Goal: Information Seeking & Learning: Learn about a topic

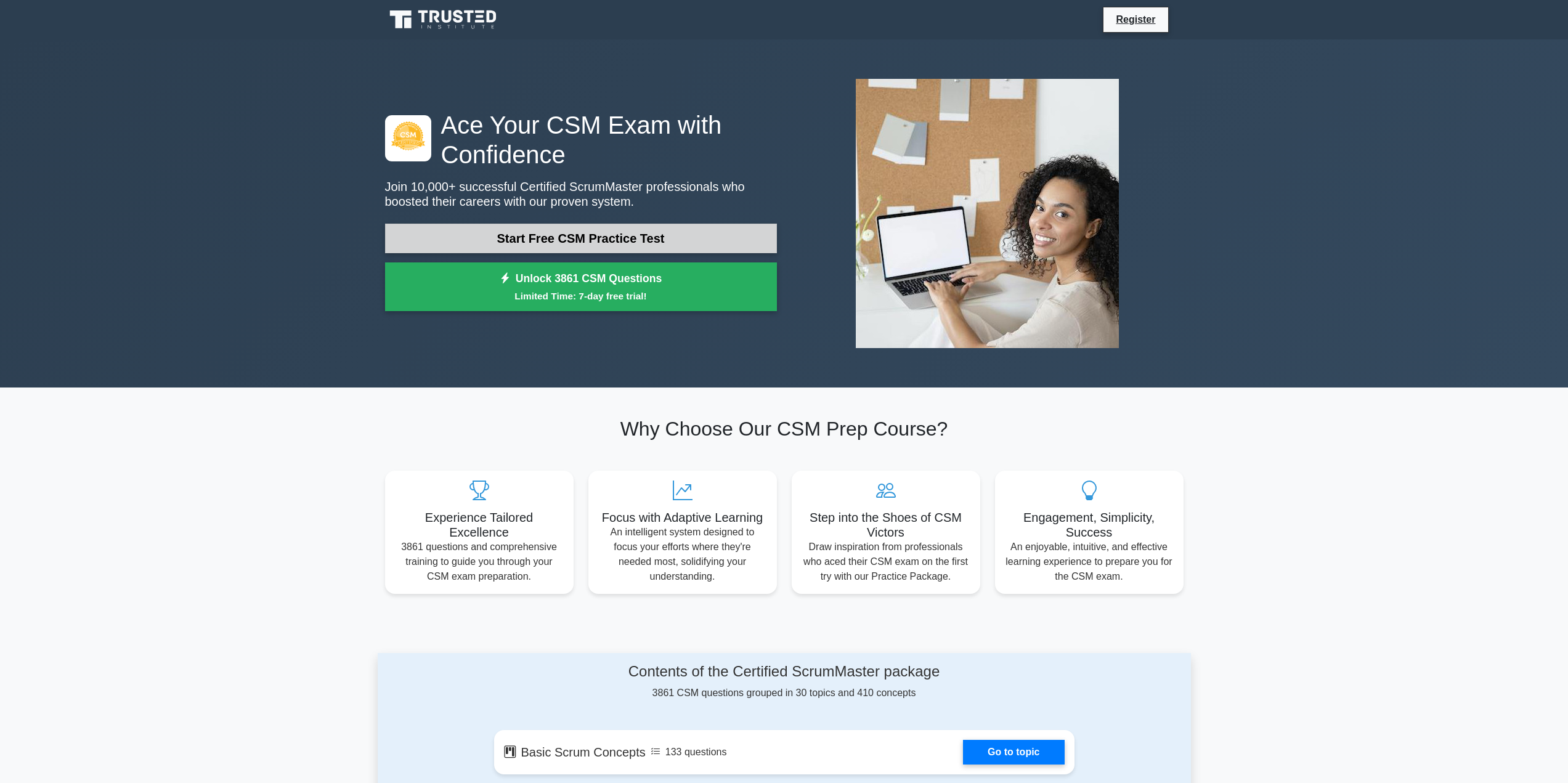
click at [561, 244] on link "Start Free CSM Practice Test" at bounding box center [581, 238] width 392 height 30
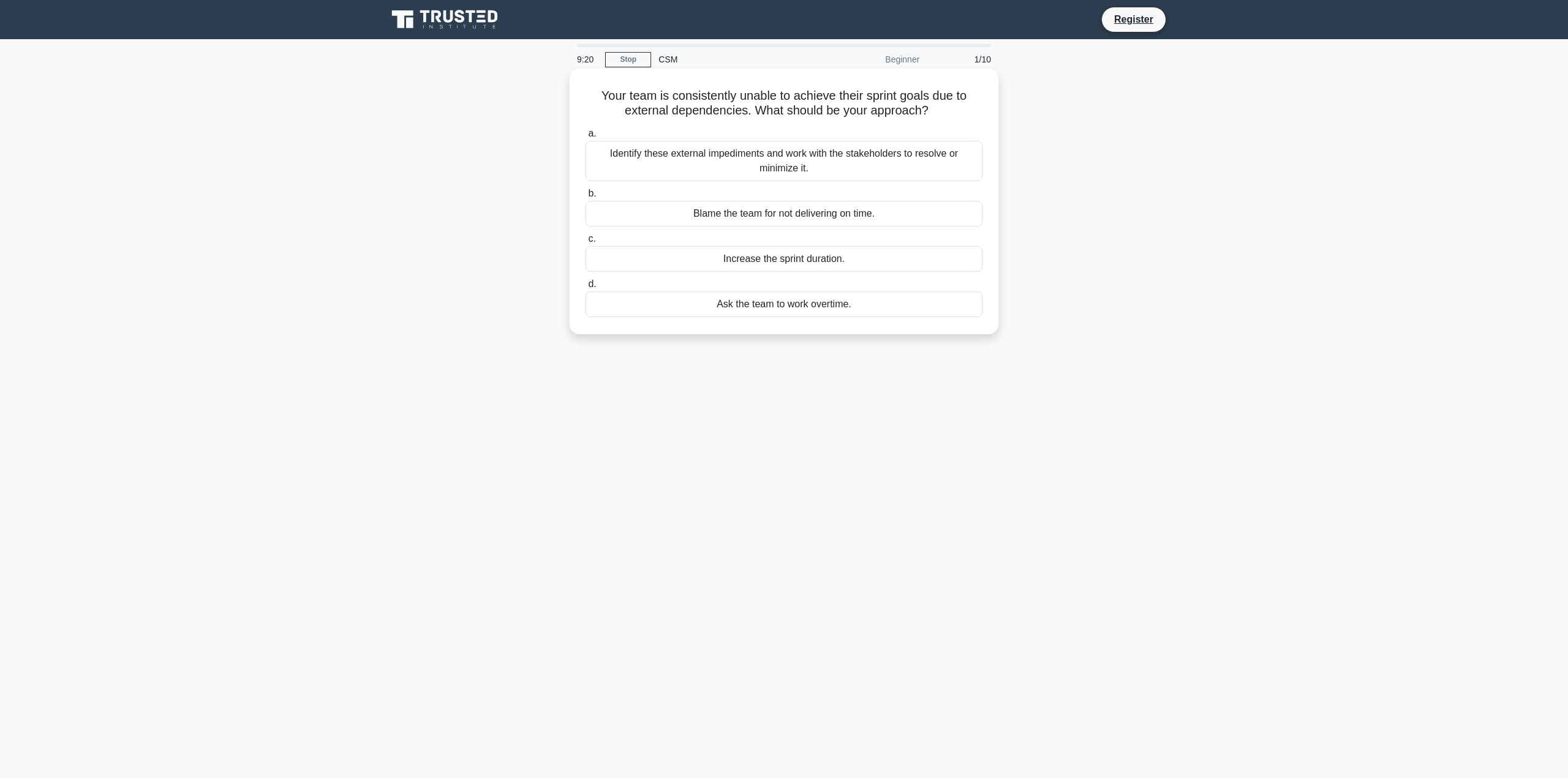
click at [785, 157] on div "Identify these external impediments and work with the stakeholders to resolve o…" at bounding box center [784, 160] width 397 height 40
click at [586, 138] on input "a. Identify these external impediments and work with the stakeholders to resolv…" at bounding box center [586, 134] width 0 height 8
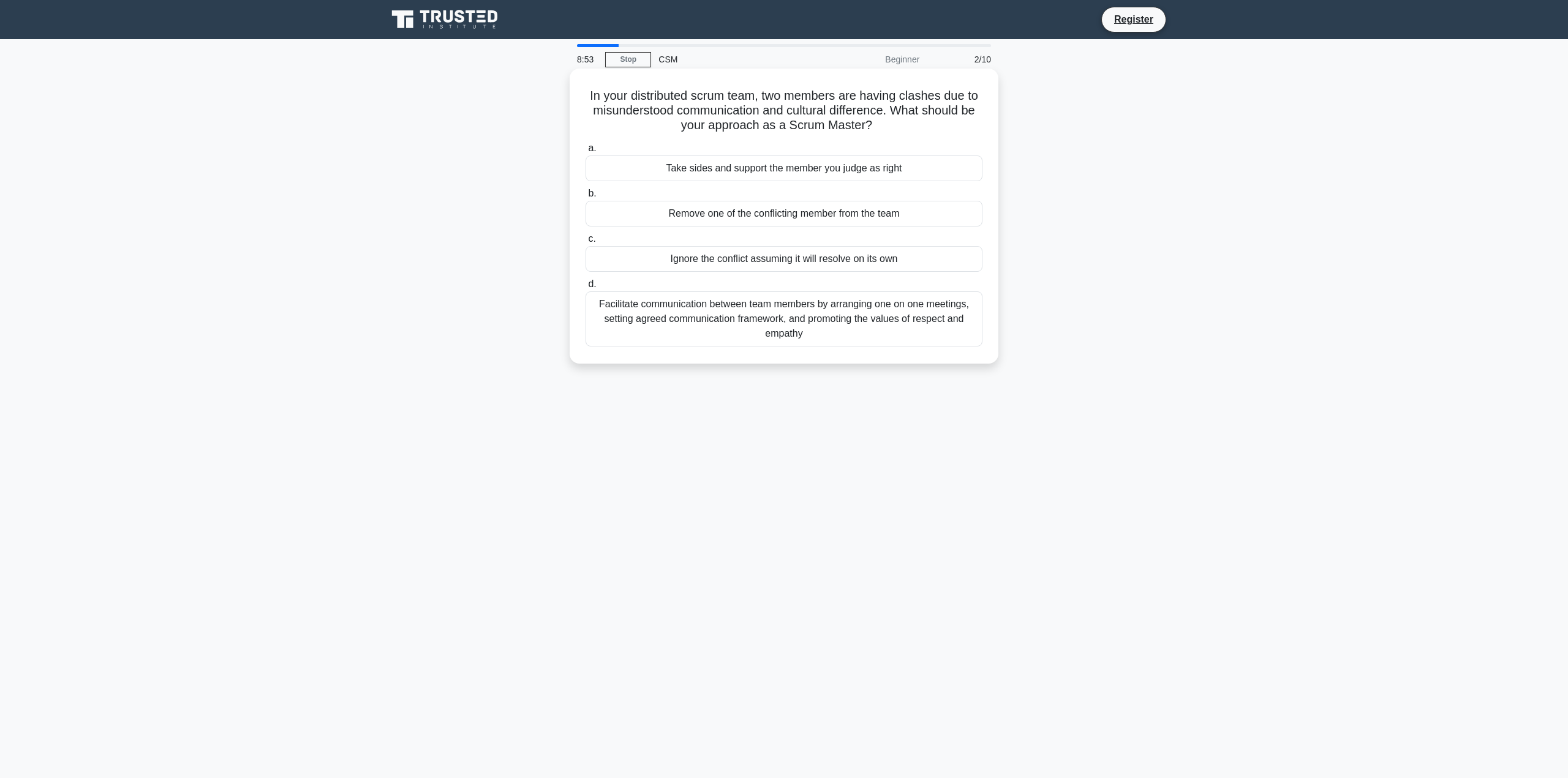
click at [801, 317] on div "Facilitate communication between team members by arranging one on one meetings,…" at bounding box center [784, 318] width 397 height 55
click at [586, 289] on input "d. Facilitate communication between team members by arranging one on one meetin…" at bounding box center [586, 285] width 0 height 8
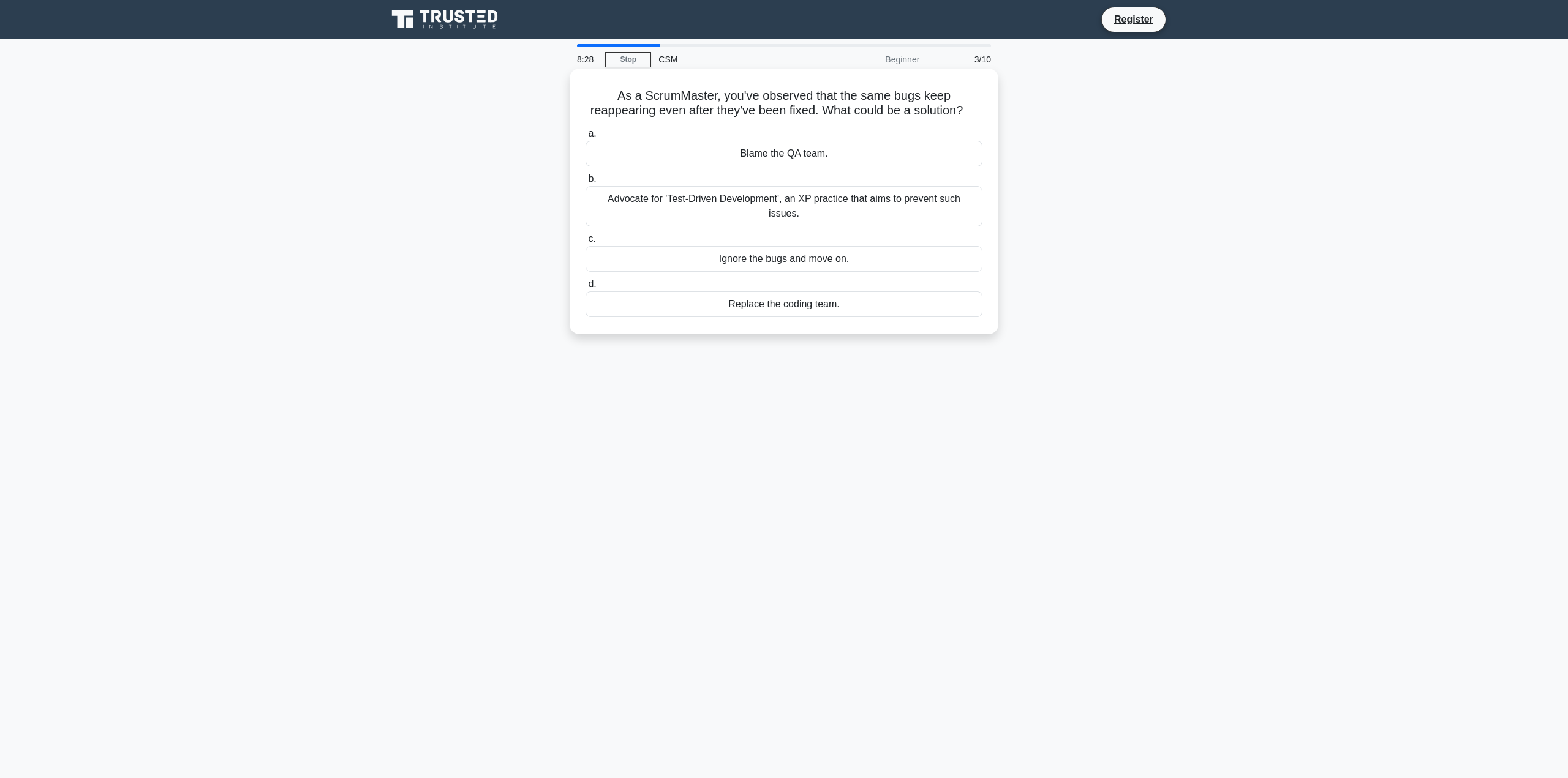
click at [895, 216] on div "Advocate for 'Test-Driven Development', an XP practice that aims to prevent suc…" at bounding box center [784, 206] width 397 height 40
click at [586, 183] on input "b. Advocate for 'Test-Driven Development', an XP practice that aims to prevent …" at bounding box center [586, 179] width 0 height 8
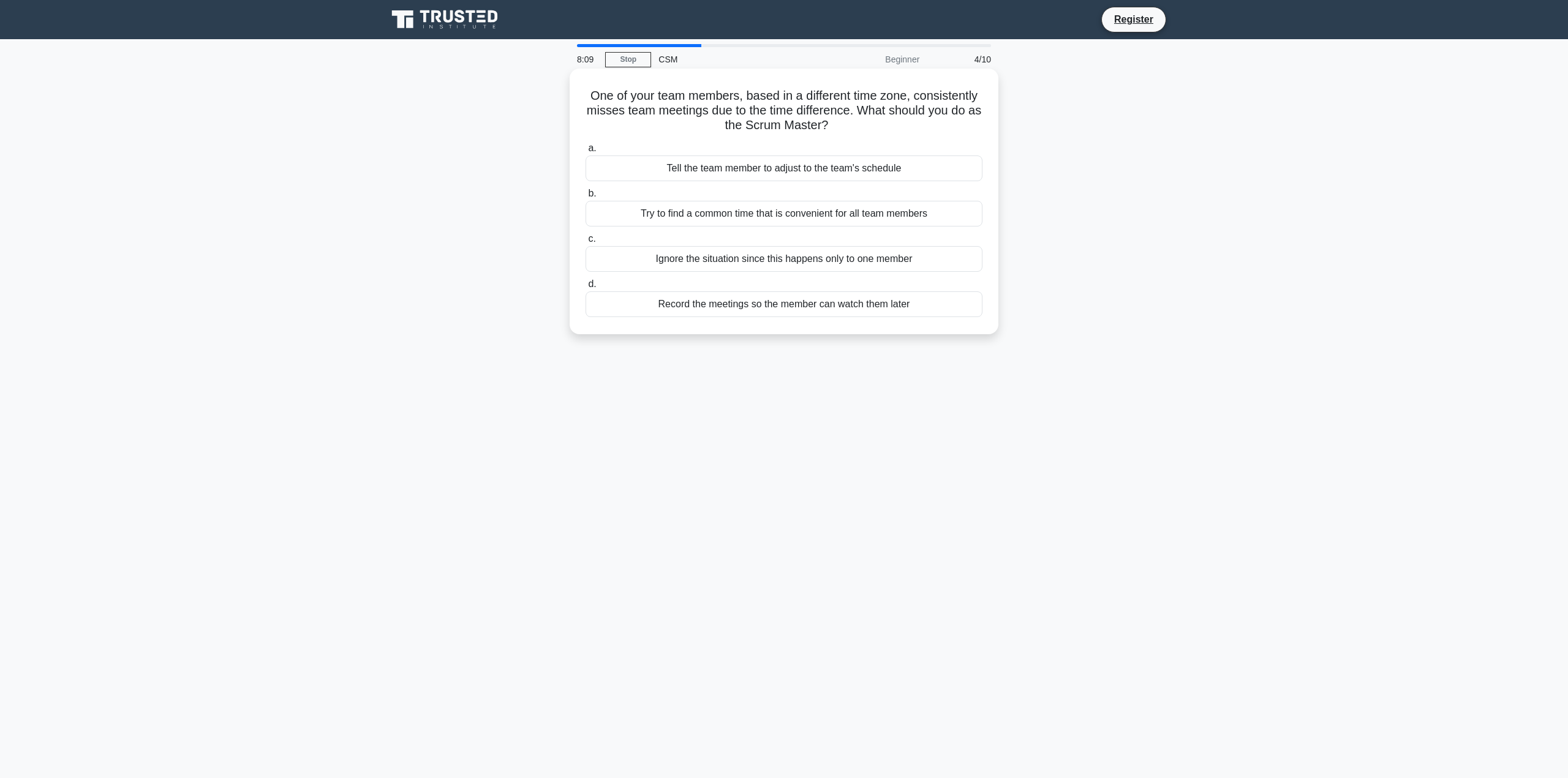
click at [763, 219] on div "Try to find a common time that is convenient for all team members" at bounding box center [784, 213] width 397 height 25
click at [586, 197] on input "b. Try to find a common time that is convenient for all team members" at bounding box center [586, 194] width 0 height 8
click at [756, 169] on div "The product owner decides whether to include it in the backlog for a future spr…" at bounding box center [784, 168] width 397 height 25
click at [586, 152] on input "a. The product owner decides whether to include it in the backlog for a future …" at bounding box center [586, 149] width 0 height 8
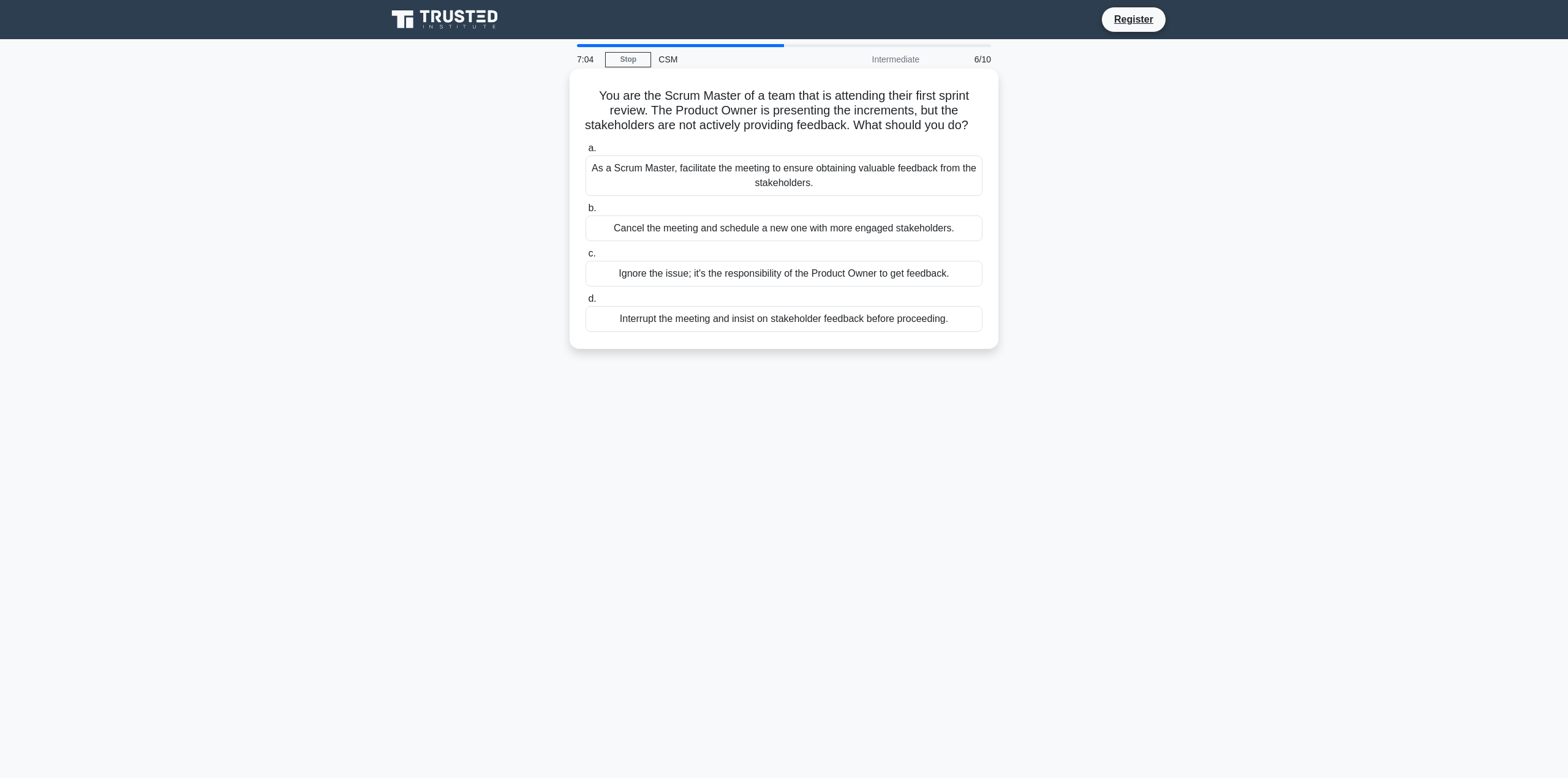
click at [787, 196] on div "As a Scrum Master, facilitate the meeting to ensure obtaining valuable feedback…" at bounding box center [784, 175] width 397 height 40
click at [586, 152] on input "a. As a Scrum Master, facilitate the meeting to ensure obtaining valuable feedb…" at bounding box center [586, 149] width 0 height 8
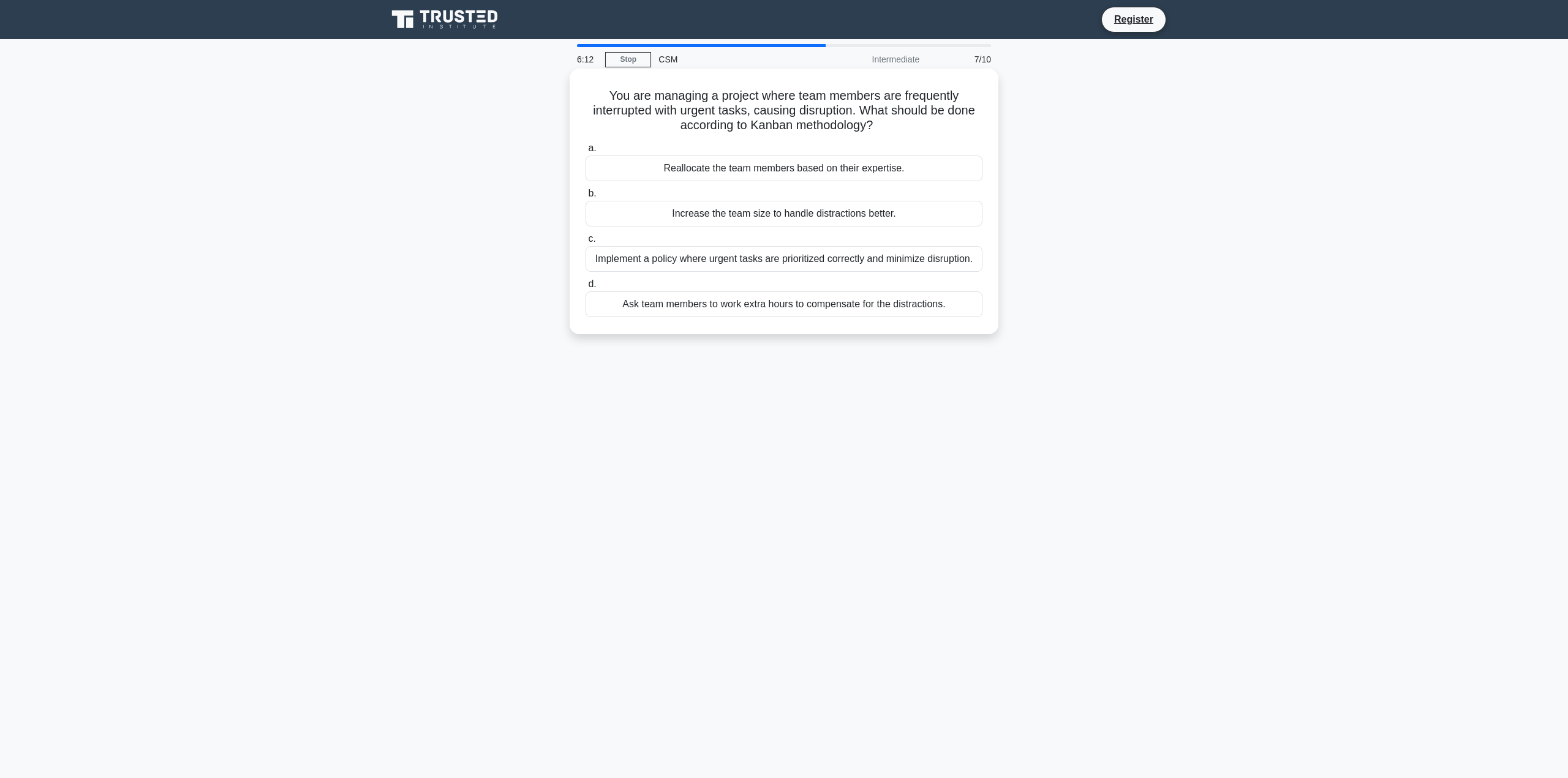
click at [800, 263] on div "Implement a policy where urgent tasks are prioritized correctly and minimize di…" at bounding box center [784, 258] width 397 height 25
click at [586, 243] on input "c. Implement a policy where urgent tasks are prioritized correctly and minimize…" at bounding box center [586, 239] width 0 height 8
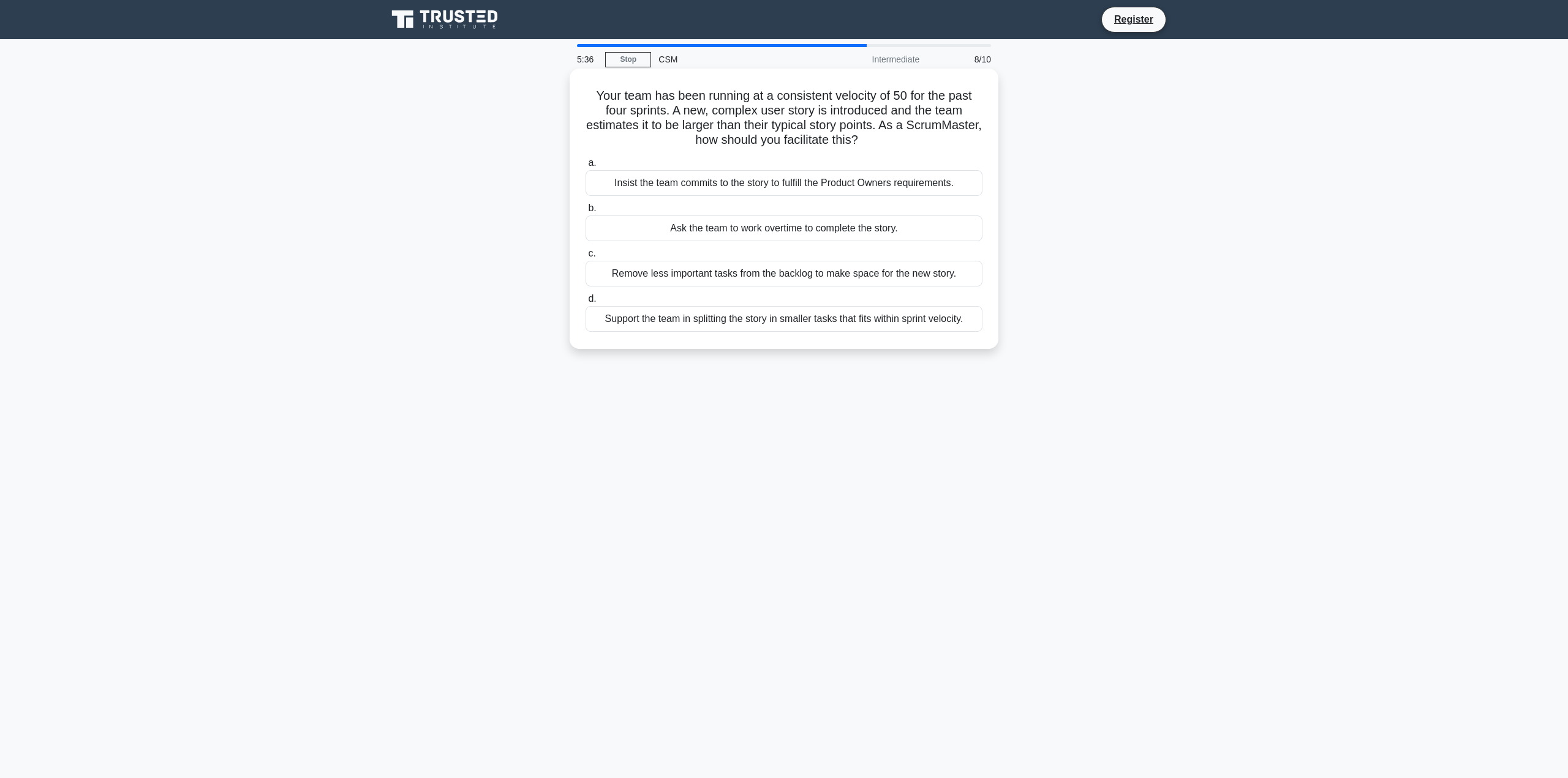
click at [892, 322] on div "Support the team in splitting the story in smaller tasks that fits within sprin…" at bounding box center [784, 318] width 397 height 25
click at [586, 303] on input "d. Support the team in splitting the story in smaller tasks that fits within sp…" at bounding box center [586, 299] width 0 height 8
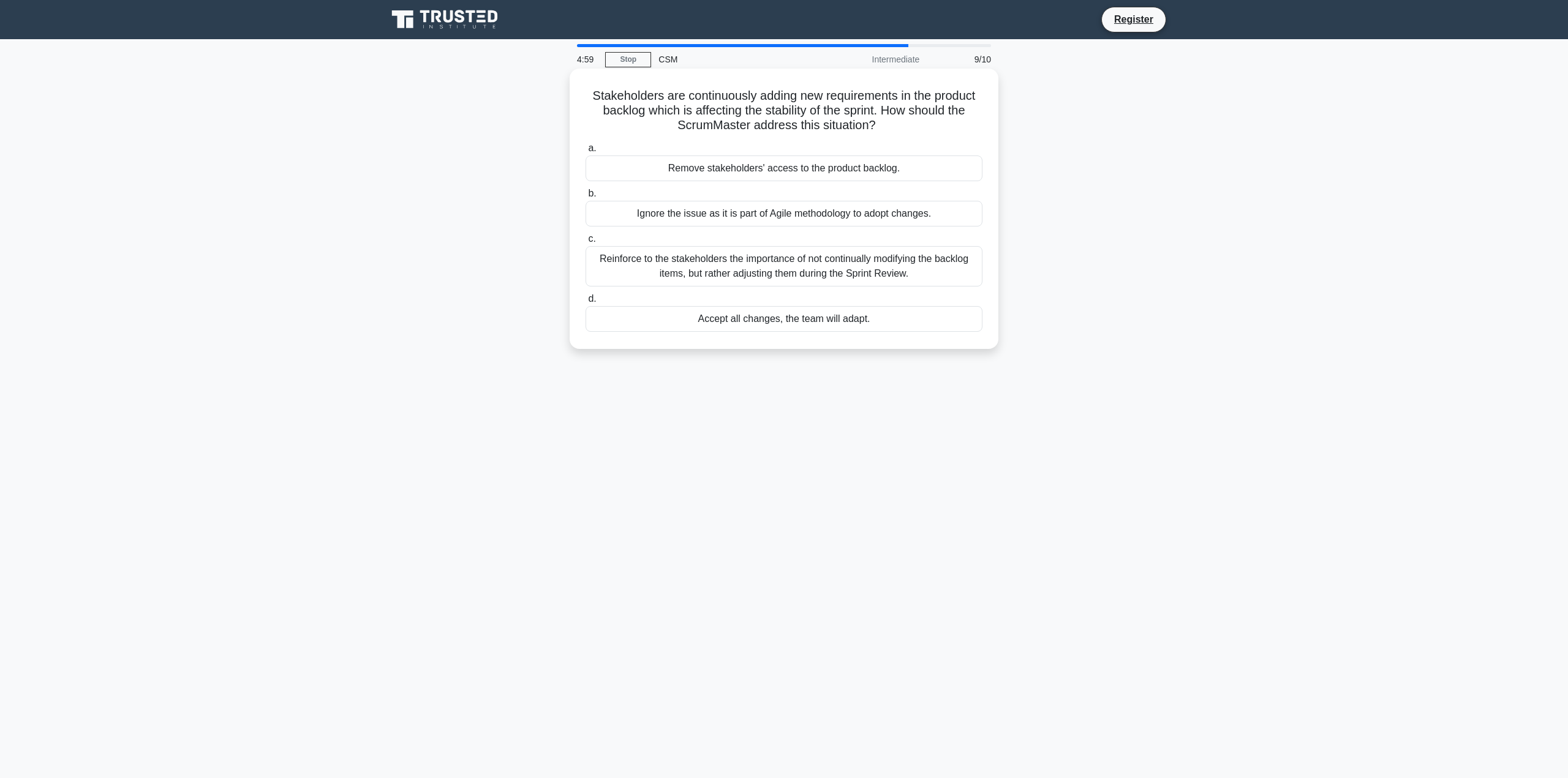
click at [832, 255] on div "Reinforce to the stakeholders the importance of not continually modifying the b…" at bounding box center [784, 266] width 397 height 40
click at [586, 243] on input "c. Reinforce to the stakeholders the importance of not continually modifying th…" at bounding box center [586, 239] width 0 height 8
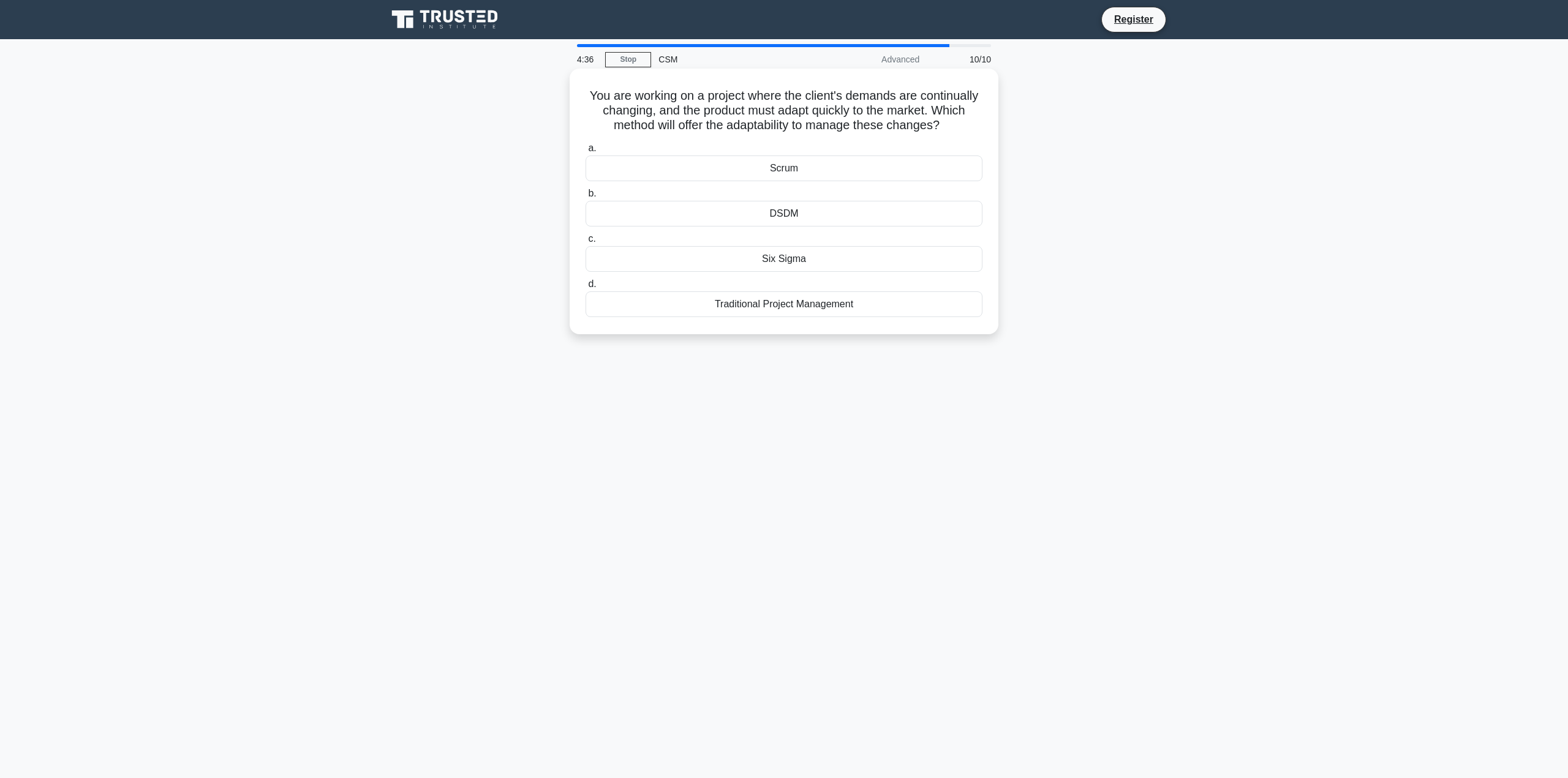
click at [779, 180] on div "Scrum" at bounding box center [784, 168] width 397 height 25
click at [586, 152] on input "a. Scrum" at bounding box center [586, 149] width 0 height 8
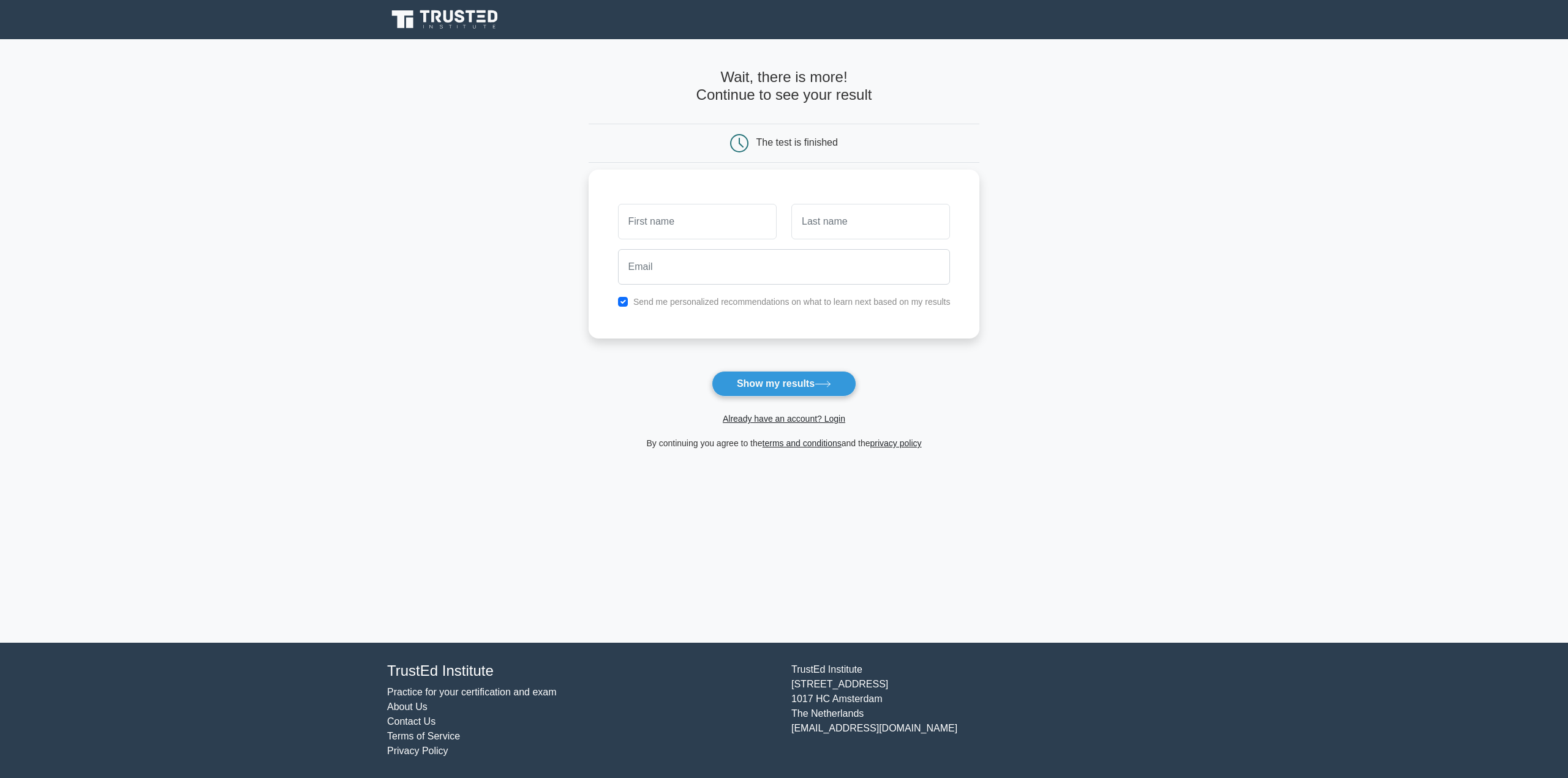
click at [706, 227] on input "text" at bounding box center [697, 221] width 159 height 35
type input "swapna"
type input "manyam"
type input "swapna.manyam@blueshieldca.com"
click at [745, 304] on label "Send me personalized recommendations on what to learn next based on my results" at bounding box center [792, 302] width 318 height 10
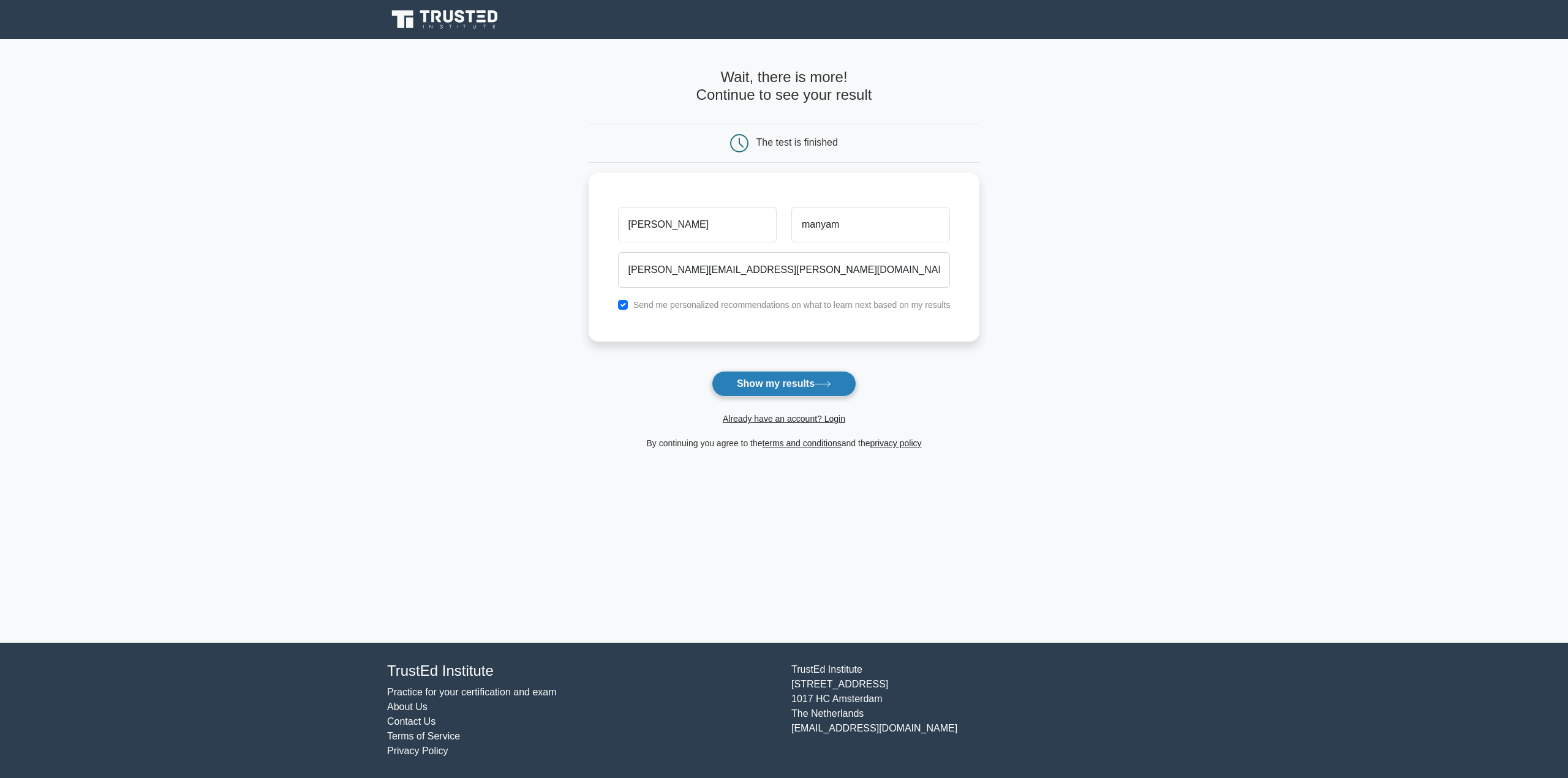
click at [758, 386] on button "Show my results" at bounding box center [784, 383] width 145 height 25
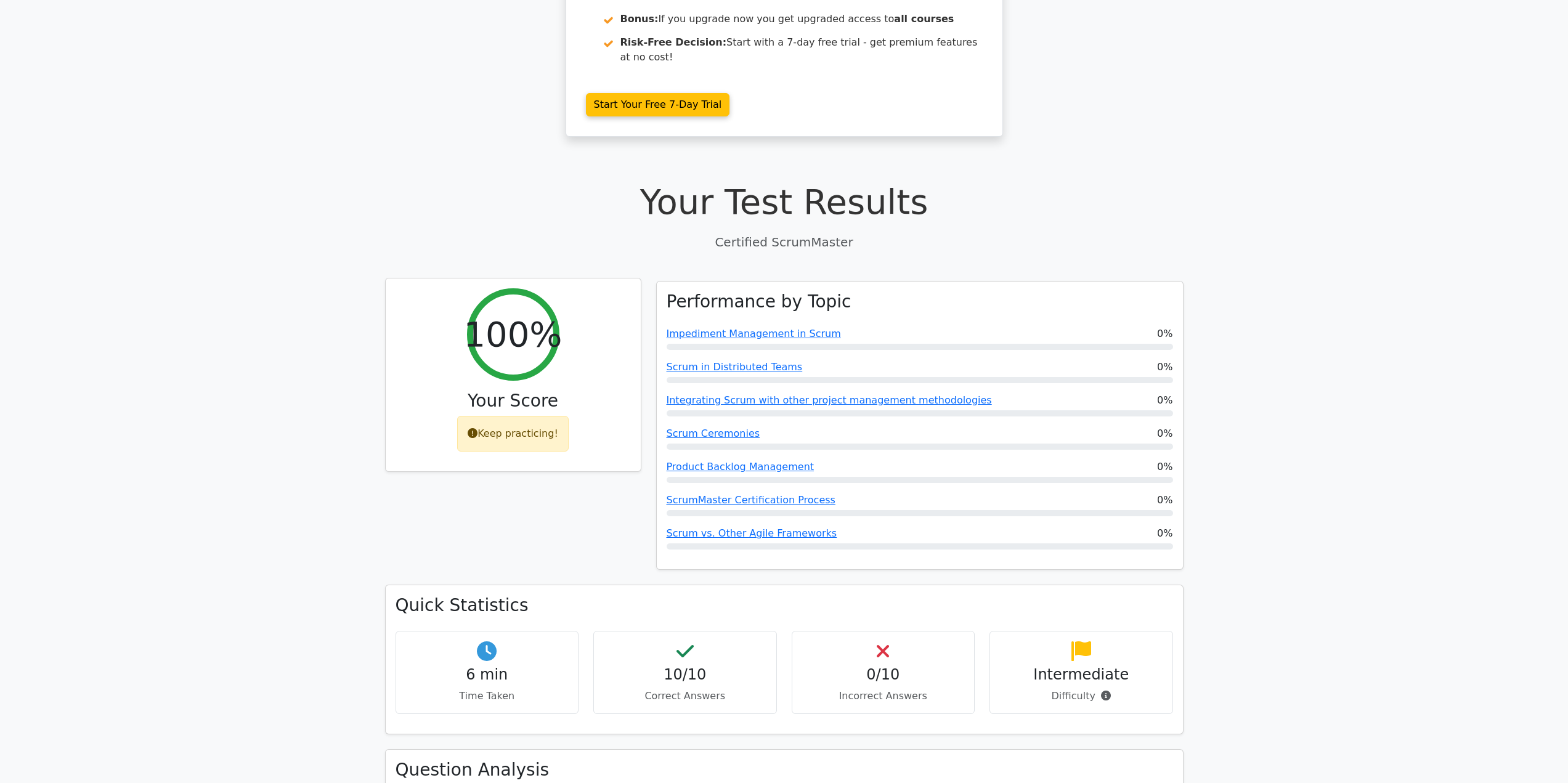
scroll to position [247, 0]
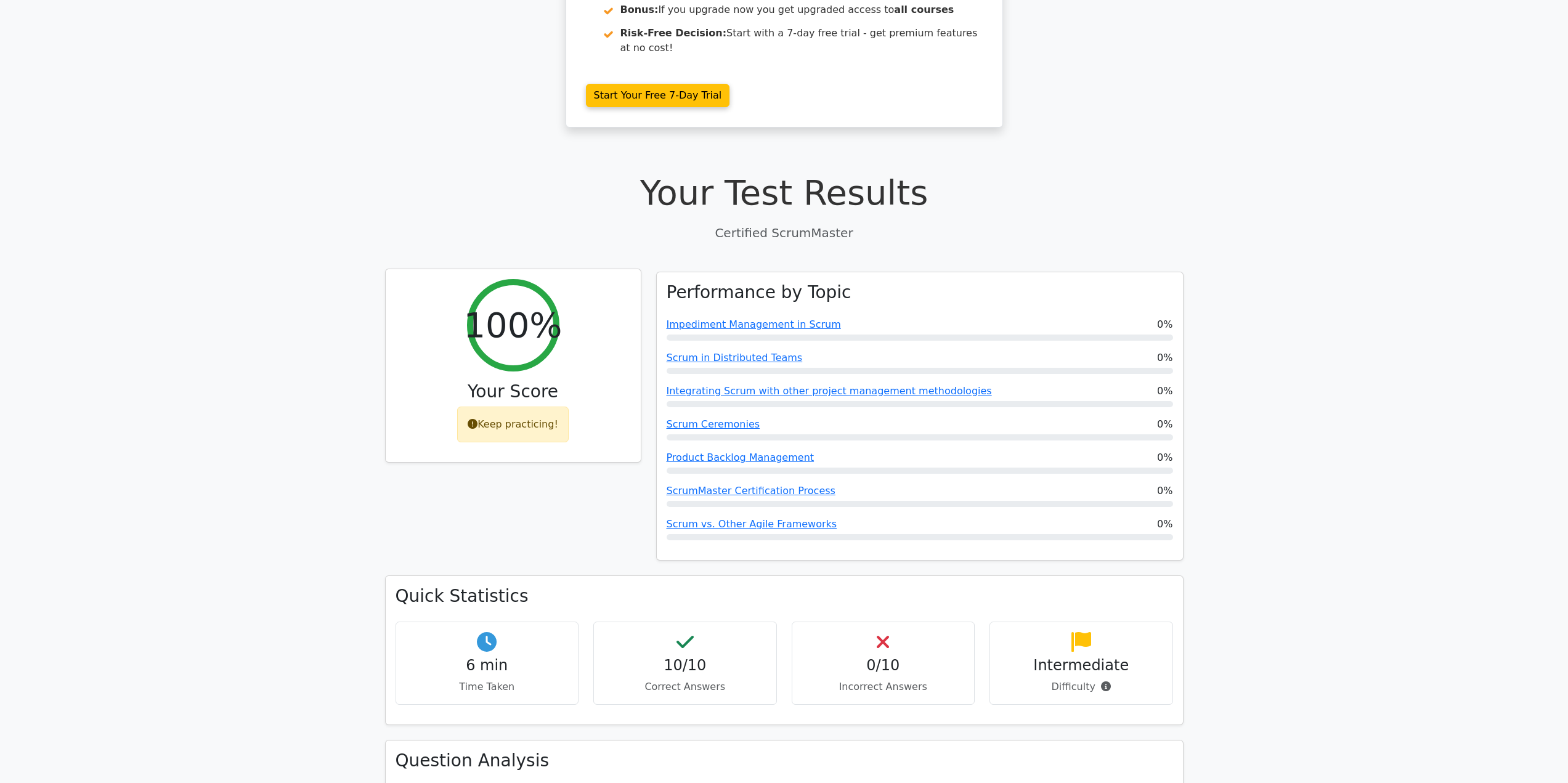
click at [477, 419] on icon at bounding box center [472, 424] width 10 height 10
click at [474, 419] on icon at bounding box center [472, 424] width 10 height 10
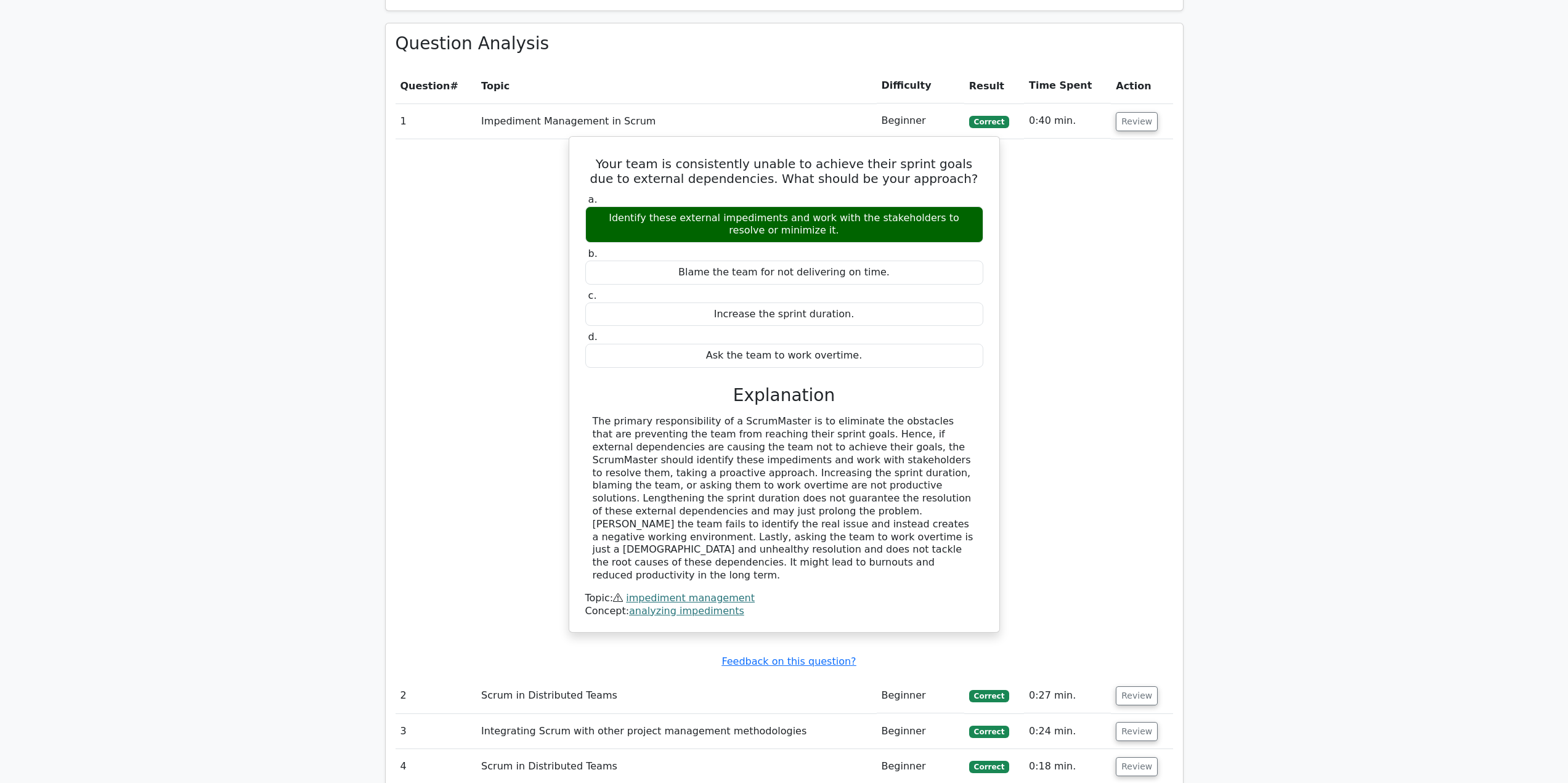
scroll to position [986, 0]
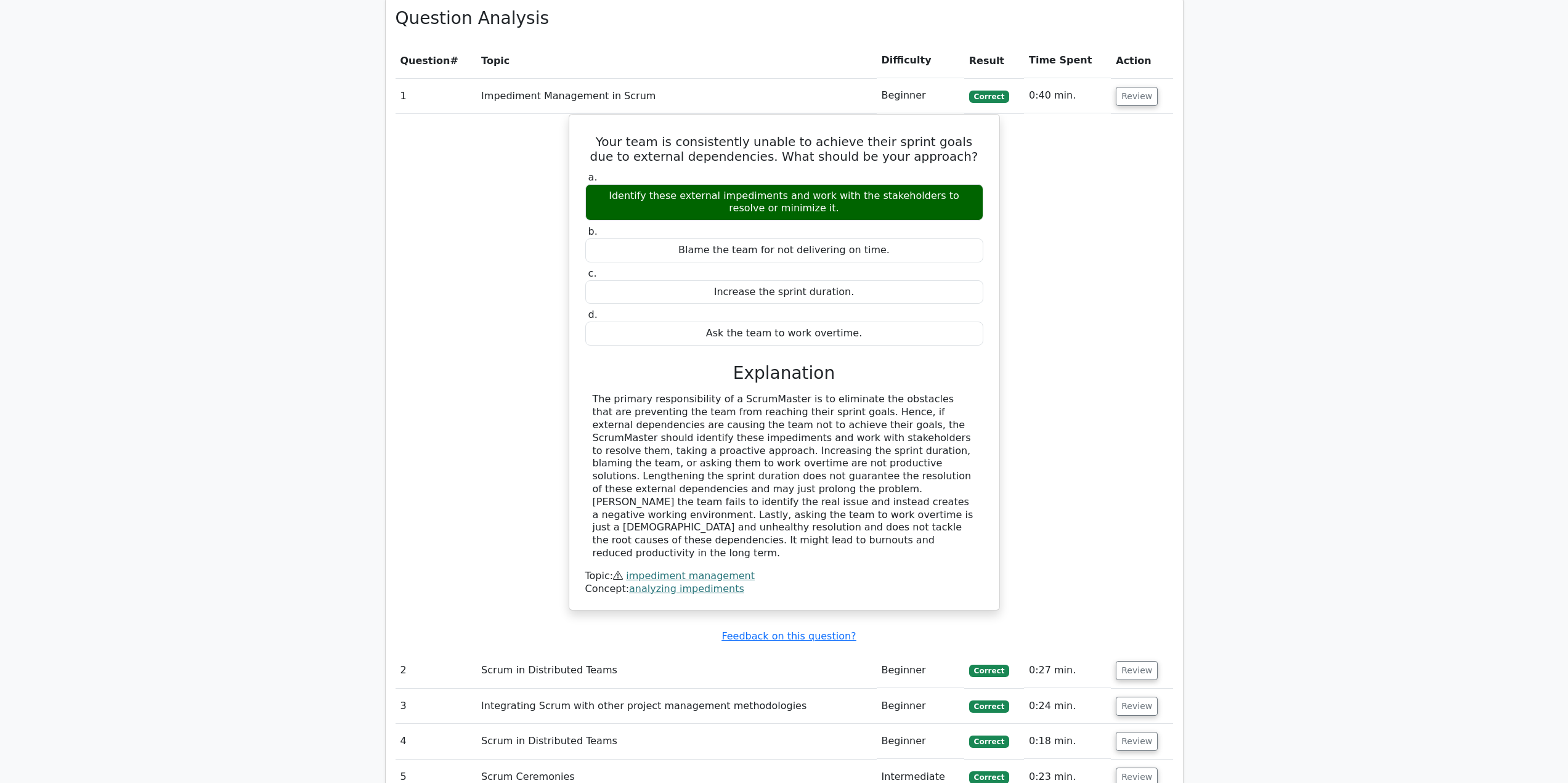
click at [573, 653] on td "Scrum in Distributed Teams" at bounding box center [676, 670] width 400 height 35
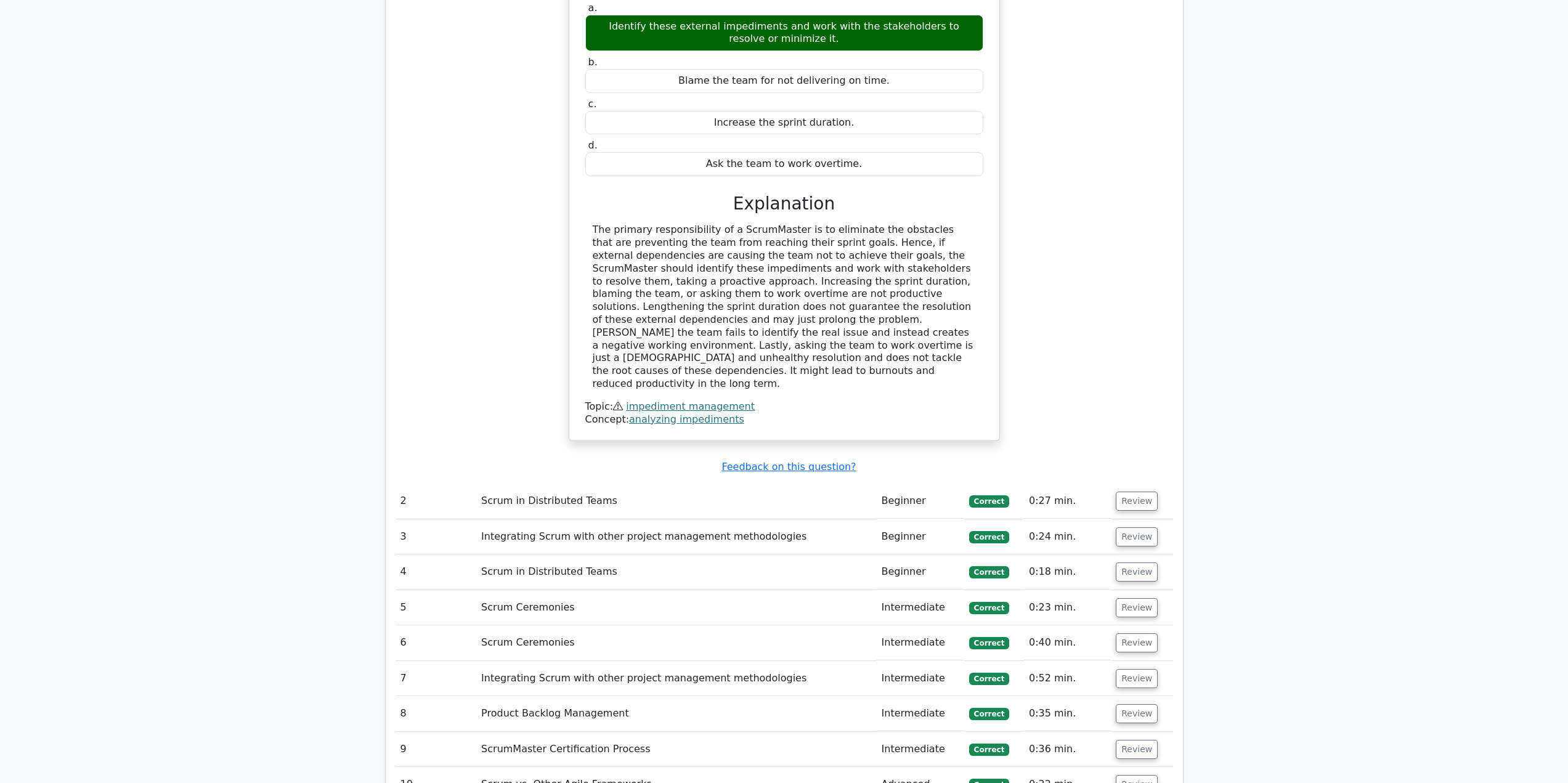
scroll to position [1171, 0]
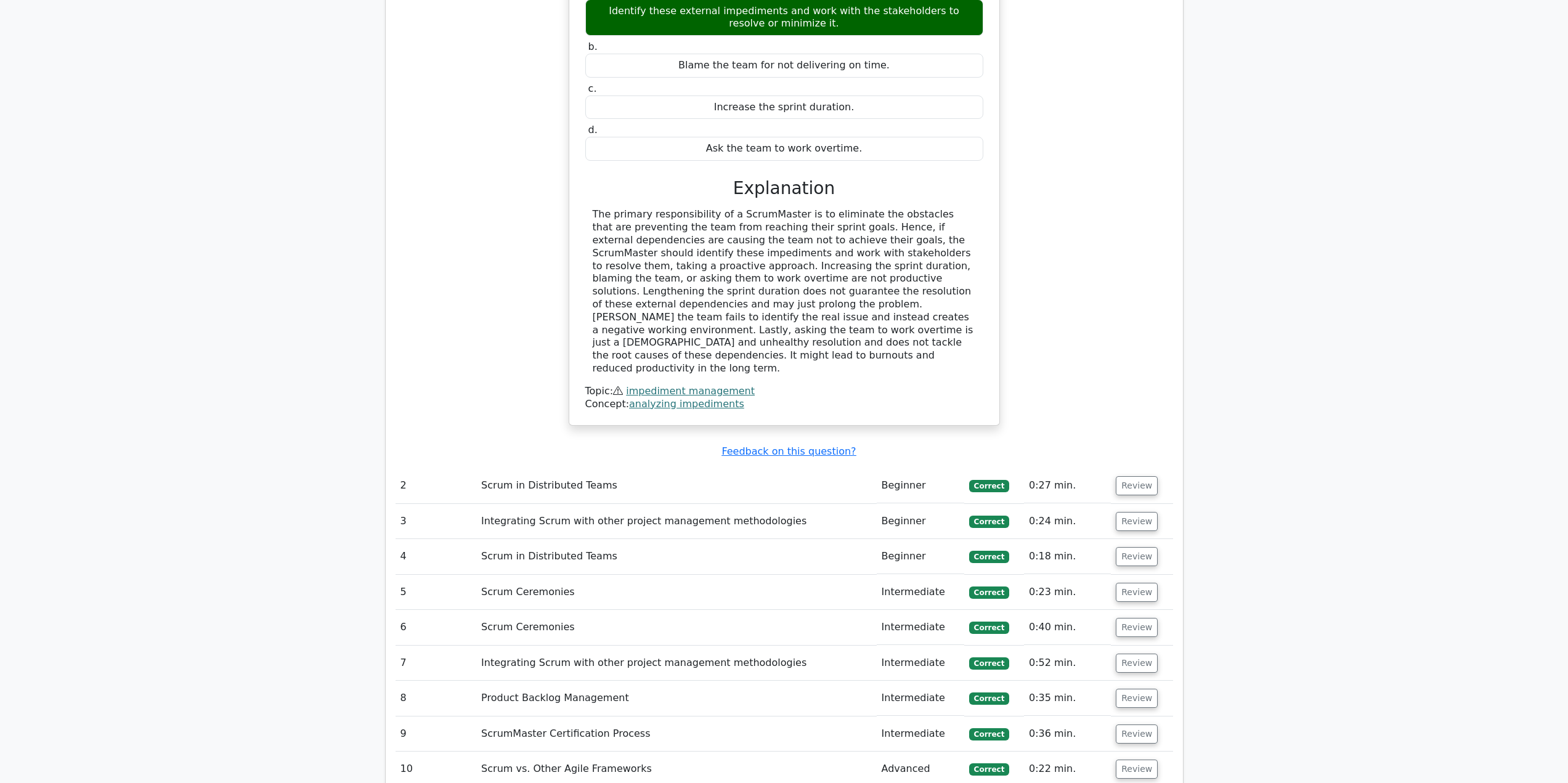
click at [580, 468] on td "Scrum in Distributed Teams" at bounding box center [676, 486] width 400 height 35
click at [1137, 760] on button "Review" at bounding box center [1136, 769] width 42 height 19
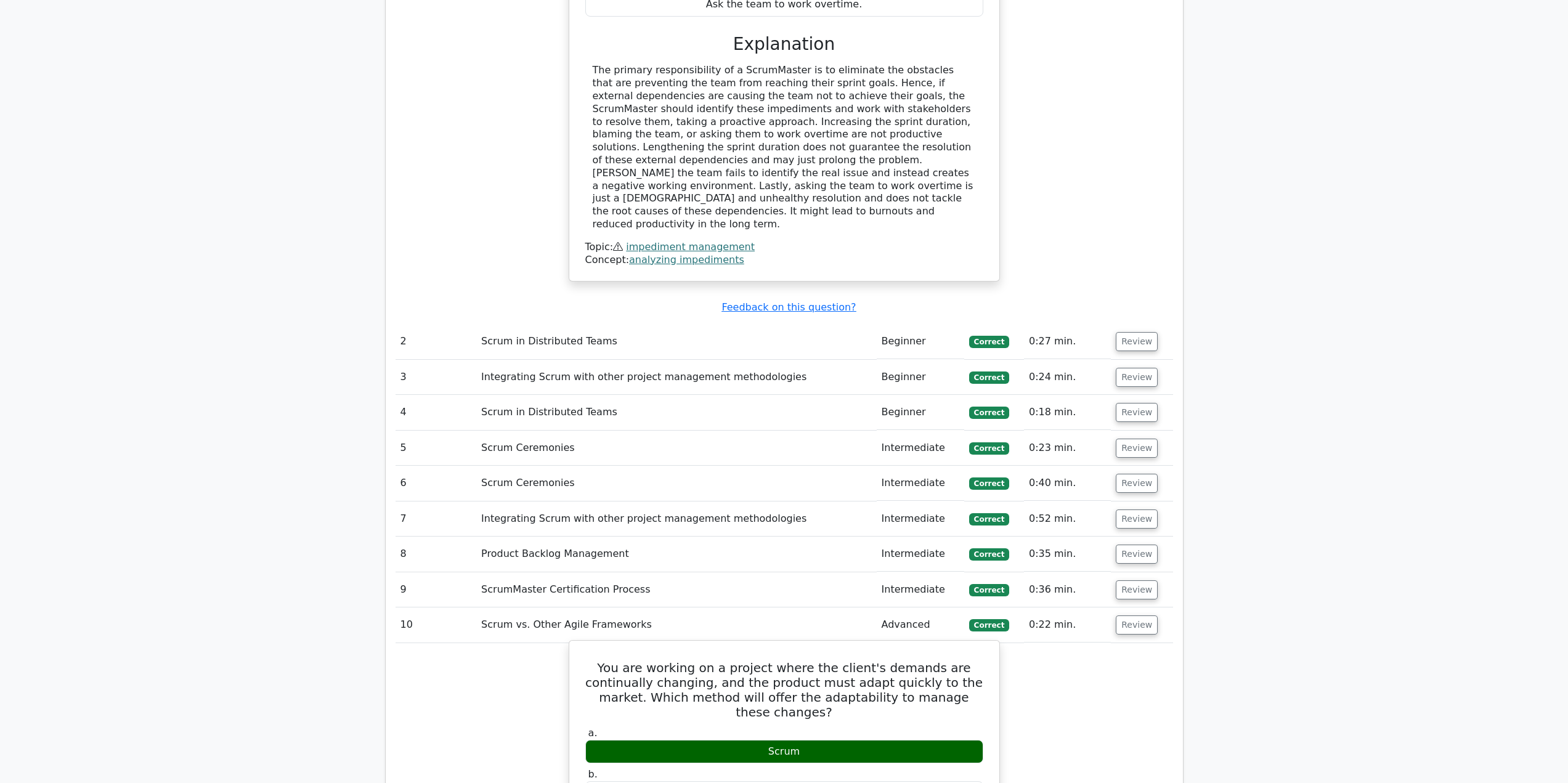
scroll to position [1295, 0]
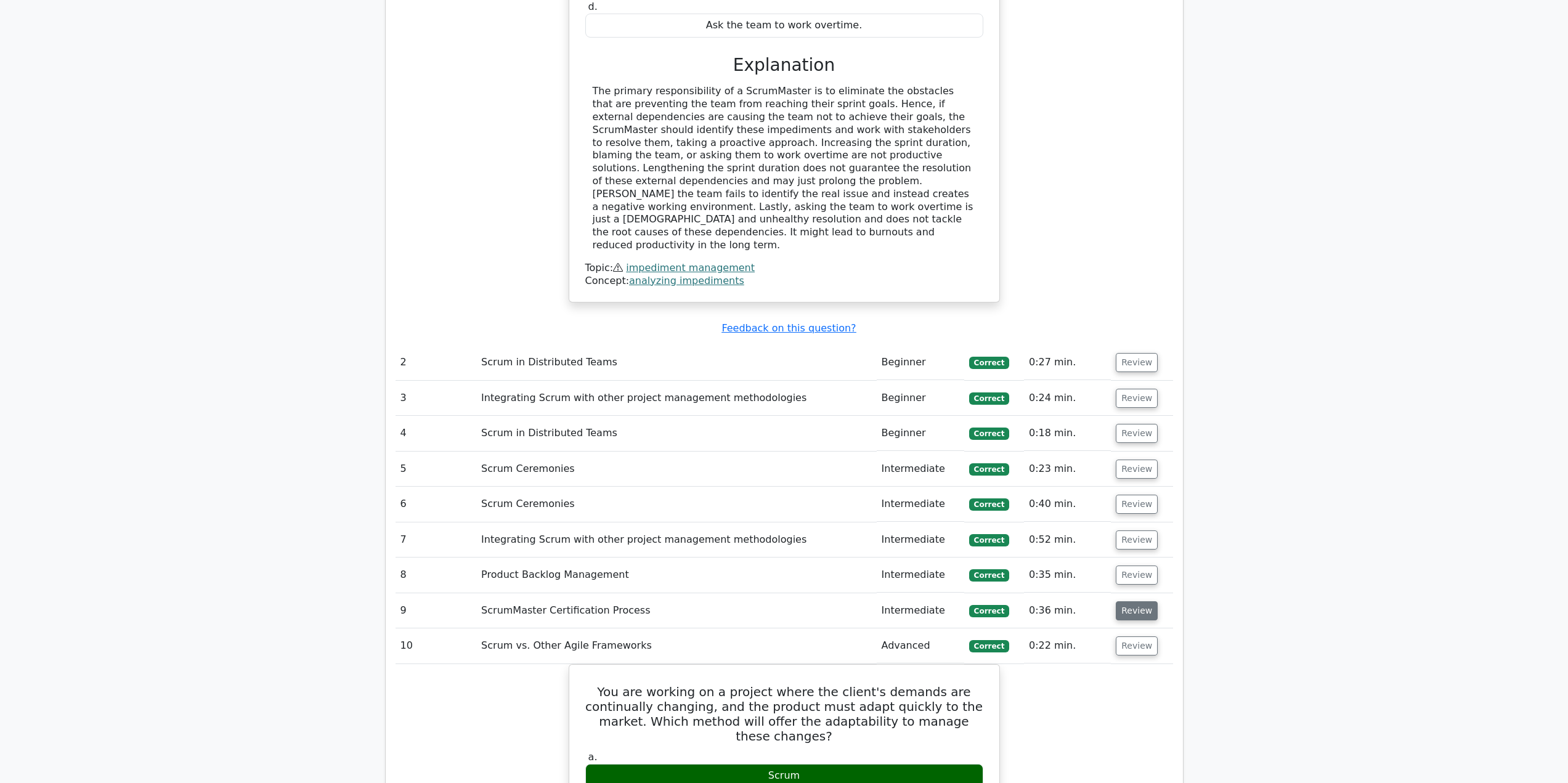
click at [1134, 602] on button "Review" at bounding box center [1136, 611] width 42 height 19
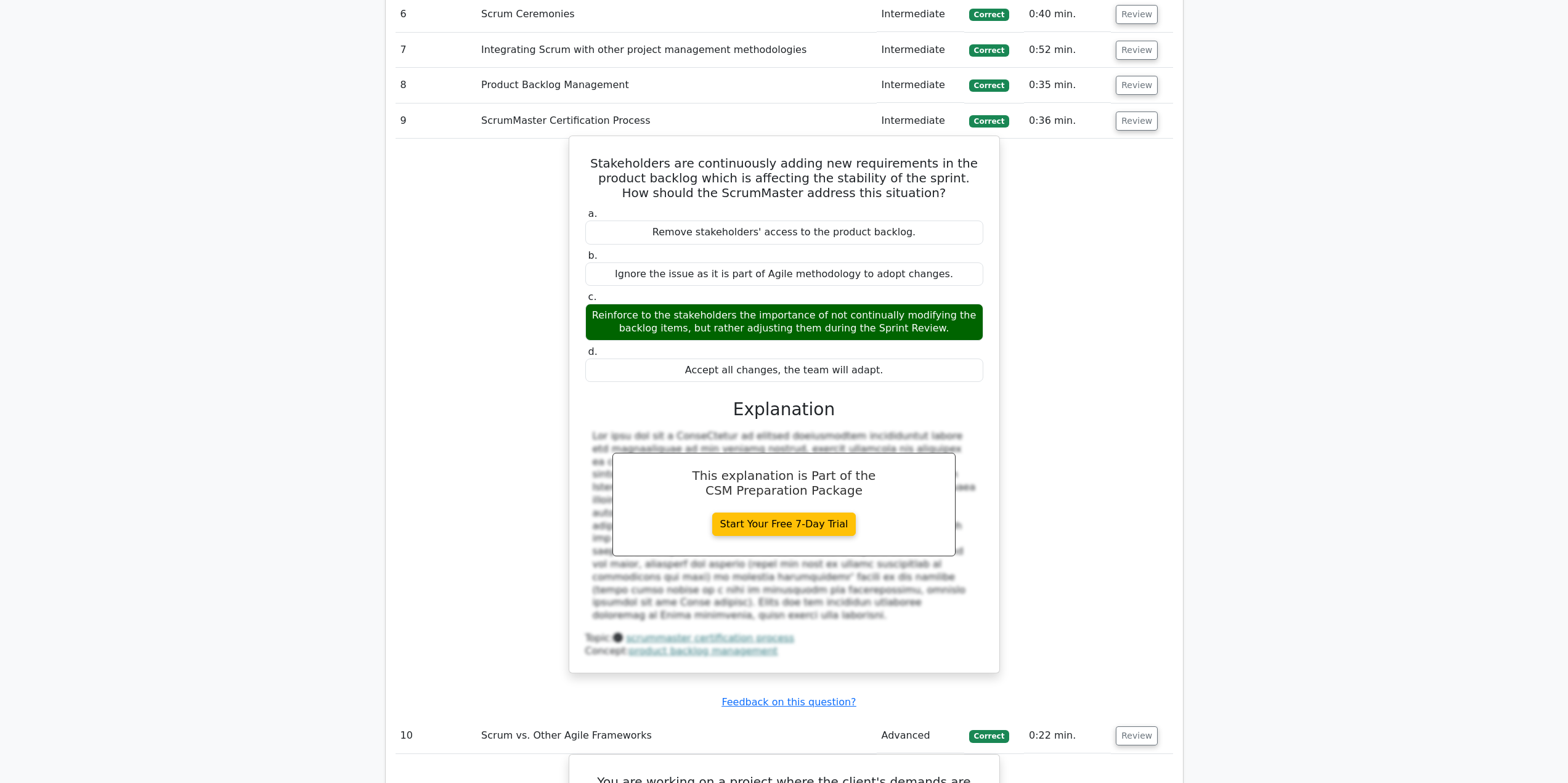
scroll to position [1787, 0]
click at [1125, 723] on button "Review" at bounding box center [1136, 733] width 42 height 19
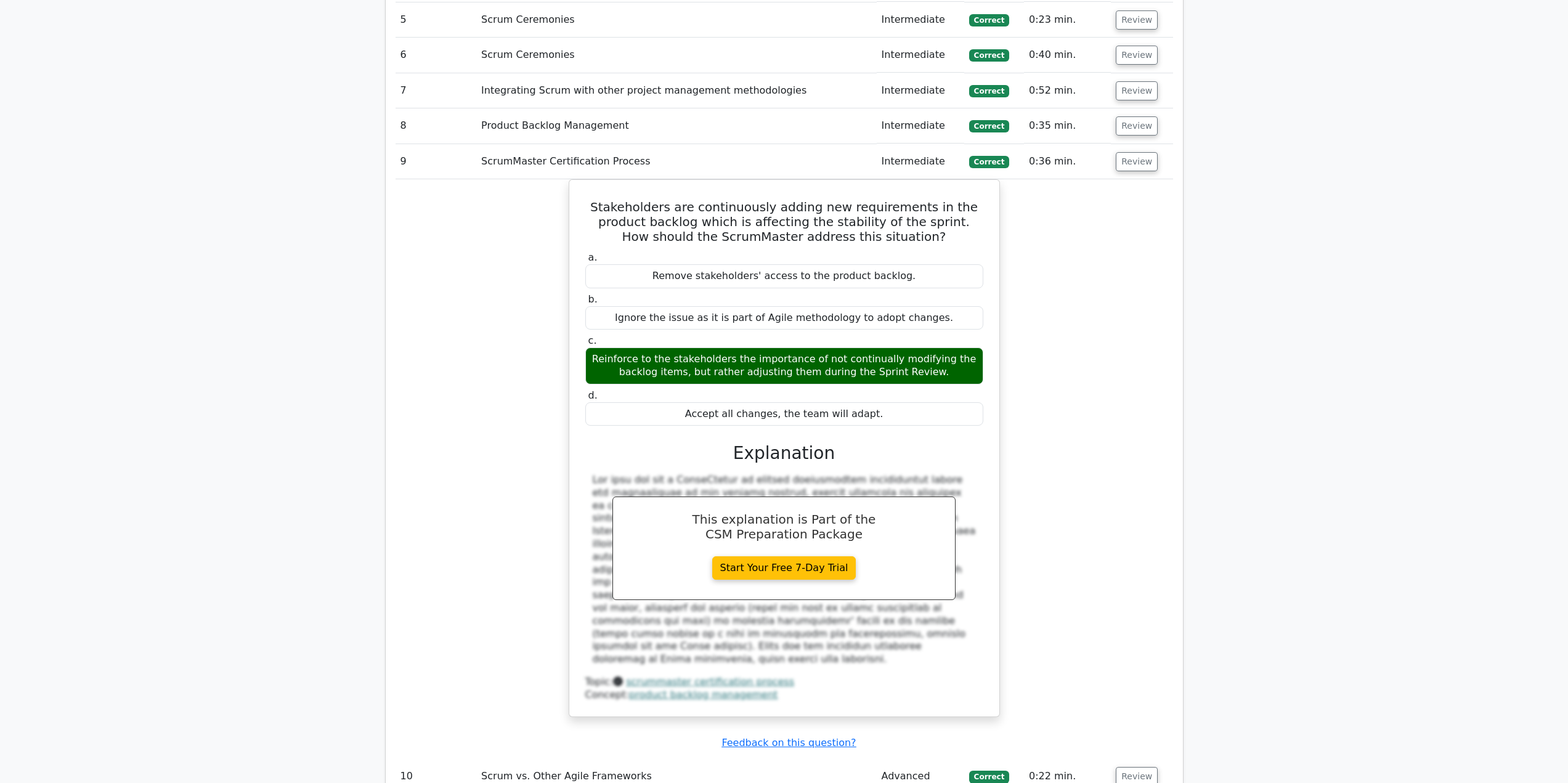
scroll to position [1602, 0]
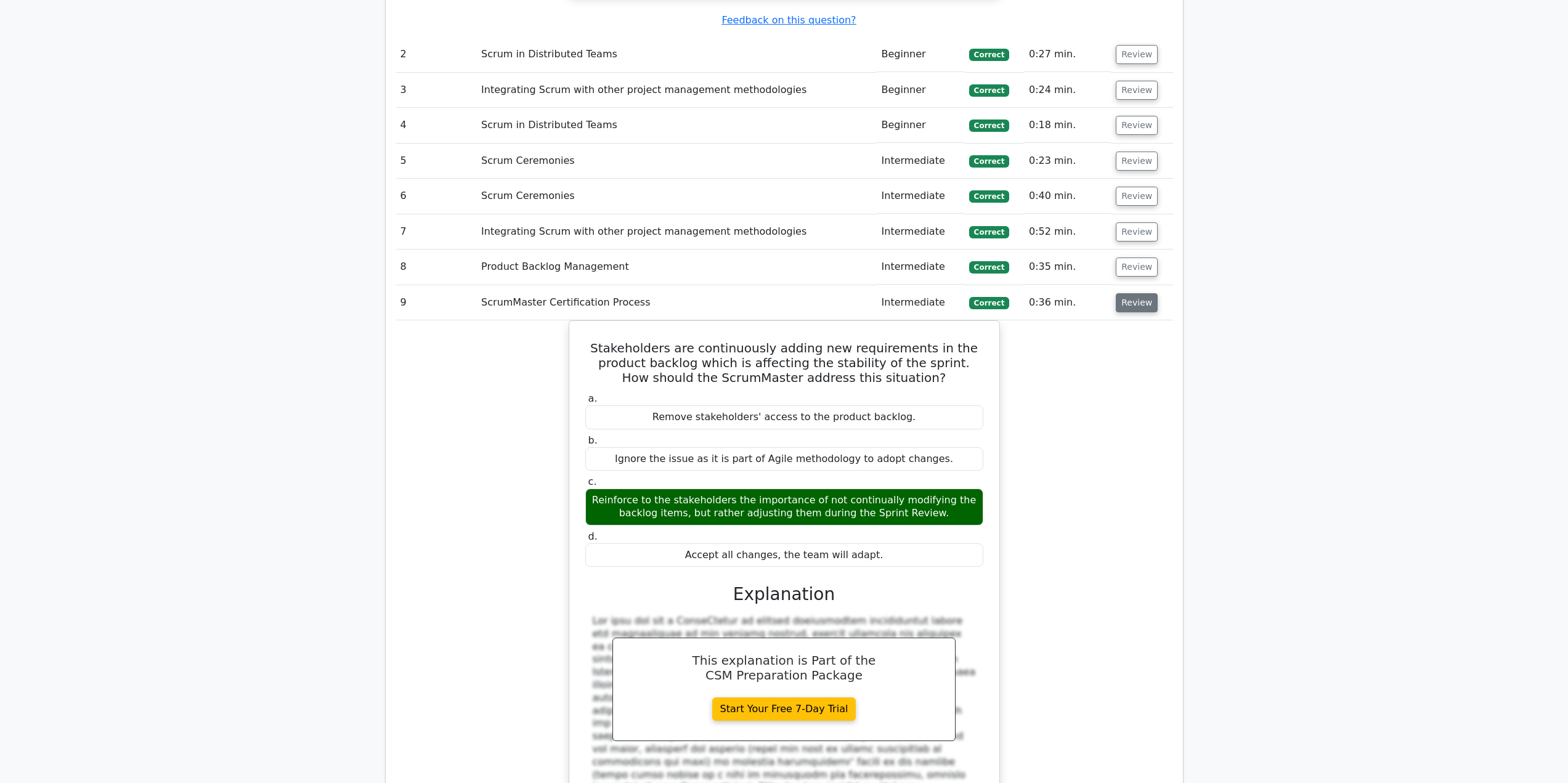
click at [1139, 293] on button "Review" at bounding box center [1136, 302] width 42 height 19
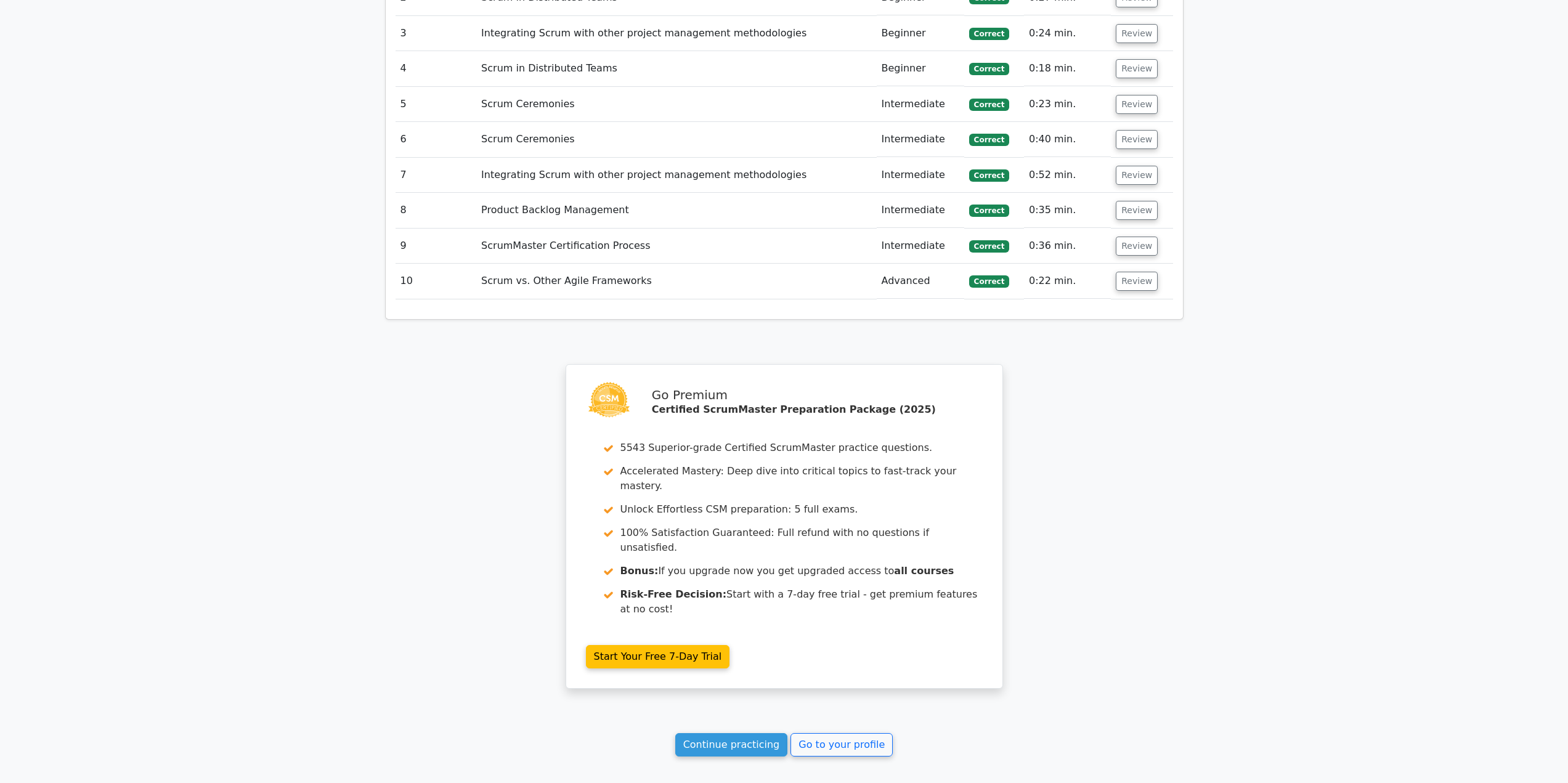
scroll to position [1706, 0]
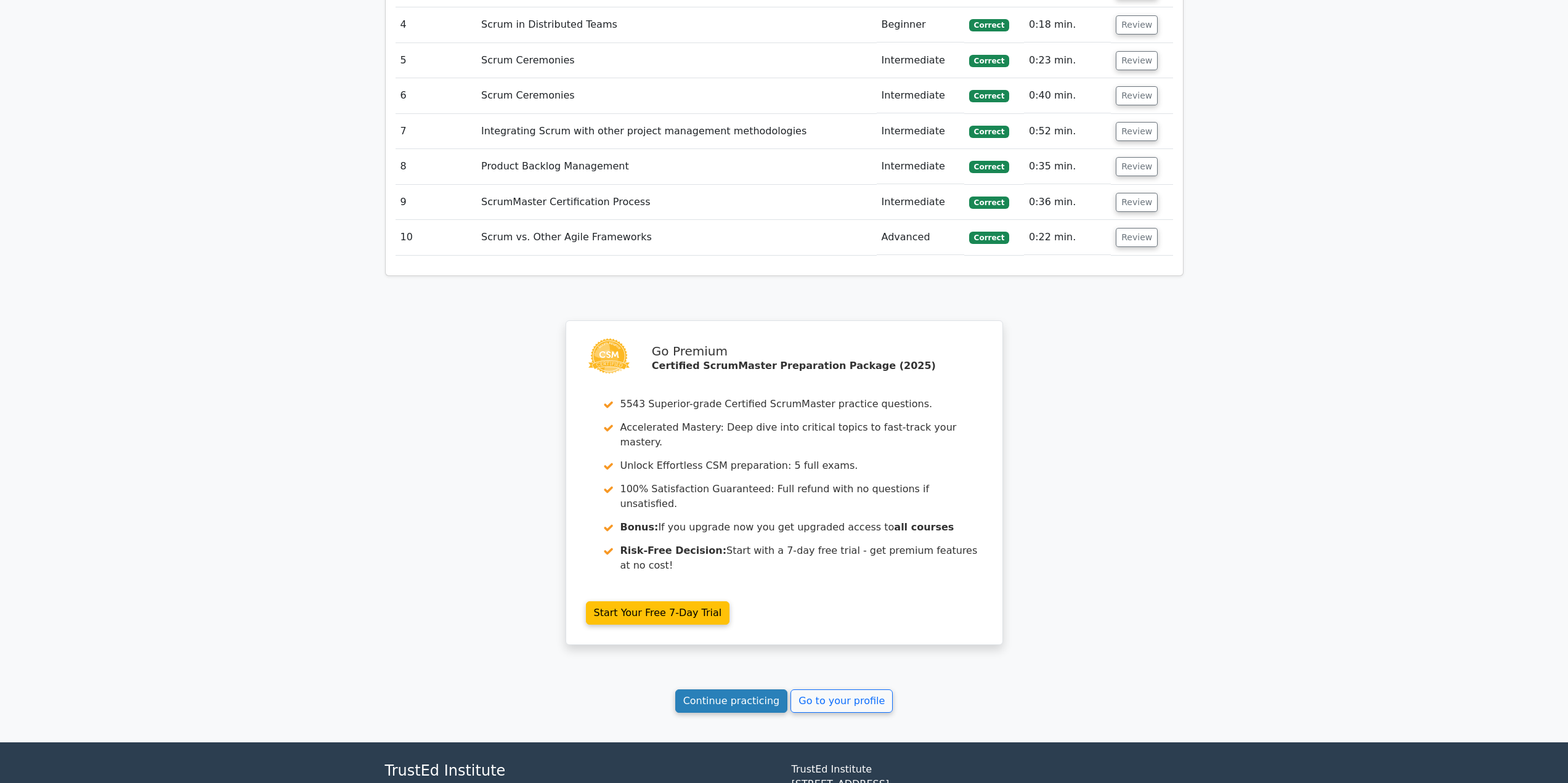
click at [750, 689] on link "Continue practicing" at bounding box center [731, 701] width 113 height 23
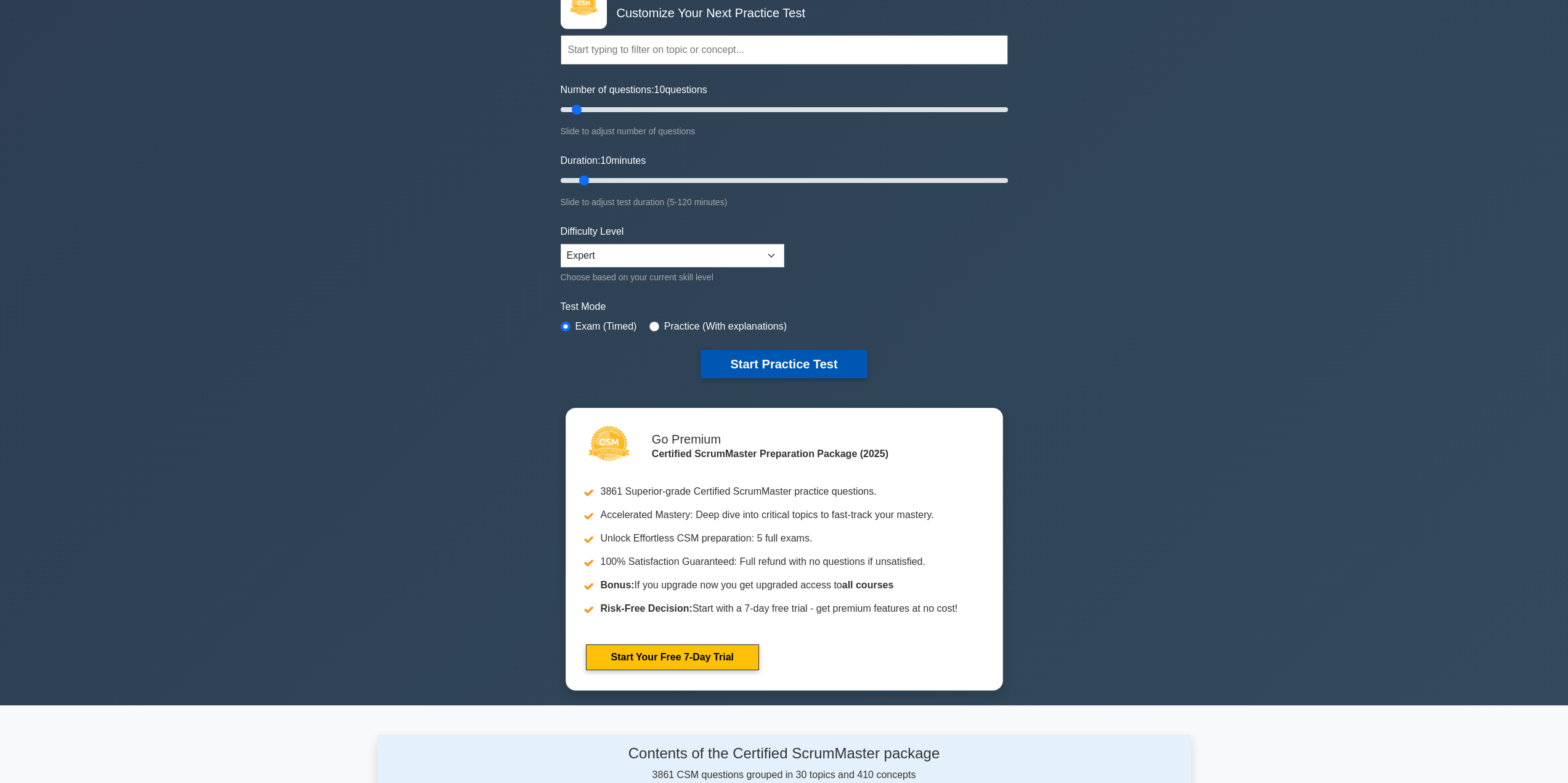
scroll to position [123, 0]
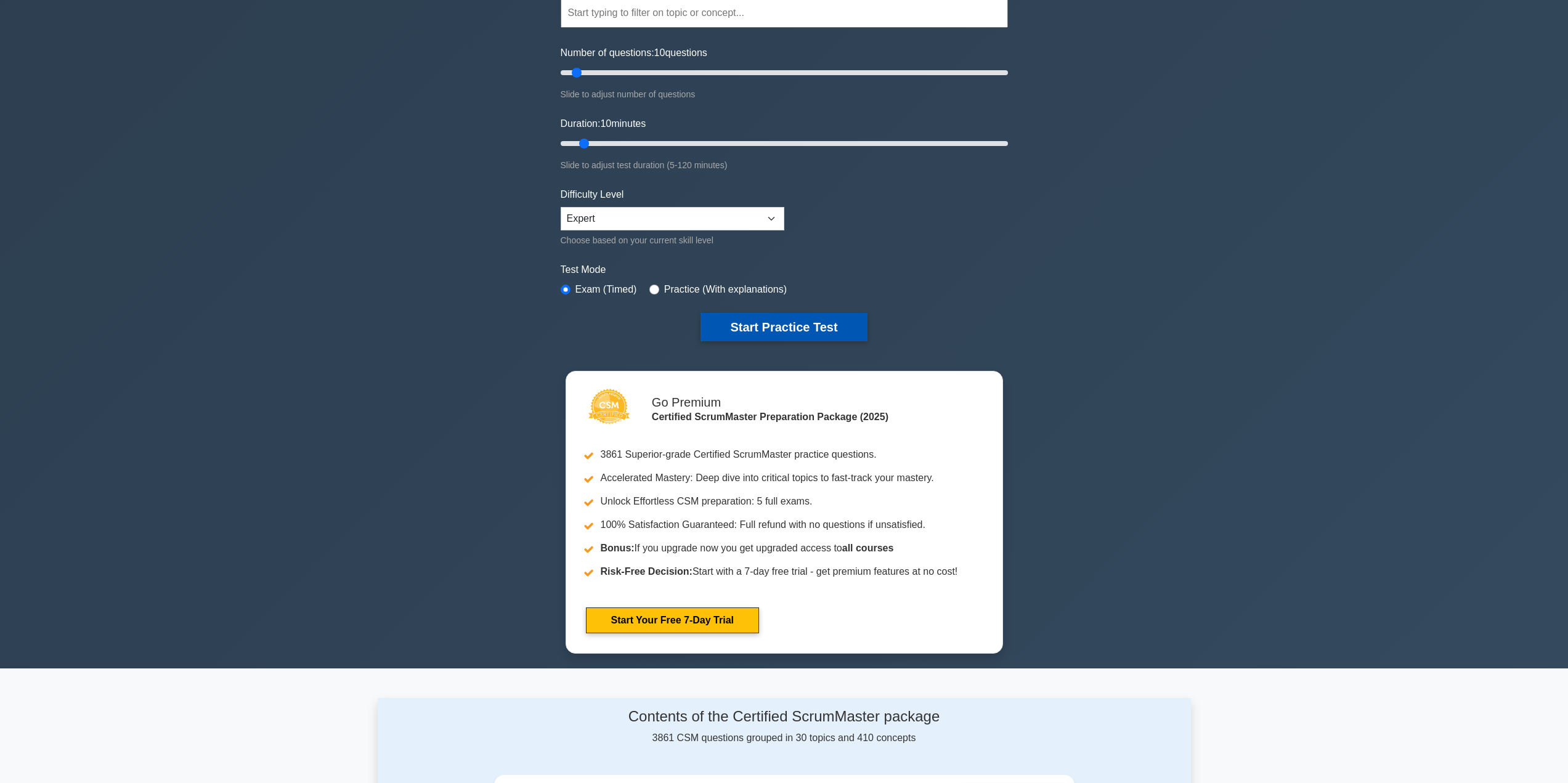
click at [783, 328] on button "Start Practice Test" at bounding box center [784, 327] width 166 height 28
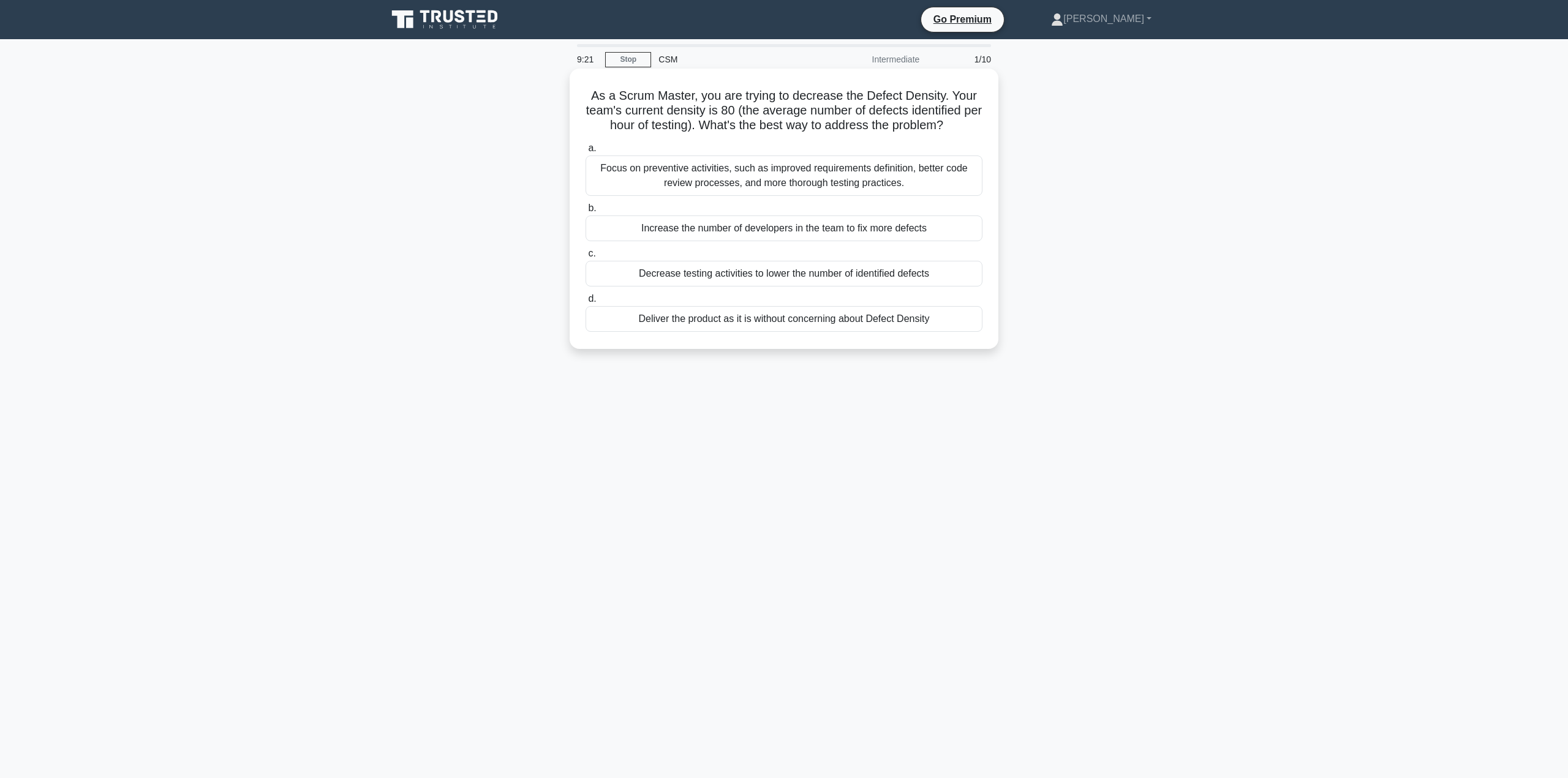
click at [726, 171] on div "Focus on preventive activities, such as improved requirements definition, bette…" at bounding box center [784, 175] width 397 height 40
click at [586, 152] on input "a. Focus on preventive activities, such as improved requirements definition, be…" at bounding box center [586, 149] width 0 height 8
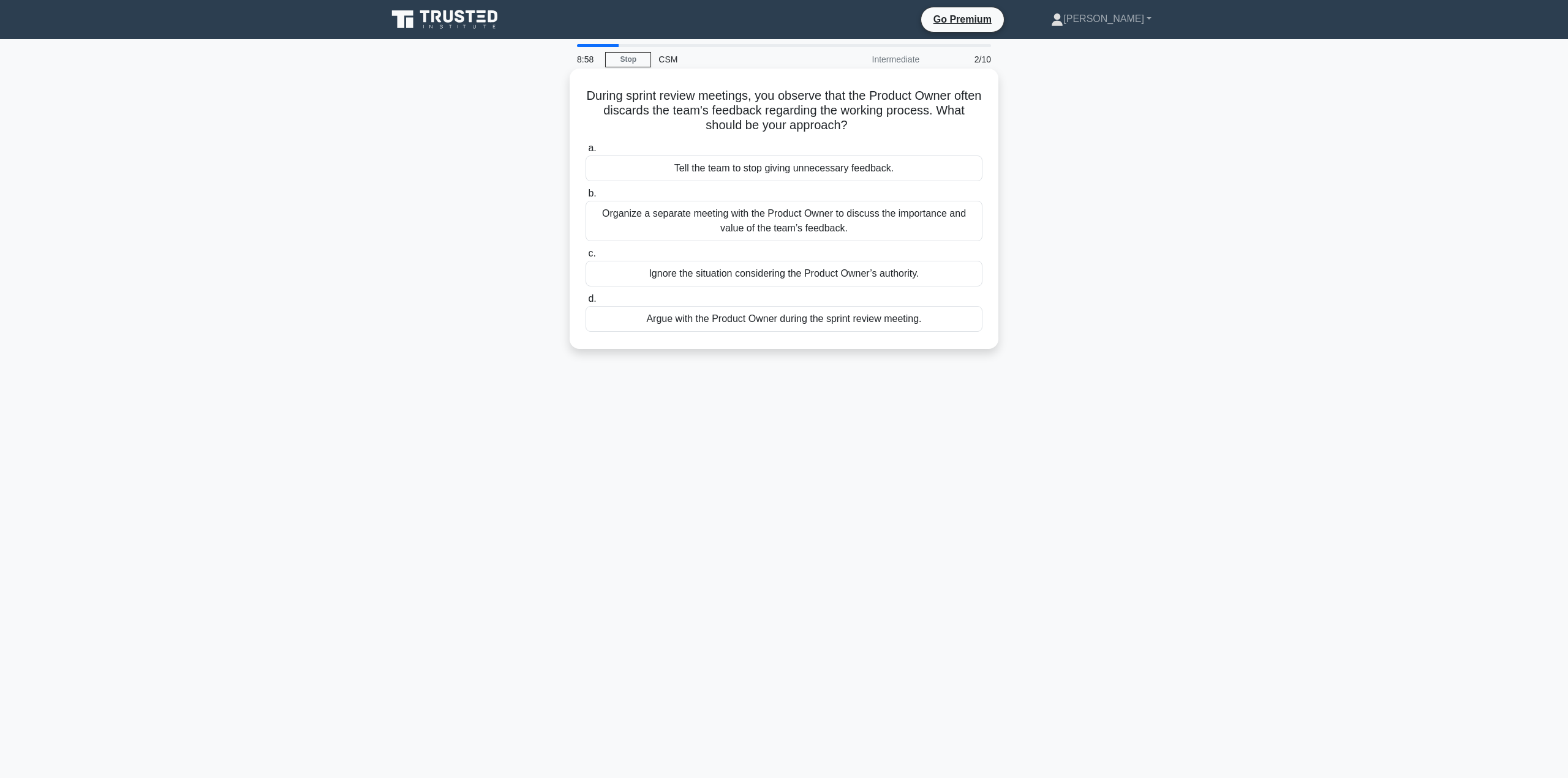
click at [782, 220] on div "Organize a separate meeting with the Product Owner to discuss the importance an…" at bounding box center [784, 220] width 397 height 40
click at [586, 197] on input "b. Organize a separate meeting with the Product Owner to discuss the importance…" at bounding box center [586, 194] width 0 height 8
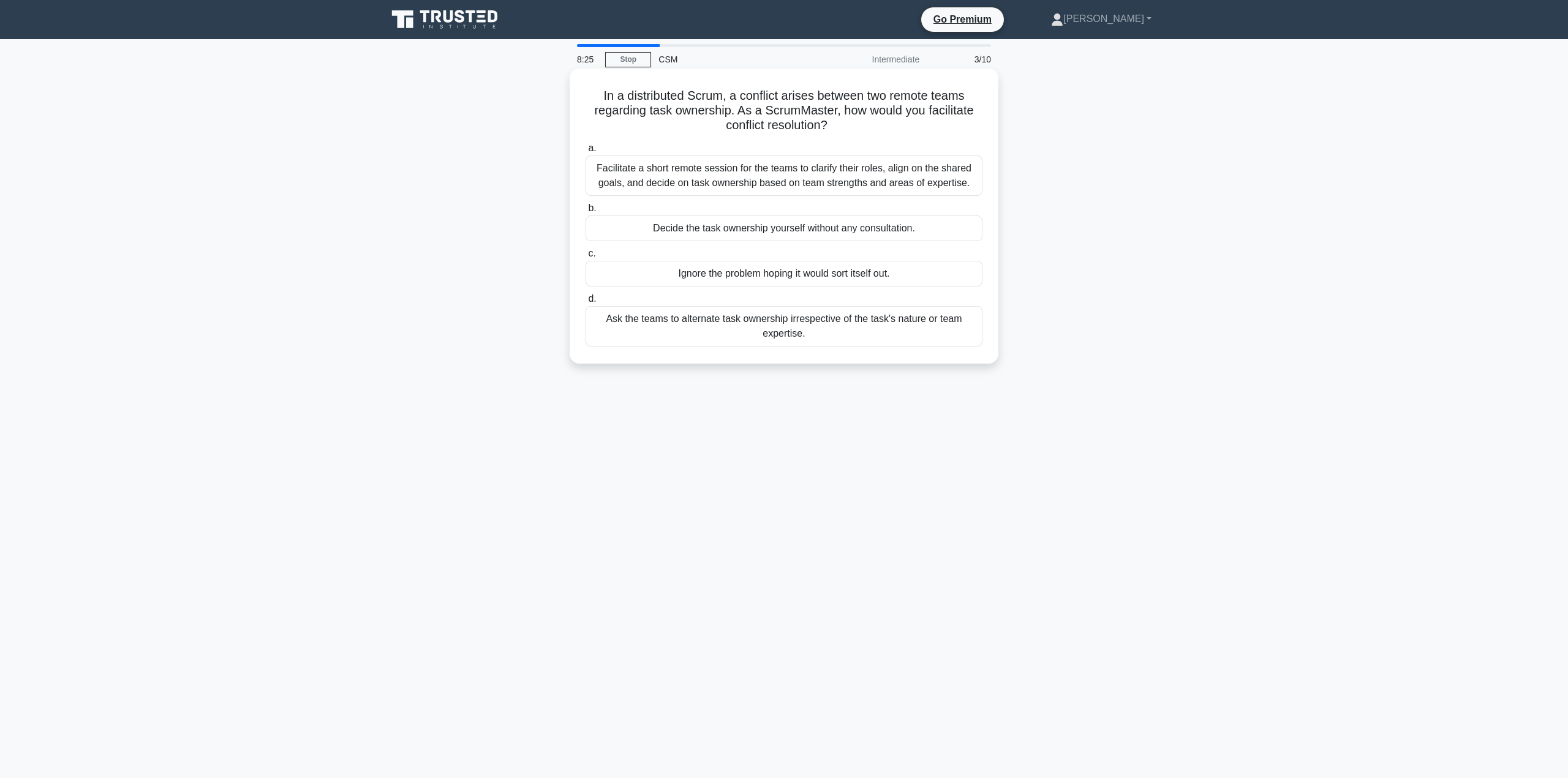
click at [820, 178] on div "Facilitate a short remote session for the teams to clarify their roles, align o…" at bounding box center [784, 175] width 397 height 40
click at [586, 152] on input "a. Facilitate a short remote session for the teams to clarify their roles, alig…" at bounding box center [586, 149] width 0 height 8
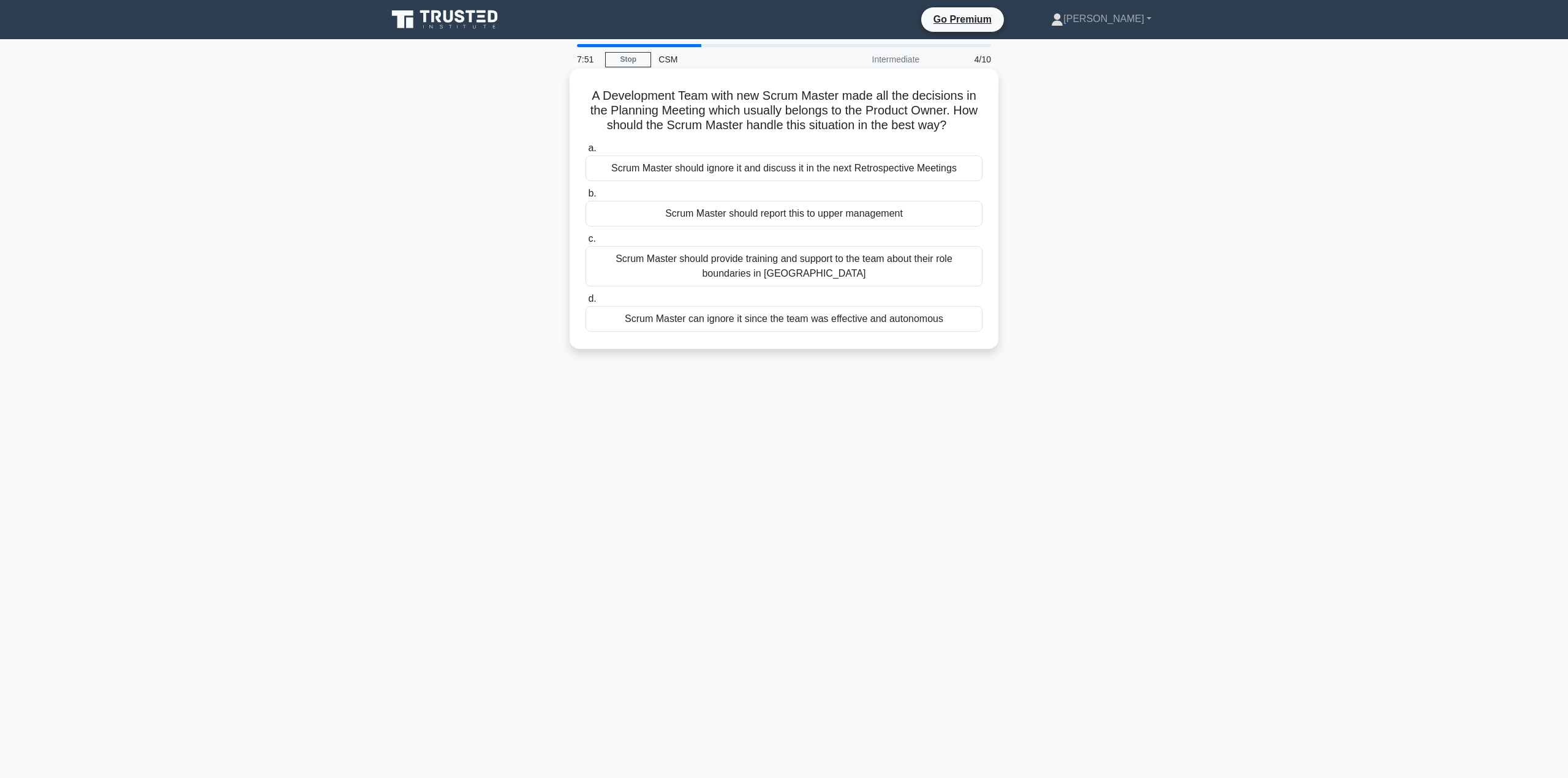
click at [822, 256] on div "Scrum Master should provide training and support to the team about their role b…" at bounding box center [784, 266] width 397 height 40
click at [586, 243] on input "c. Scrum Master should provide training and support to the team about their rol…" at bounding box center [586, 239] width 0 height 8
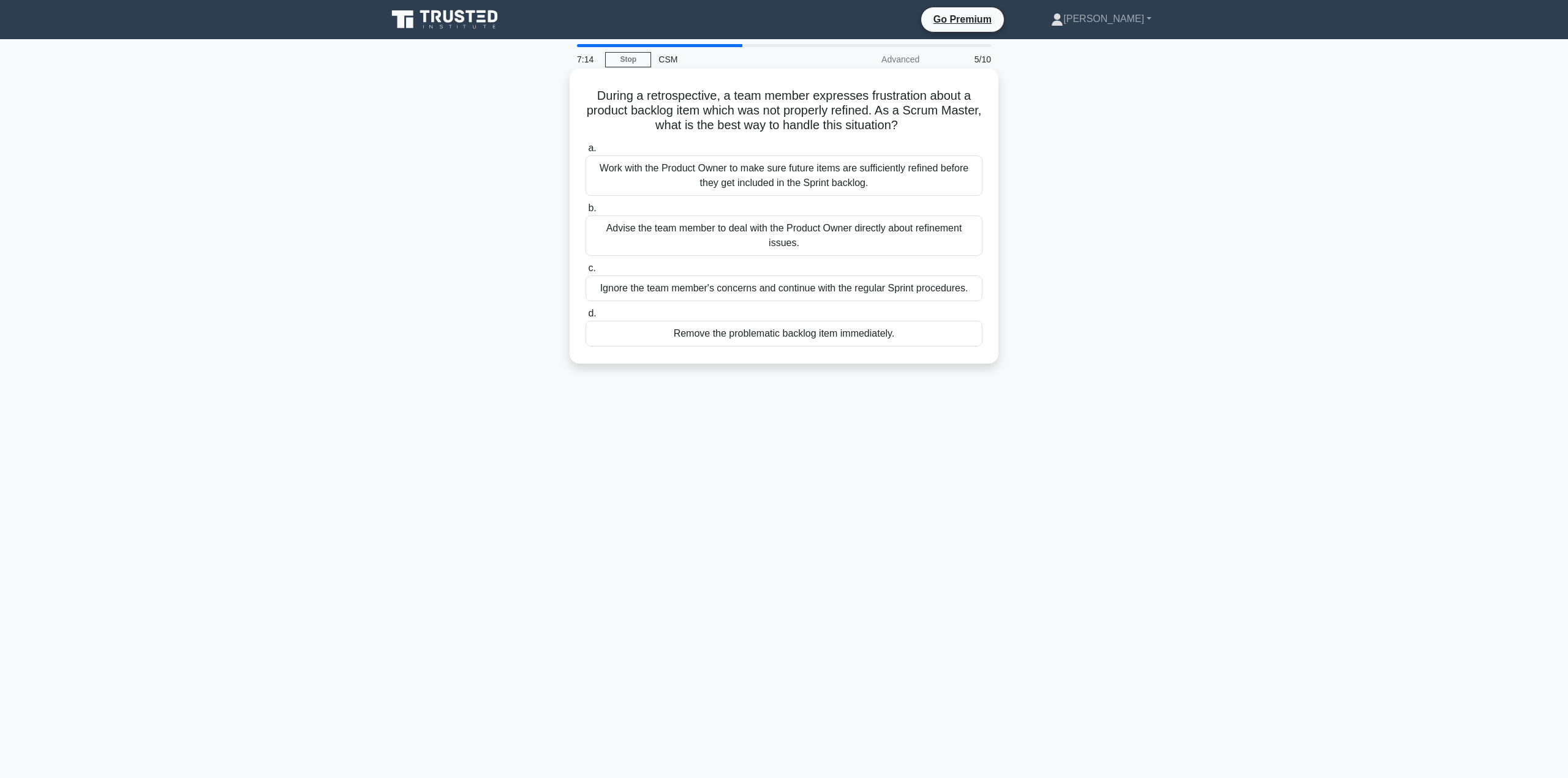
click at [751, 169] on div "Work with the Product Owner to make sure future items are sufficiently refined …" at bounding box center [784, 175] width 397 height 40
click at [586, 152] on input "a. Work with the Product Owner to make sure future items are sufficiently refin…" at bounding box center [586, 149] width 0 height 8
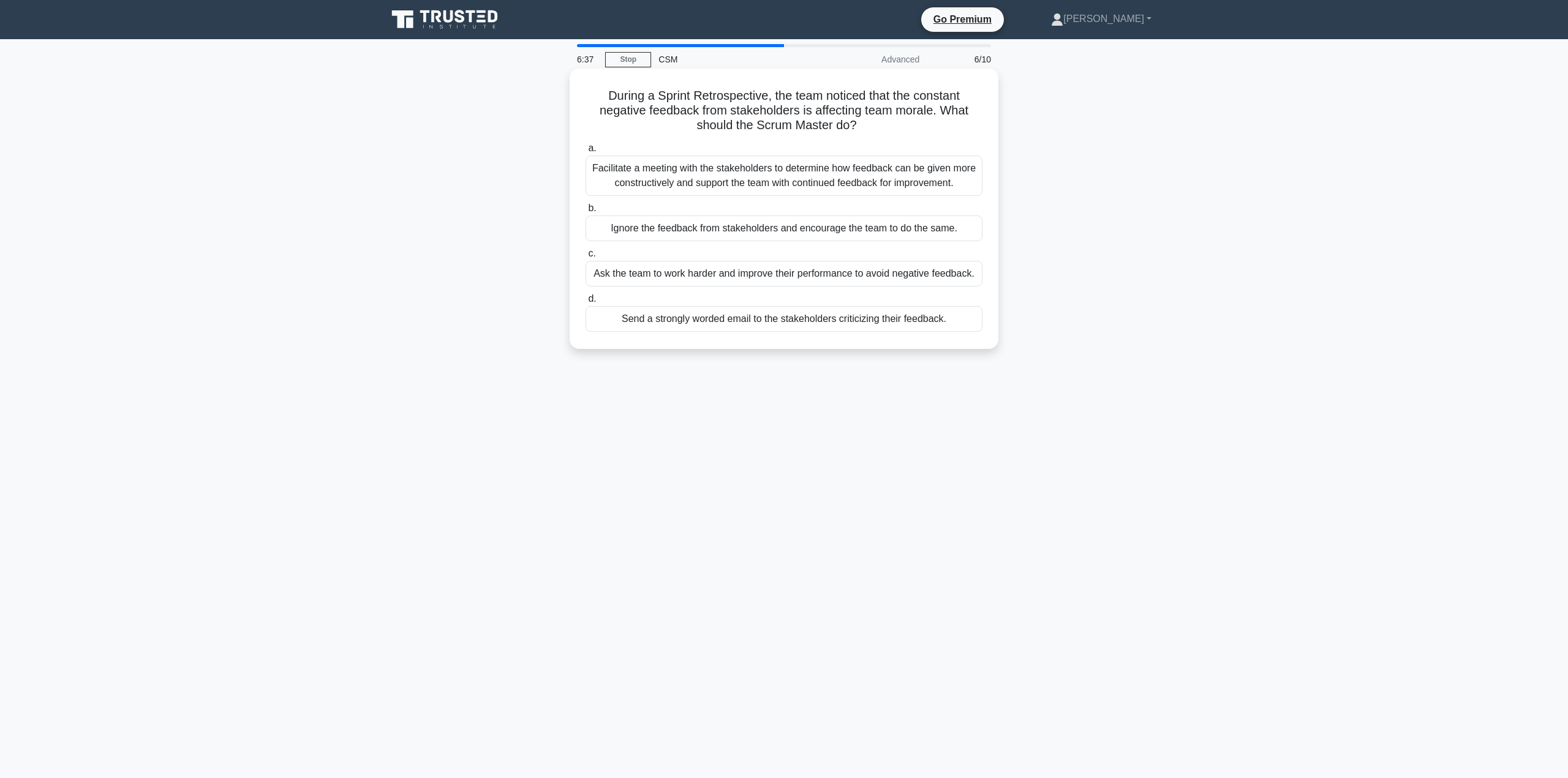
click at [754, 170] on div "Facilitate a meeting with the stakeholders to determine how feedback can be giv…" at bounding box center [784, 175] width 397 height 40
click at [586, 152] on input "a. Facilitate a meeting with the stakeholders to determine how feedback can be …" at bounding box center [586, 149] width 0 height 8
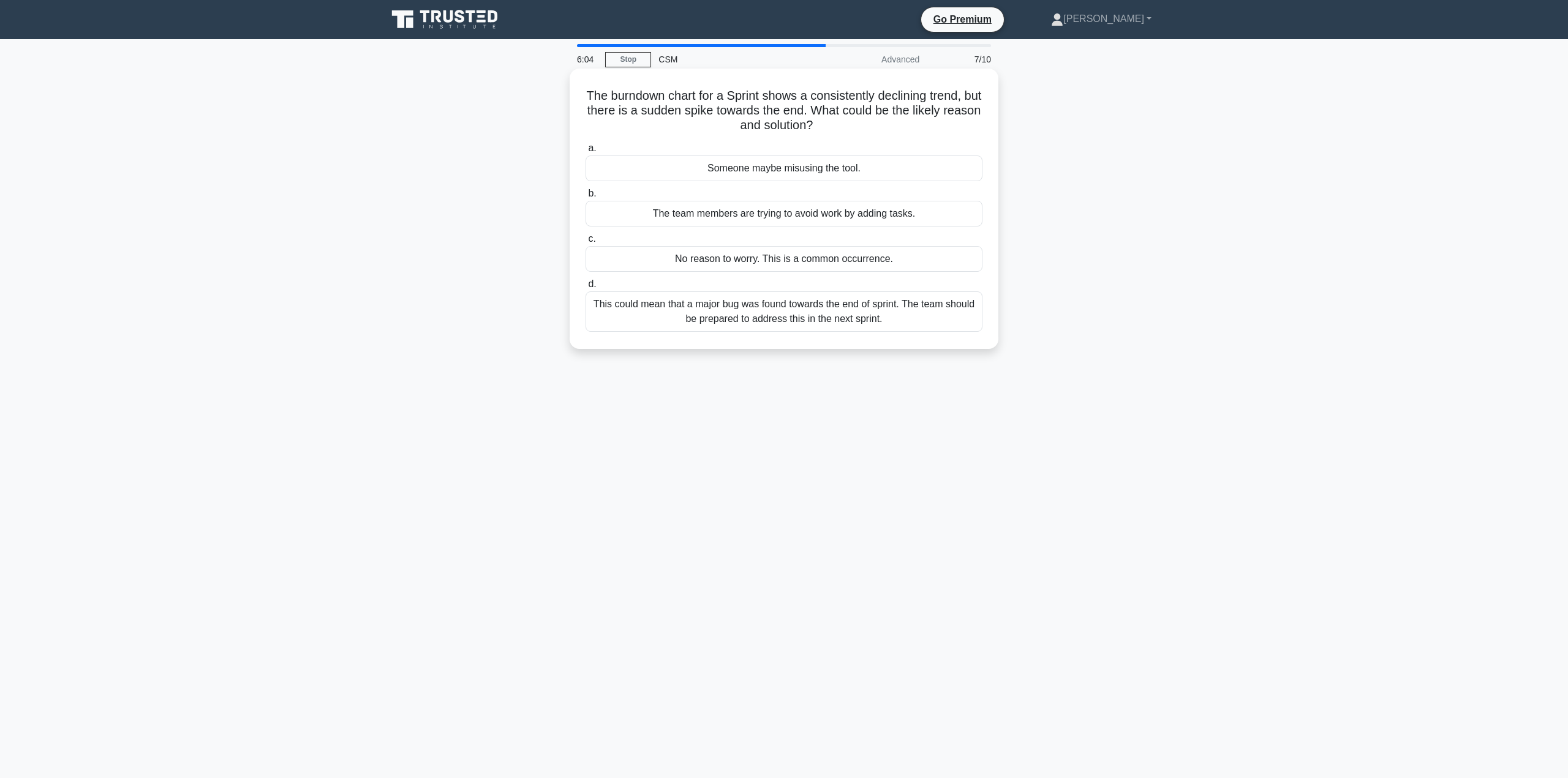
click at [638, 303] on div "This could mean that a major bug was found towards the end of sprint. The team …" at bounding box center [784, 311] width 397 height 40
click at [586, 289] on input "d. This could mean that a major bug was found towards the end of sprint. The te…" at bounding box center [586, 285] width 0 height 8
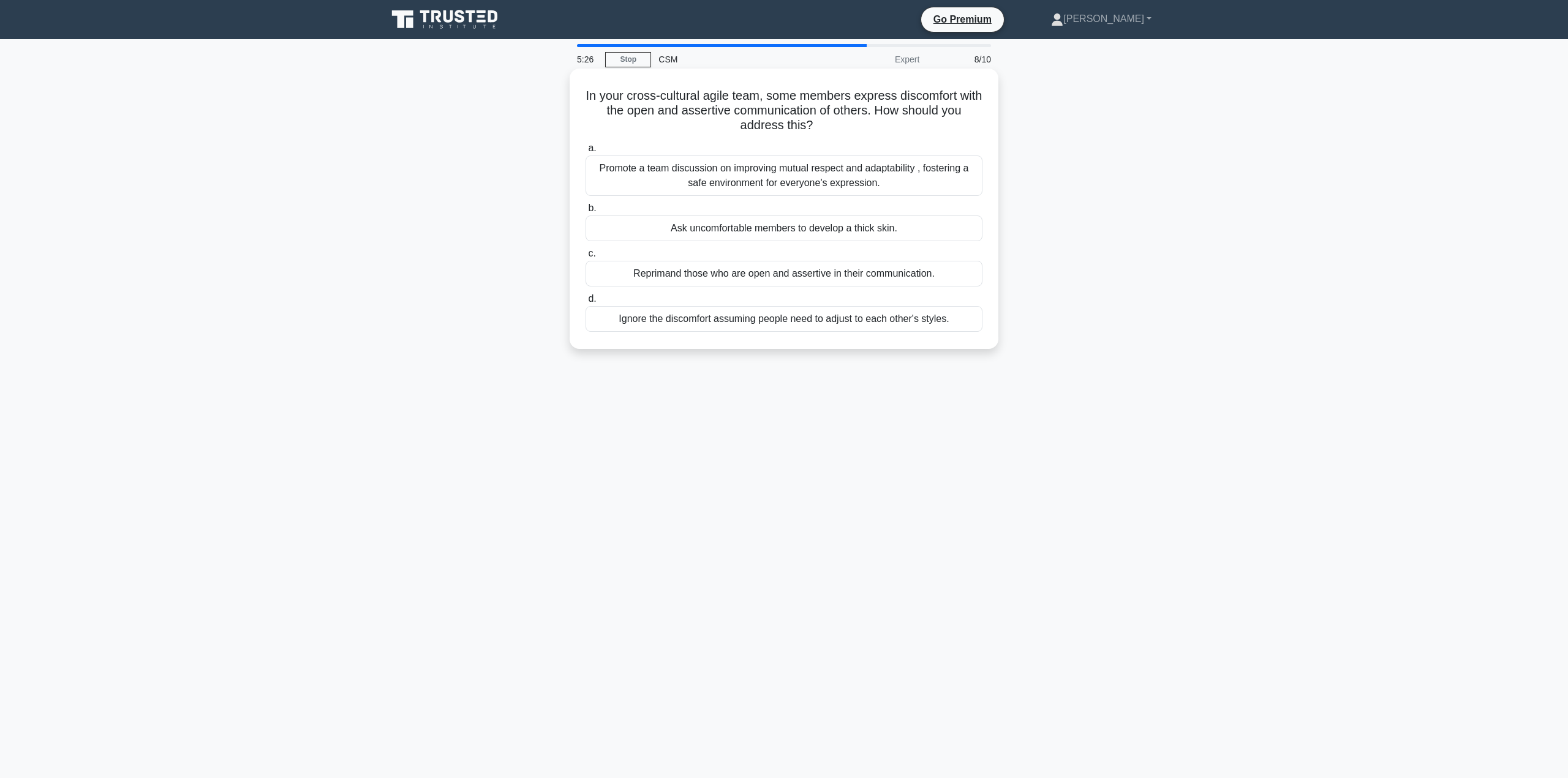
click at [754, 174] on div "Promote a team discussion on improving mutual respect and adaptability , foster…" at bounding box center [784, 175] width 397 height 40
click at [586, 152] on input "a. Promote a team discussion on improving mutual respect and adaptability , fos…" at bounding box center [586, 149] width 0 height 8
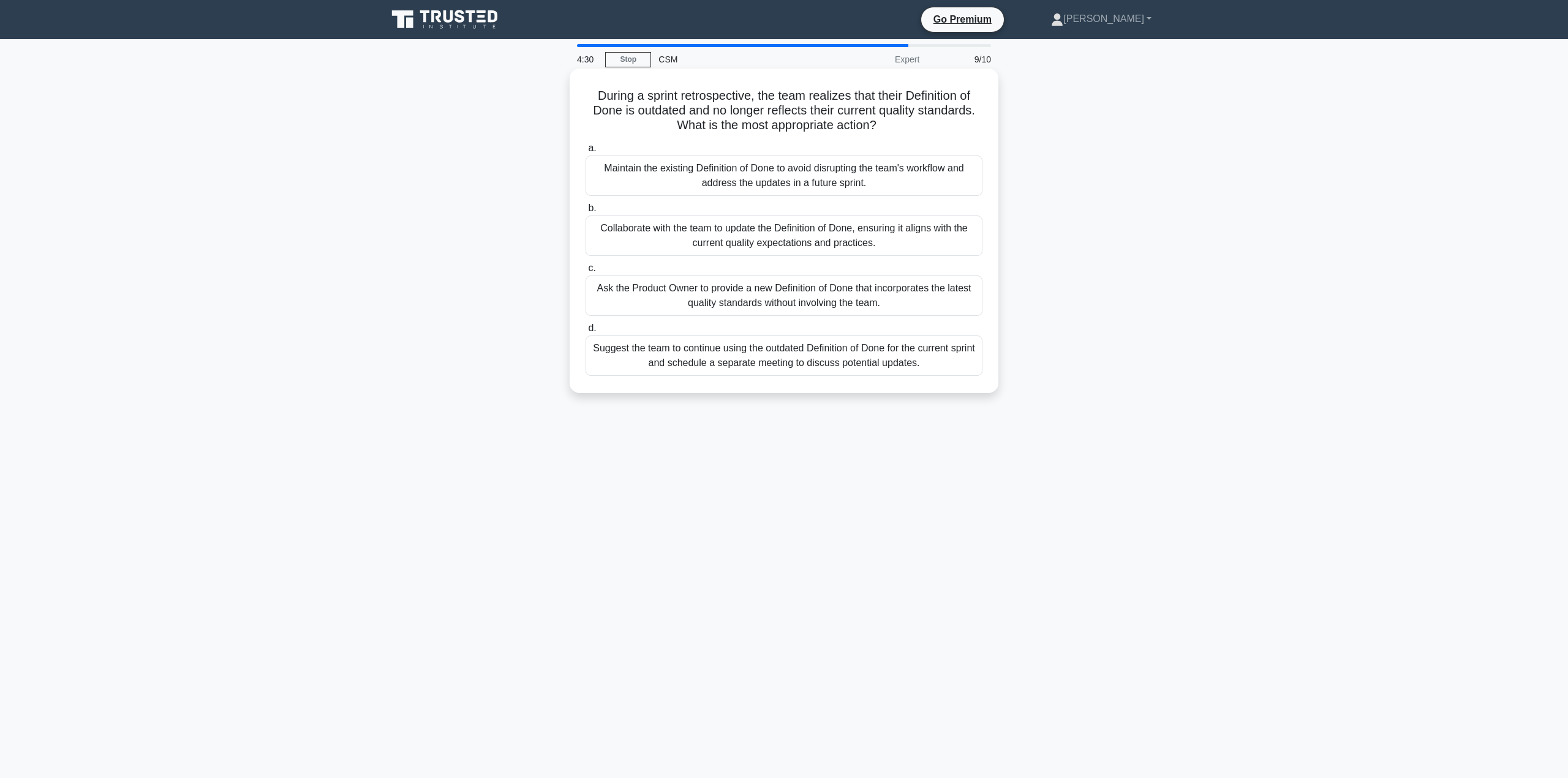
click at [789, 234] on div "Collaborate with the team to update the Definition of Done, ensuring it aligns …" at bounding box center [784, 235] width 397 height 40
click at [586, 212] on input "b. Collaborate with the team to update the Definition of Done, ensuring it alig…" at bounding box center [586, 209] width 0 height 8
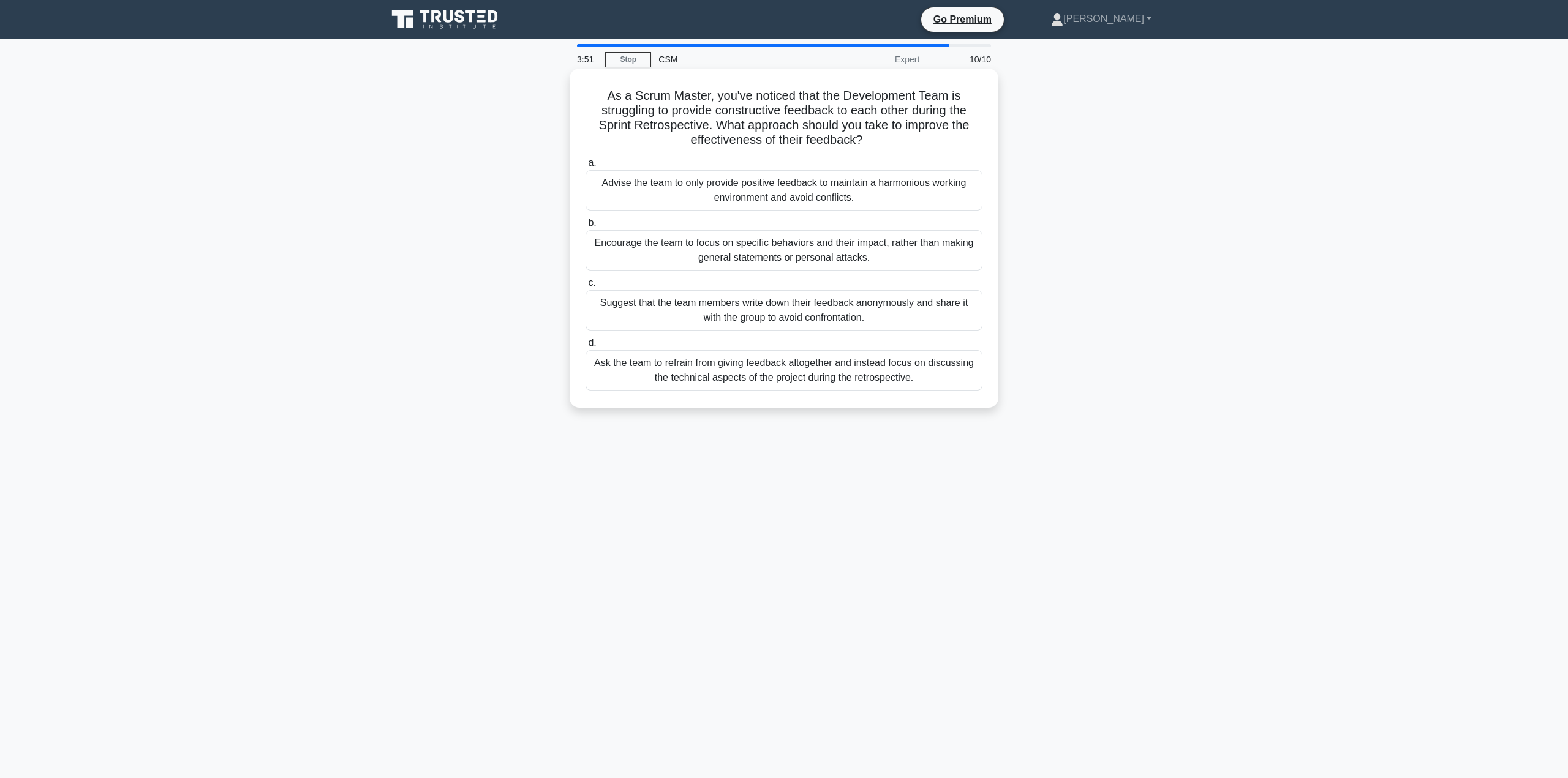
click at [851, 321] on div "Suggest that the team members write down their feedback anonymously and share i…" at bounding box center [784, 310] width 397 height 40
click at [586, 287] on input "c. Suggest that the team members write down their feedback anonymously and shar…" at bounding box center [586, 284] width 0 height 8
click at [851, 321] on div "Suggest that the team members write down their feedback anonymously and share i…" at bounding box center [784, 311] width 397 height 42
click at [586, 287] on input "c. Suggest that the team members write down their feedback anonymously and shar…" at bounding box center [586, 284] width 0 height 8
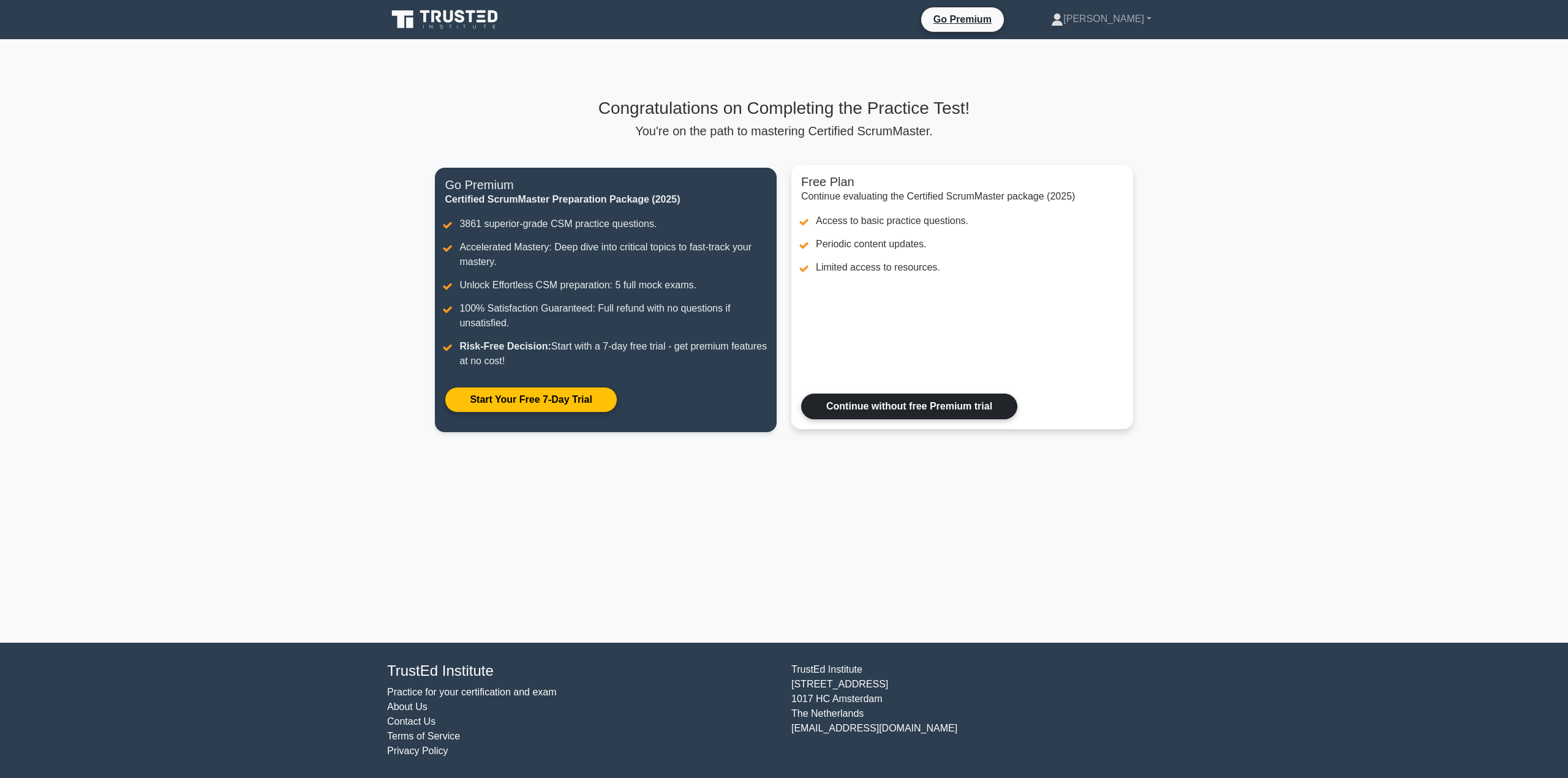
click at [951, 403] on link "Continue without free Premium trial" at bounding box center [909, 406] width 216 height 25
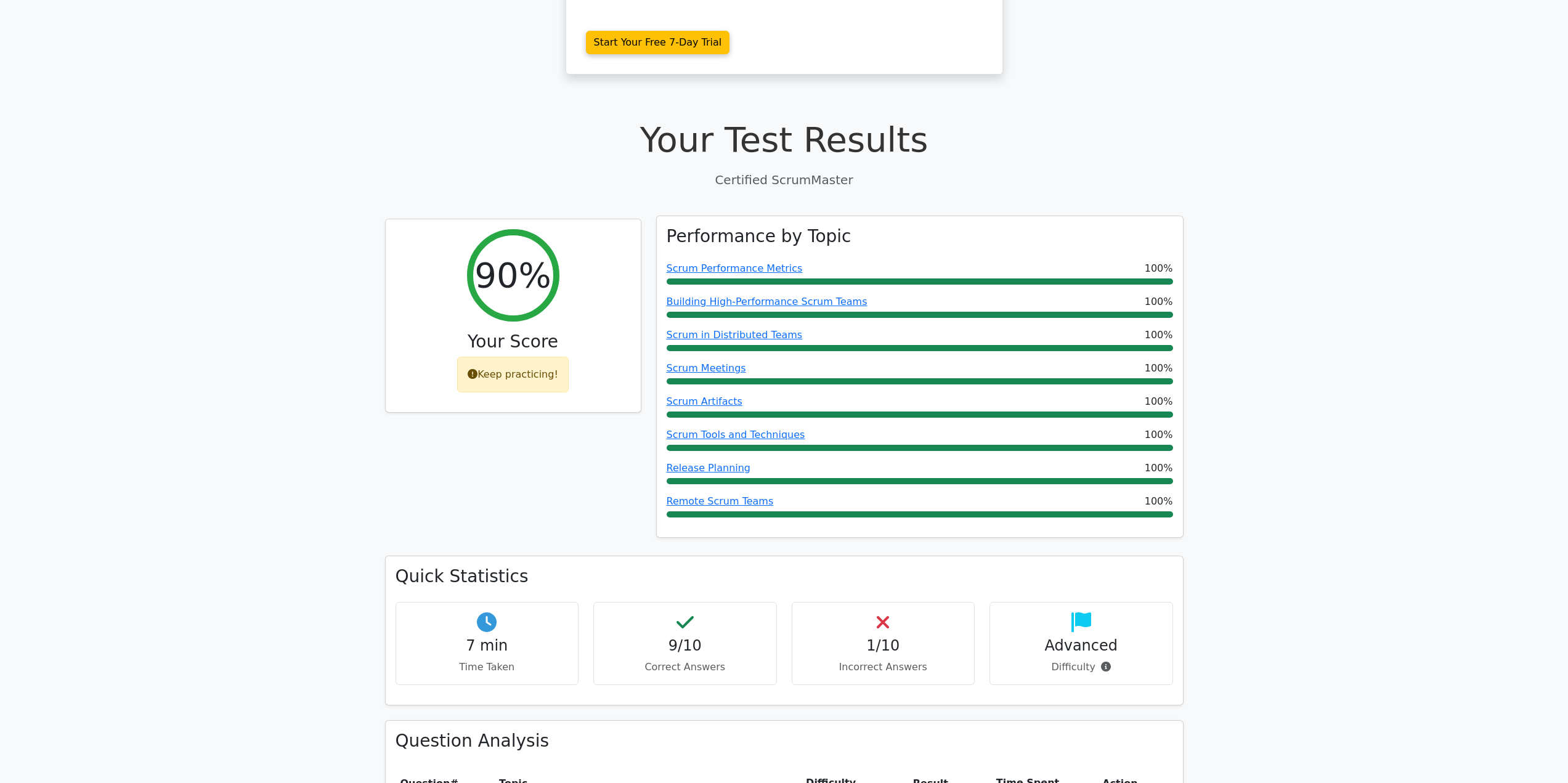
scroll to position [308, 0]
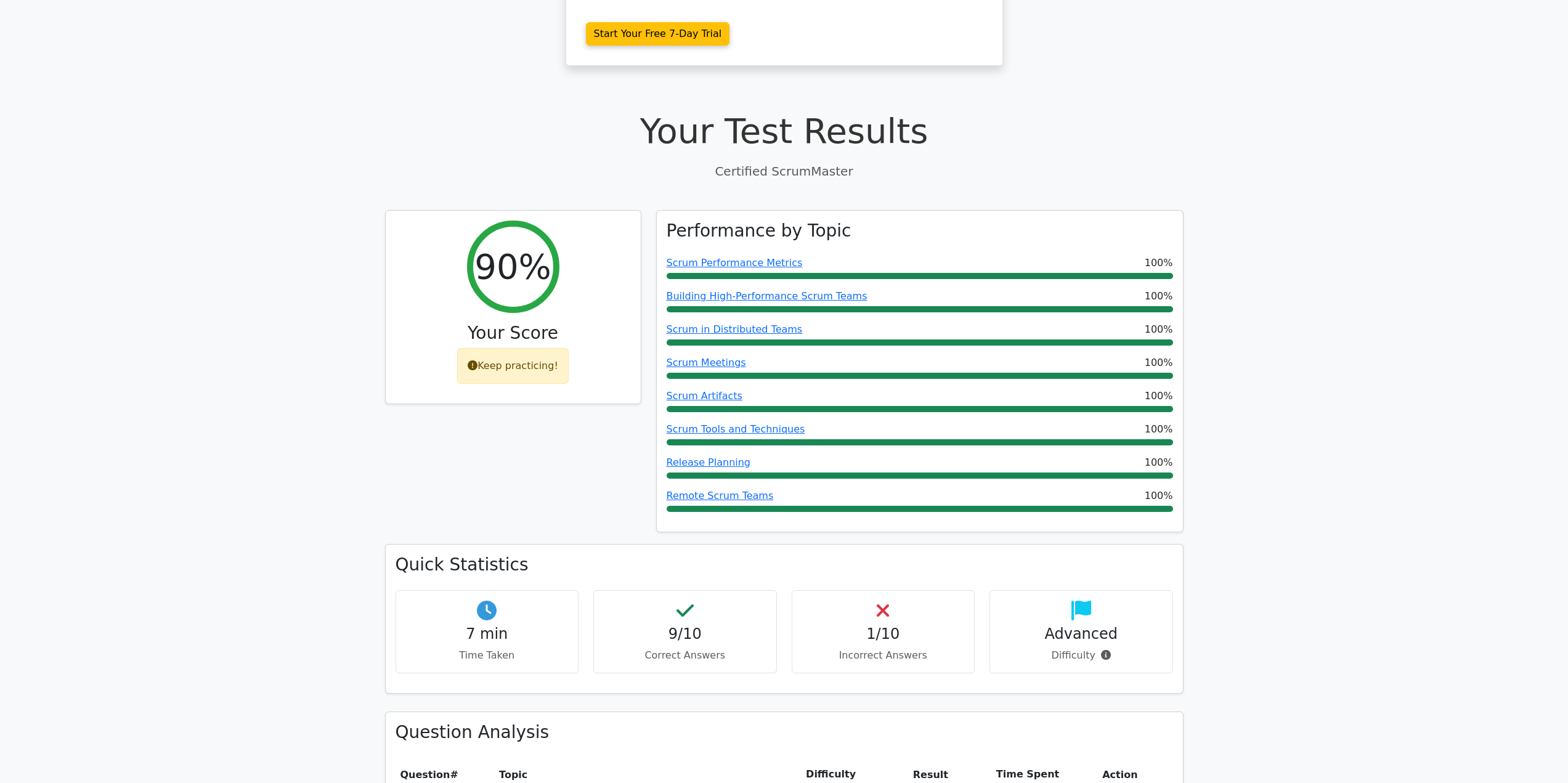
click at [881, 601] on icon at bounding box center [883, 611] width 12 height 20
click at [883, 648] on p "Incorrect Answers" at bounding box center [883, 656] width 163 height 15
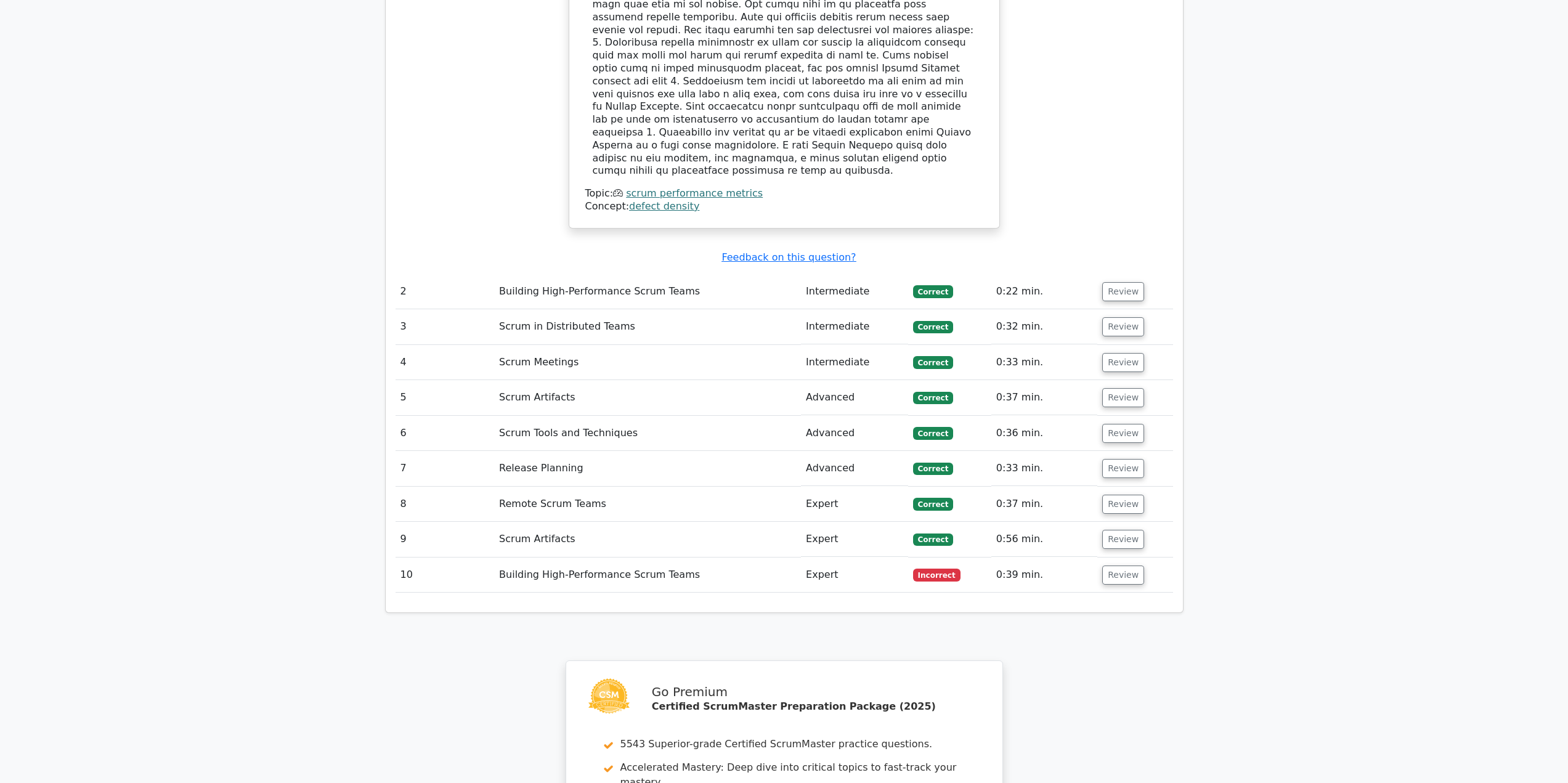
scroll to position [1540, 0]
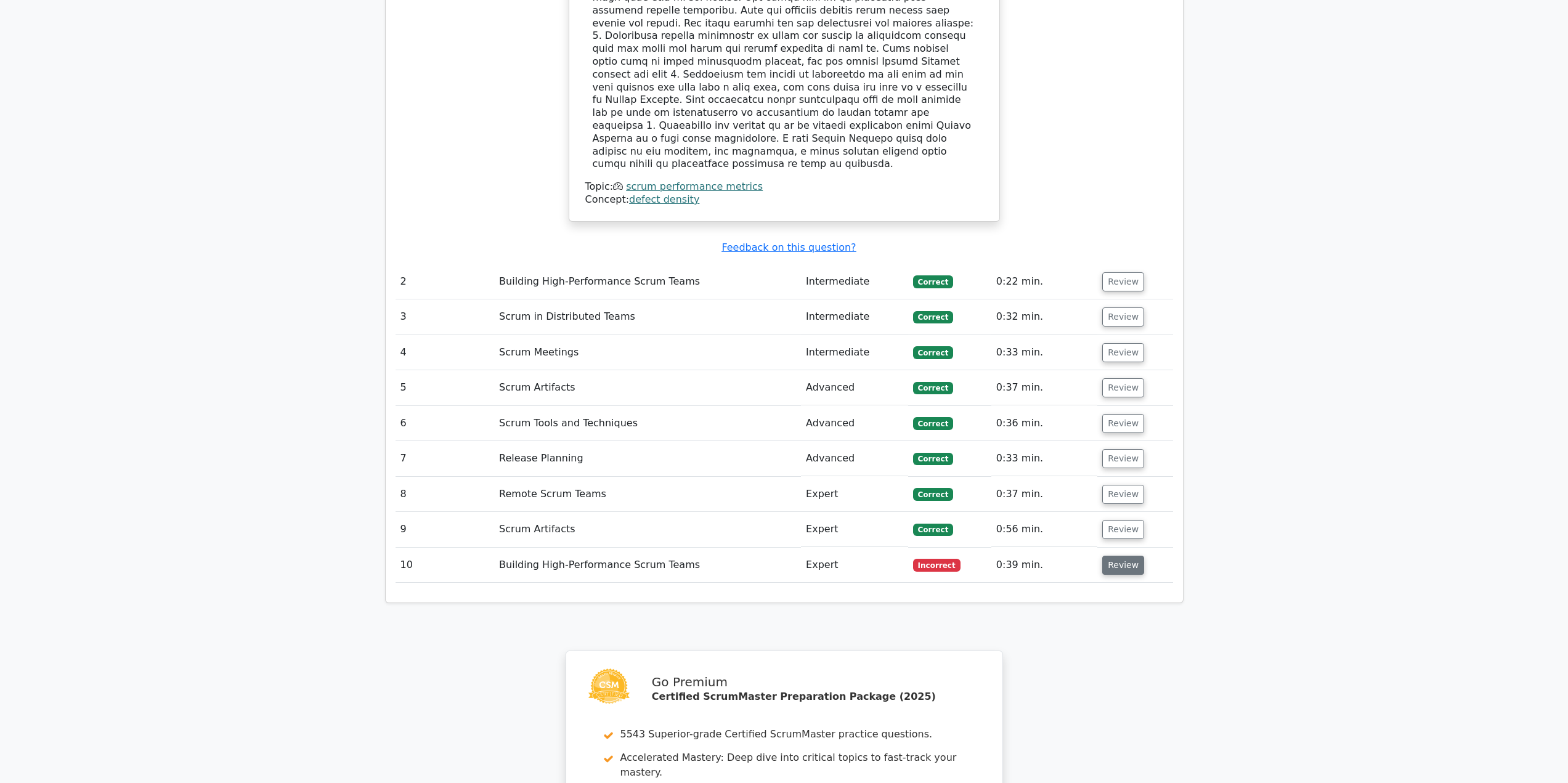
click at [1117, 556] on button "Review" at bounding box center [1123, 565] width 42 height 19
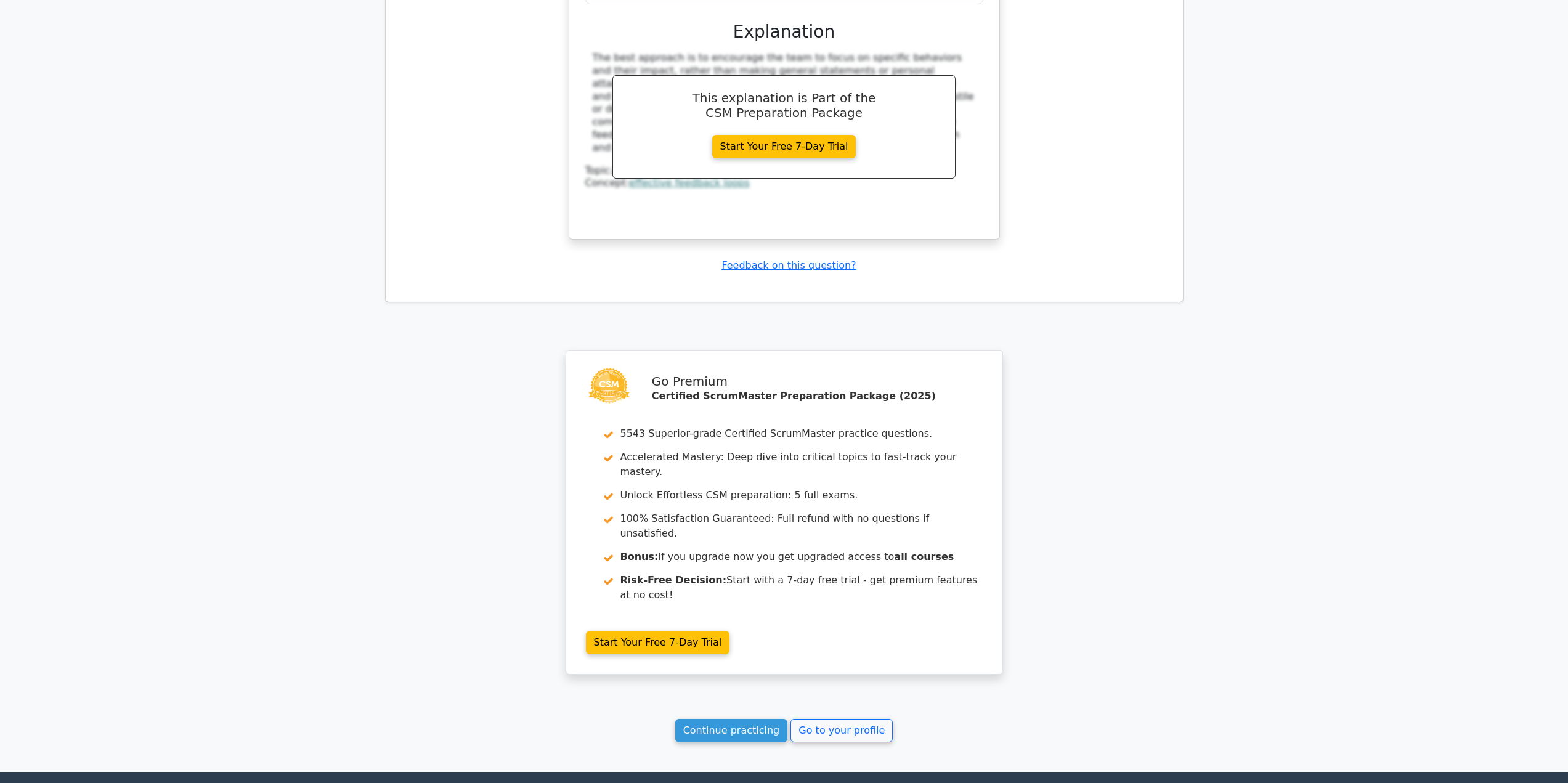
scroll to position [2421, 0]
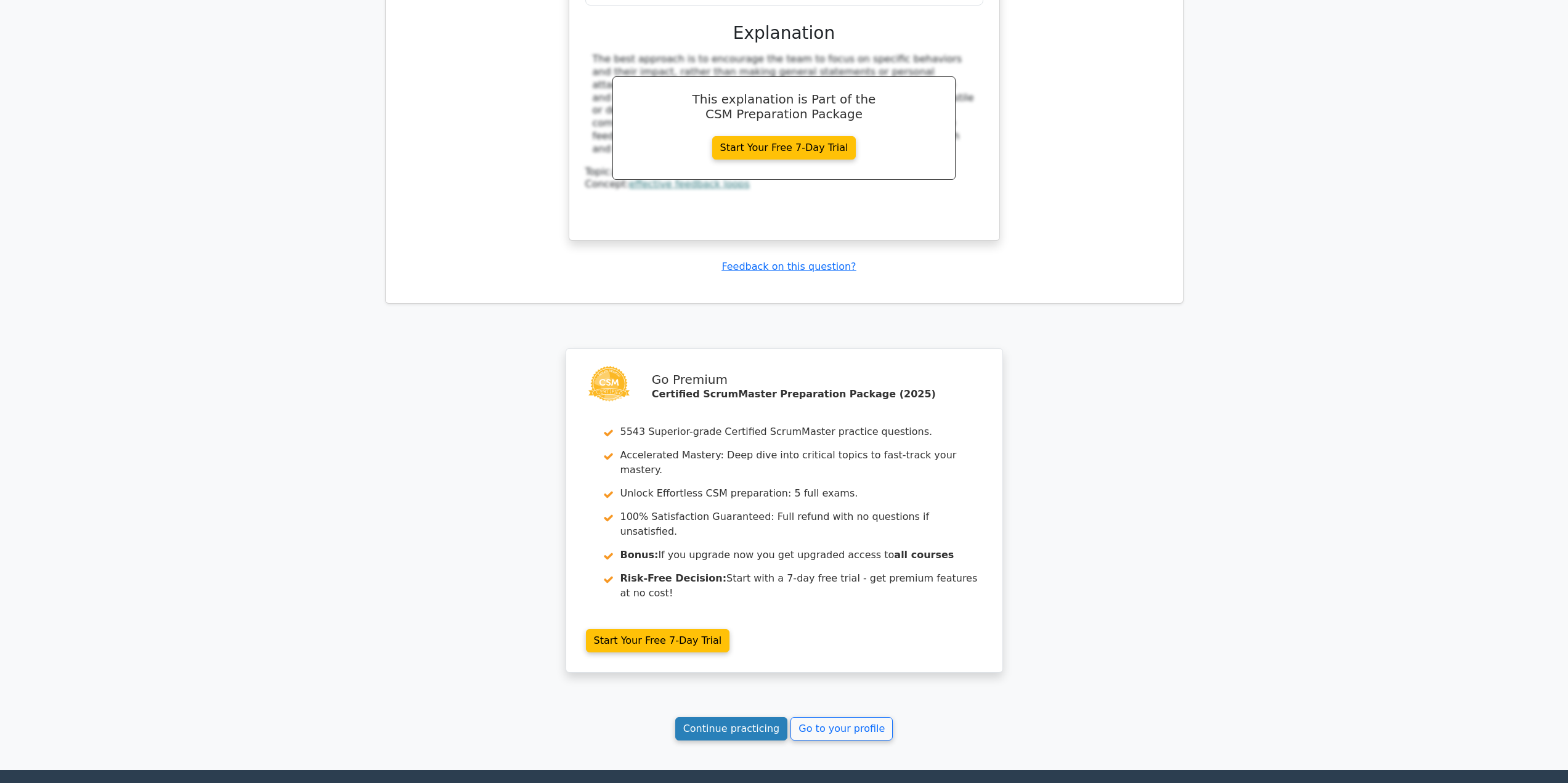
click at [728, 718] on link "Continue practicing" at bounding box center [731, 729] width 113 height 23
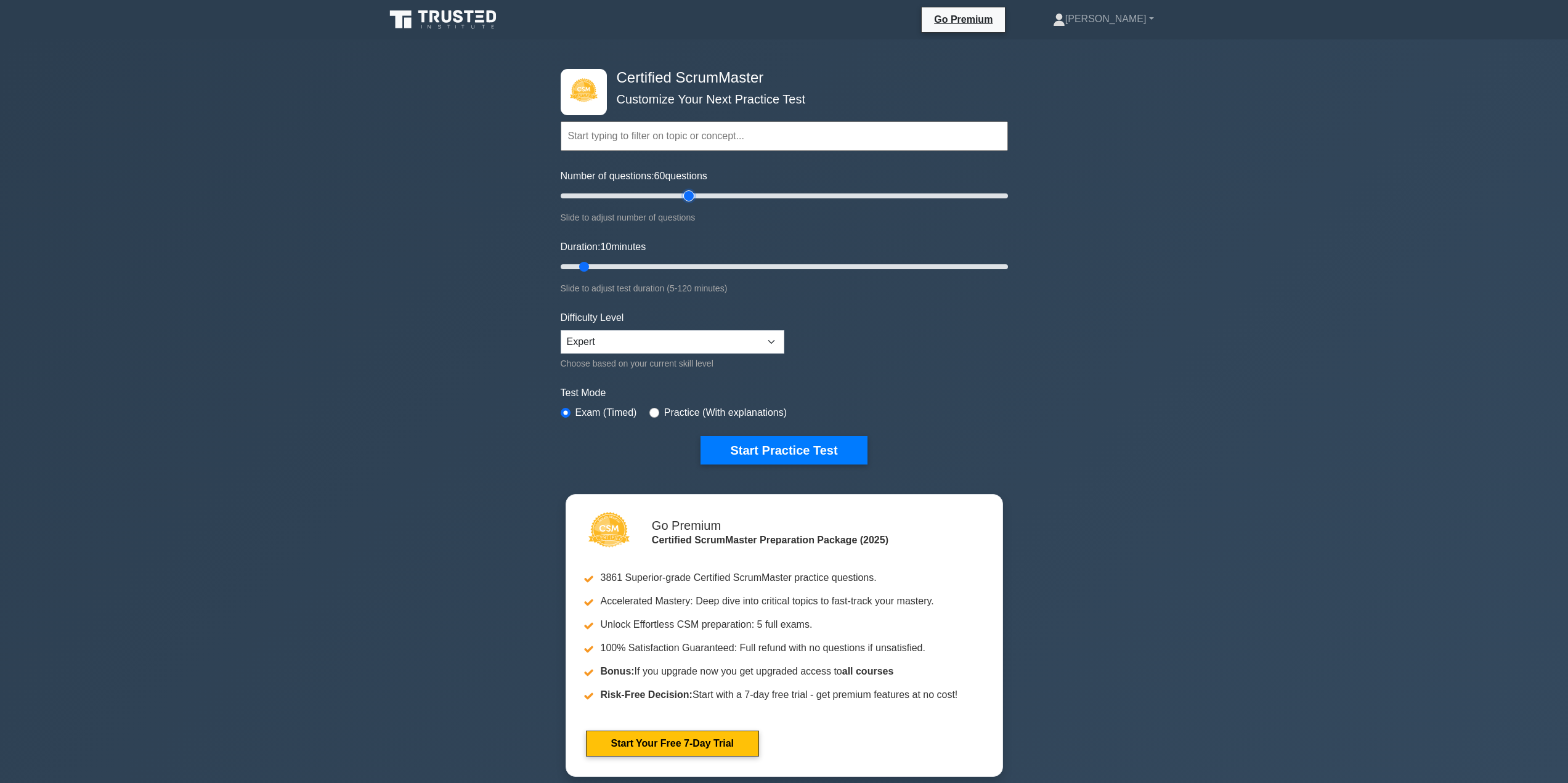
drag, startPoint x: 577, startPoint y: 195, endPoint x: 688, endPoint y: 206, distance: 111.5
type input "60"
click at [688, 204] on input "Number of questions: 60 questions" at bounding box center [784, 196] width 448 height 15
drag, startPoint x: 585, startPoint y: 267, endPoint x: 679, endPoint y: 243, distance: 97.0
type input "35"
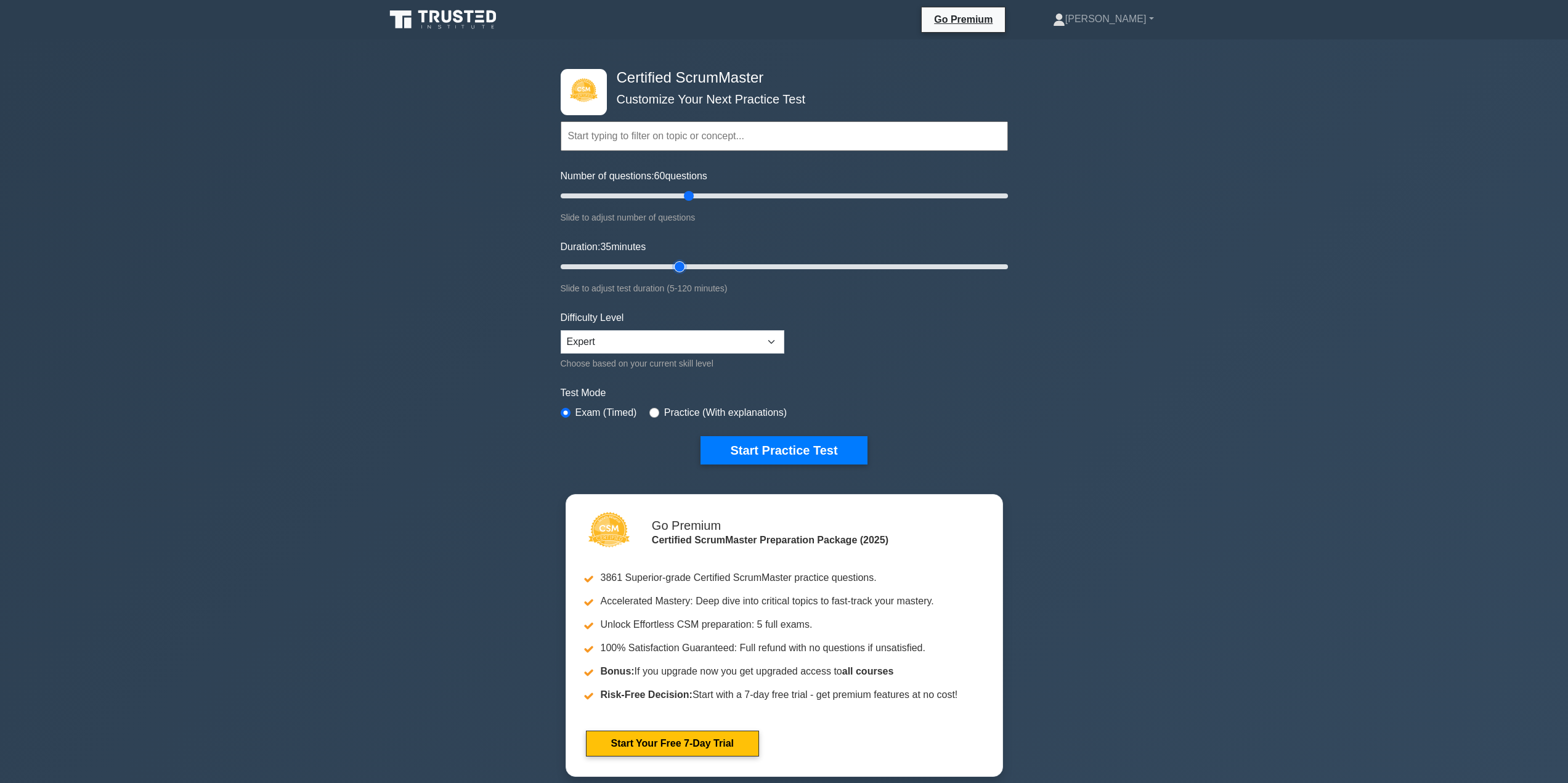
click at [678, 259] on input "Duration: 35 minutes" at bounding box center [784, 267] width 448 height 15
drag, startPoint x: 689, startPoint y: 196, endPoint x: 664, endPoint y: 198, distance: 25.1
type input "50"
click at [664, 198] on input "Number of questions: 50 questions" at bounding box center [784, 196] width 448 height 15
drag, startPoint x: 679, startPoint y: 265, endPoint x: 780, endPoint y: 269, distance: 101.1
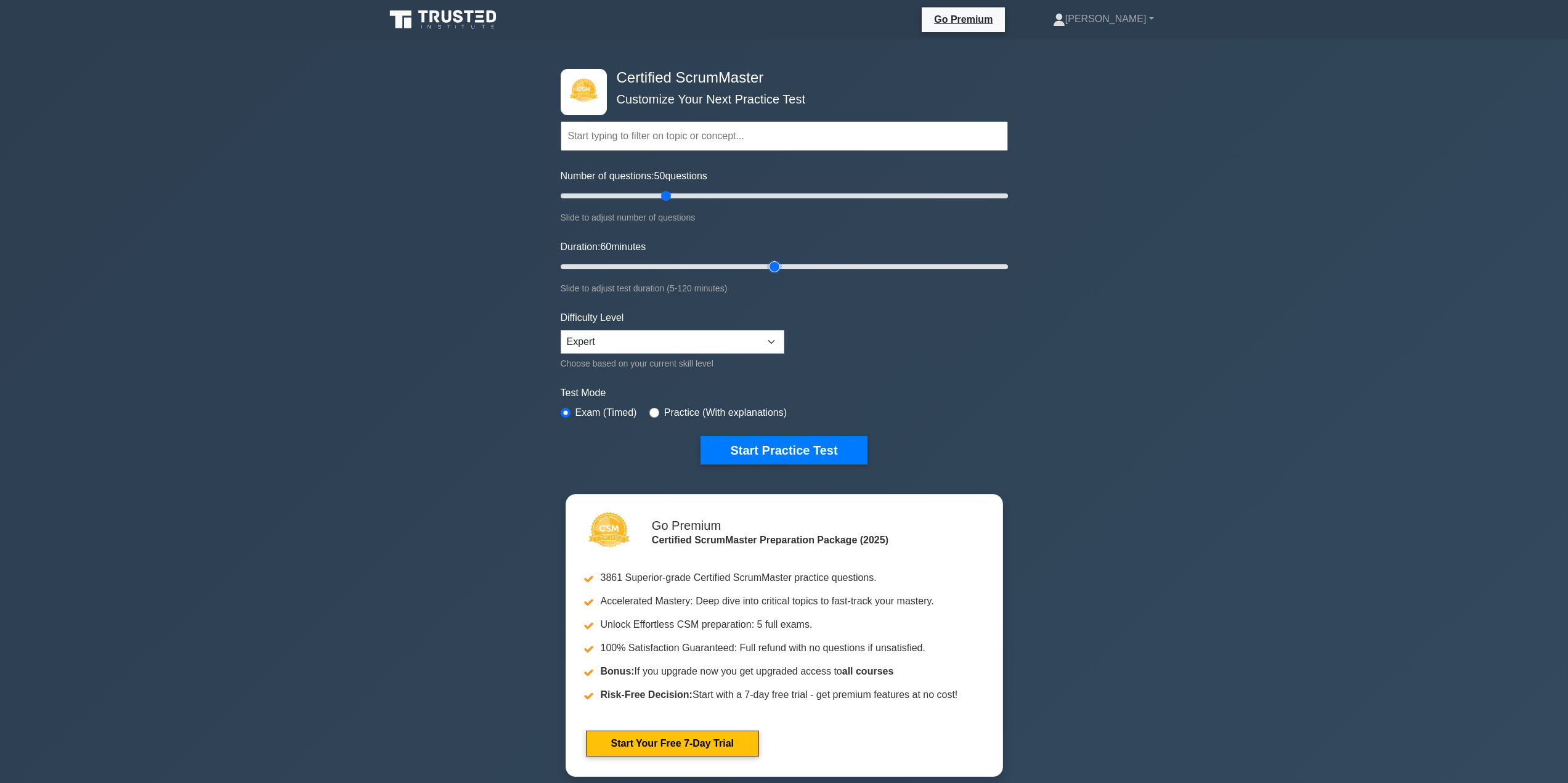
type input "60"
click at [780, 269] on input "Duration: 60 minutes" at bounding box center [784, 267] width 448 height 15
click at [785, 451] on button "Start Practice Test" at bounding box center [784, 450] width 166 height 28
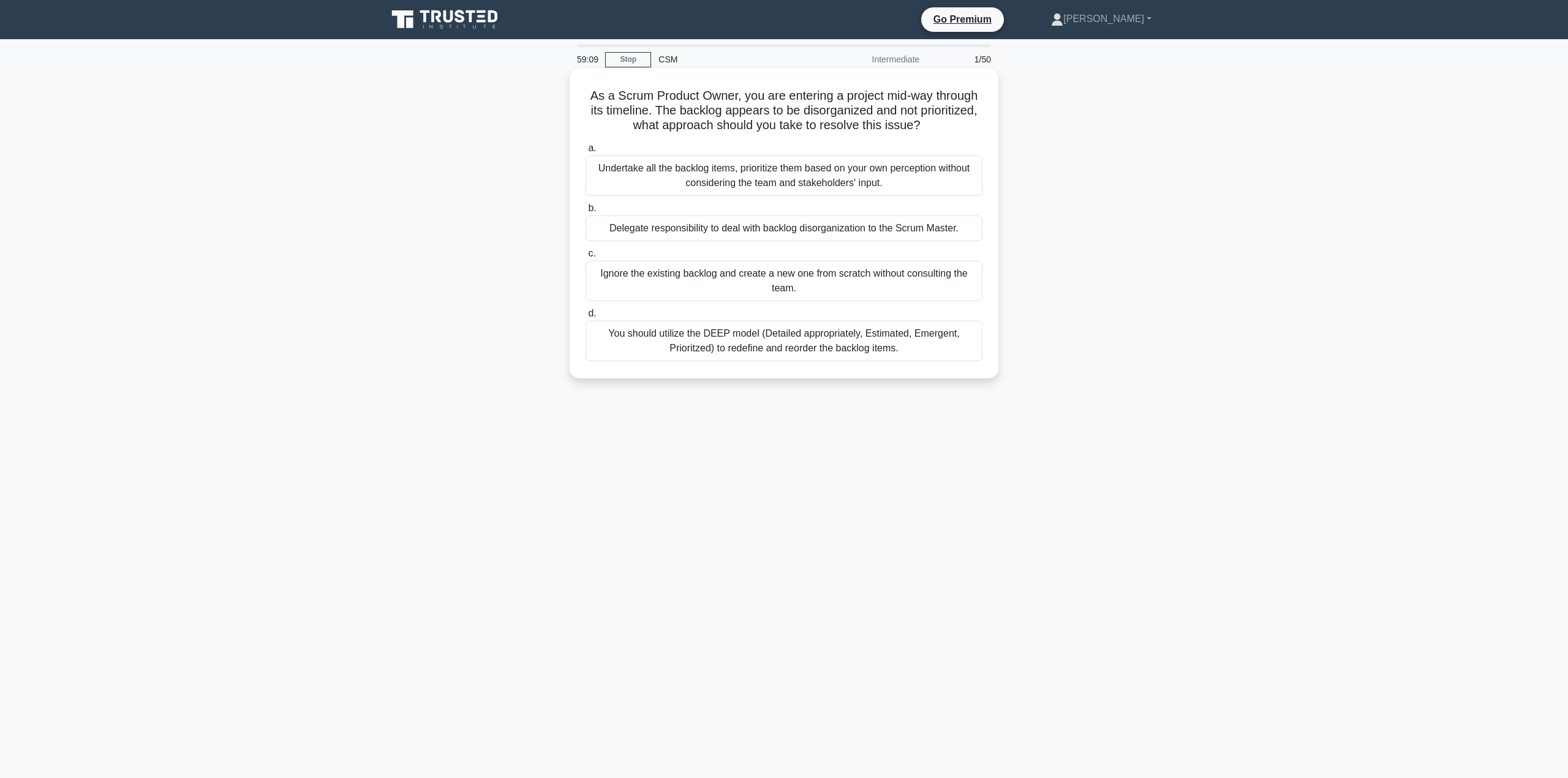
click at [836, 337] on div "You should utilize the DEEP model (Detailed appropriately, Estimated, Emergent,…" at bounding box center [784, 340] width 397 height 40
click at [586, 317] on input "d. You should utilize the DEEP model (Detailed appropriately, Estimated, Emerge…" at bounding box center [586, 314] width 0 height 8
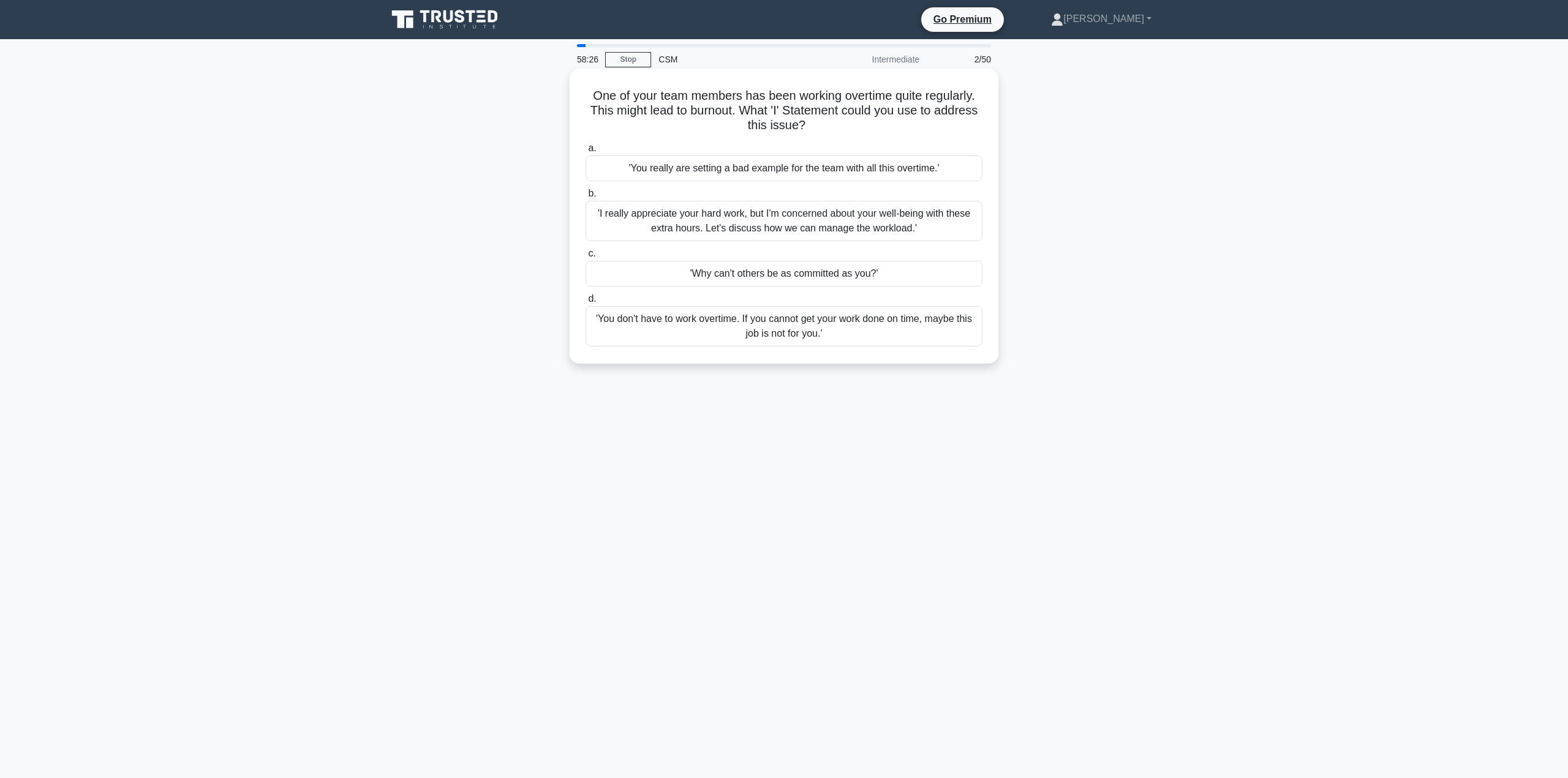
click at [726, 225] on div "'I really appreciate your hard work, but I'm concerned about your well-being wi…" at bounding box center [784, 220] width 397 height 40
click at [586, 197] on input "b. 'I really appreciate your hard work, but I'm concerned about your well-being…" at bounding box center [586, 194] width 0 height 8
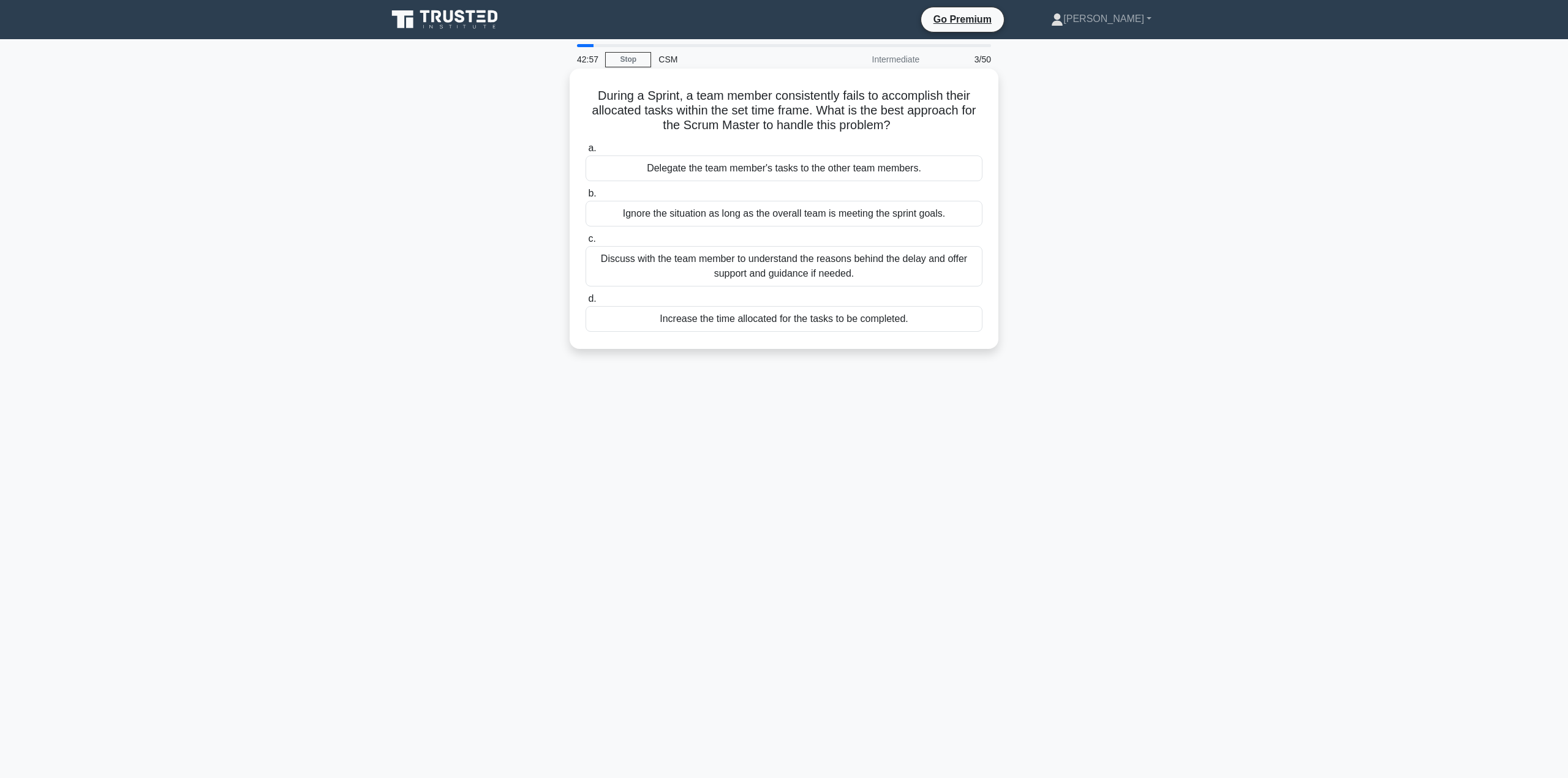
click at [757, 271] on div "Discuss with the team member to understand the reasons behind the delay and off…" at bounding box center [784, 266] width 397 height 40
click at [586, 243] on input "c. Discuss with the team member to understand the reasons behind the delay and …" at bounding box center [586, 239] width 0 height 8
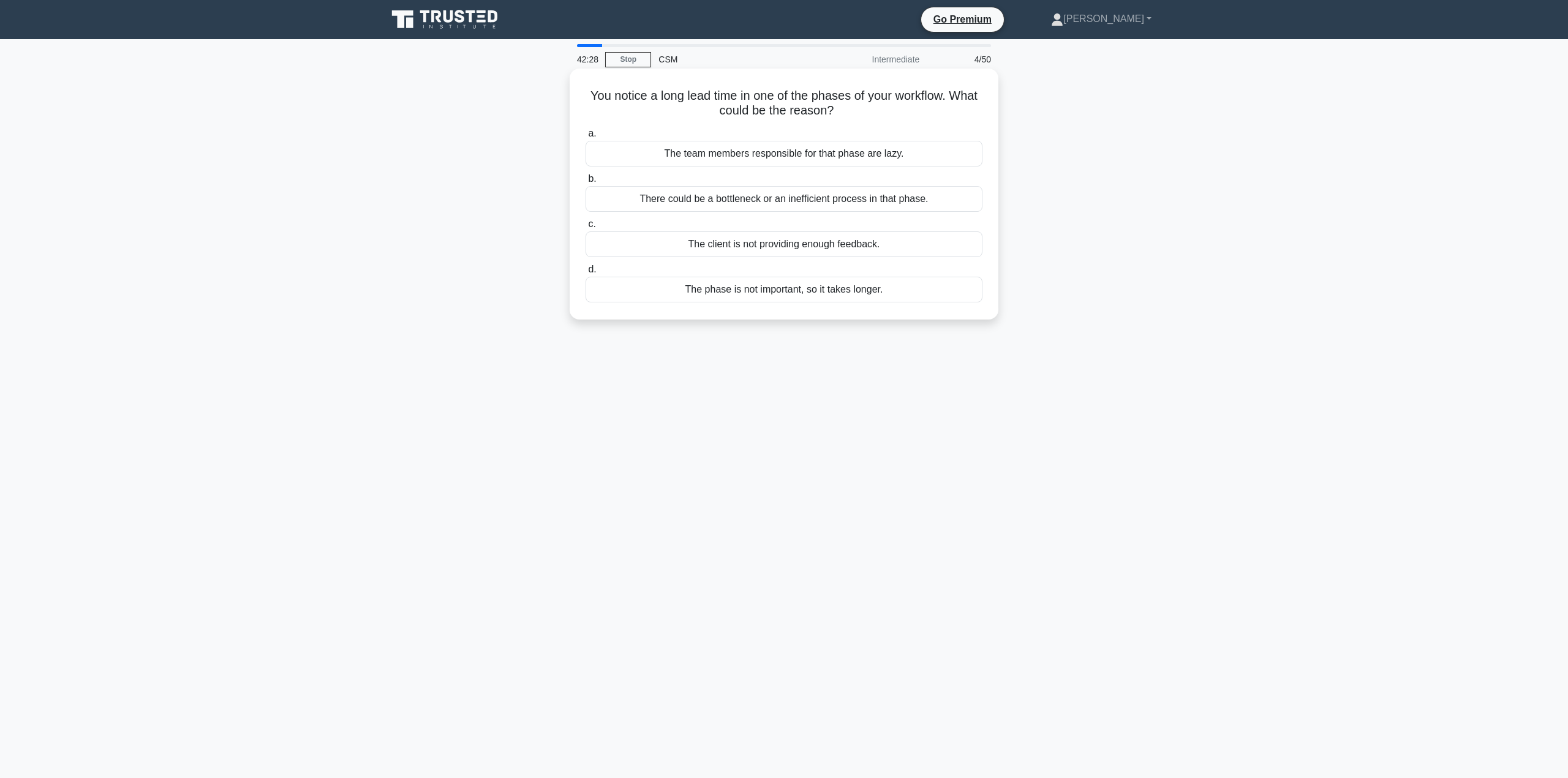
click at [747, 199] on div "There could be a bottleneck or an inefficient process in that phase." at bounding box center [784, 198] width 397 height 25
click at [586, 183] on input "b. There could be a bottleneck or an inefficient process in that phase." at bounding box center [586, 179] width 0 height 8
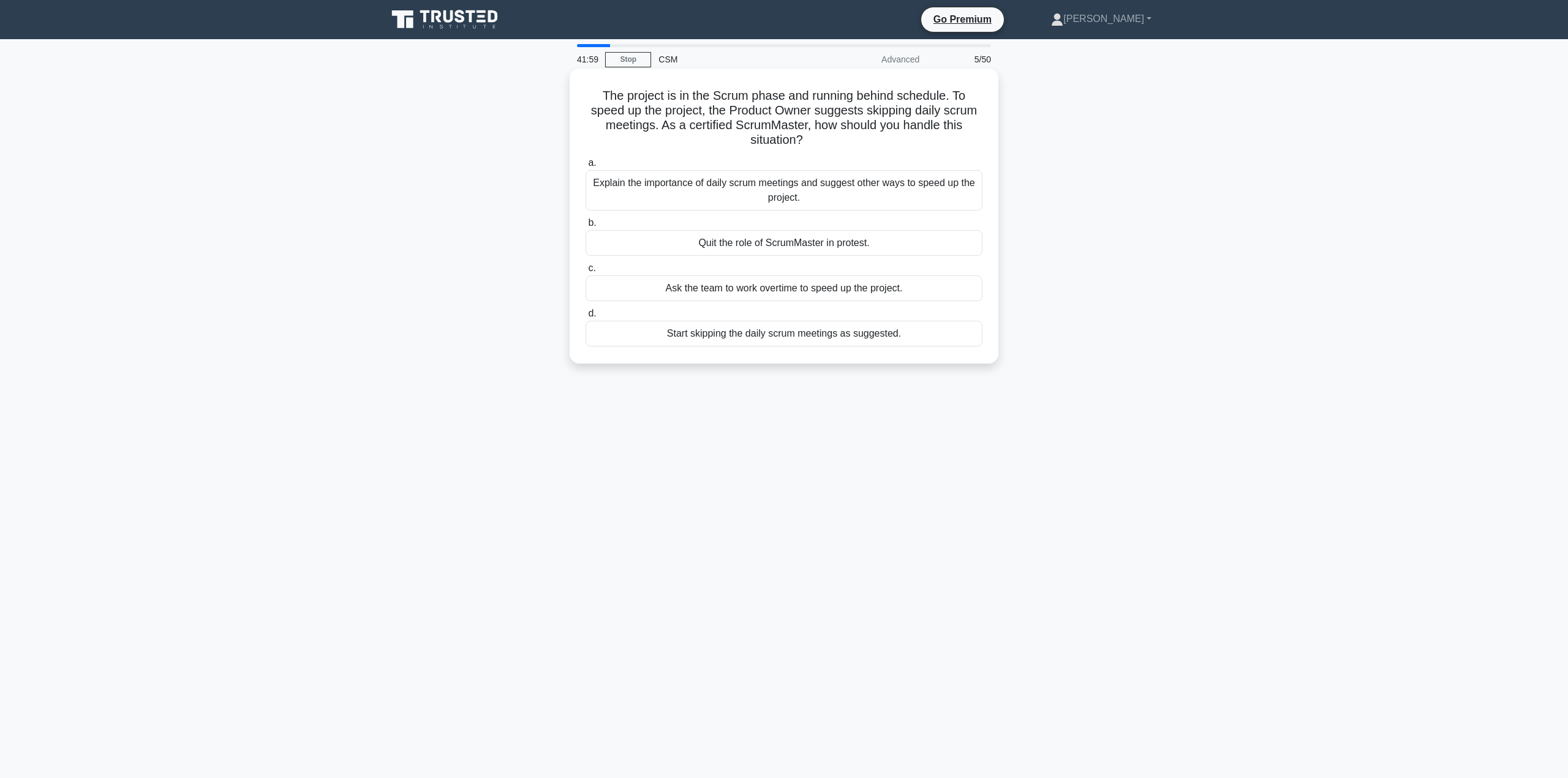
click at [791, 187] on div "Explain the importance of daily scrum meetings and suggest other ways to speed …" at bounding box center [784, 190] width 397 height 40
click at [586, 167] on input "a. Explain the importance of daily scrum meetings and suggest other ways to spe…" at bounding box center [586, 164] width 0 height 8
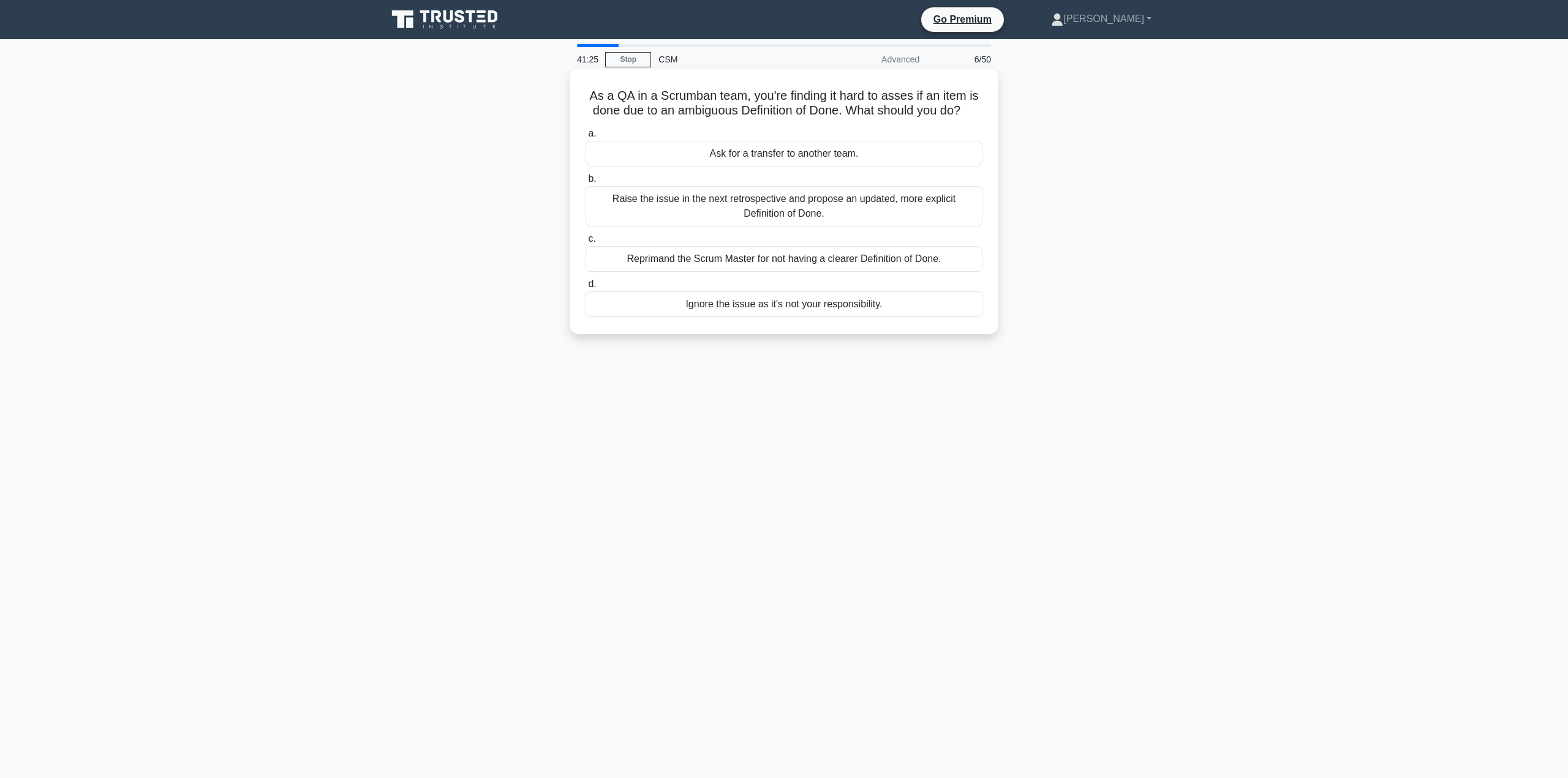
click at [789, 201] on div "Raise the issue in the next retrospective and propose an updated, more explicit…" at bounding box center [784, 206] width 397 height 40
click at [586, 183] on input "b. Raise the issue in the next retrospective and propose an updated, more expli…" at bounding box center [586, 179] width 0 height 8
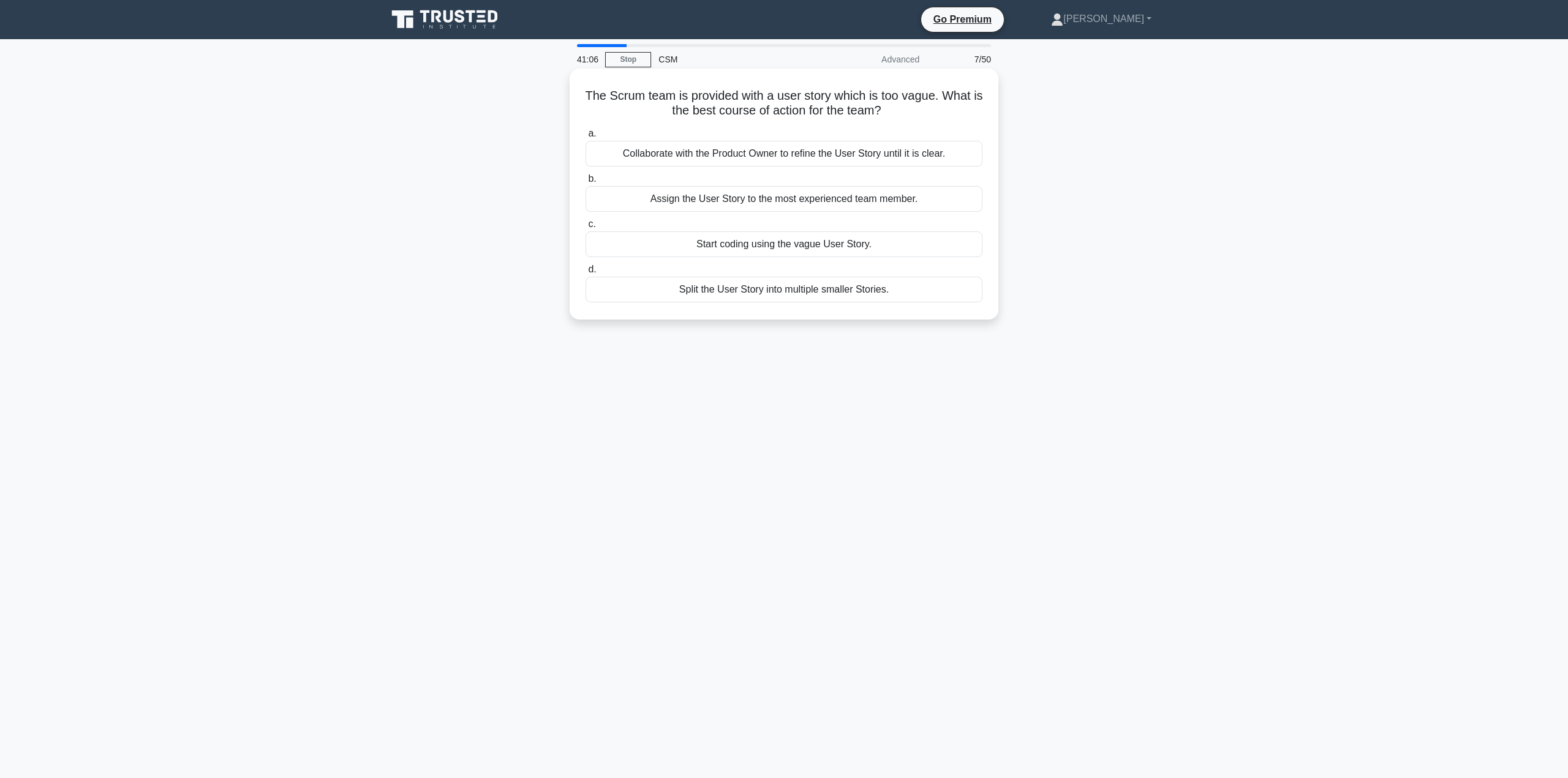
click at [785, 156] on div "Collaborate with the Product Owner to refine the User Story until it is clear." at bounding box center [784, 153] width 397 height 25
click at [586, 138] on input "a. Collaborate with the Product Owner to refine the User Story until it is clea…" at bounding box center [586, 134] width 0 height 8
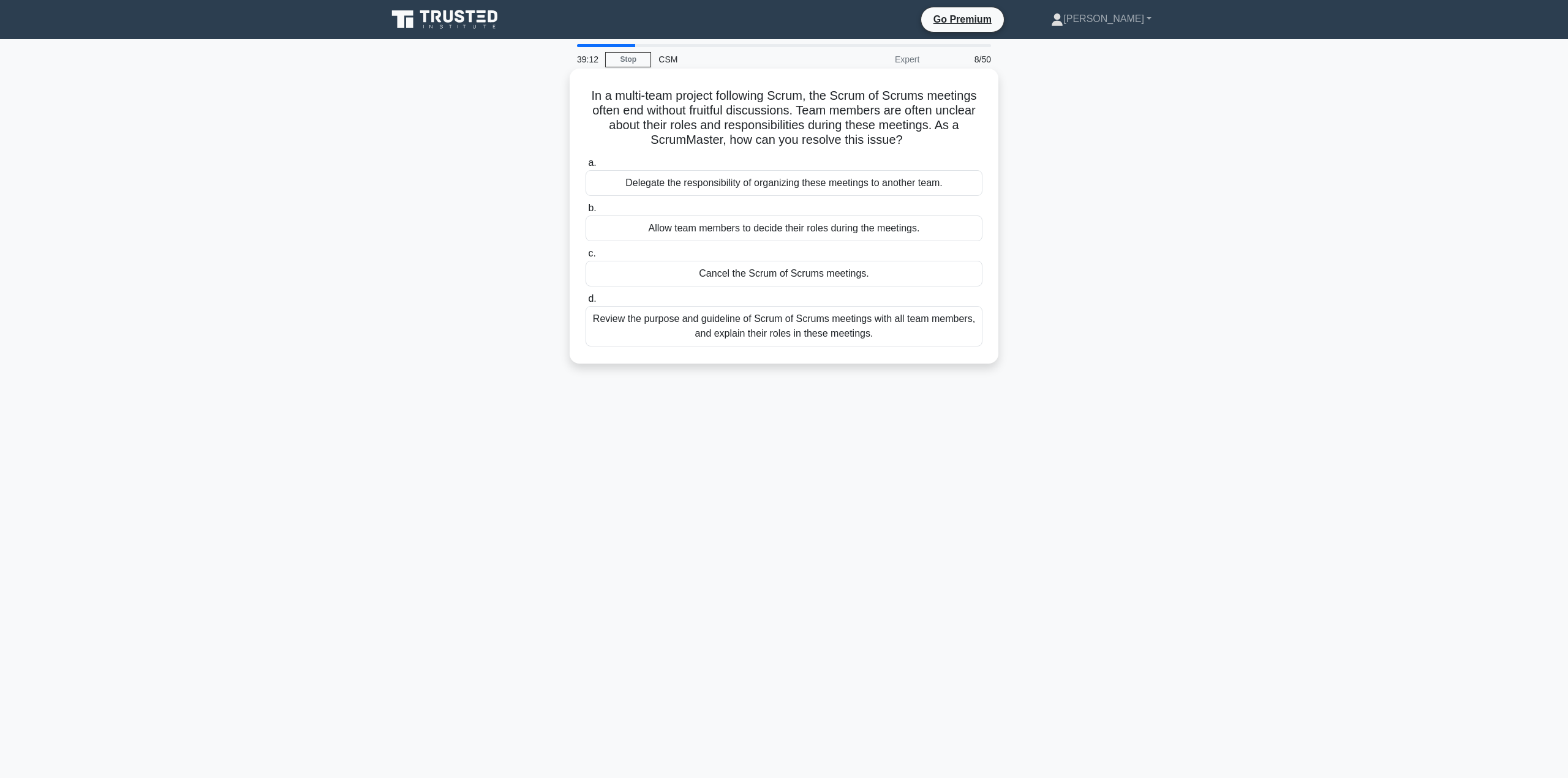
click at [791, 337] on div "Review the purpose and guideline of Scrum of Scrums meetings with all team memb…" at bounding box center [784, 326] width 397 height 40
click at [586, 303] on input "d. Review the purpose and guideline of Scrum of Scrums meetings with all team m…" at bounding box center [586, 299] width 0 height 8
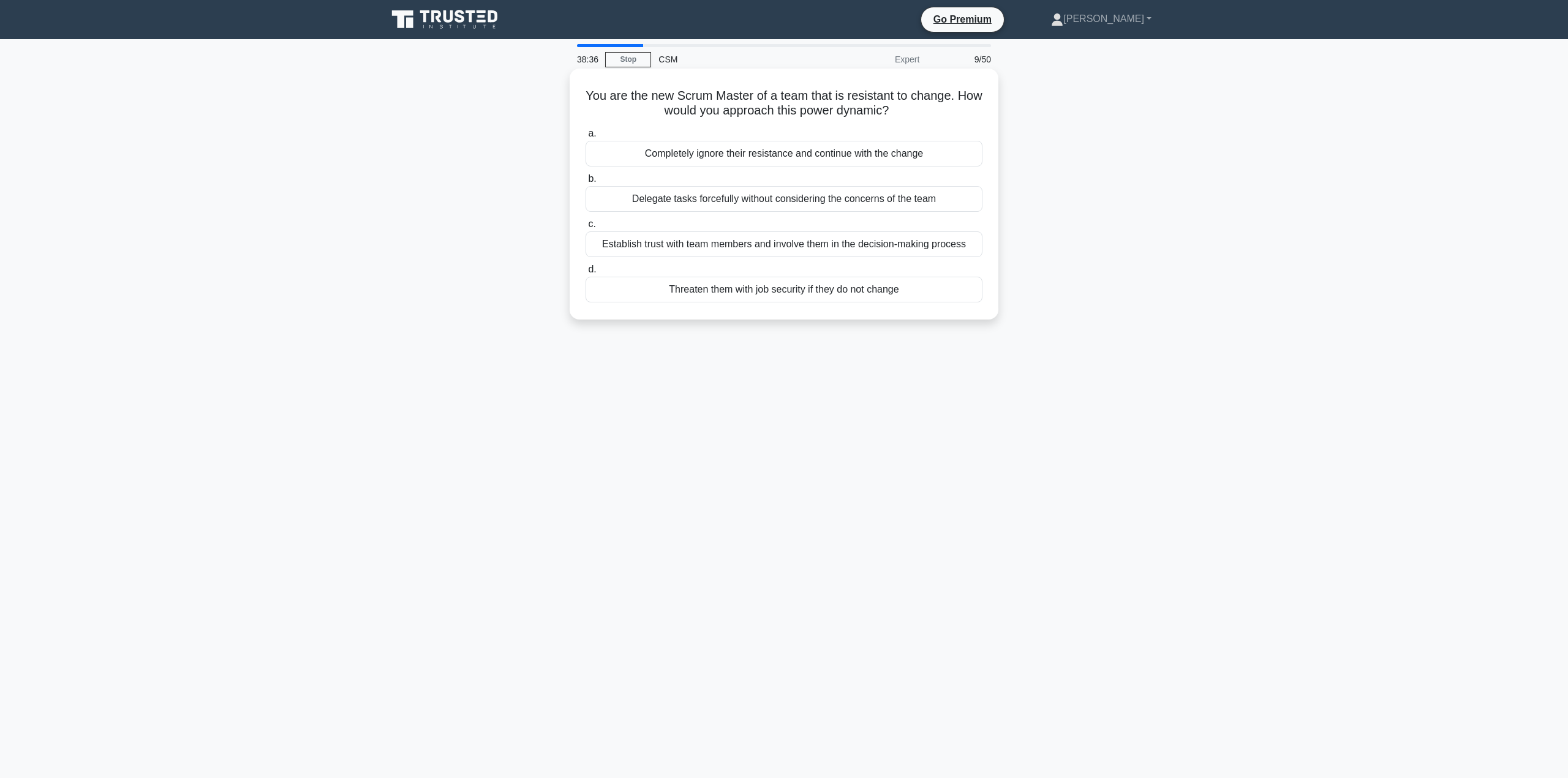
click at [791, 246] on div "Establish trust with team members and involve them in the decision-making proce…" at bounding box center [784, 243] width 397 height 25
click at [586, 229] on input "c. Establish trust with team members and involve them in the decision-making pr…" at bounding box center [586, 225] width 0 height 8
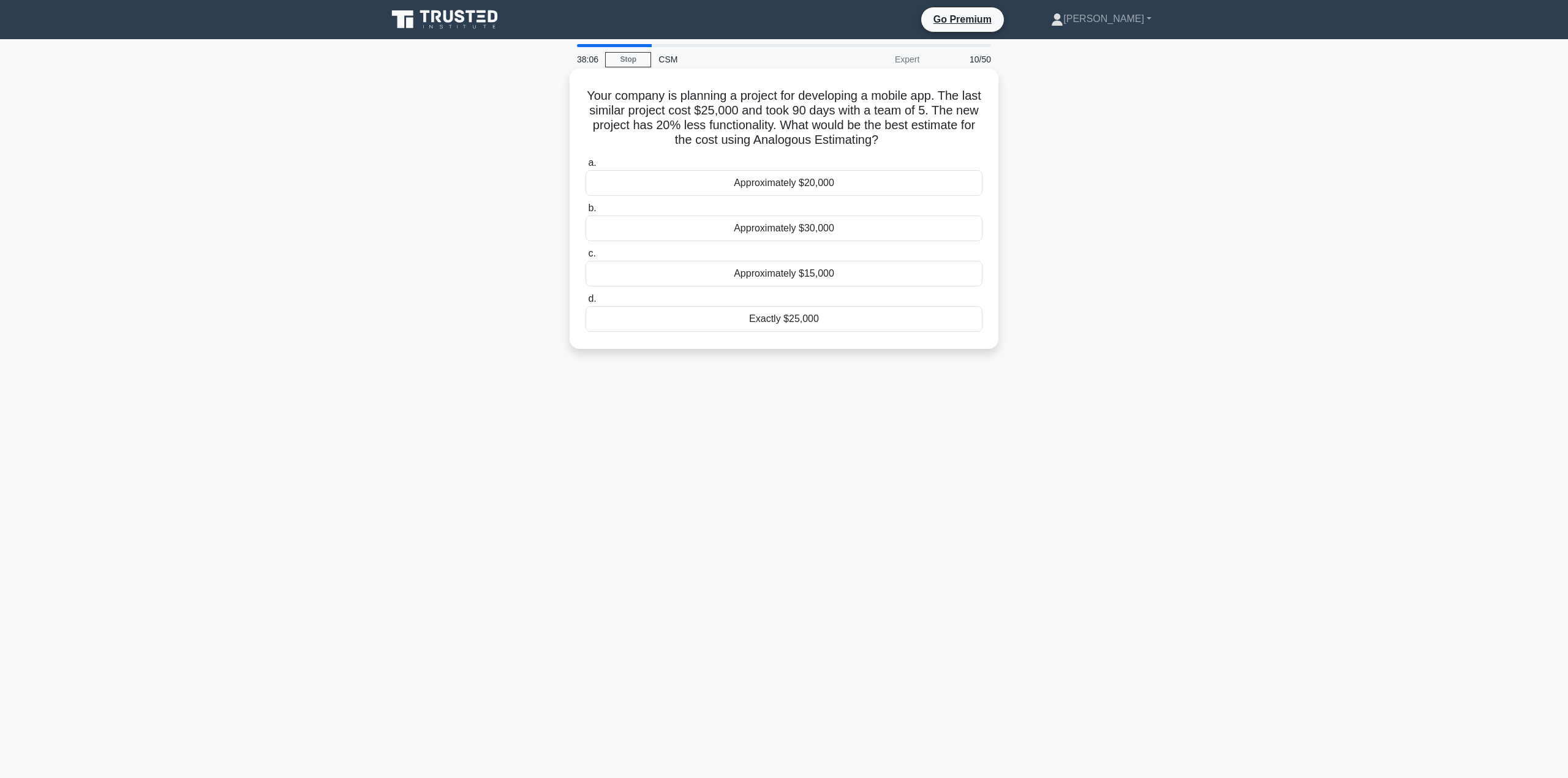
click at [826, 184] on div "Approximately $20,000" at bounding box center [784, 183] width 397 height 25
click at [586, 167] on input "a. Approximately $20,000" at bounding box center [586, 164] width 0 height 8
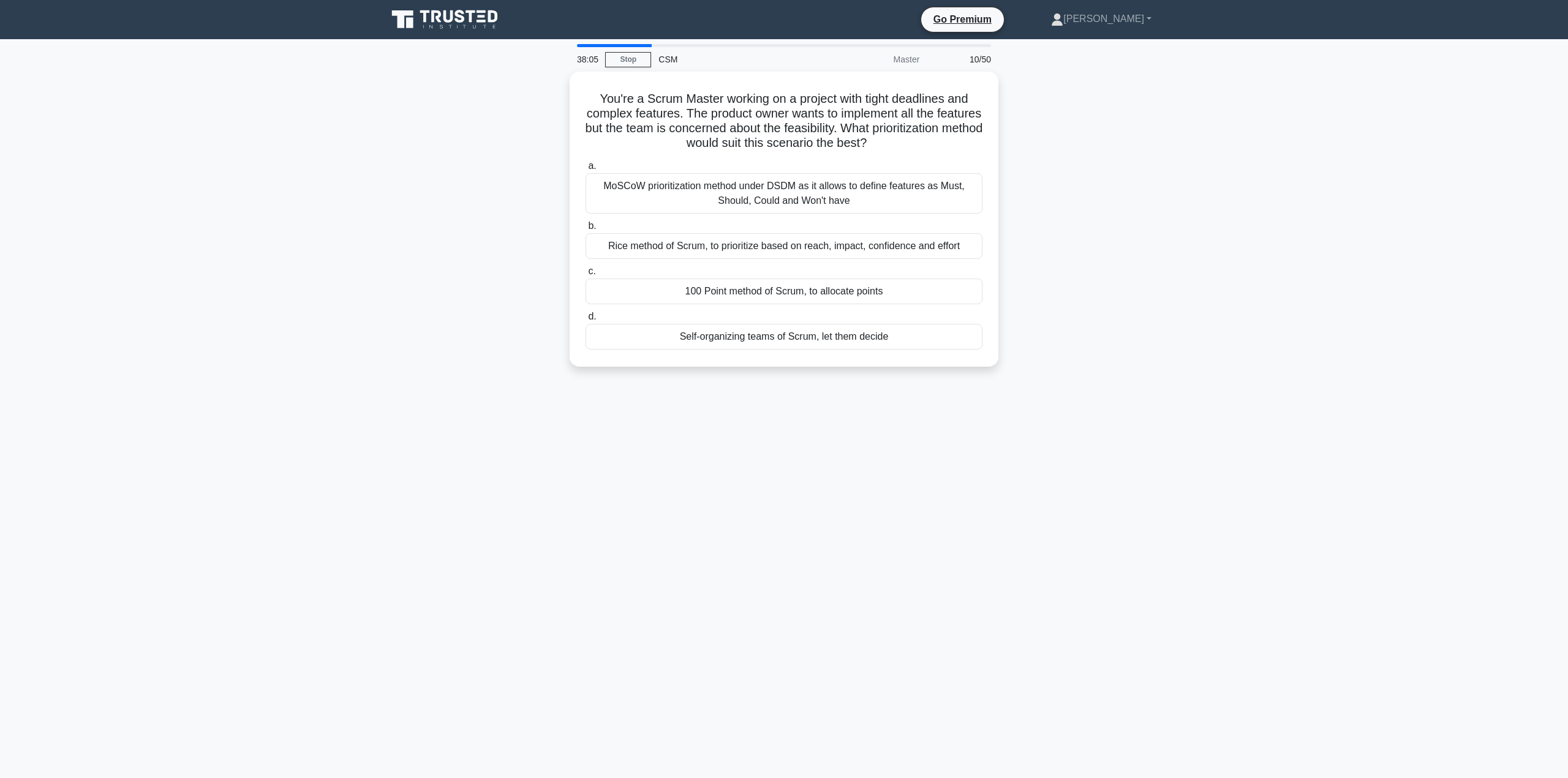
click at [826, 184] on div "MoSCoW prioritization method under DSDM as it allows to define features as Must…" at bounding box center [784, 193] width 397 height 40
click at [586, 170] on input "a. MoSCoW prioritization method under DSDM as it allows to define features as M…" at bounding box center [586, 166] width 0 height 8
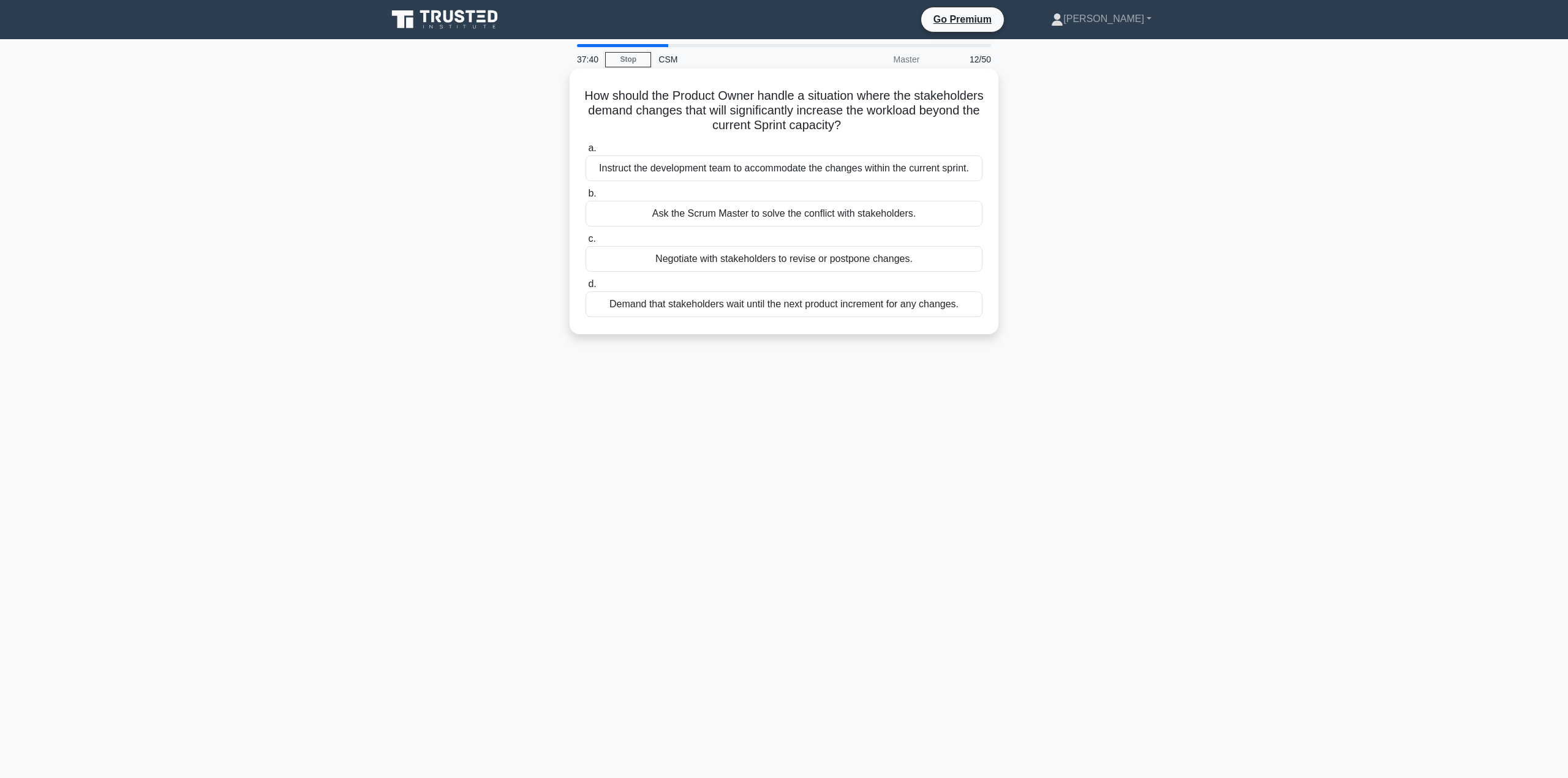
click at [813, 262] on div "Negotiate with stakeholders to revise or postpone changes." at bounding box center [784, 258] width 397 height 25
click at [586, 243] on input "c. Negotiate with stakeholders to revise or postpone changes." at bounding box center [586, 239] width 0 height 8
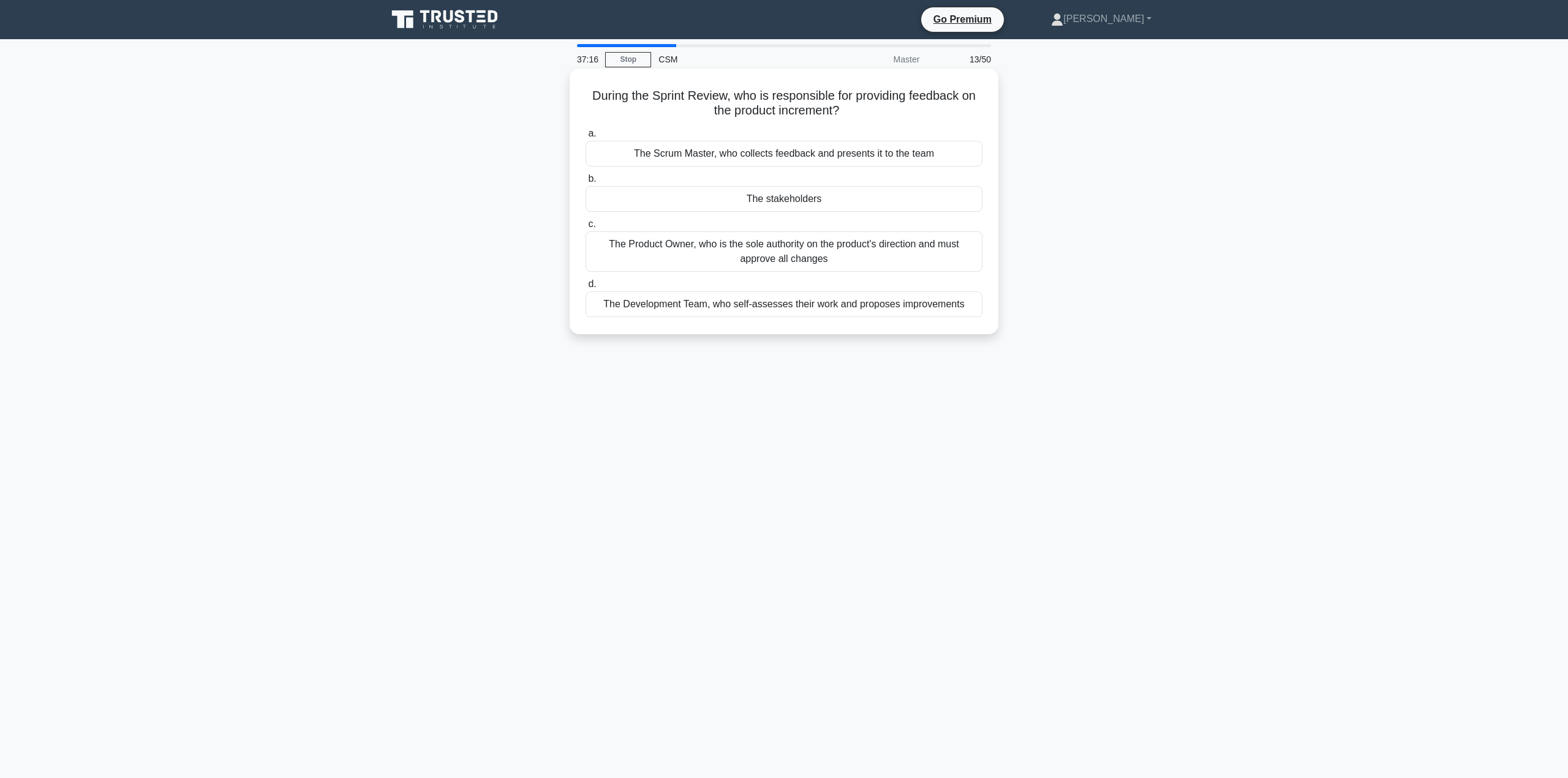
click at [775, 255] on div "The Product Owner, who is the sole authority on the product's direction and mus…" at bounding box center [784, 251] width 397 height 40
click at [586, 229] on input "c. The Product Owner, who is the sole authority on the product's direction and …" at bounding box center [586, 225] width 0 height 8
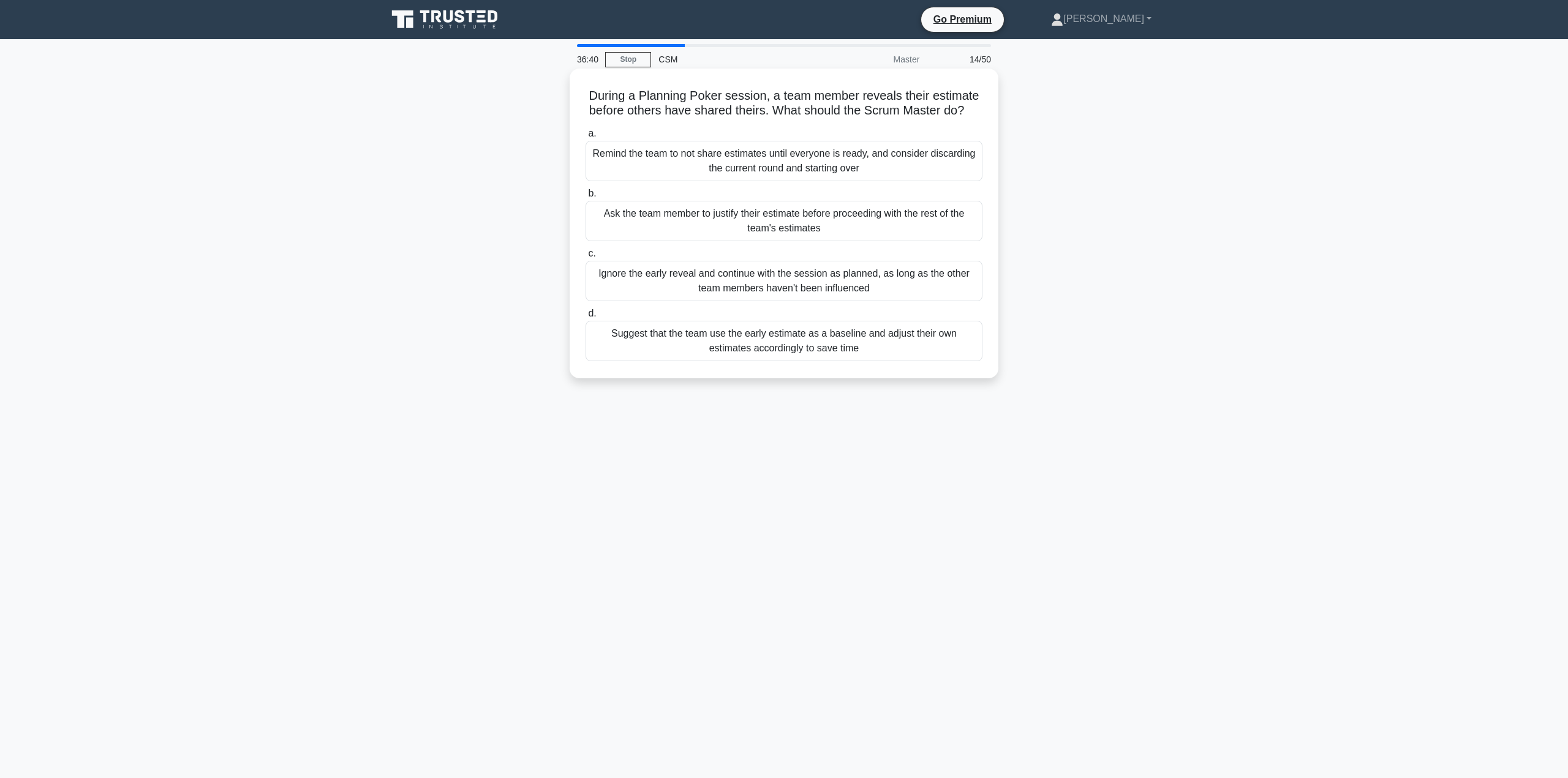
click at [746, 174] on div "Remind the team to not share estimates until everyone is ready, and consider di…" at bounding box center [784, 160] width 397 height 40
click at [586, 138] on input "a. Remind the team to not share estimates until everyone is ready, and consider…" at bounding box center [586, 134] width 0 height 8
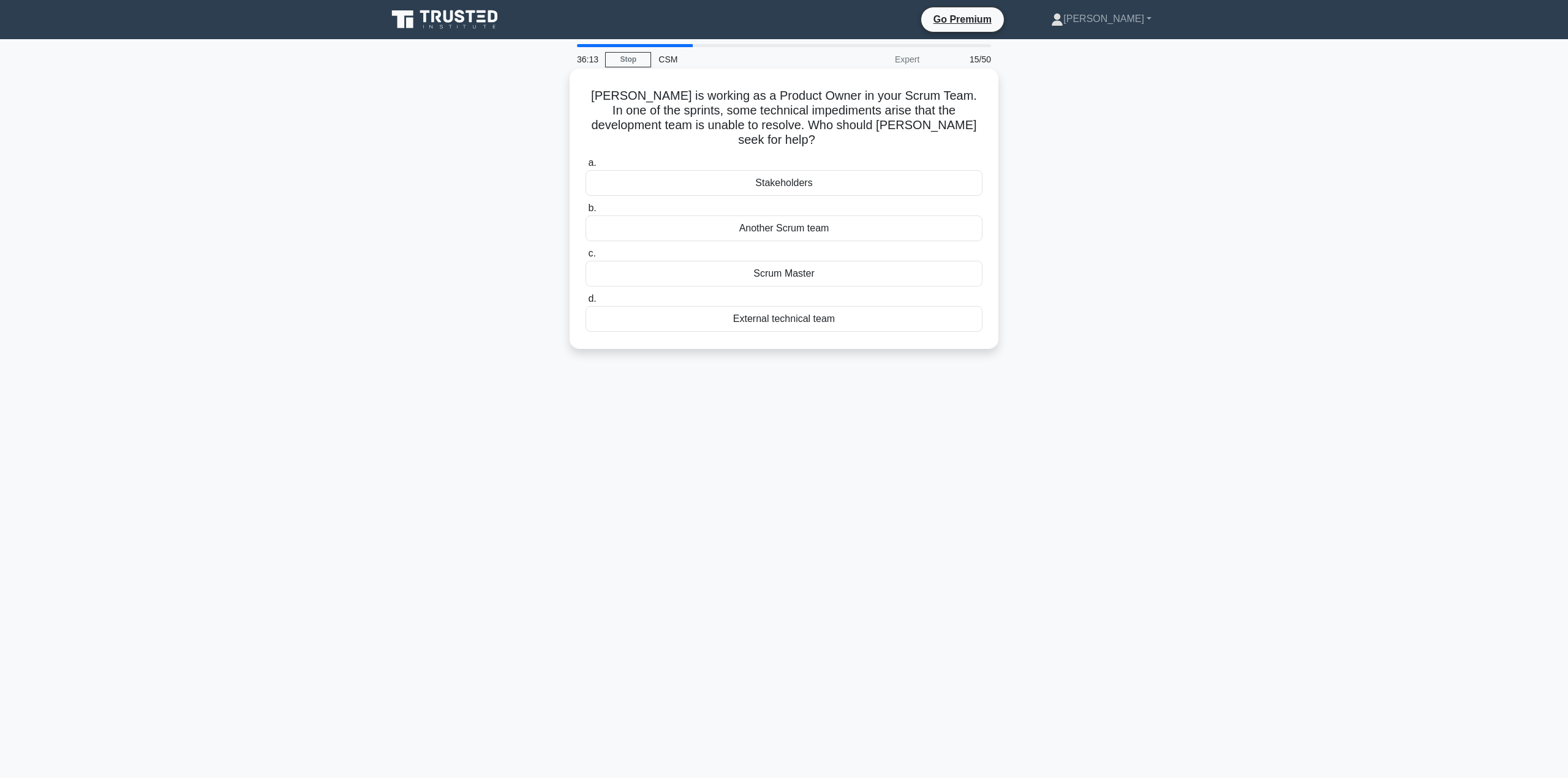
click at [793, 261] on div "Scrum Master" at bounding box center [784, 273] width 397 height 25
click at [586, 257] on input "c. Scrum Master" at bounding box center [586, 254] width 0 height 8
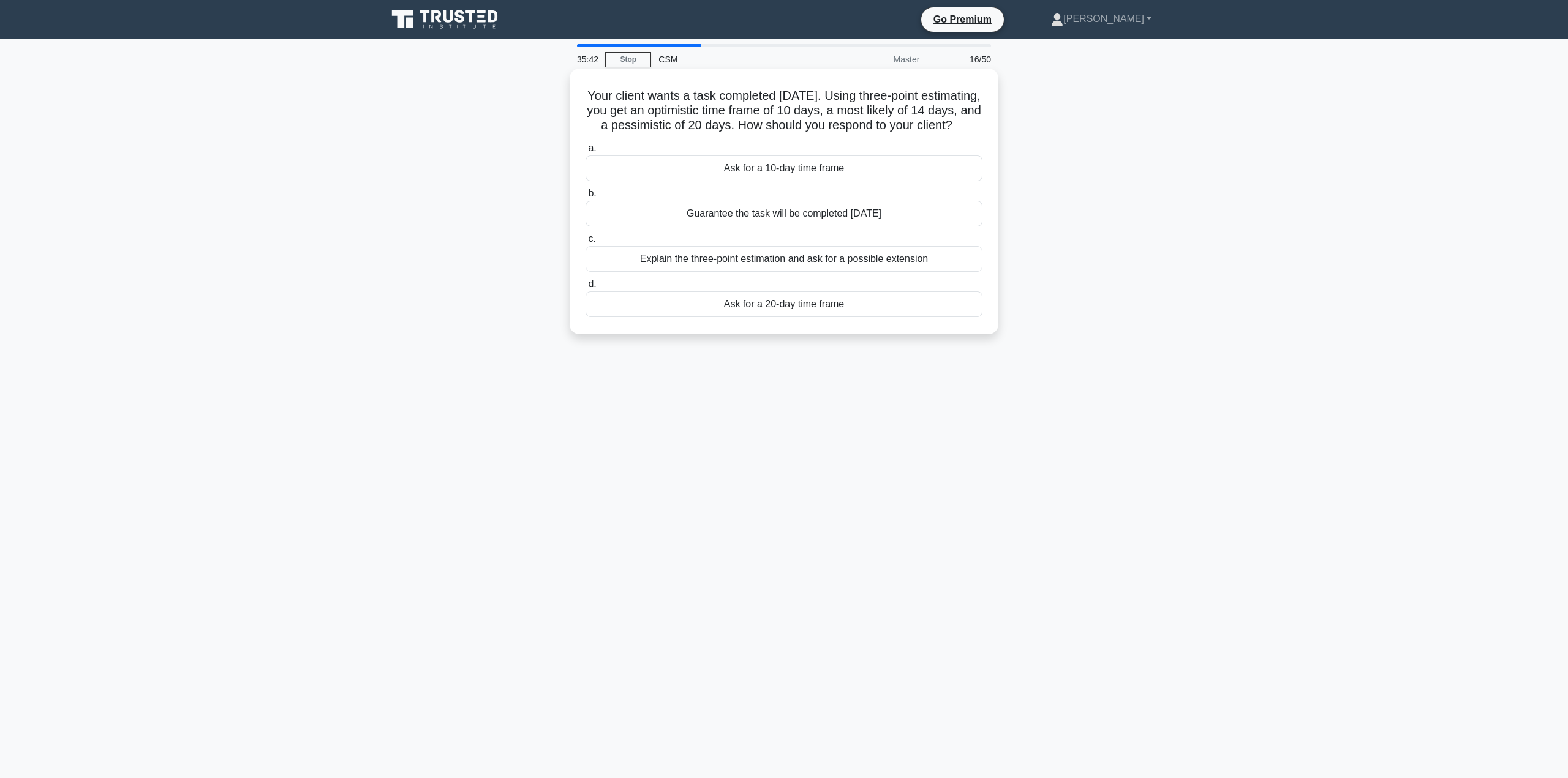
click at [792, 272] on div "Explain the three-point estimation and ask for a possible extension" at bounding box center [784, 258] width 397 height 25
click at [586, 243] on input "c. Explain the three-point estimation and ask for a possible extension" at bounding box center [586, 239] width 0 height 8
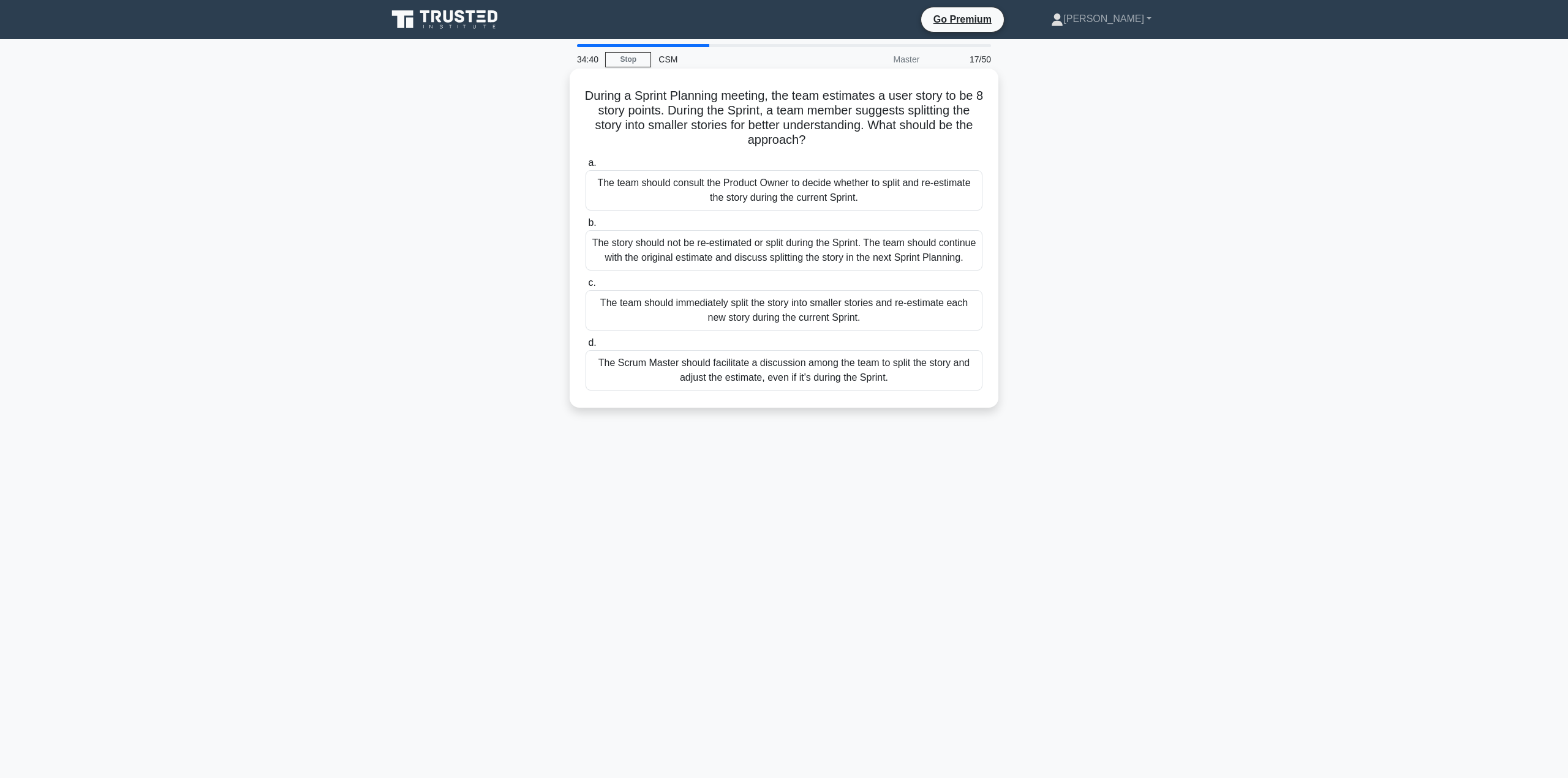
click at [789, 243] on div "The story should not be re-estimated or split during the Sprint. The team shoul…" at bounding box center [784, 250] width 397 height 40
click at [586, 227] on input "b. The story should not be re-estimated or split during the Sprint. The team sh…" at bounding box center [586, 224] width 0 height 8
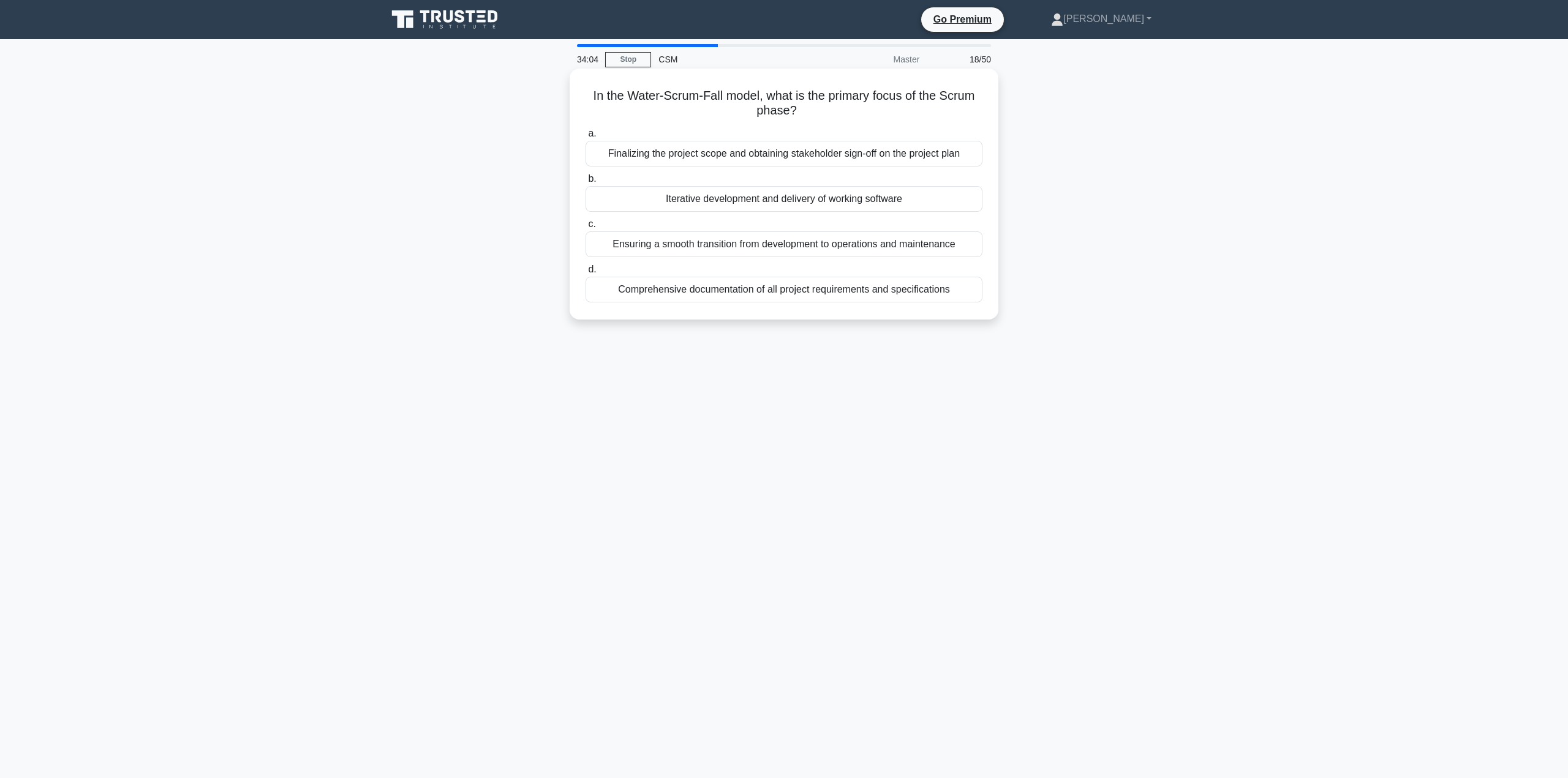
click at [798, 198] on div "Iterative development and delivery of working software" at bounding box center [784, 198] width 397 height 25
click at [586, 183] on input "b. Iterative development and delivery of working software" at bounding box center [586, 179] width 0 height 8
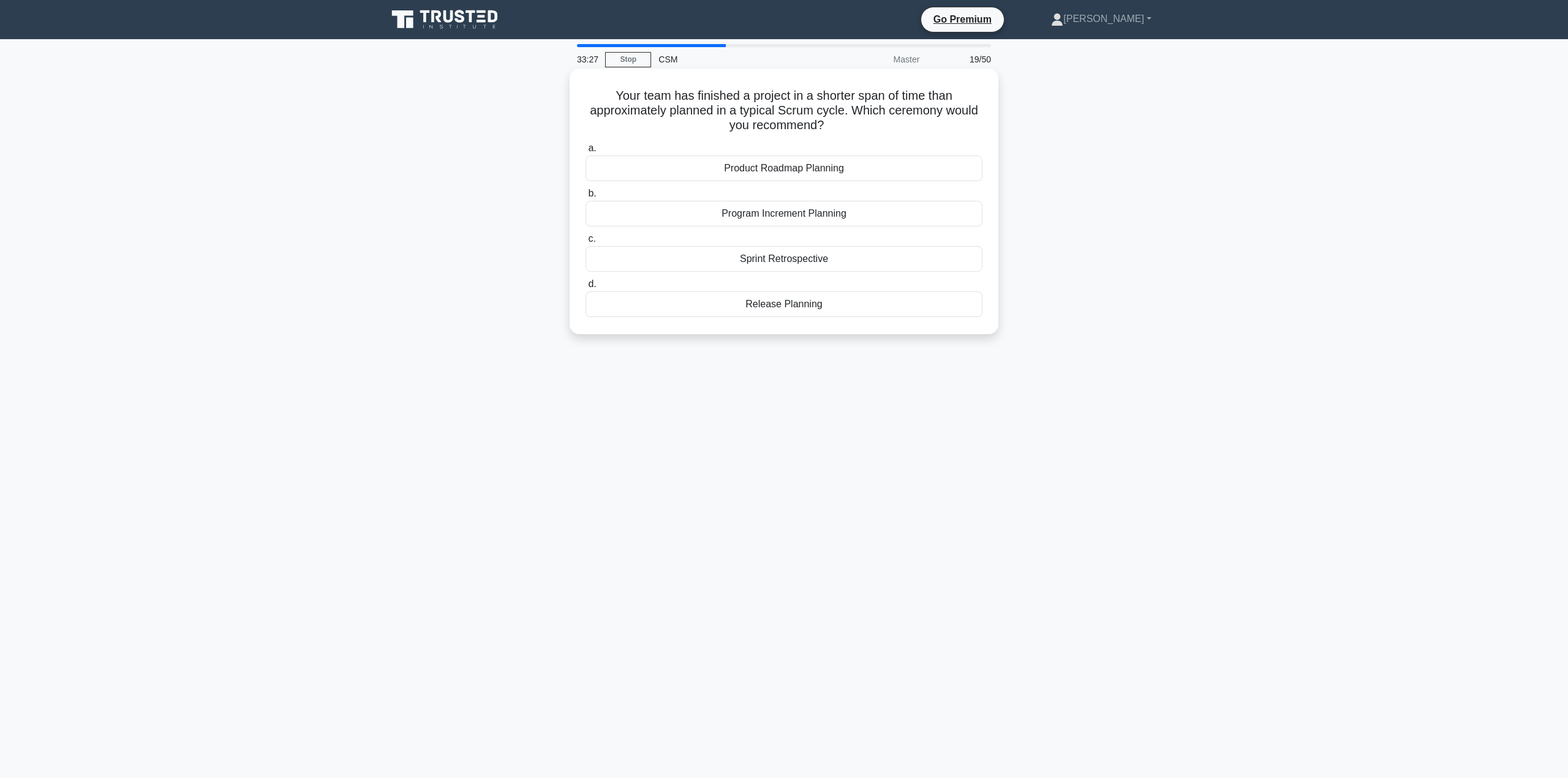
click at [777, 259] on div "Sprint Retrospective" at bounding box center [784, 258] width 397 height 25
click at [586, 243] on input "c. Sprint Retrospective" at bounding box center [586, 239] width 0 height 8
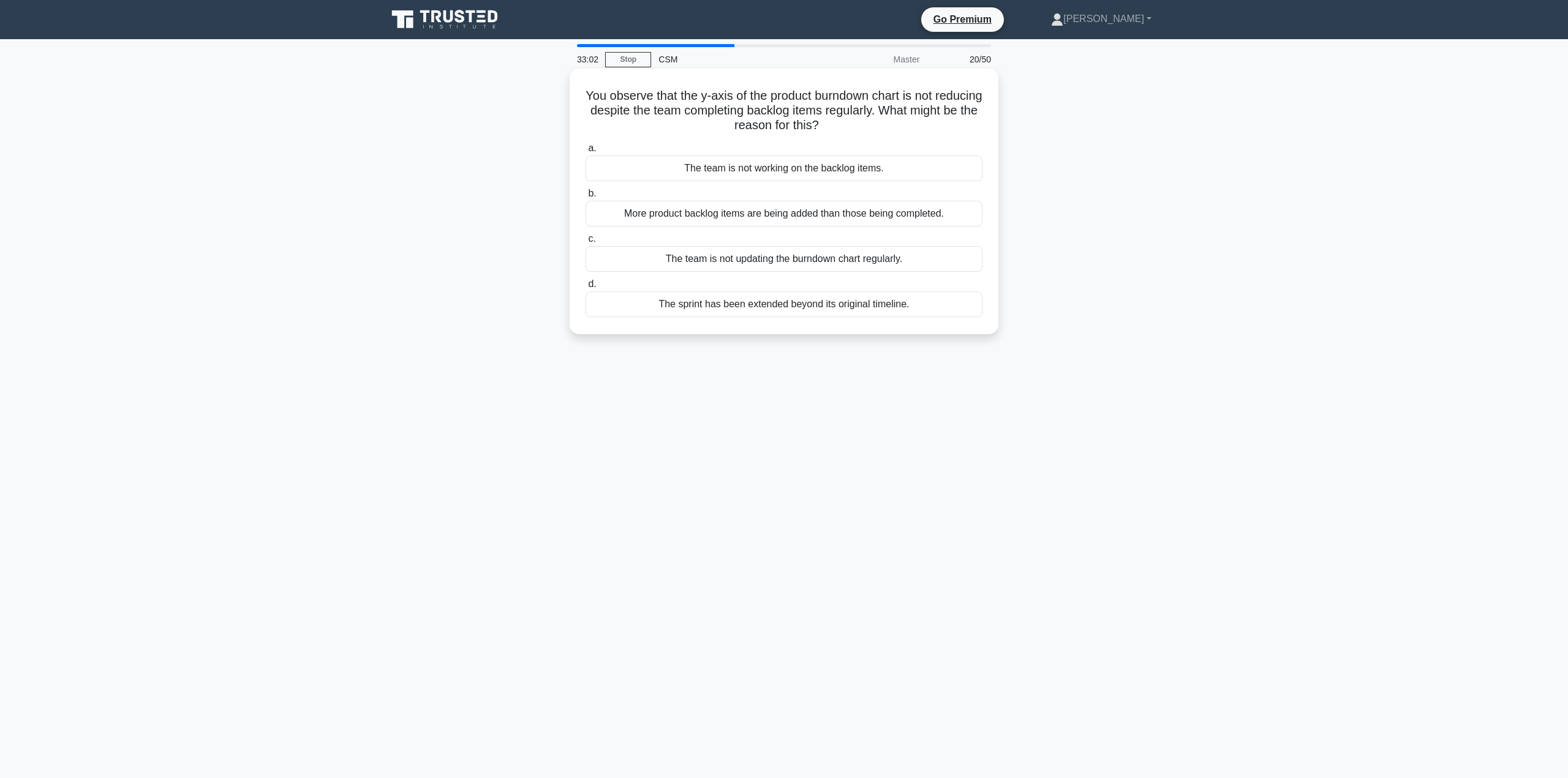
click at [849, 257] on div "The team is not updating the burndown chart regularly." at bounding box center [784, 258] width 397 height 25
click at [586, 243] on input "c. The team is not updating the burndown chart regularly." at bounding box center [586, 239] width 0 height 8
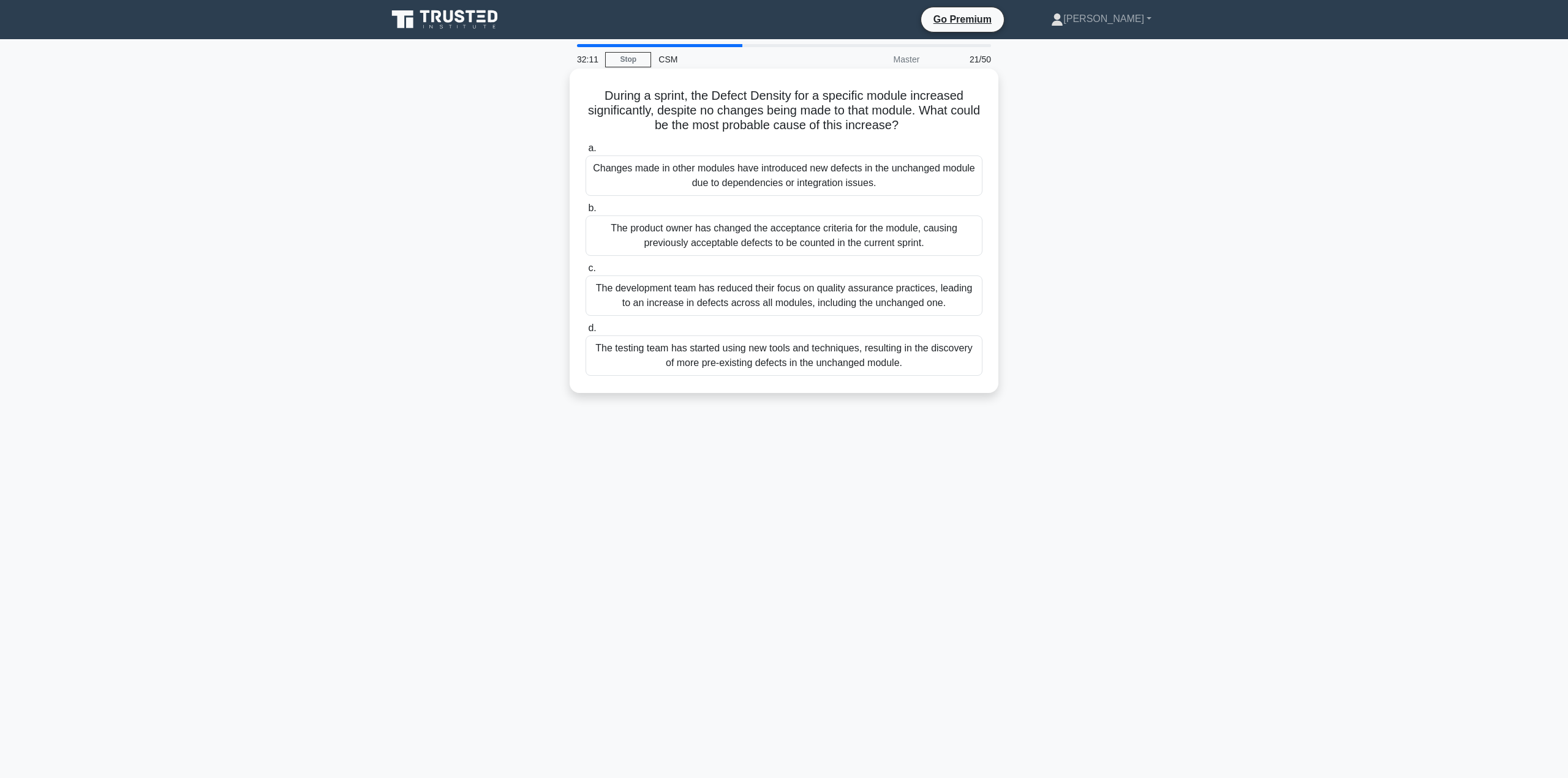
click at [807, 177] on div "Changes made in other modules have introduced new defects in the unchanged modu…" at bounding box center [784, 175] width 397 height 40
click at [586, 152] on input "a. Changes made in other modules have introduced new defects in the unchanged m…" at bounding box center [586, 149] width 0 height 8
click at [918, 364] on div "A logged-in user can add any available product to their wishlist from the produ…" at bounding box center [784, 359] width 397 height 40
click at [586, 336] on input "d. A logged-in user can add any available product to their wishlist from the pr…" at bounding box center [586, 331] width 0 height 8
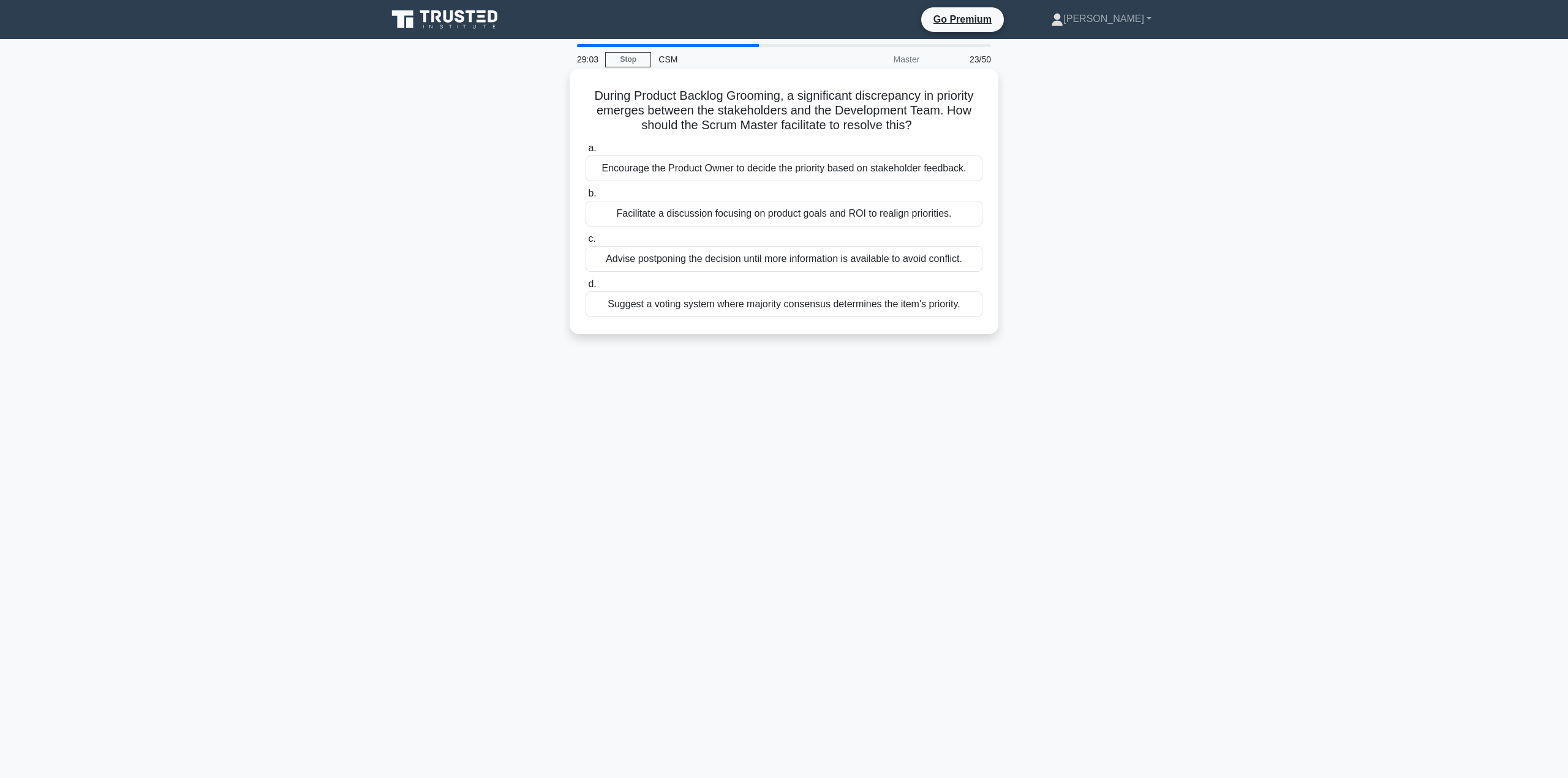
click at [910, 215] on div "Facilitate a discussion focusing on product goals and ROI to realign priorities." at bounding box center [784, 213] width 397 height 25
click at [586, 197] on input "b. Facilitate a discussion focusing on product goals and ROI to realign priorit…" at bounding box center [586, 194] width 0 height 8
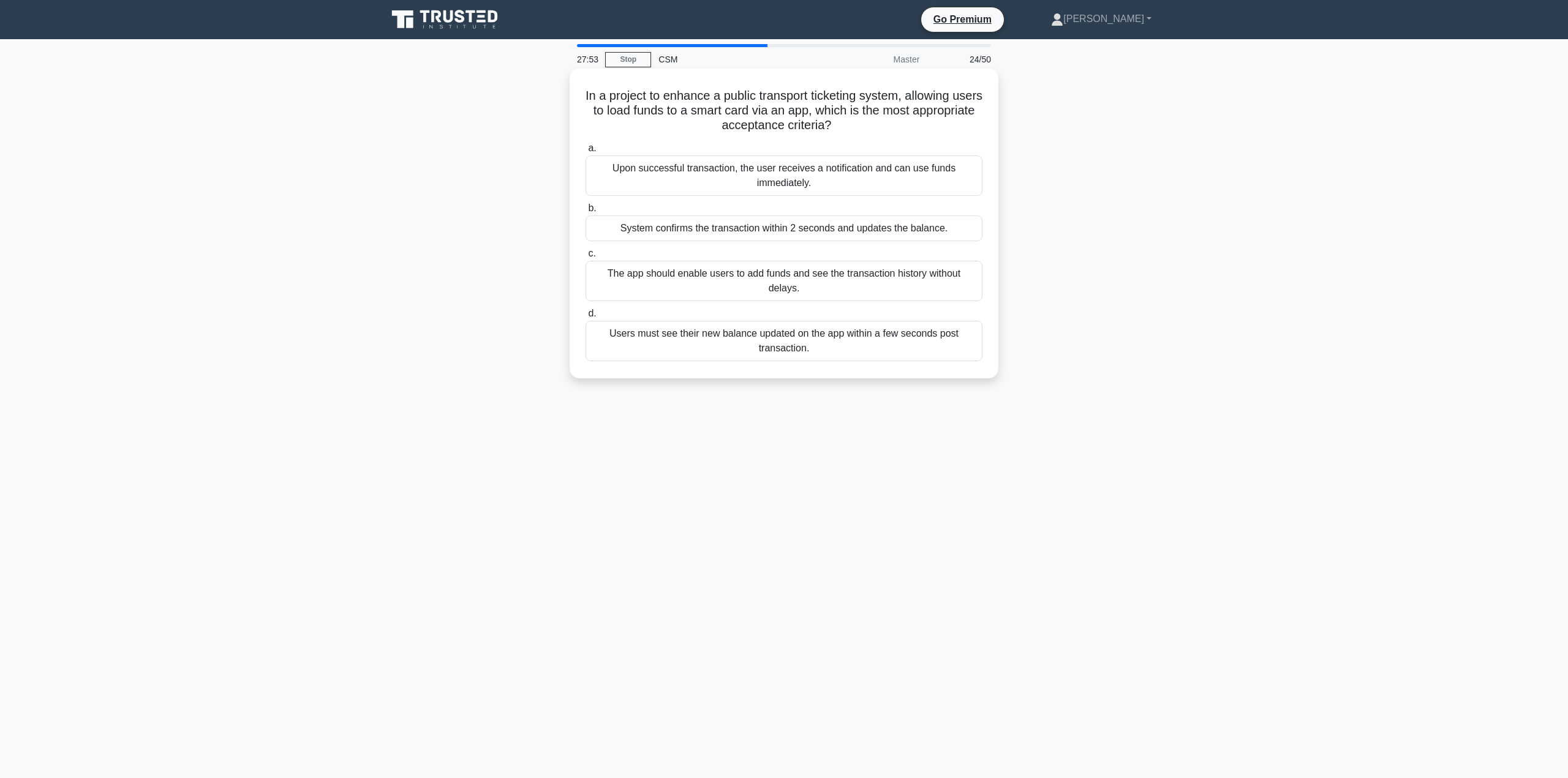
drag, startPoint x: 791, startPoint y: 275, endPoint x: 749, endPoint y: 327, distance: 66.8
click at [752, 326] on div "a. Upon successful transaction, the user receives a notification and can use fu…" at bounding box center [784, 251] width 411 height 225
click at [843, 277] on div "The app should enable users to add funds and see the transaction history withou…" at bounding box center [784, 280] width 397 height 40
click at [586, 257] on input "c. The app should enable users to add funds and see the transaction history wit…" at bounding box center [586, 254] width 0 height 8
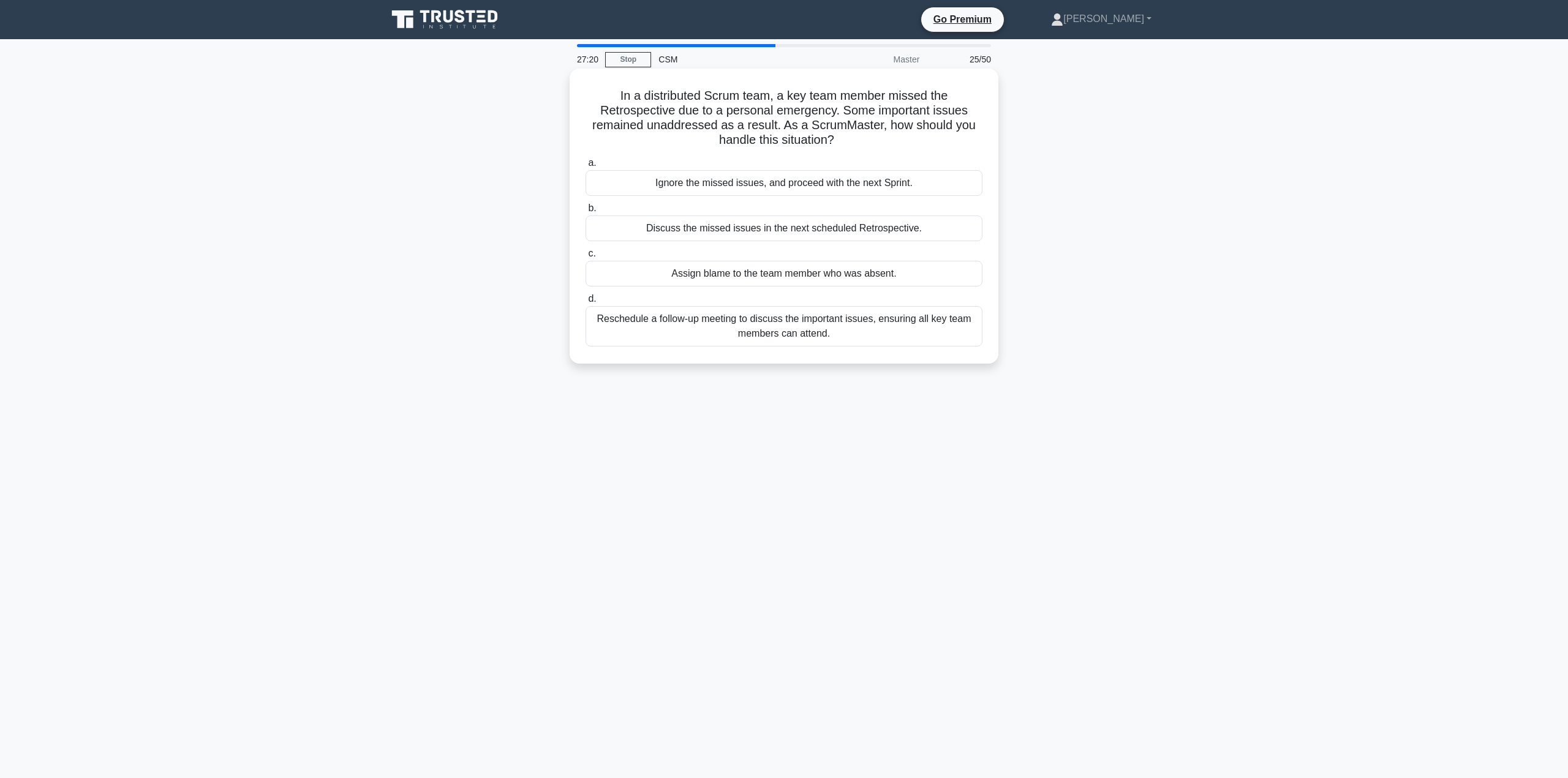
click at [814, 322] on div "Reschedule a follow-up meeting to discuss the important issues, ensuring all ke…" at bounding box center [784, 326] width 397 height 40
click at [586, 303] on input "d. Reschedule a follow-up meeting to discuss the important issues, ensuring all…" at bounding box center [586, 299] width 0 height 8
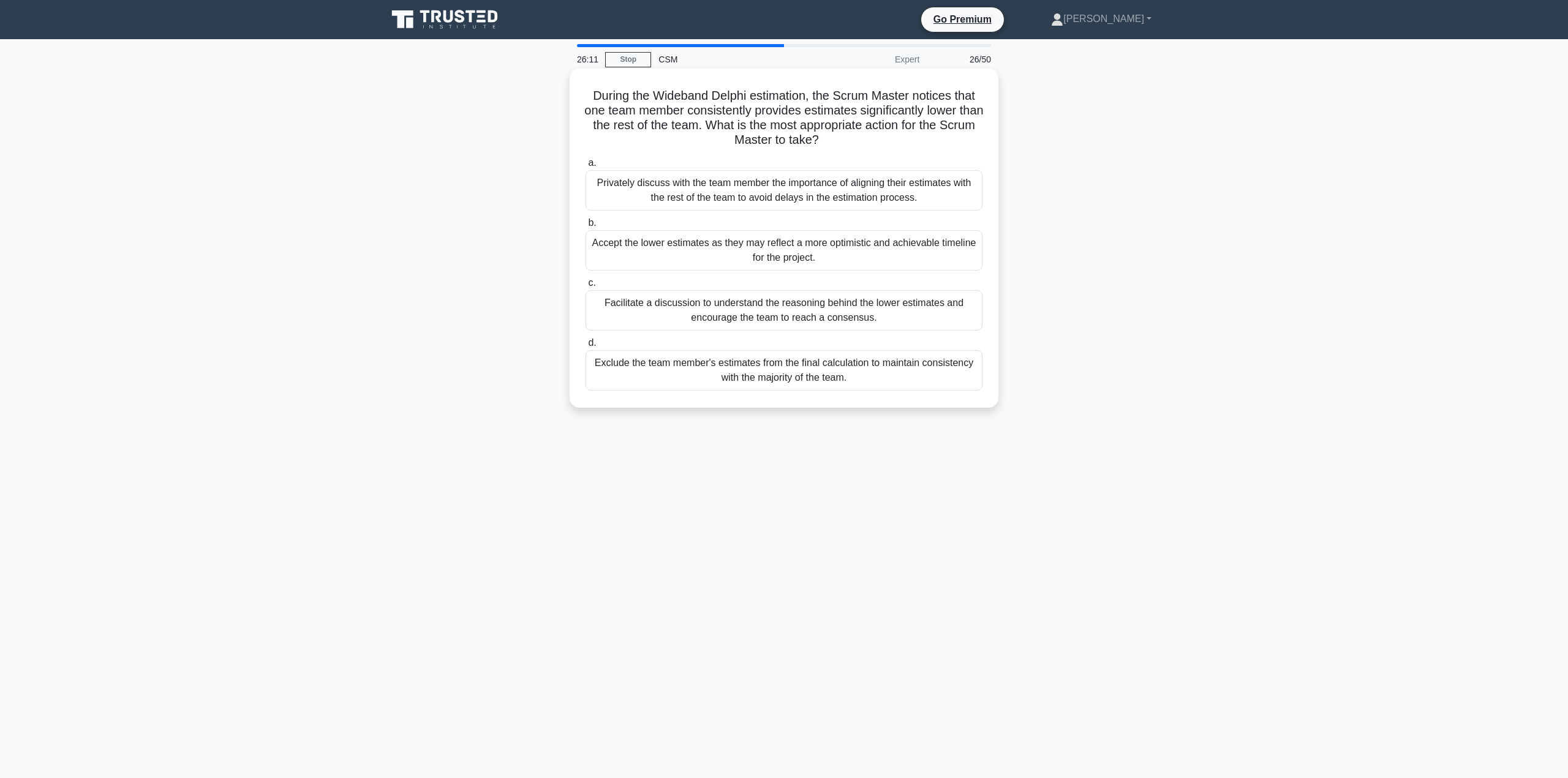
click at [771, 306] on div "Facilitate a discussion to understand the reasoning behind the lower estimates …" at bounding box center [784, 310] width 397 height 40
click at [586, 287] on input "c. Facilitate a discussion to understand the reasoning behind the lower estimat…" at bounding box center [586, 284] width 0 height 8
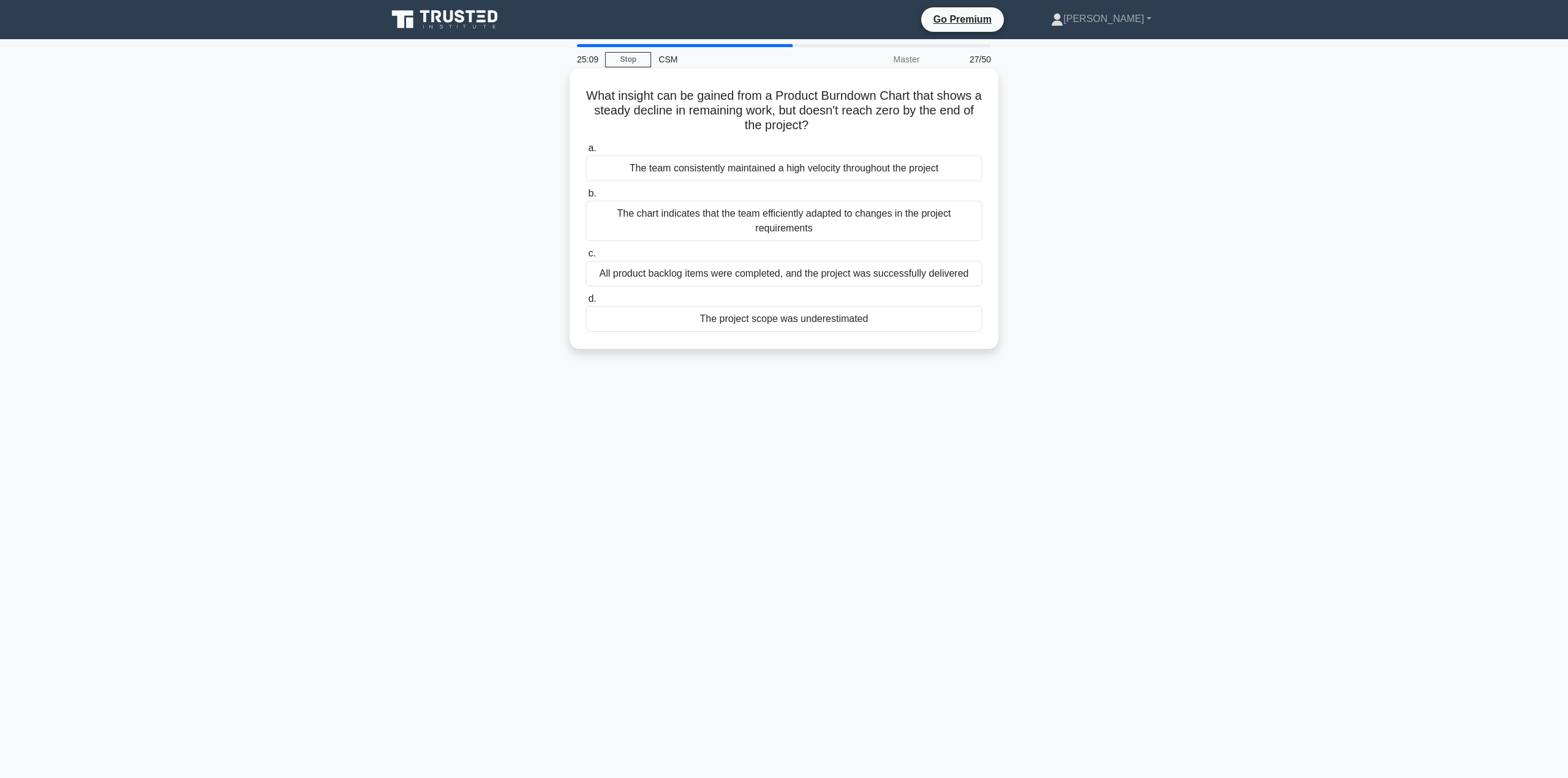
click at [838, 321] on div "The project scope was underestimated" at bounding box center [784, 318] width 397 height 25
click at [586, 303] on input "d. The project scope was underestimated" at bounding box center [586, 299] width 0 height 8
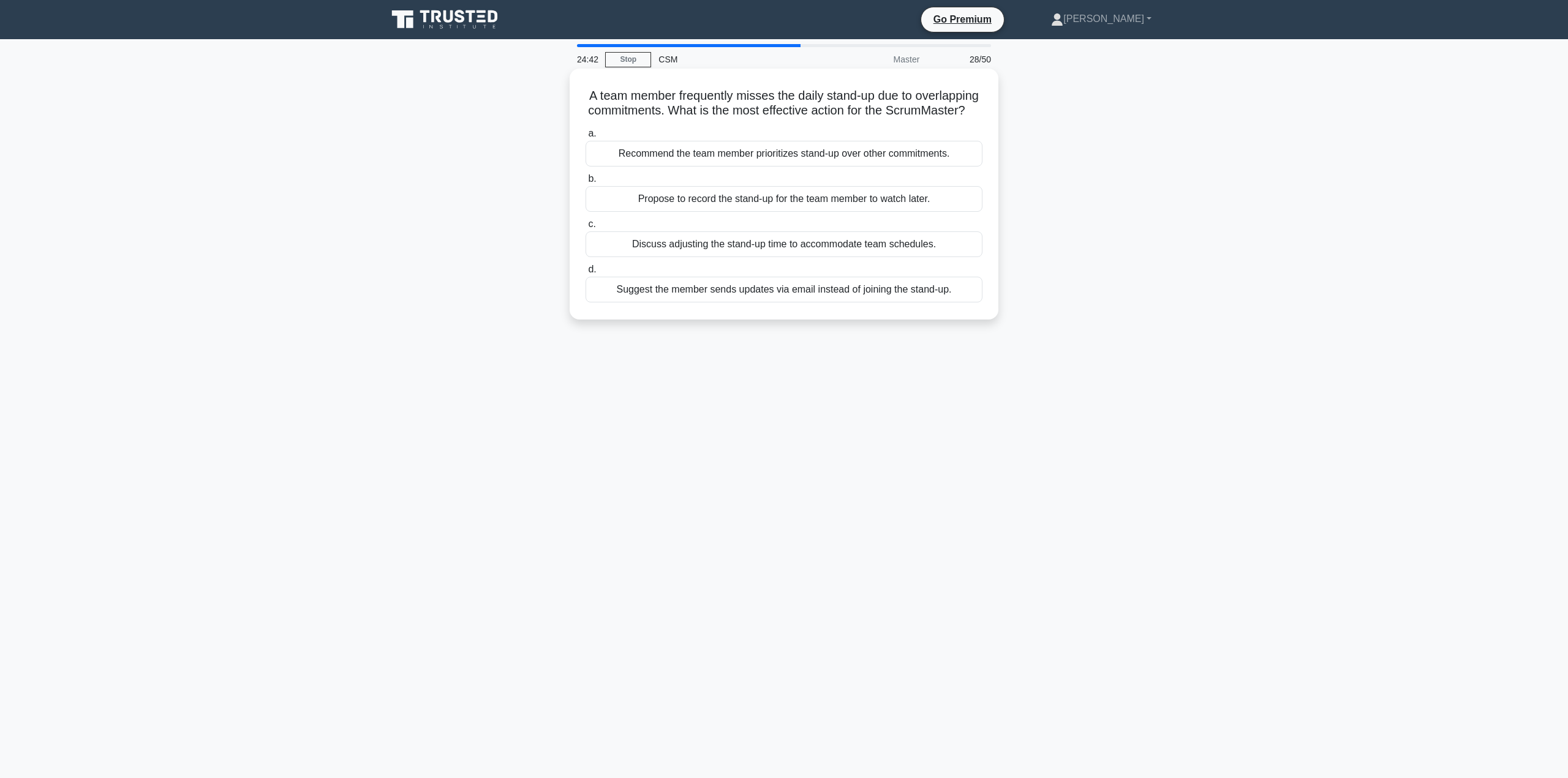
click at [829, 257] on div "Discuss adjusting the stand-up time to accommodate team schedules." at bounding box center [784, 243] width 397 height 25
click at [586, 229] on input "c. Discuss adjusting the stand-up time to accommodate team schedules." at bounding box center [586, 225] width 0 height 8
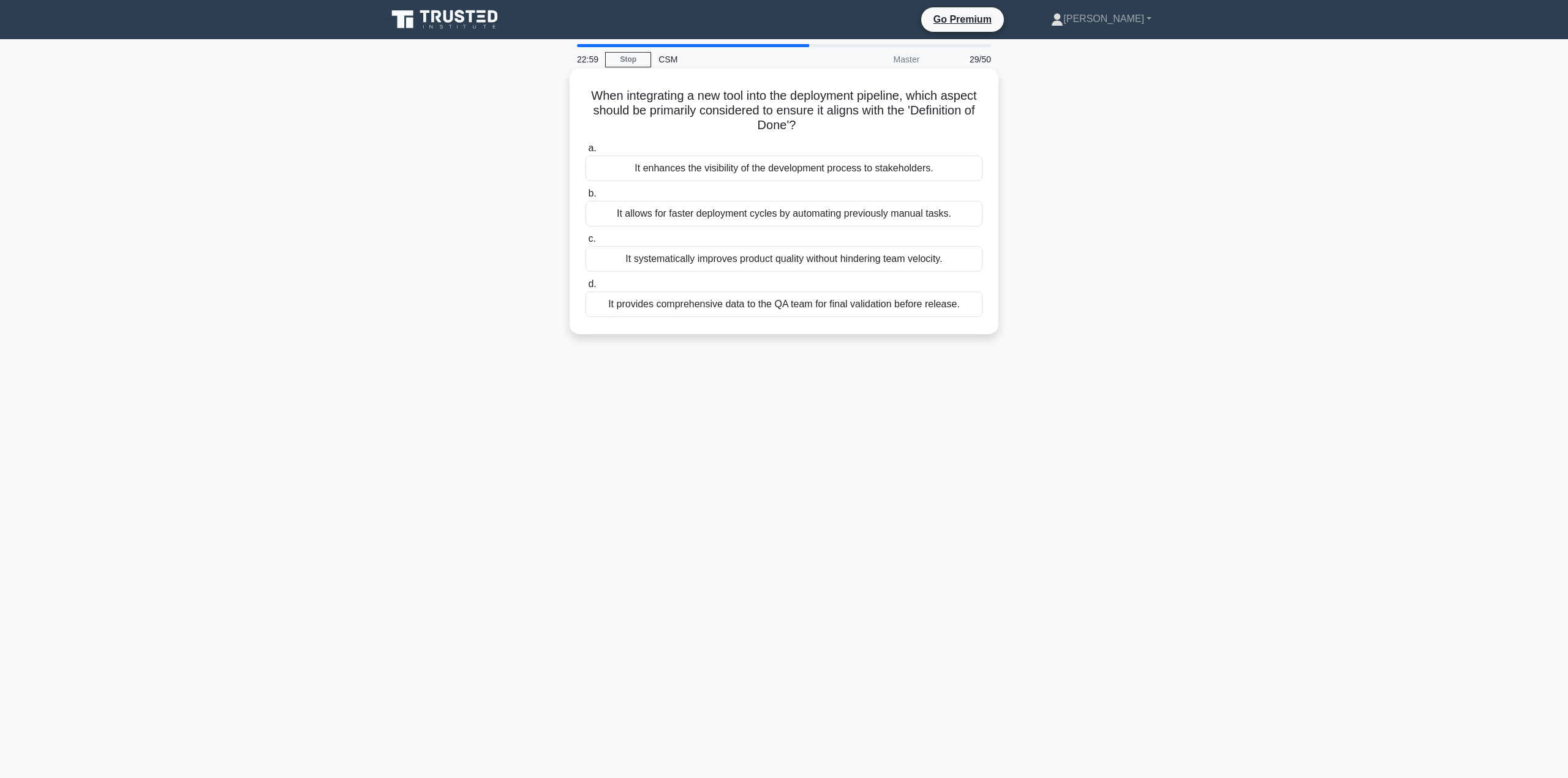
click at [761, 168] on div "It enhances the visibility of the development process to stakeholders." at bounding box center [784, 168] width 397 height 25
click at [586, 152] on input "a. It enhances the visibility of the development process to stakeholders." at bounding box center [586, 149] width 0 height 8
drag, startPoint x: 724, startPoint y: 155, endPoint x: 729, endPoint y: 147, distance: 9.4
click at [727, 150] on div "Provide a platform for each team to showcase their accomplishments and share be…" at bounding box center [784, 160] width 397 height 40
click at [725, 167] on div "Provide a platform for each team to showcase their accomplishments and share be…" at bounding box center [784, 160] width 397 height 40
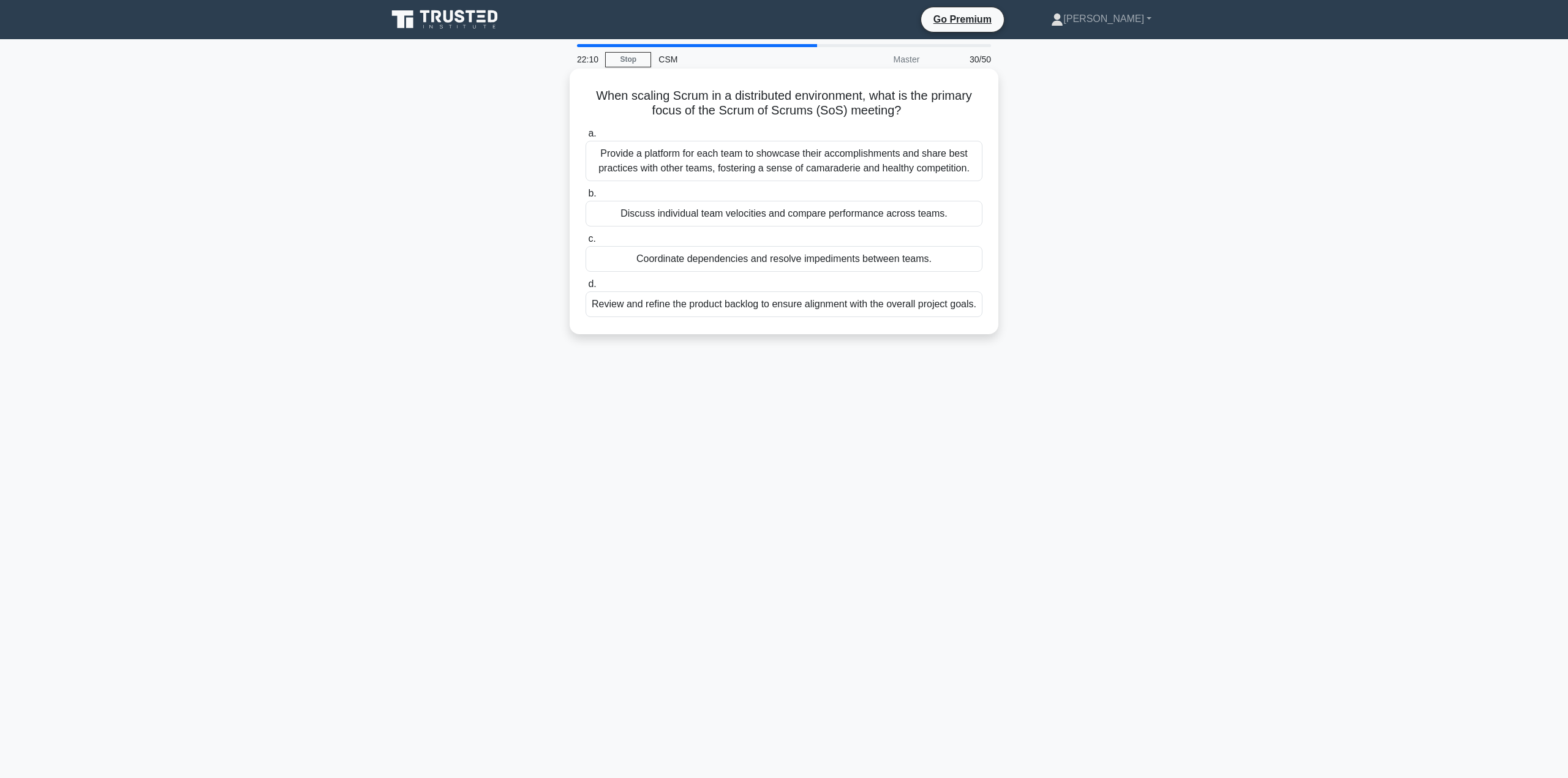
click at [586, 138] on input "a. Provide a platform for each team to showcase their accomplishments and share…" at bounding box center [586, 134] width 0 height 8
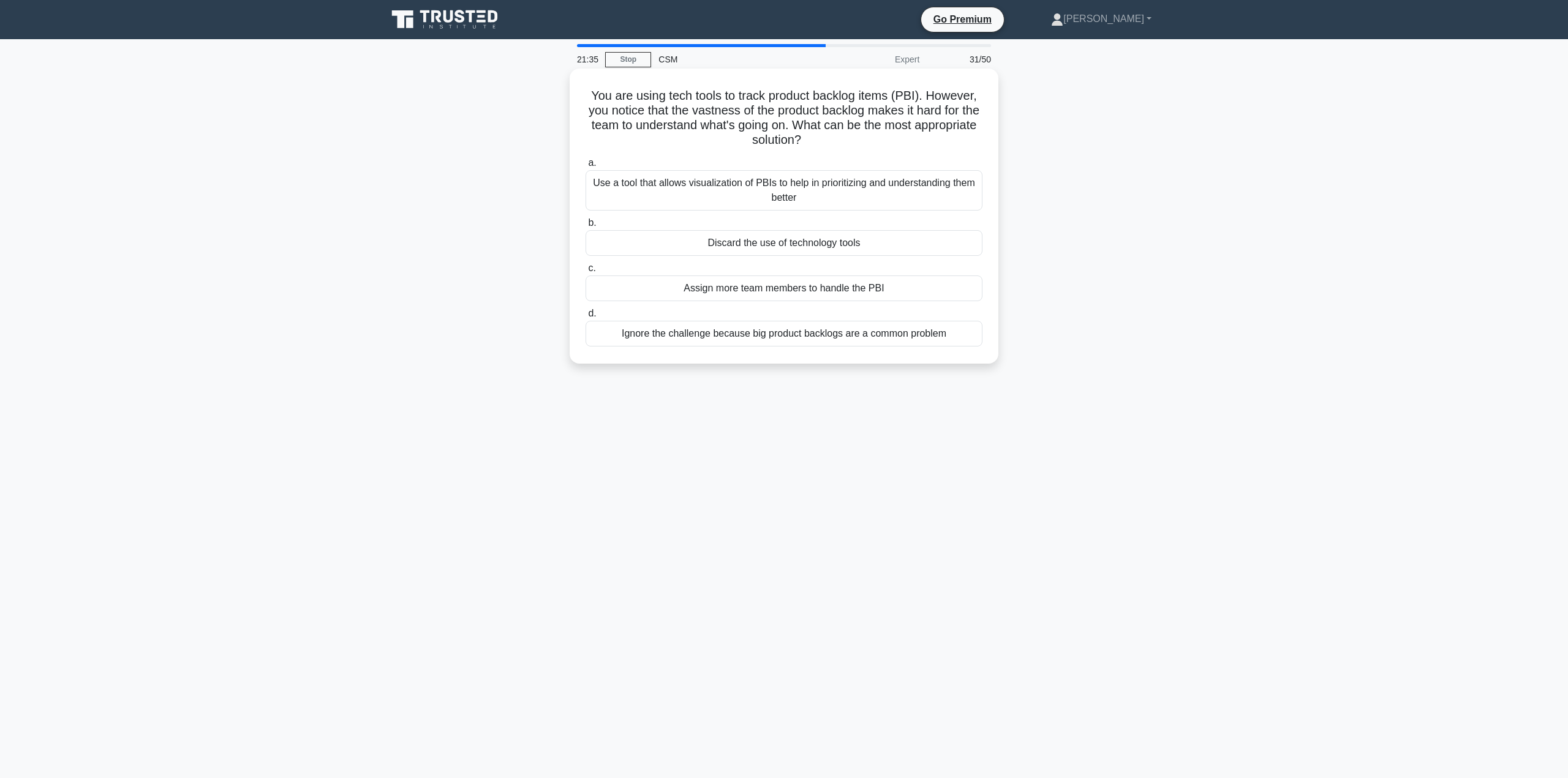
click at [782, 187] on div "Use a tool that allows visualization of PBIs to help in prioritizing and unders…" at bounding box center [784, 190] width 397 height 40
click at [586, 167] on input "a. Use a tool that allows visualization of PBIs to help in prioritizing and und…" at bounding box center [586, 164] width 0 height 8
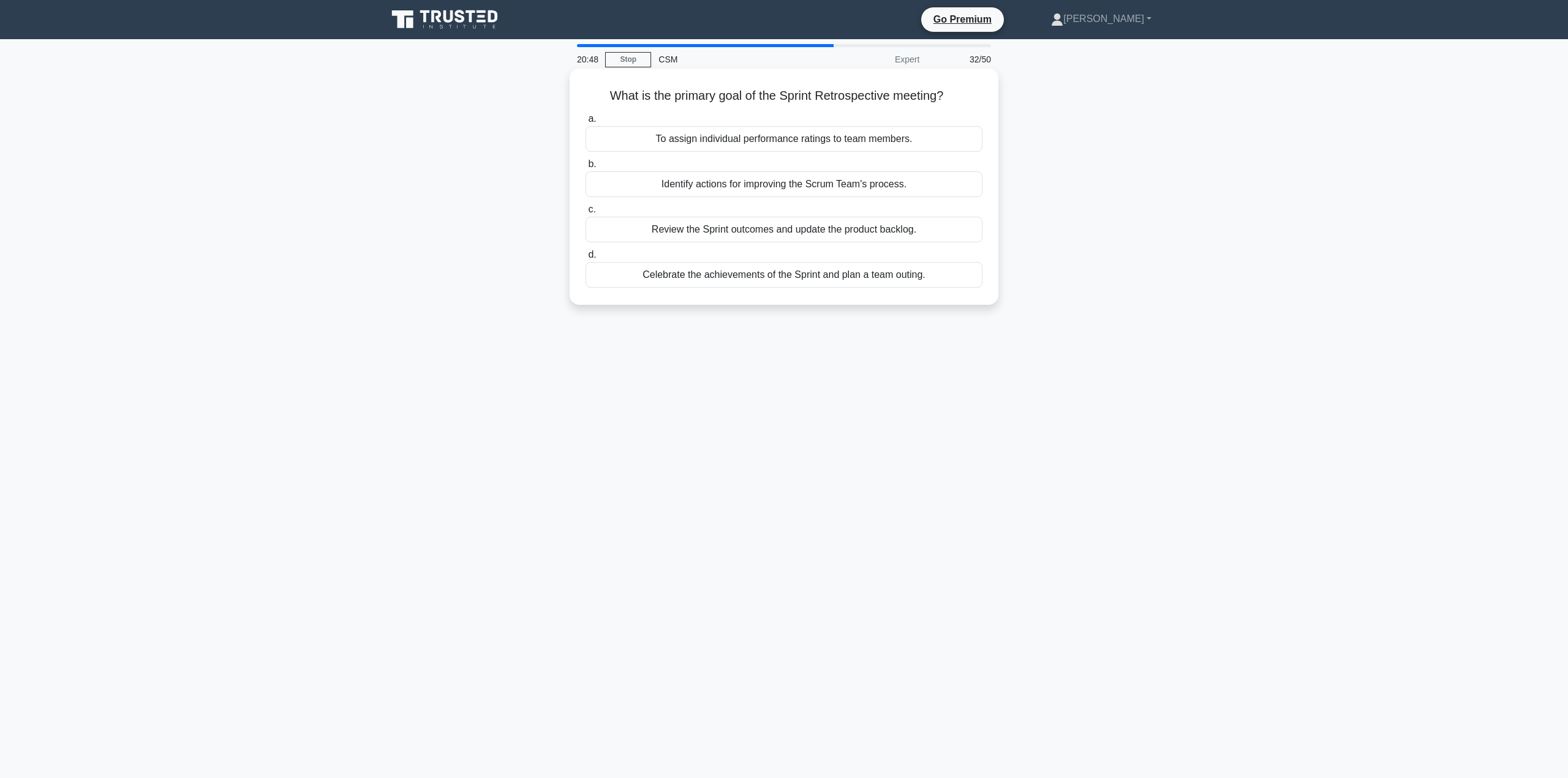
click at [758, 275] on div "Celebrate the achievements of the Sprint and plan a team outing." at bounding box center [784, 275] width 397 height 25
click at [586, 259] on input "d. Celebrate the achievements of the Sprint and plan a team outing." at bounding box center [586, 255] width 0 height 8
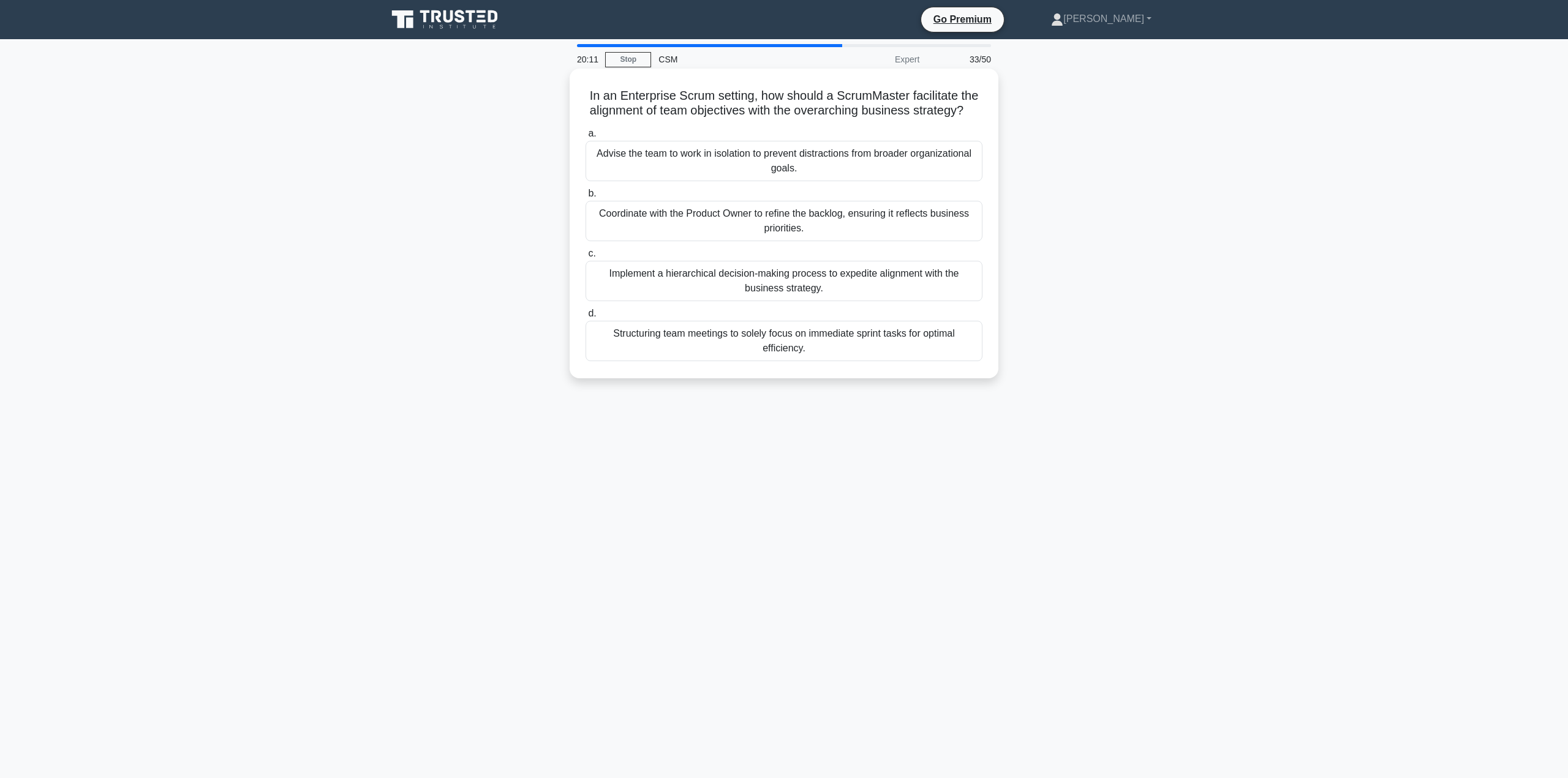
click at [848, 357] on div "Structuring team meetings to solely focus on immediate sprint tasks for optimal…" at bounding box center [784, 340] width 397 height 40
click at [586, 317] on input "d. Structuring team meetings to solely focus on immediate sprint tasks for opti…" at bounding box center [586, 314] width 0 height 8
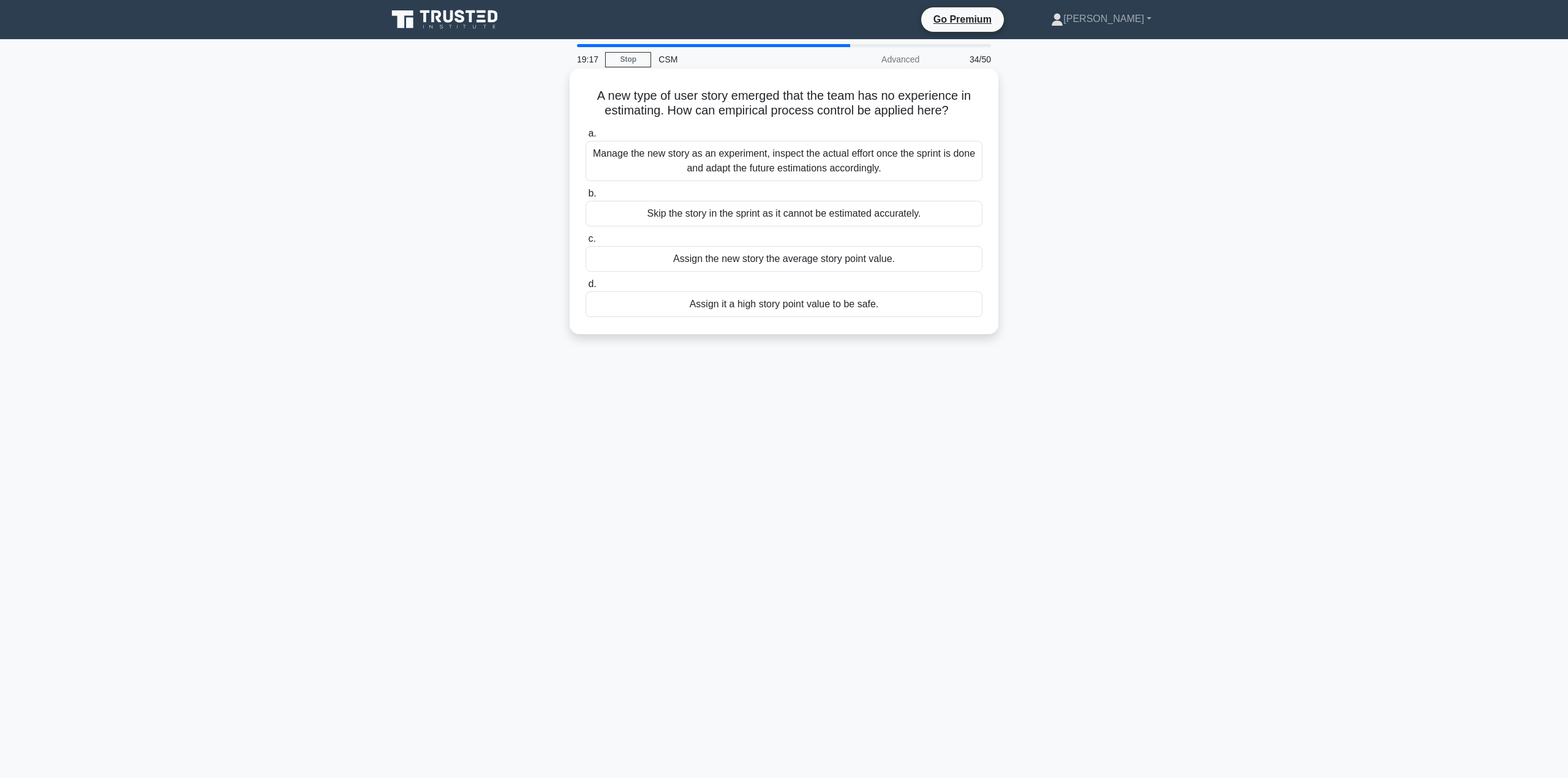
click at [735, 260] on div "Assign the new story the average story point value." at bounding box center [784, 258] width 397 height 25
click at [586, 243] on input "c. Assign the new story the average story point value." at bounding box center [586, 239] width 0 height 8
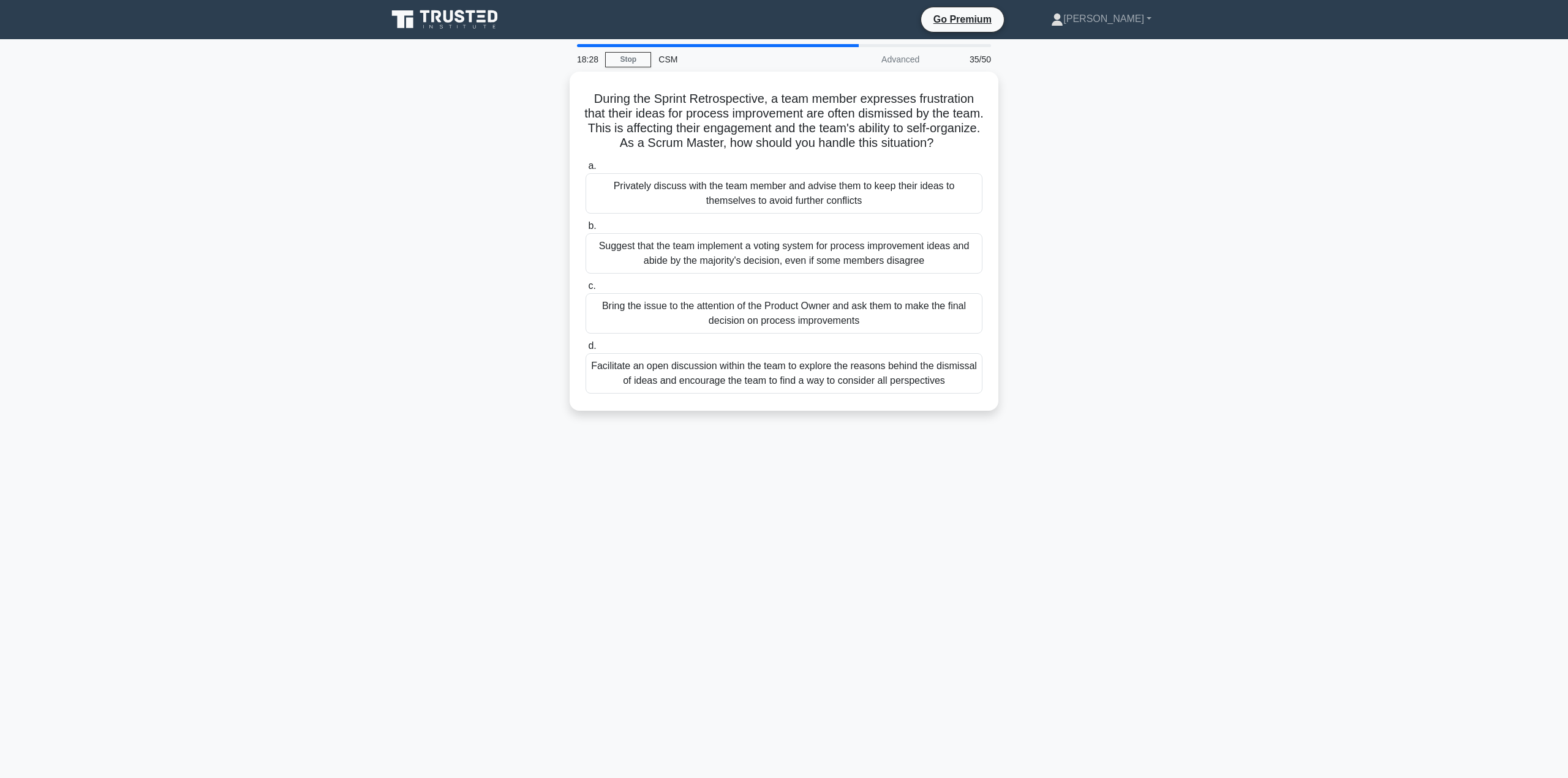
click at [912, 366] on div "Facilitate an open discussion within the team to explore the reasons behind the…" at bounding box center [784, 373] width 397 height 40
click at [586, 350] on input "d. Facilitate an open discussion within the team to explore the reasons behind …" at bounding box center [586, 346] width 0 height 8
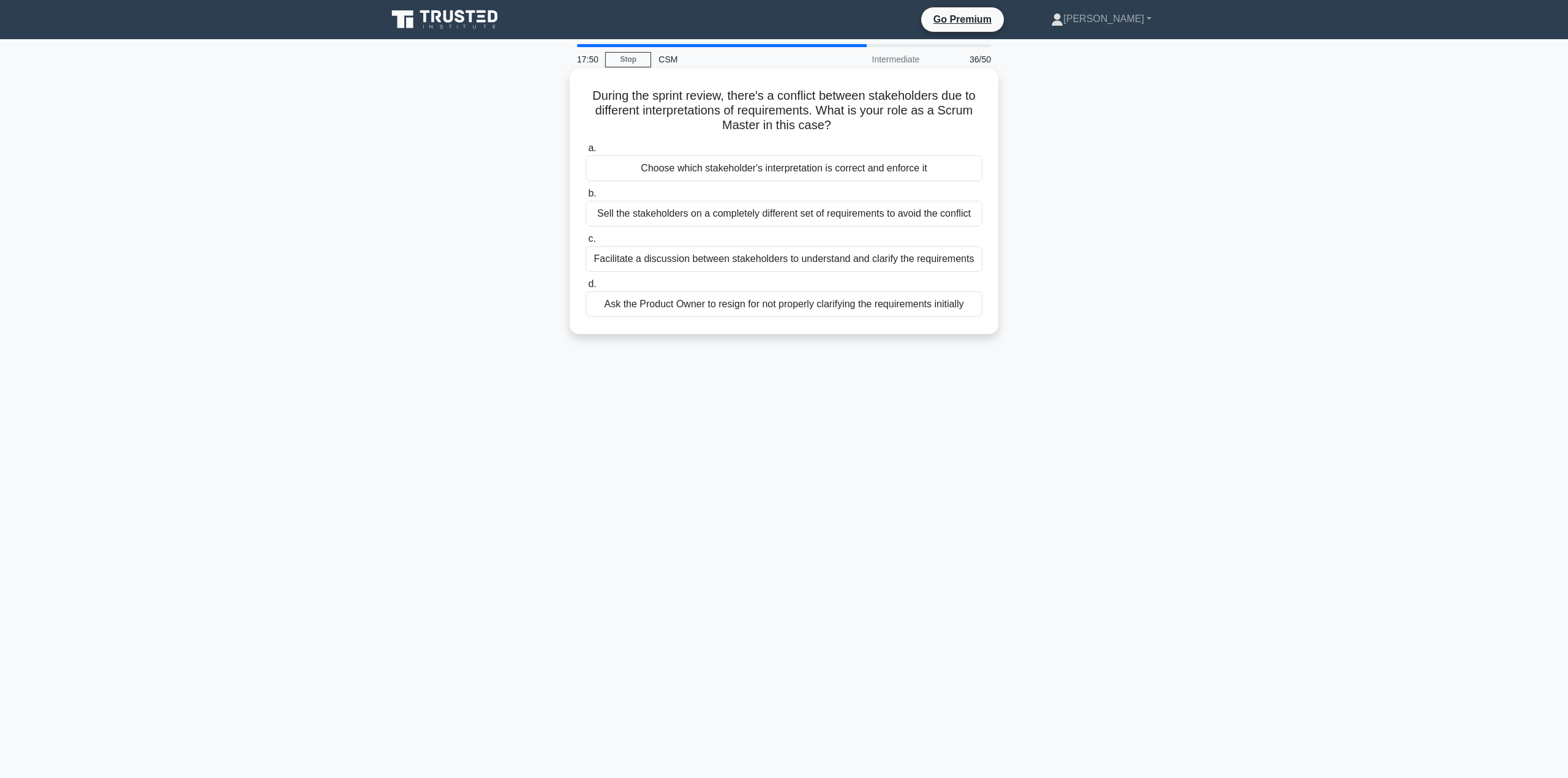
click at [707, 261] on div "Facilitate a discussion between stakeholders to understand and clarify the requ…" at bounding box center [784, 258] width 397 height 25
click at [586, 243] on input "c. Facilitate a discussion between stakeholders to understand and clarify the r…" at bounding box center [586, 239] width 0 height 8
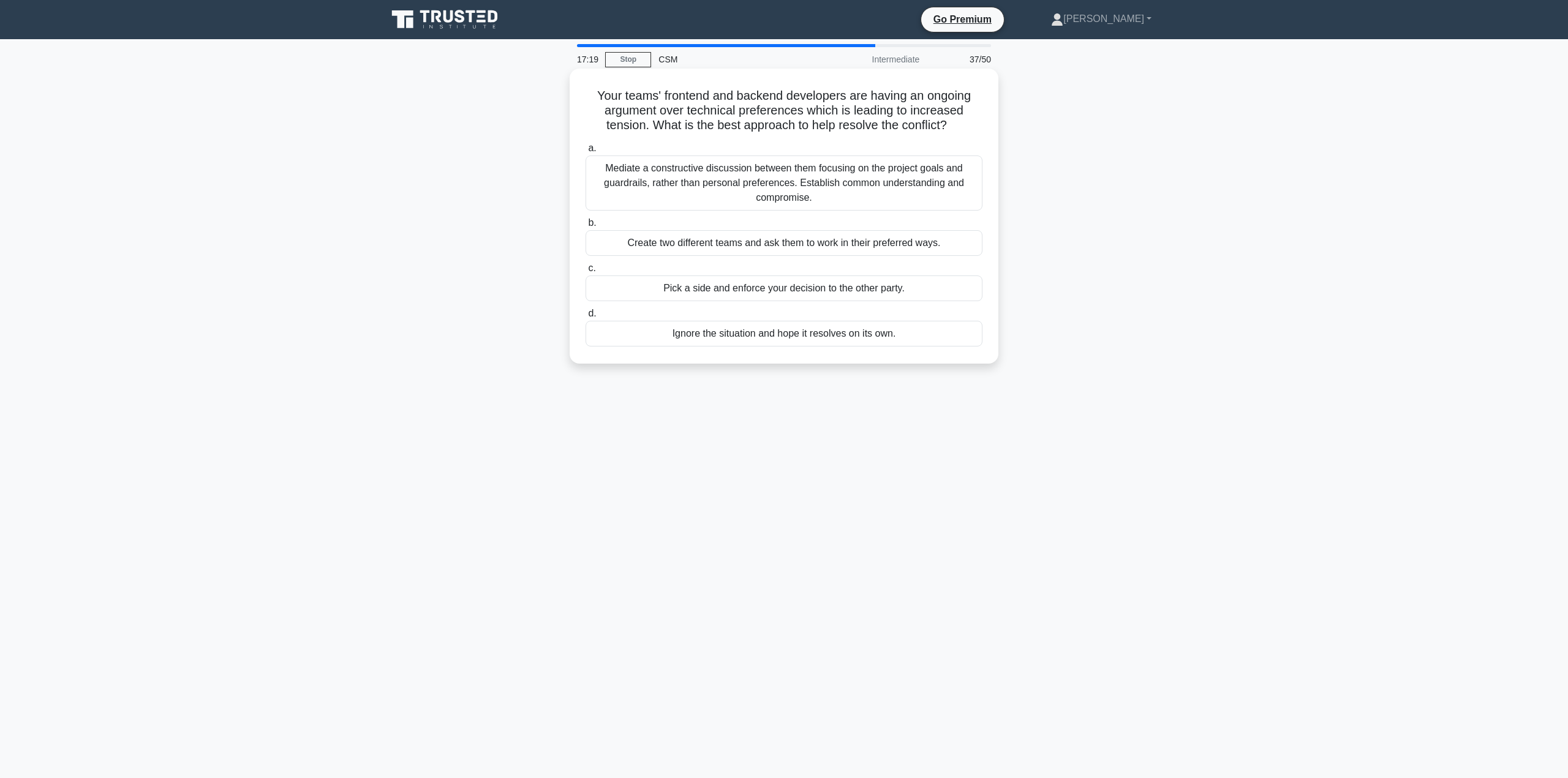
click at [767, 184] on div "Mediate a constructive discussion between them focusing on the project goals an…" at bounding box center [784, 183] width 397 height 55
click at [586, 152] on input "a. Mediate a constructive discussion between them focusing on the project goals…" at bounding box center [586, 149] width 0 height 8
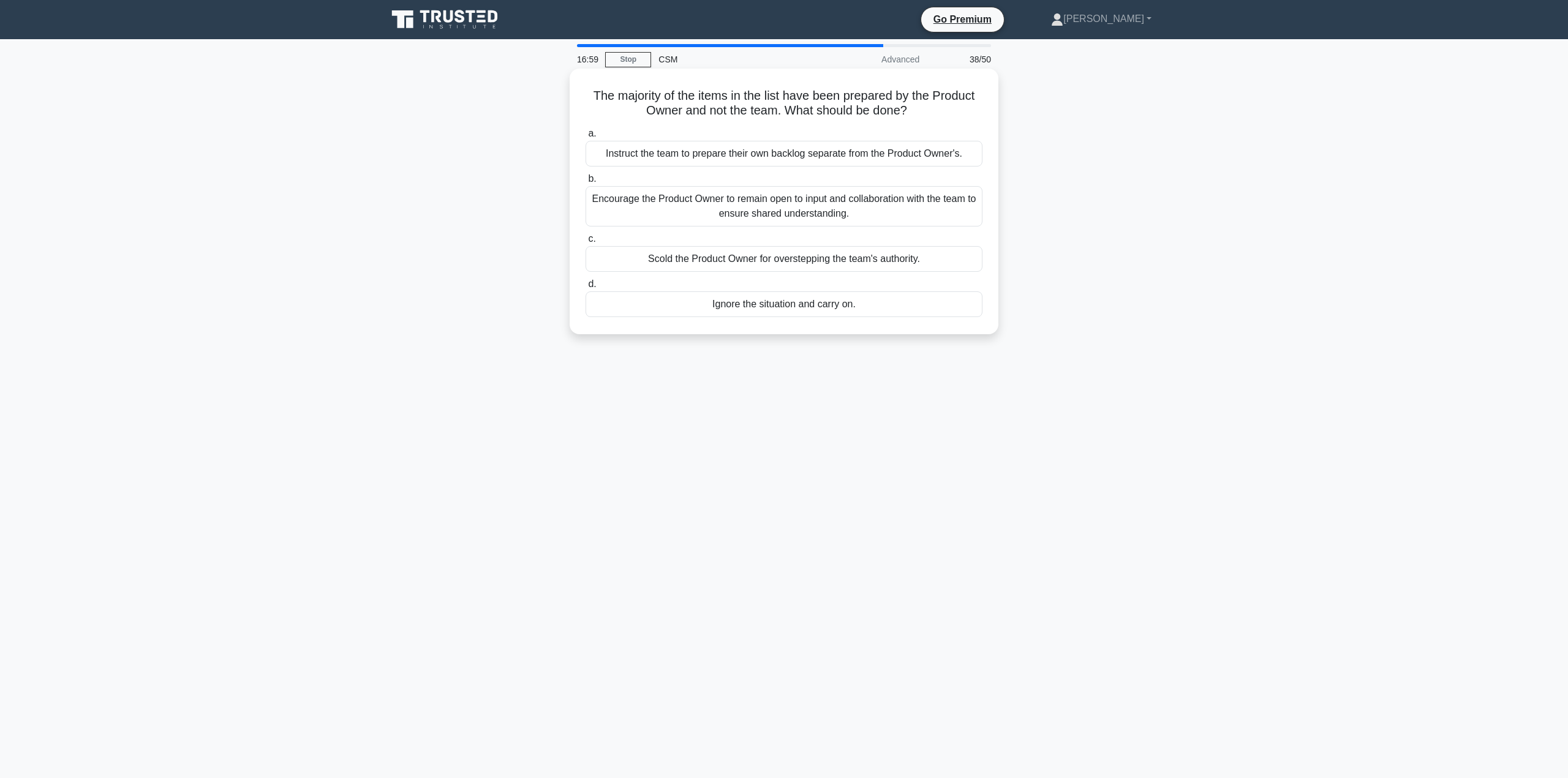
click at [735, 202] on div "Encourage the Product Owner to remain open to input and collaboration with the …" at bounding box center [784, 206] width 397 height 40
click at [586, 183] on input "b. Encourage the Product Owner to remain open to input and collaboration with t…" at bounding box center [586, 179] width 0 height 8
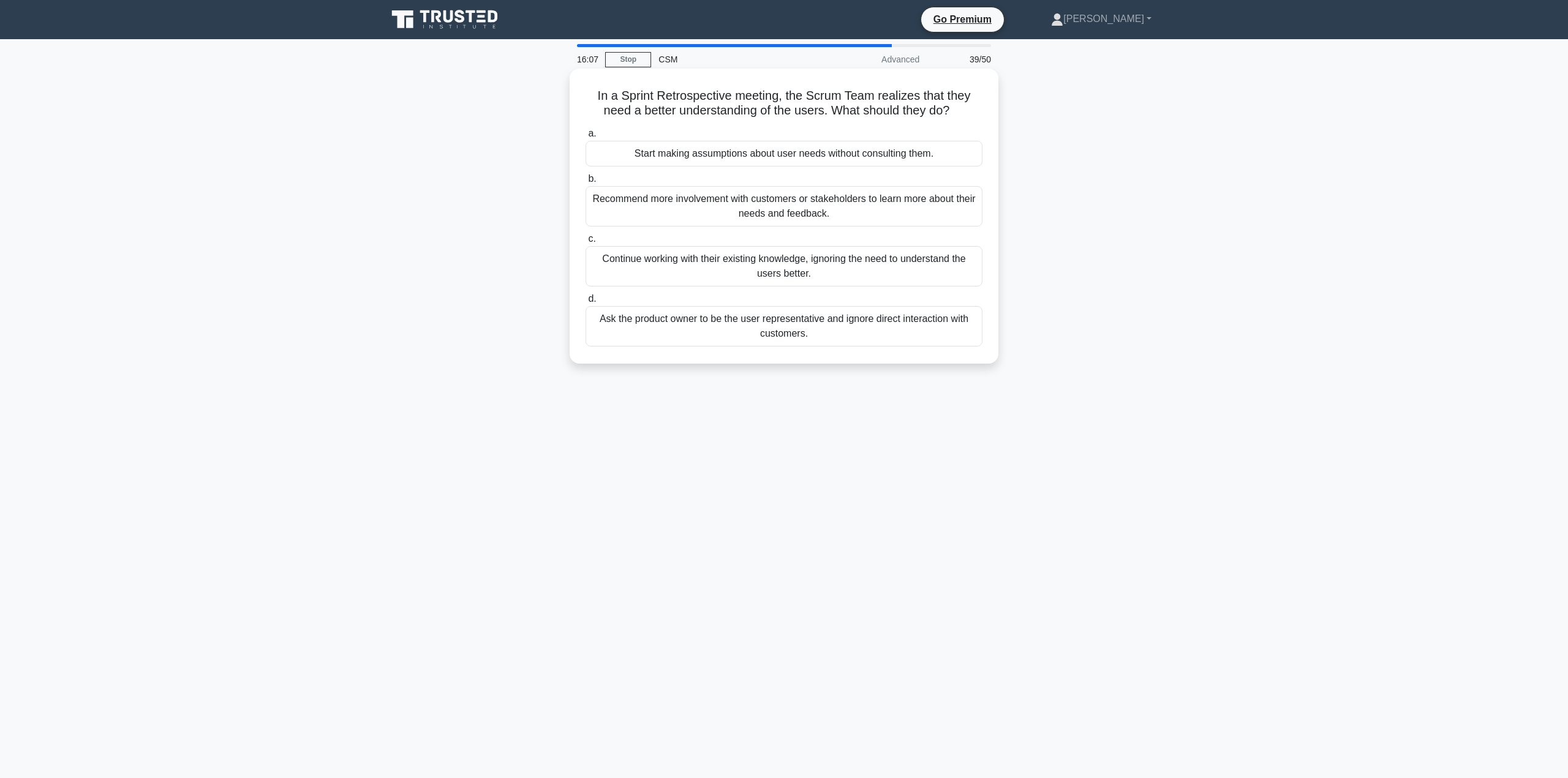
click at [799, 202] on div "Recommend more involvement with customers or stakeholders to learn more about t…" at bounding box center [784, 206] width 397 height 40
click at [586, 183] on input "b. Recommend more involvement with customers or stakeholders to learn more abou…" at bounding box center [586, 179] width 0 height 8
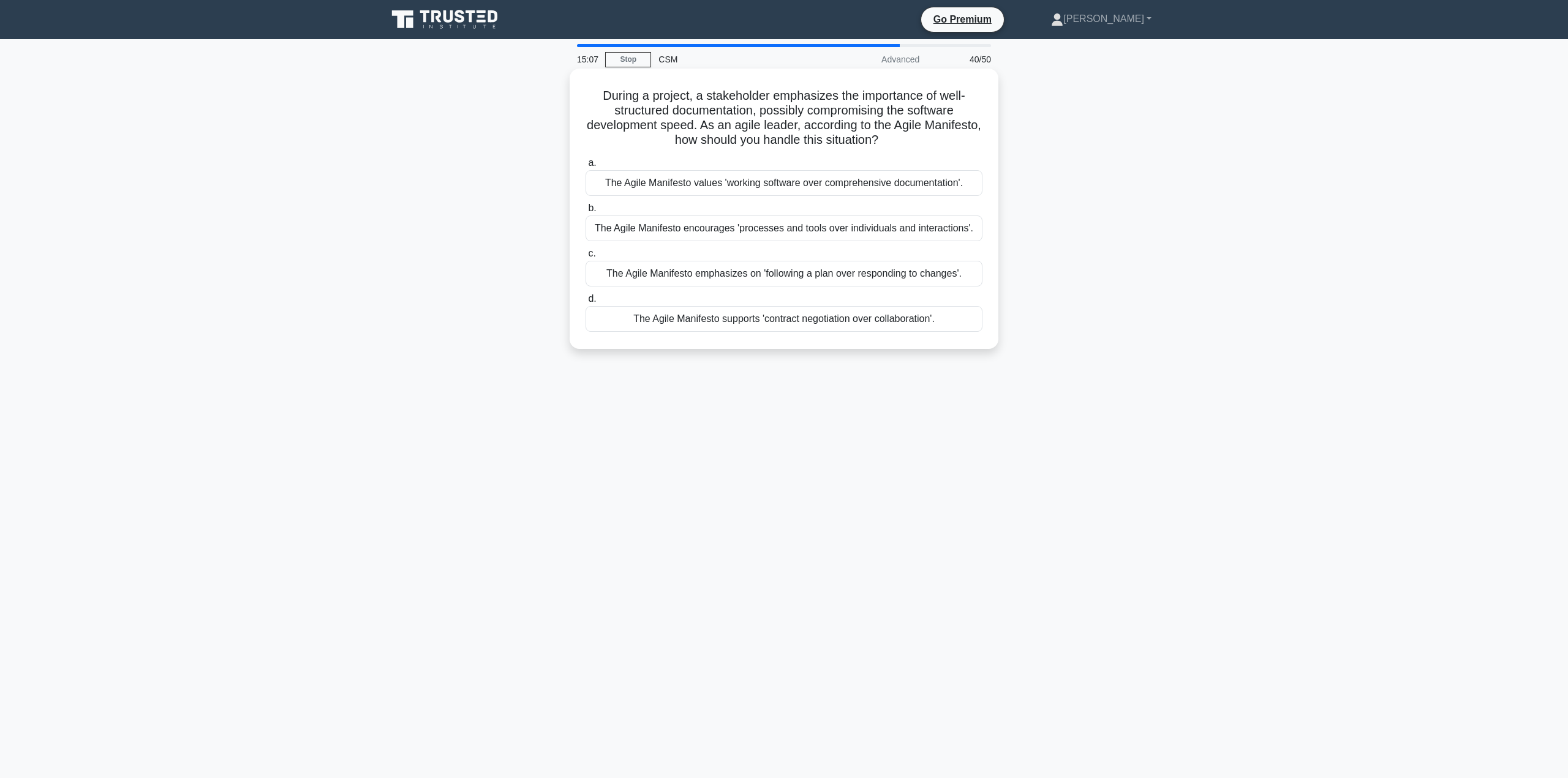
click at [692, 183] on div "The Agile Manifesto values 'working software over comprehensive documentation'." at bounding box center [784, 183] width 397 height 25
click at [586, 167] on input "a. The Agile Manifesto values 'working software over comprehensive documentatio…" at bounding box center [586, 164] width 0 height 8
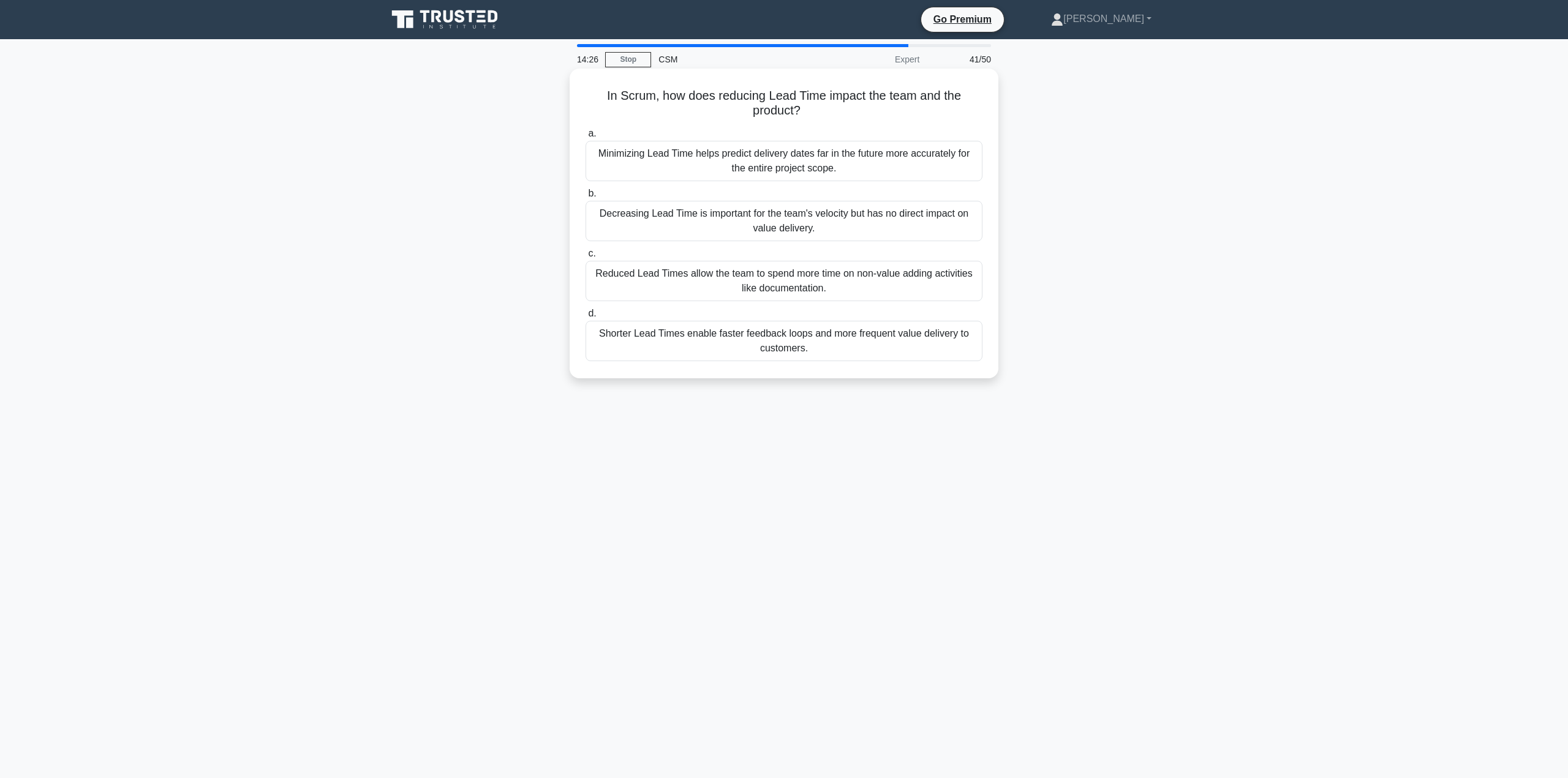
click at [734, 337] on div "Shorter Lead Times enable faster feedback loops and more frequent value deliver…" at bounding box center [784, 340] width 397 height 40
click at [586, 317] on input "d. Shorter Lead Times enable faster feedback loops and more frequent value deli…" at bounding box center [586, 314] width 0 height 8
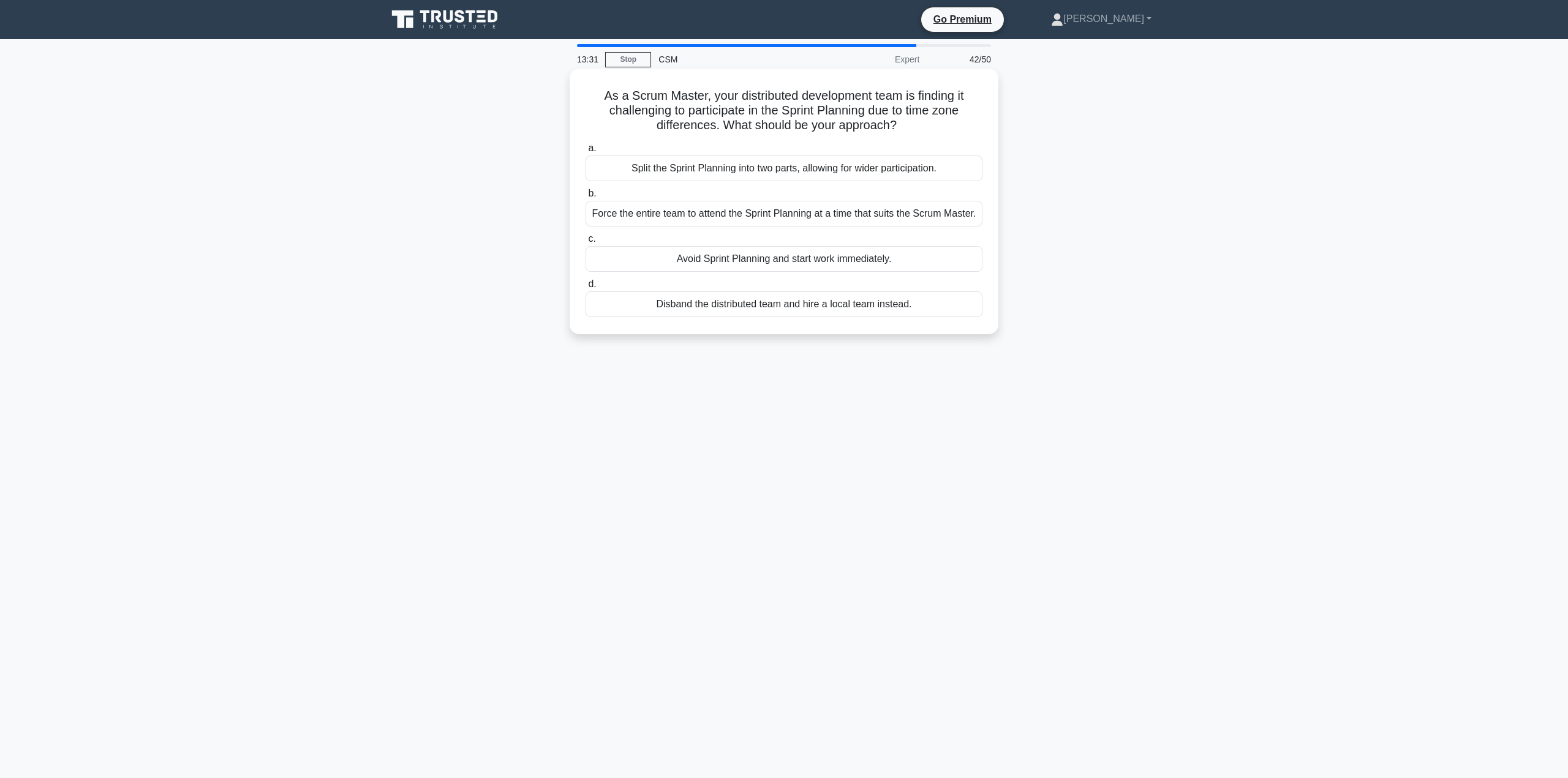
click at [800, 169] on div "Split the Sprint Planning into two parts, allowing for wider participation." at bounding box center [784, 168] width 397 height 25
click at [586, 152] on input "a. Split the Sprint Planning into two parts, allowing for wider participation." at bounding box center [586, 149] width 0 height 8
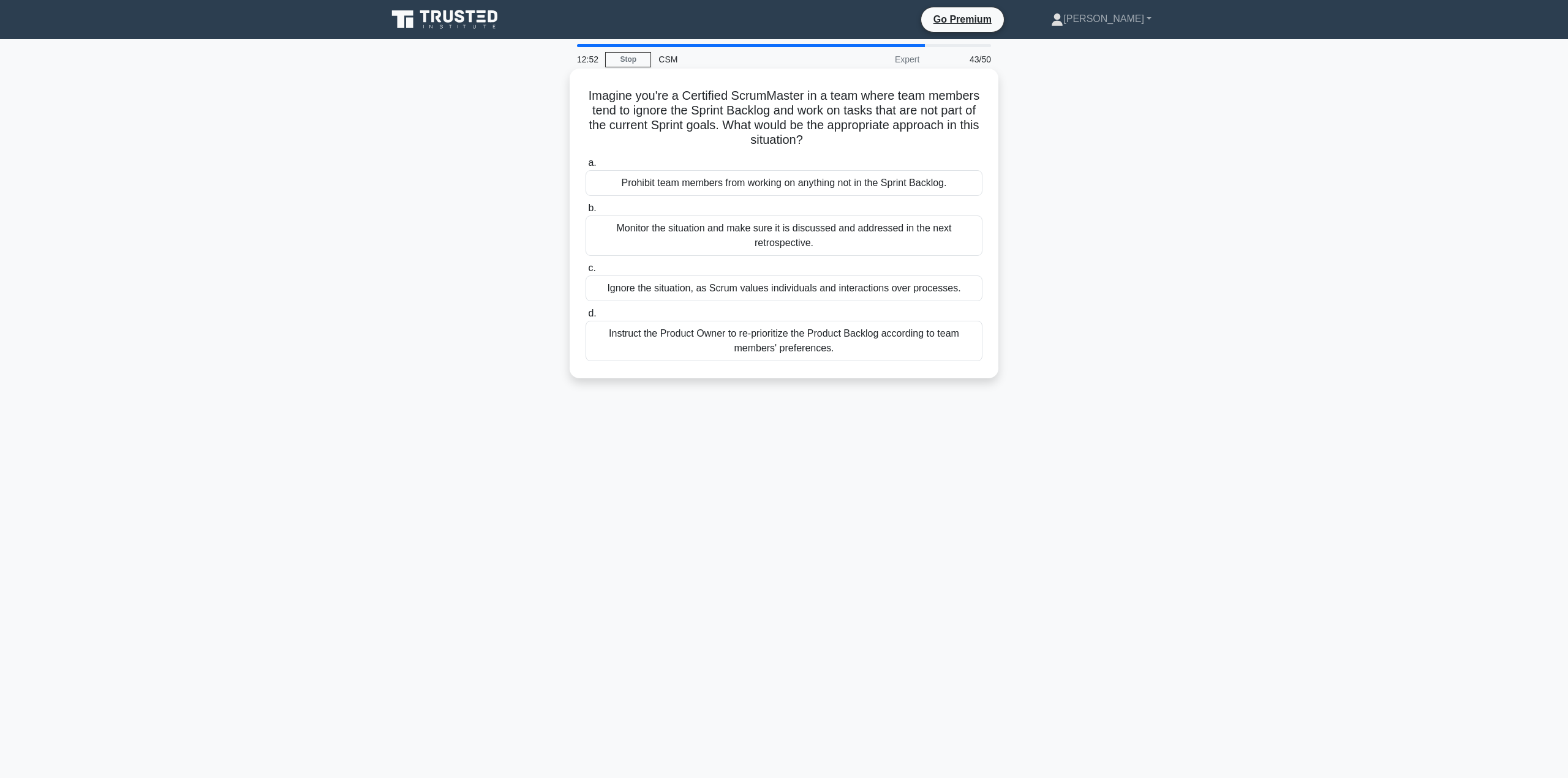
click at [890, 186] on div "Prohibit team members from working on anything not in the Sprint Backlog." at bounding box center [784, 183] width 397 height 25
click at [586, 167] on input "a. Prohibit team members from working on anything not in the Sprint Backlog." at bounding box center [586, 164] width 0 height 8
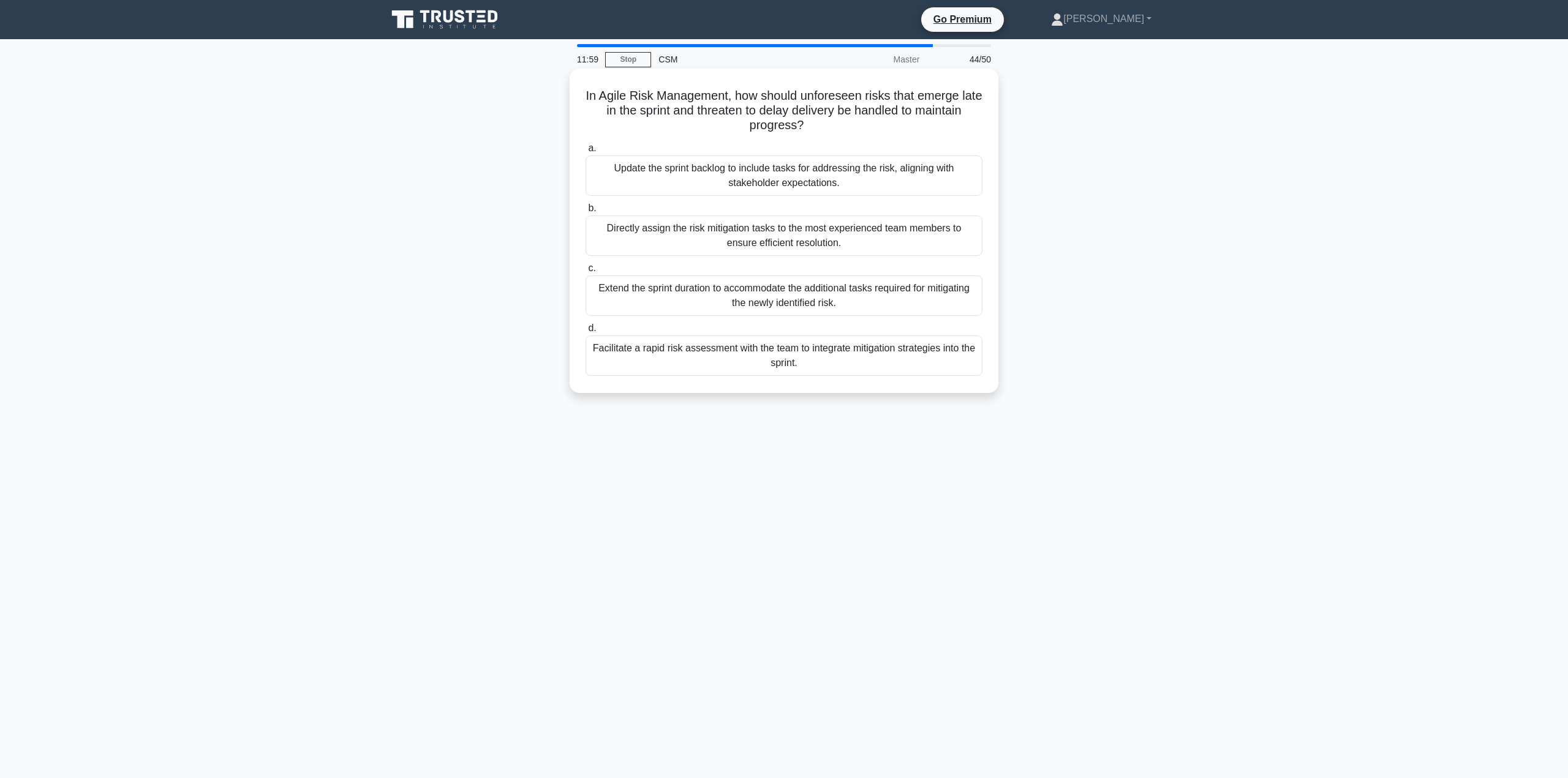
click at [812, 351] on div "Facilitate a rapid risk assessment with the team to integrate mitigation strate…" at bounding box center [784, 355] width 397 height 40
click at [586, 332] on input "d. Facilitate a rapid risk assessment with the team to integrate mitigation str…" at bounding box center [586, 329] width 0 height 8
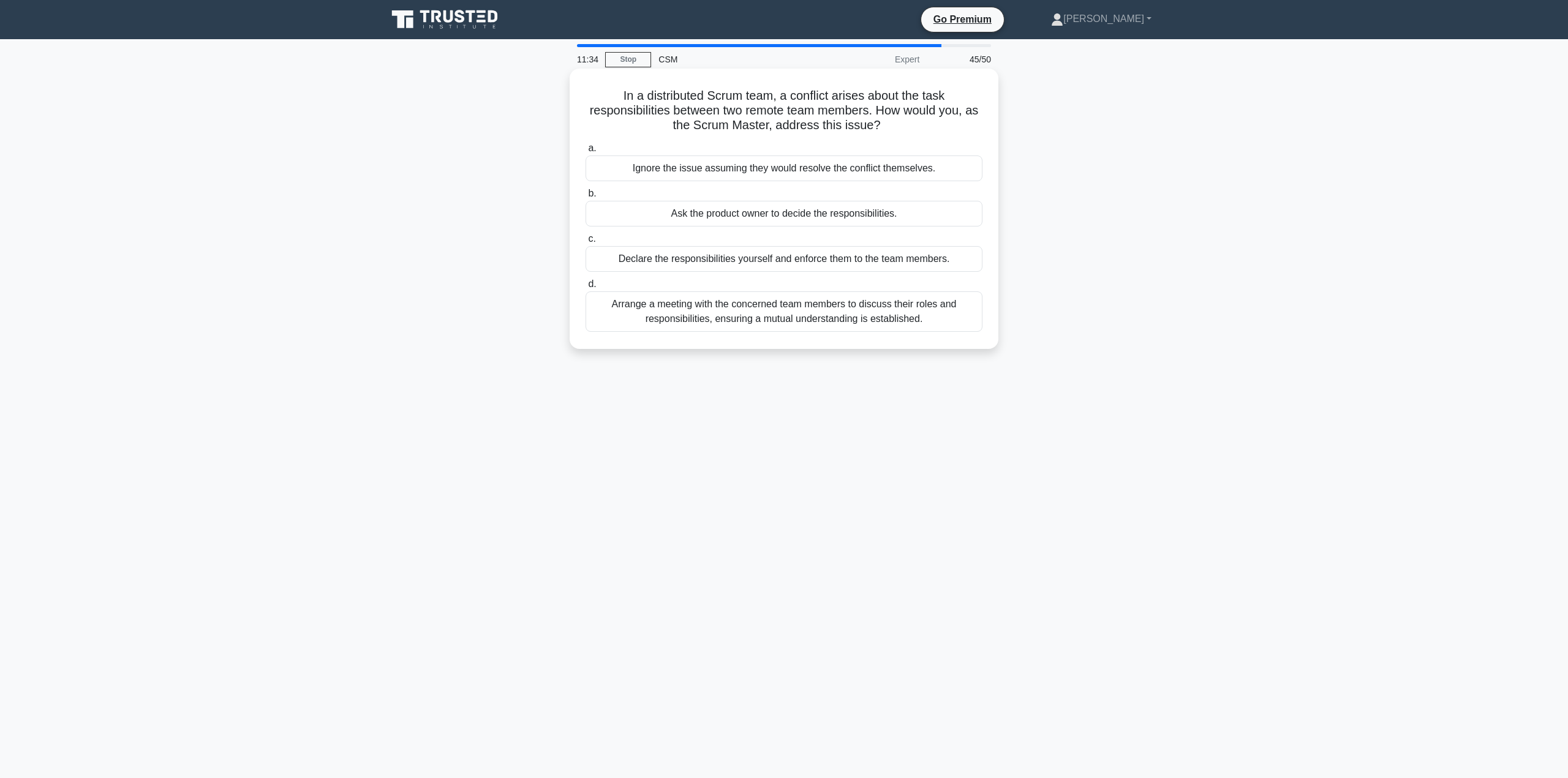
click at [888, 306] on div "Arrange a meeting with the concerned team members to discuss their roles and re…" at bounding box center [784, 311] width 397 height 40
click at [586, 289] on input "d. Arrange a meeting with the concerned team members to discuss their roles and…" at bounding box center [586, 285] width 0 height 8
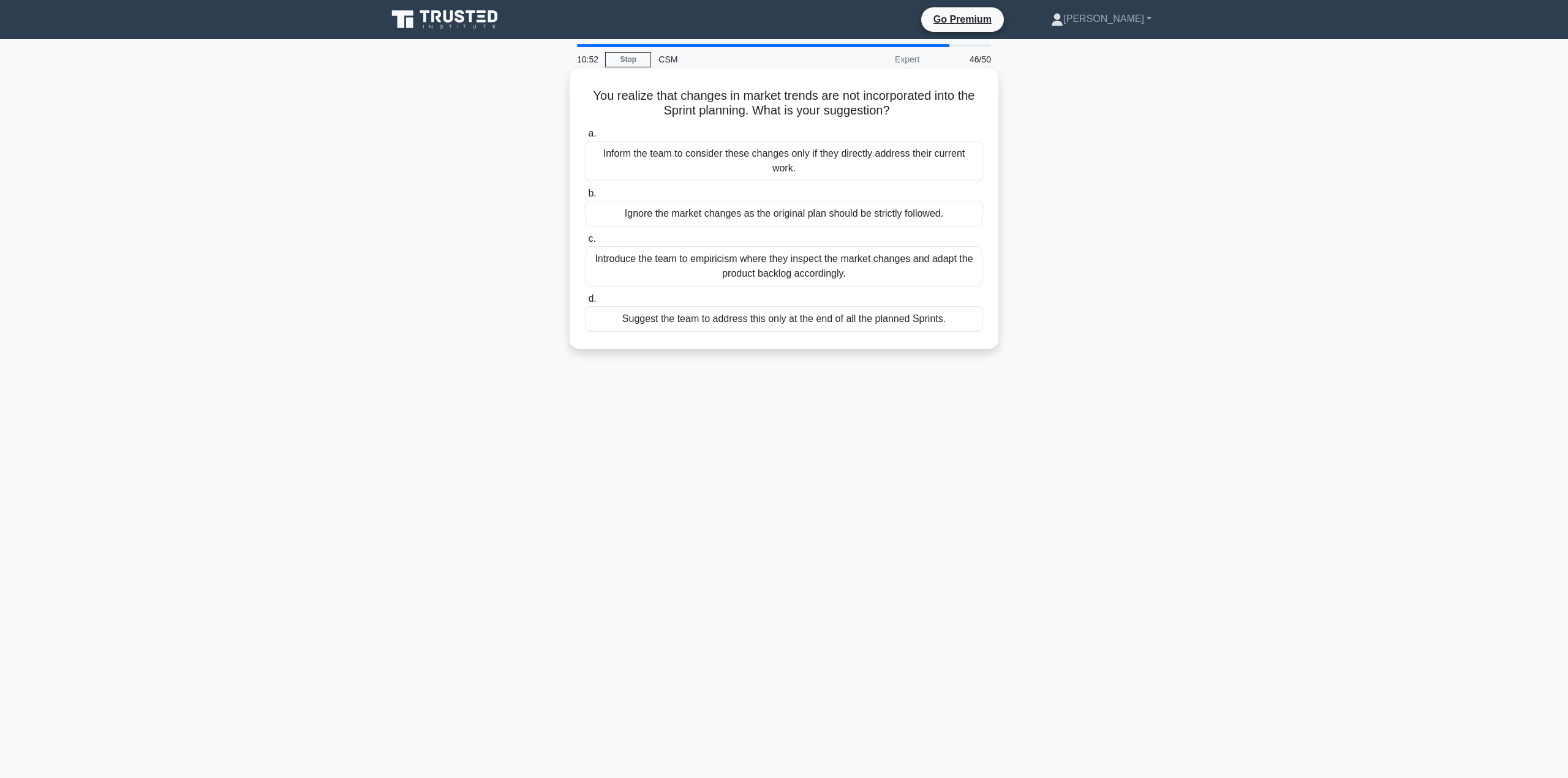
click at [781, 261] on div "Introduce the team to empiricism where they inspect the market changes and adap…" at bounding box center [784, 266] width 397 height 40
click at [586, 243] on input "c. Introduce the team to empiricism where they inspect the market changes and a…" at bounding box center [586, 239] width 0 height 8
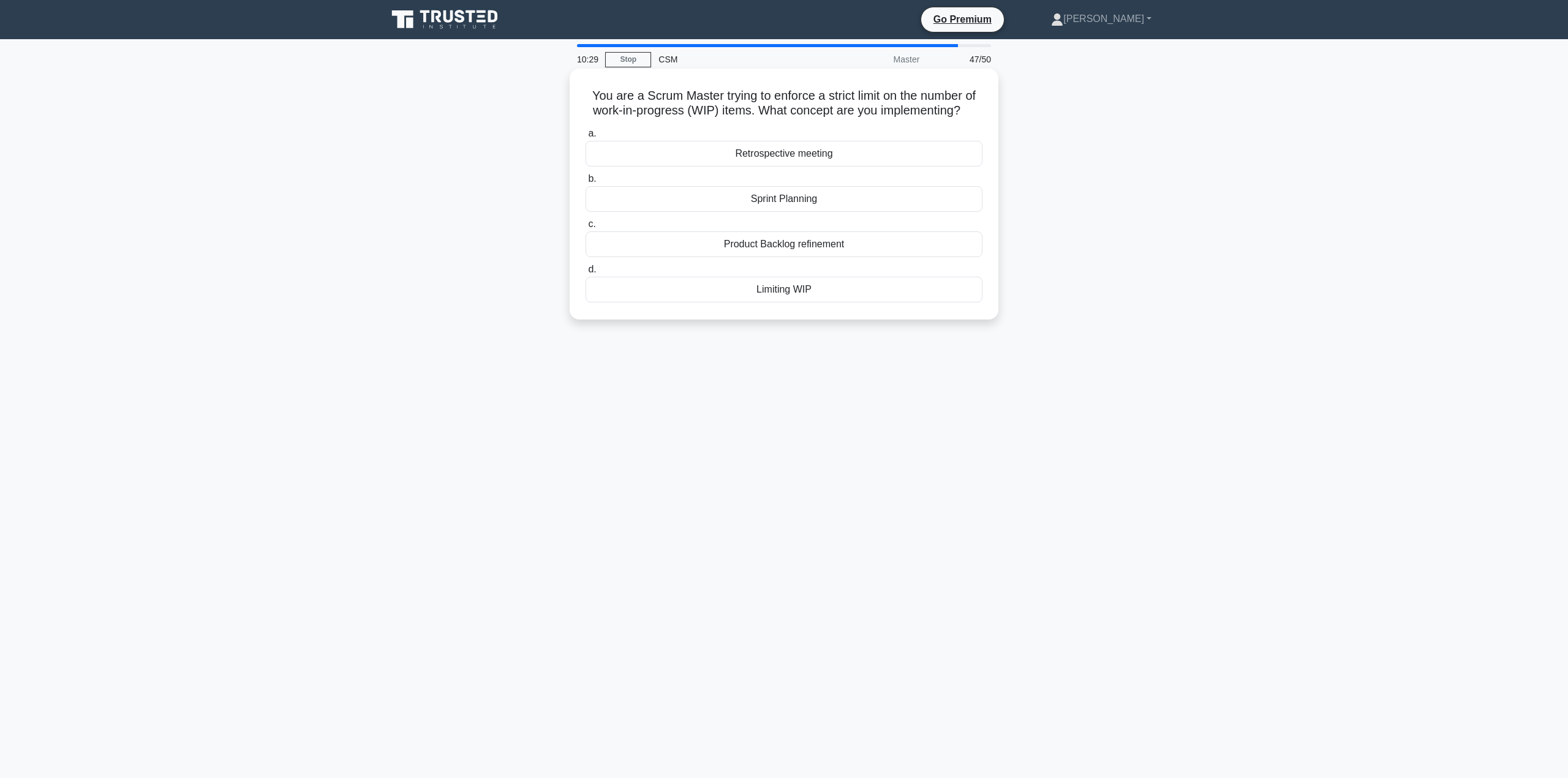
click at [787, 291] on div "Limiting WIP" at bounding box center [784, 289] width 397 height 25
click at [586, 274] on input "d. Limiting WIP" at bounding box center [586, 270] width 0 height 8
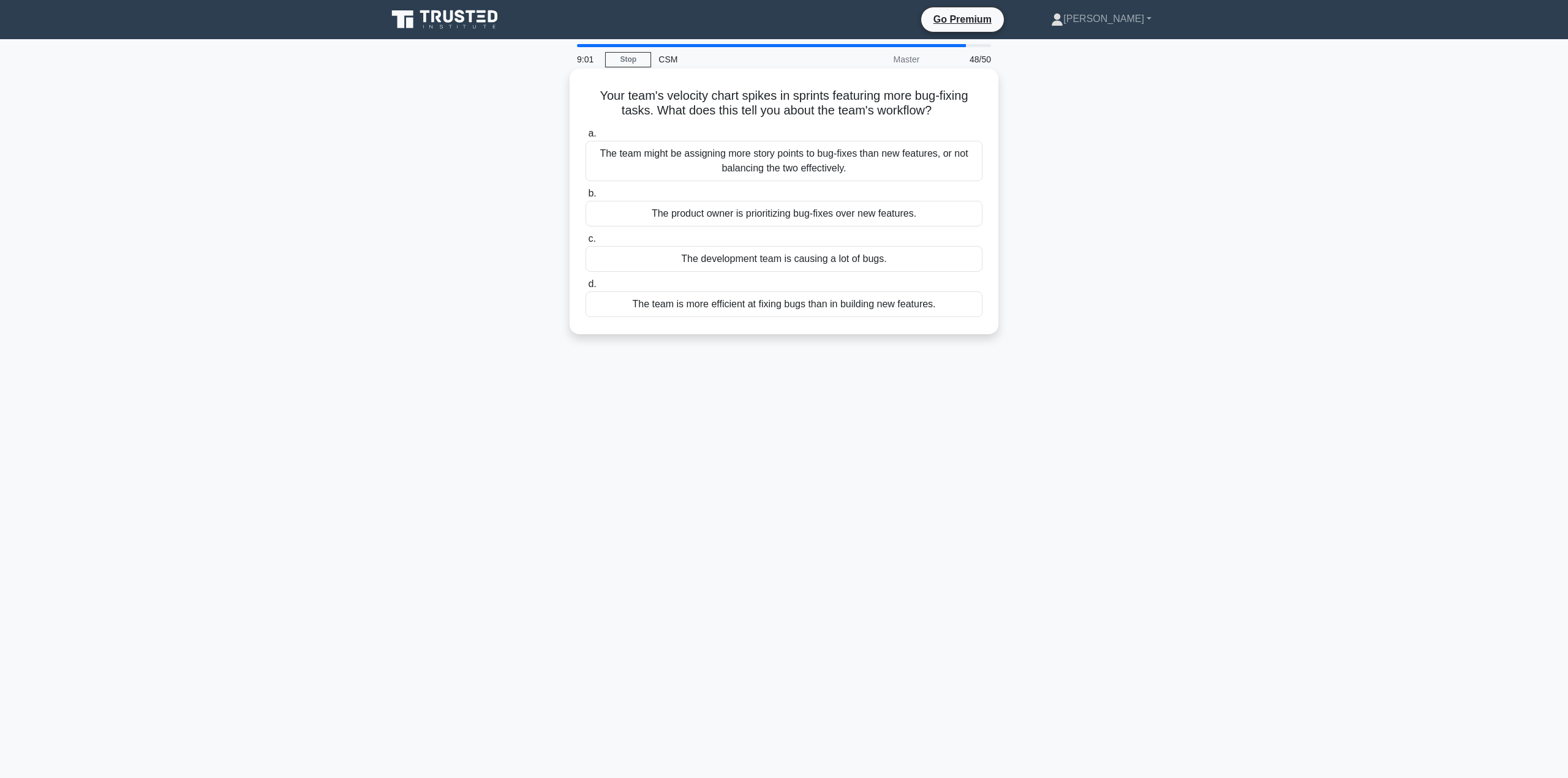
click at [890, 307] on div "The team is more efficient at fixing bugs than in building new features." at bounding box center [784, 303] width 397 height 25
click at [586, 289] on input "d. The team is more efficient at fixing bugs than in building new features." at bounding box center [586, 285] width 0 height 8
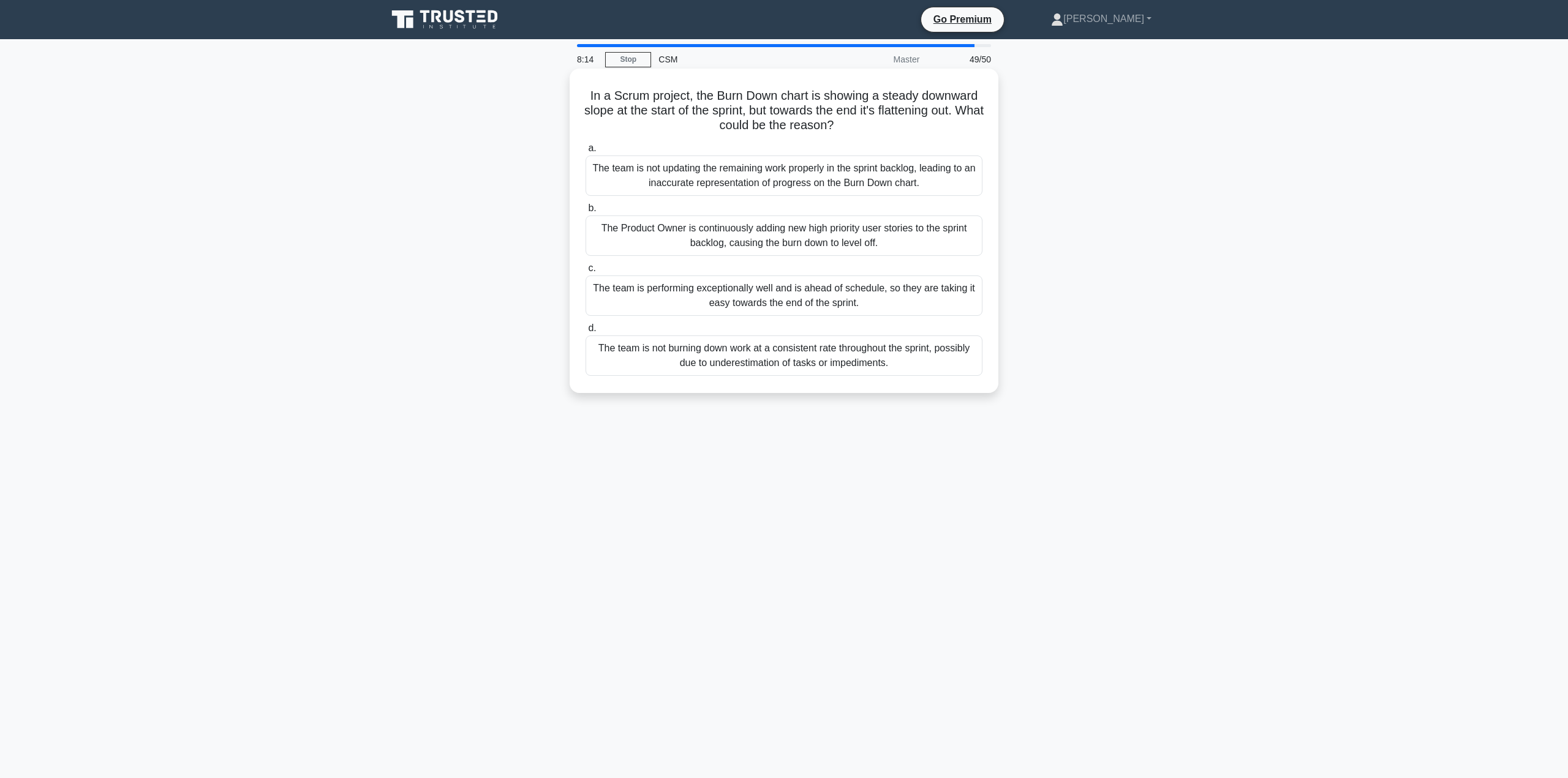
click at [834, 347] on div "The team is not burning down work at a consistent rate throughout the sprint, p…" at bounding box center [784, 355] width 397 height 40
click at [586, 332] on input "d. The team is not burning down work at a consistent rate throughout the sprint…" at bounding box center [586, 329] width 0 height 8
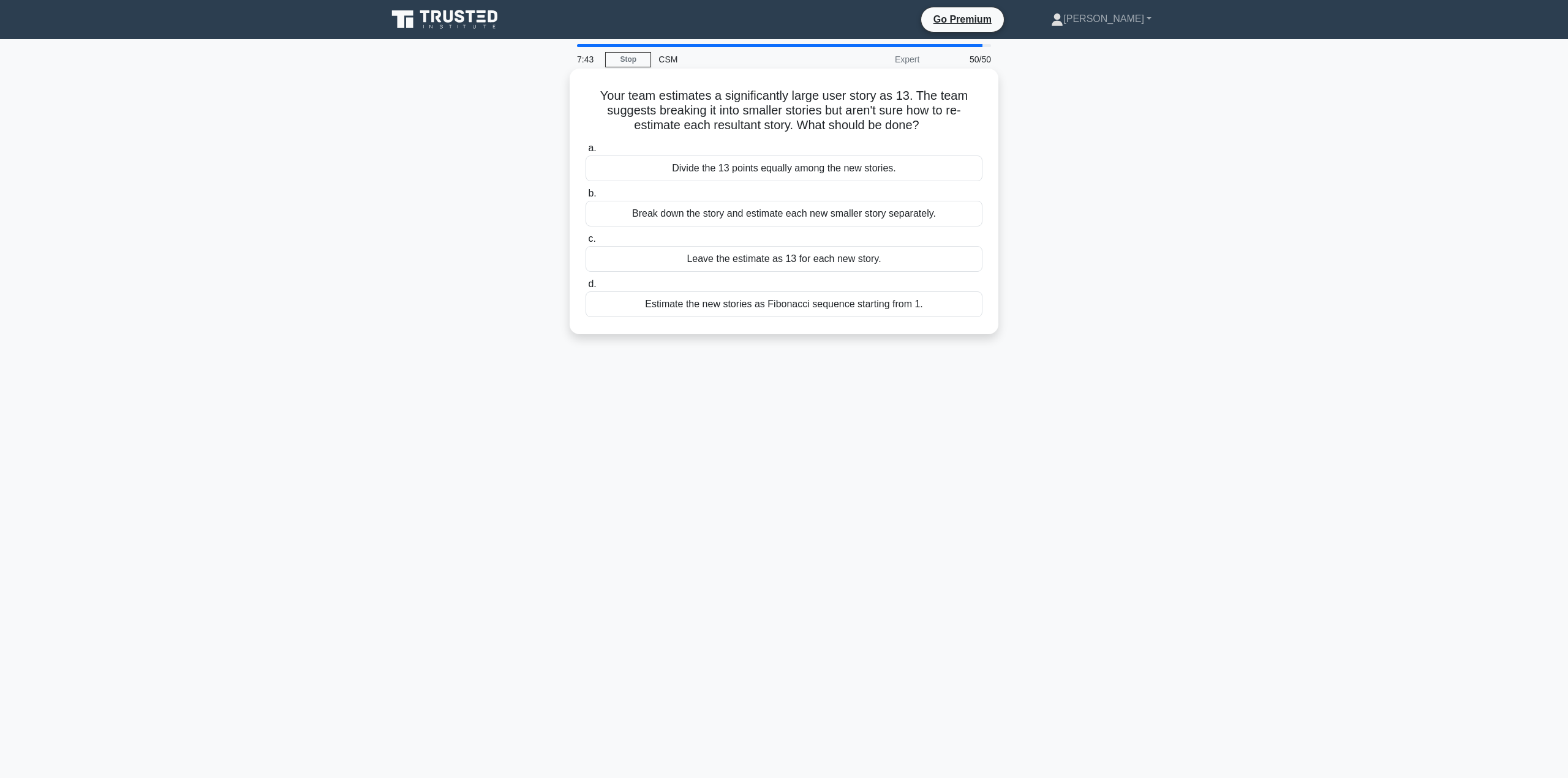
click at [811, 215] on div "Break down the story and estimate each new smaller story separately." at bounding box center [784, 213] width 397 height 25
click at [586, 197] on input "b. Break down the story and estimate each new smaller story separately." at bounding box center [586, 194] width 0 height 8
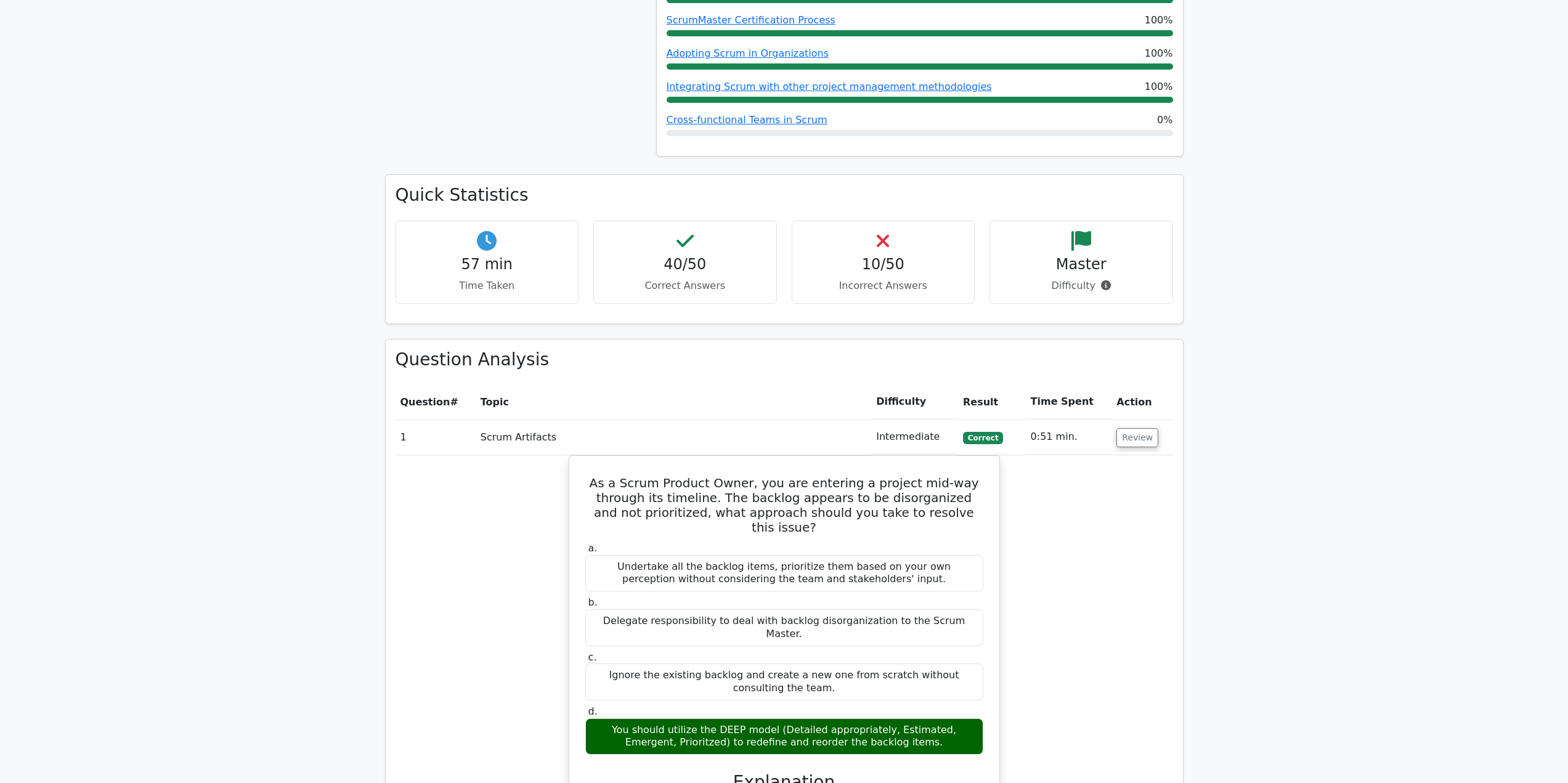
scroll to position [1048, 0]
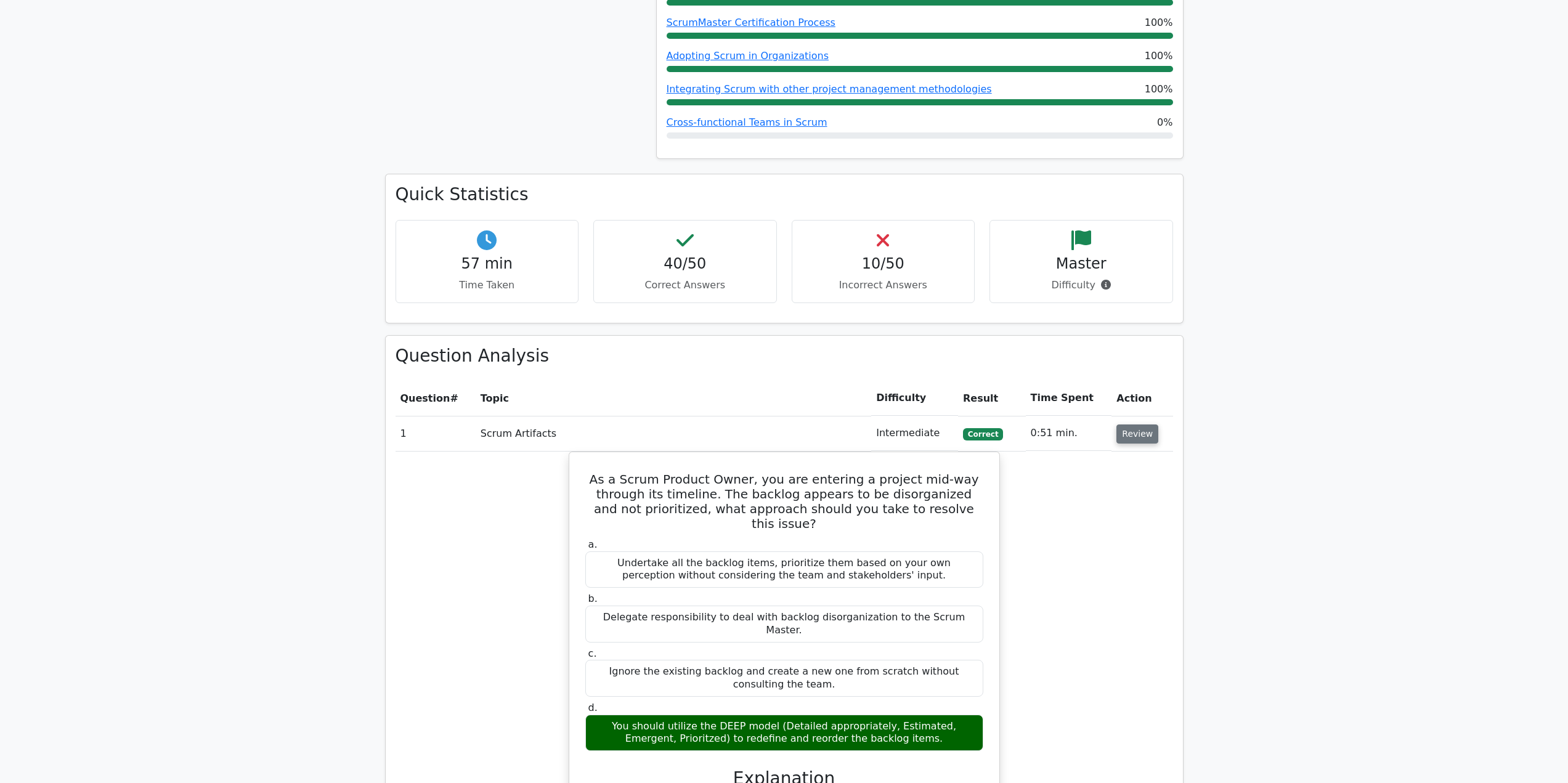
click at [1141, 425] on button "Review" at bounding box center [1137, 434] width 42 height 19
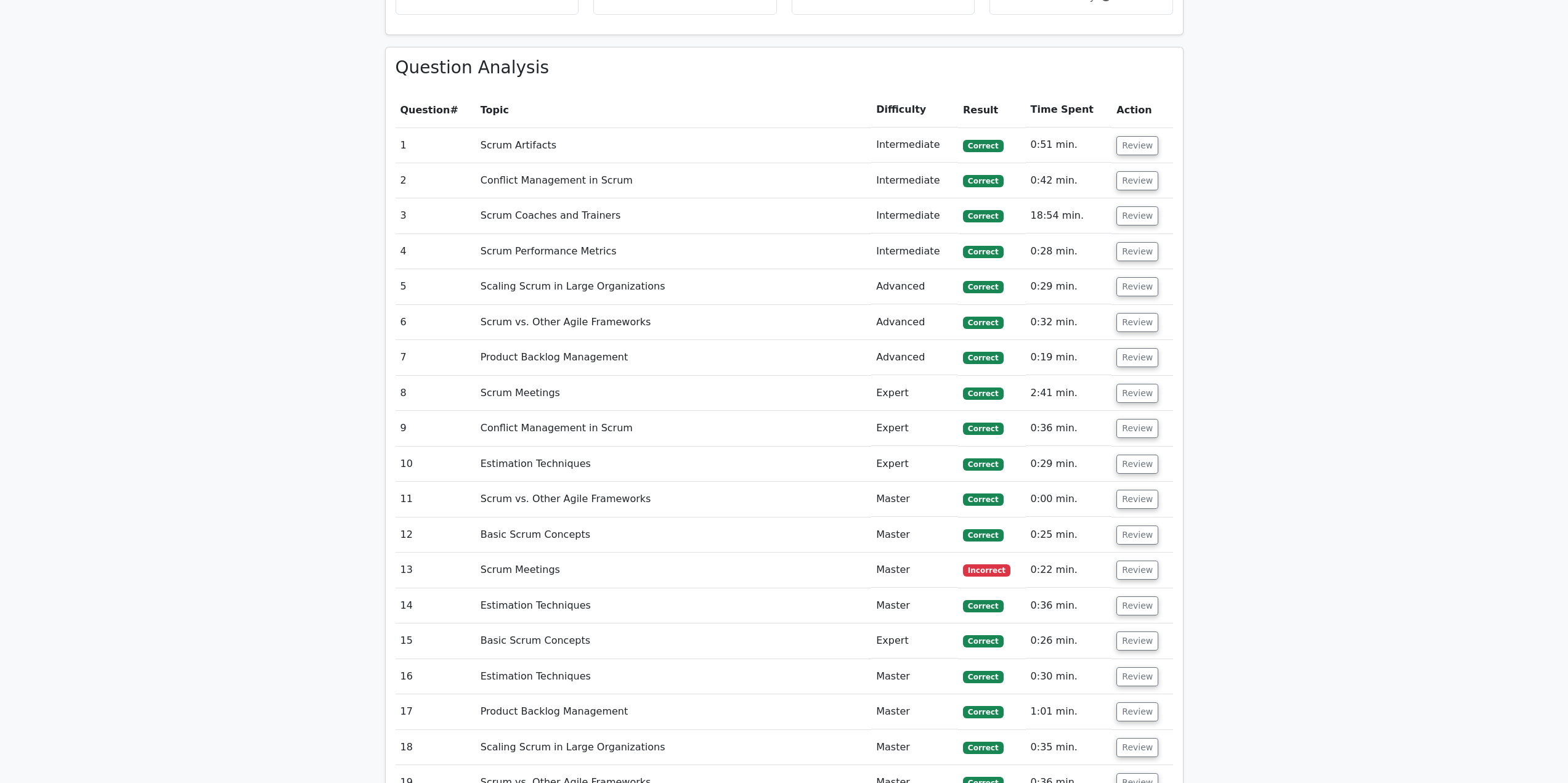
scroll to position [1418, 0]
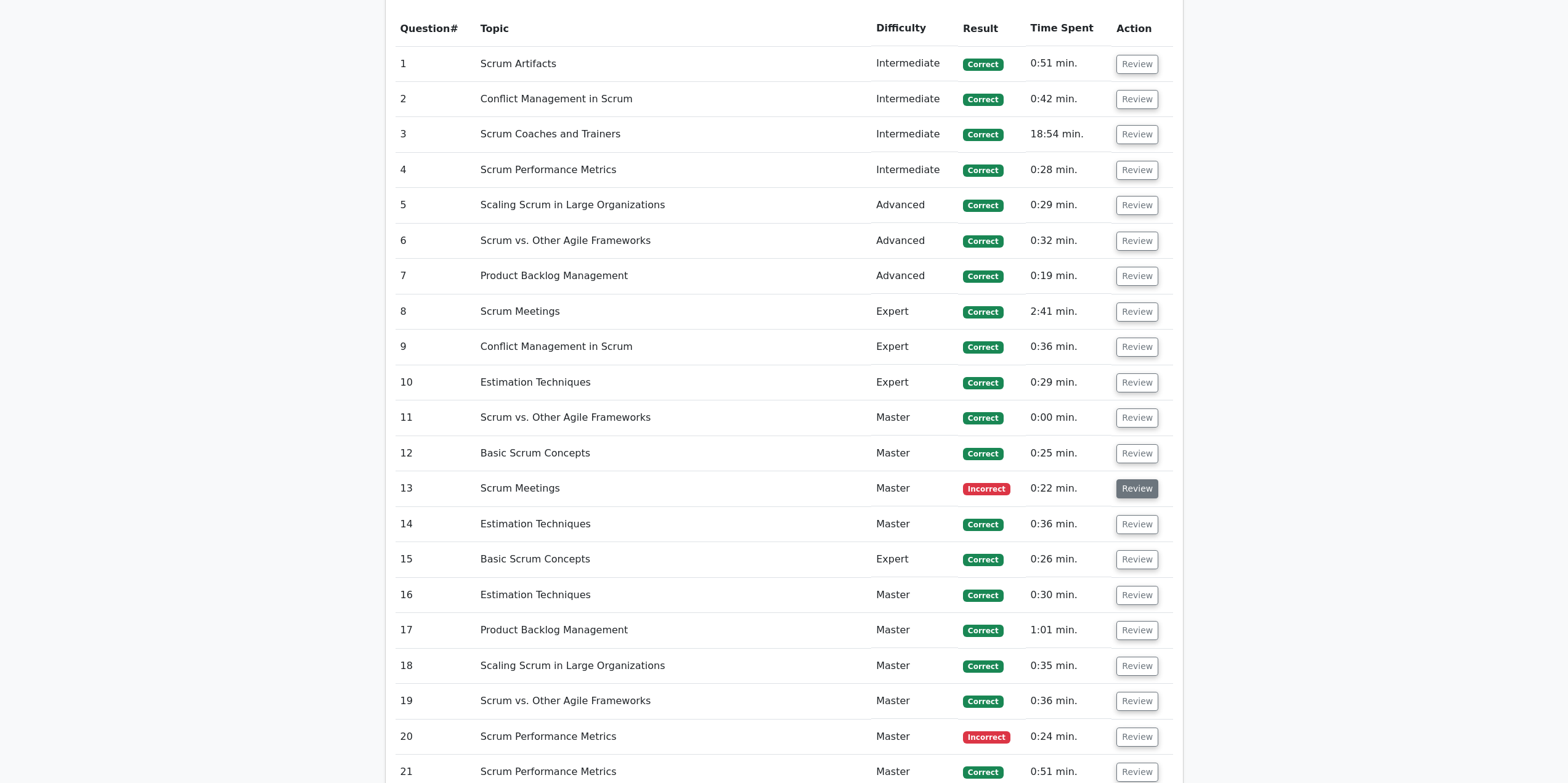
click at [1132, 479] on button "Review" at bounding box center [1137, 488] width 42 height 19
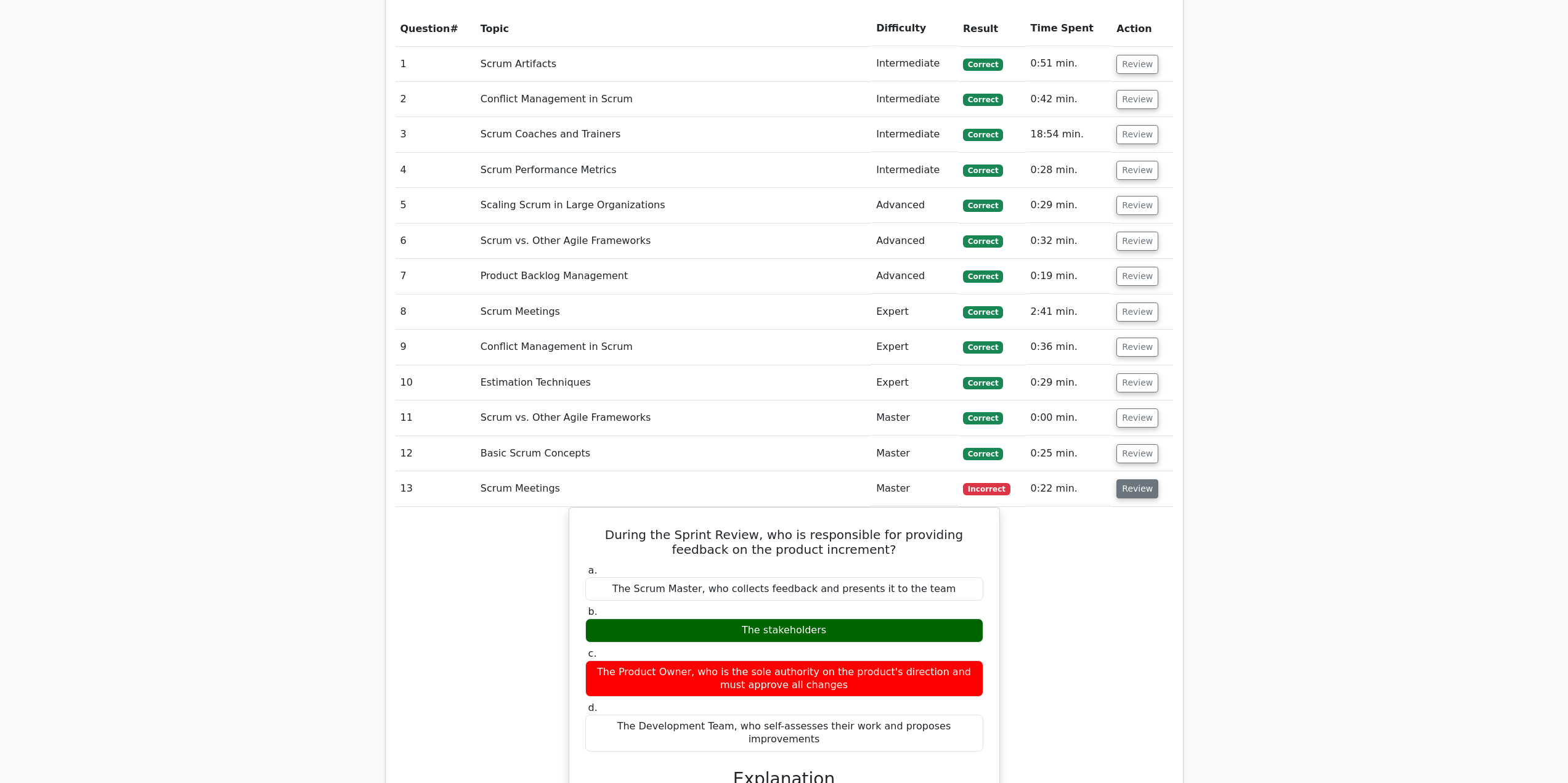
click at [1131, 479] on button "Review" at bounding box center [1137, 488] width 42 height 19
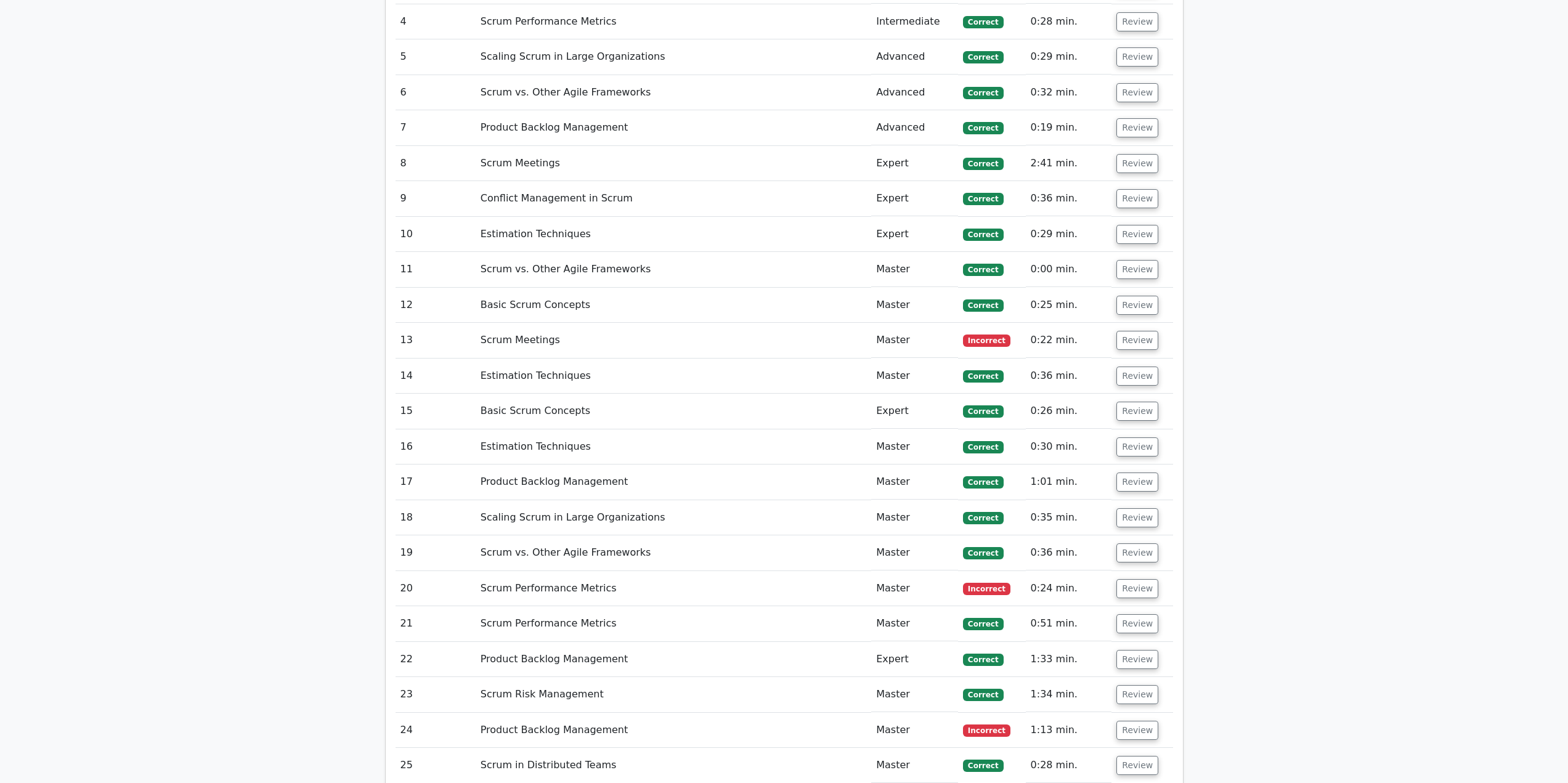
scroll to position [1602, 0]
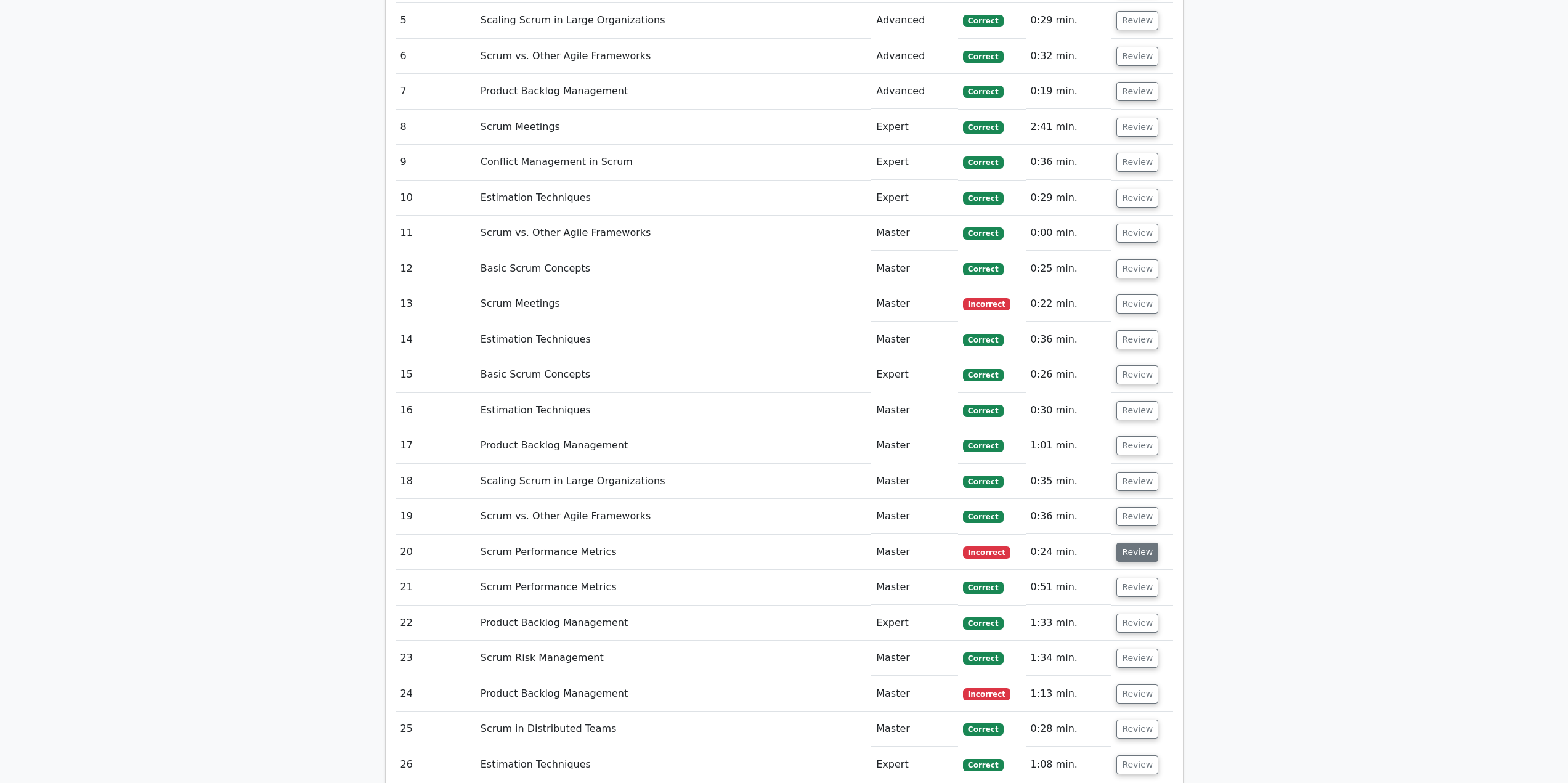
click at [1135, 543] on button "Review" at bounding box center [1137, 552] width 42 height 19
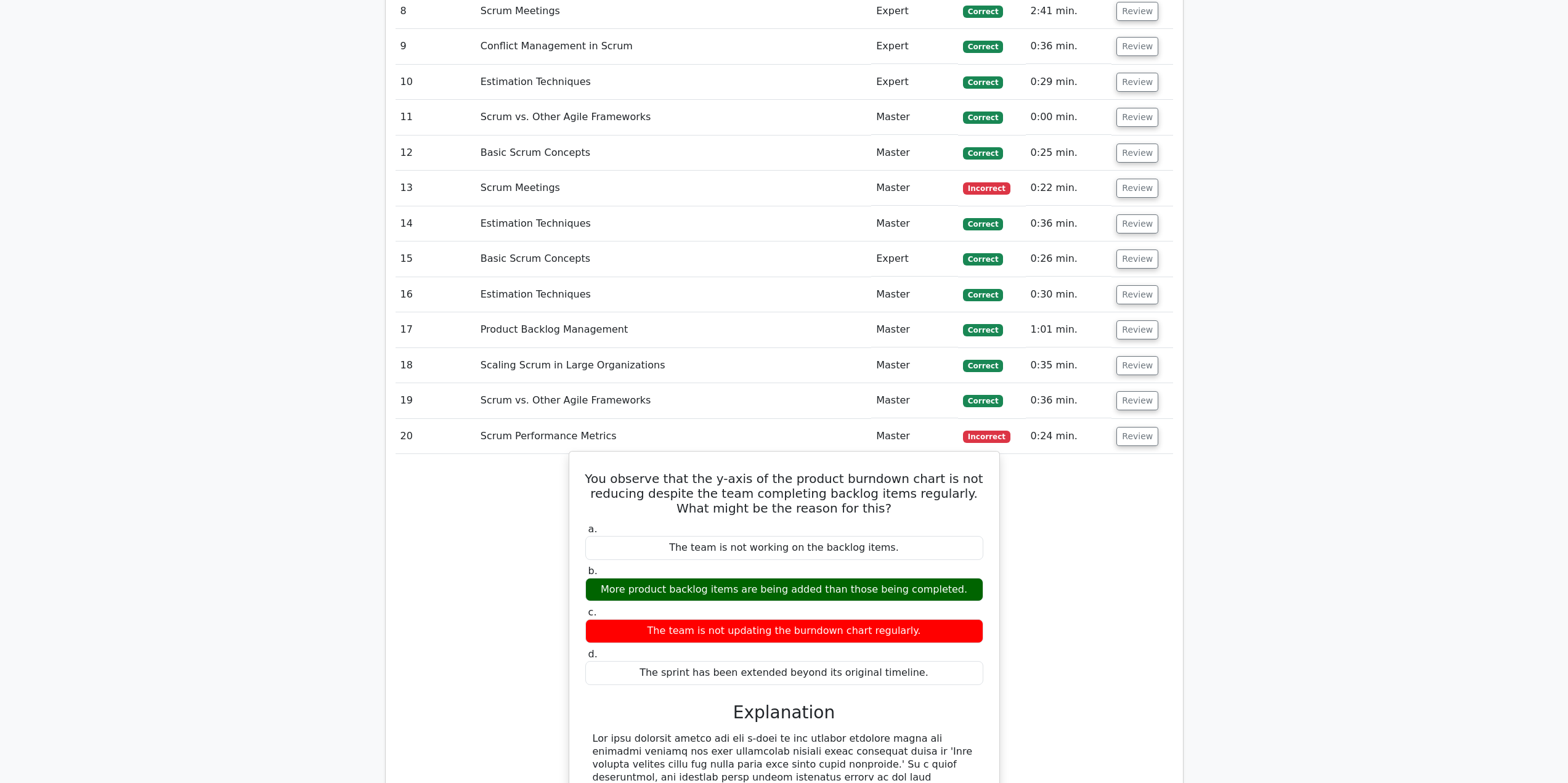
scroll to position [1726, 0]
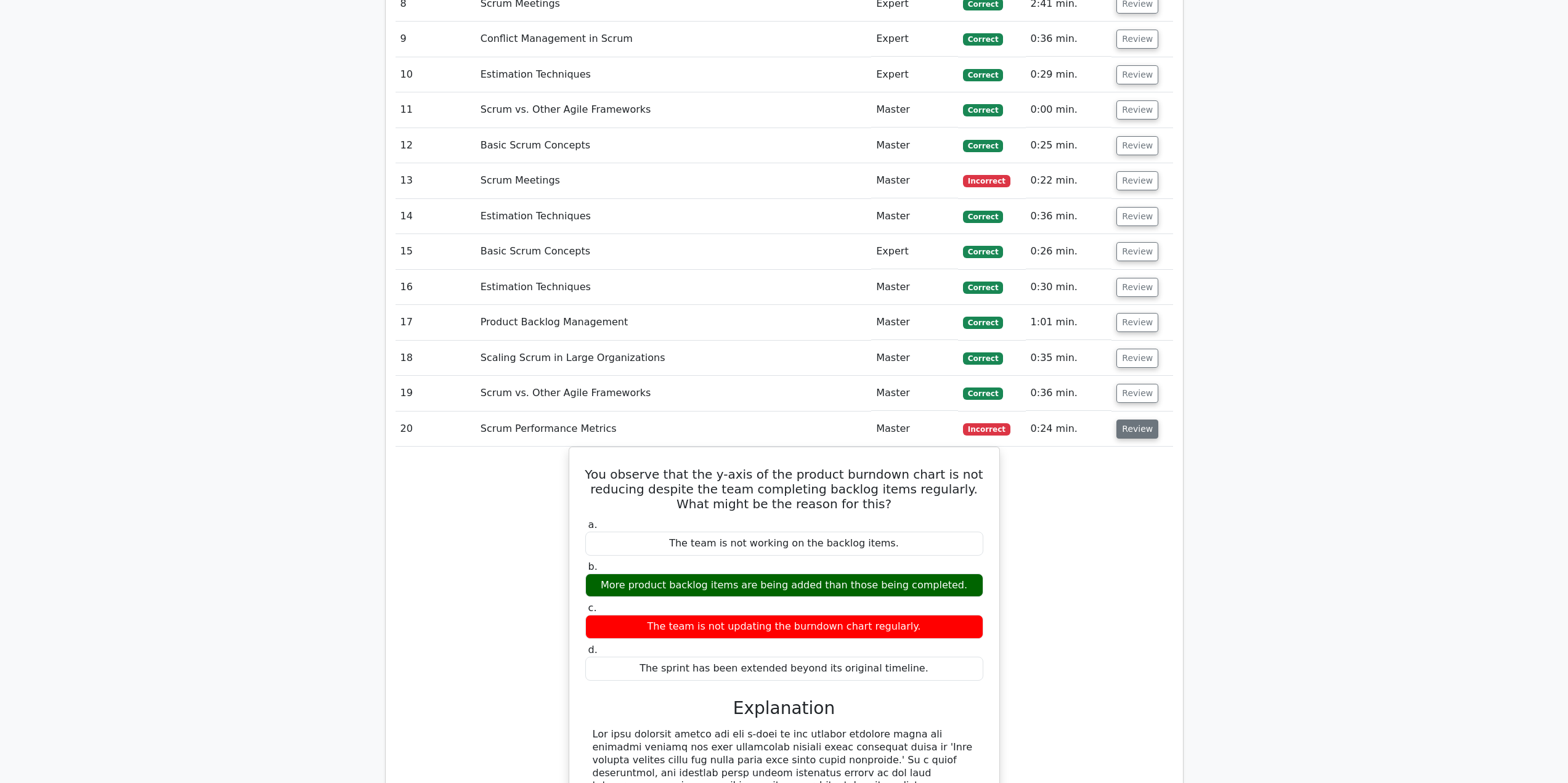
click at [1133, 420] on button "Review" at bounding box center [1137, 429] width 42 height 19
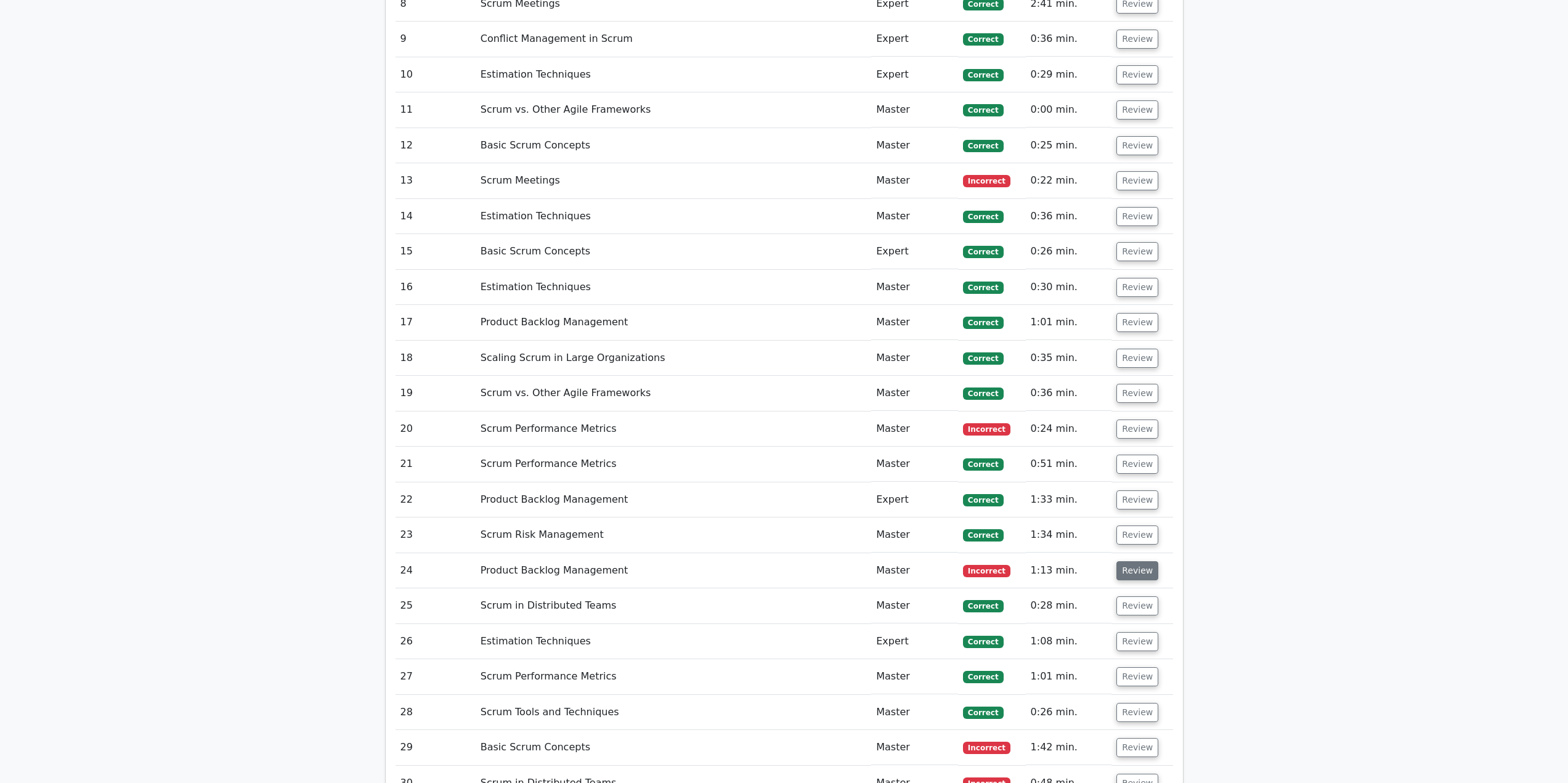
click at [1134, 561] on button "Review" at bounding box center [1137, 570] width 42 height 19
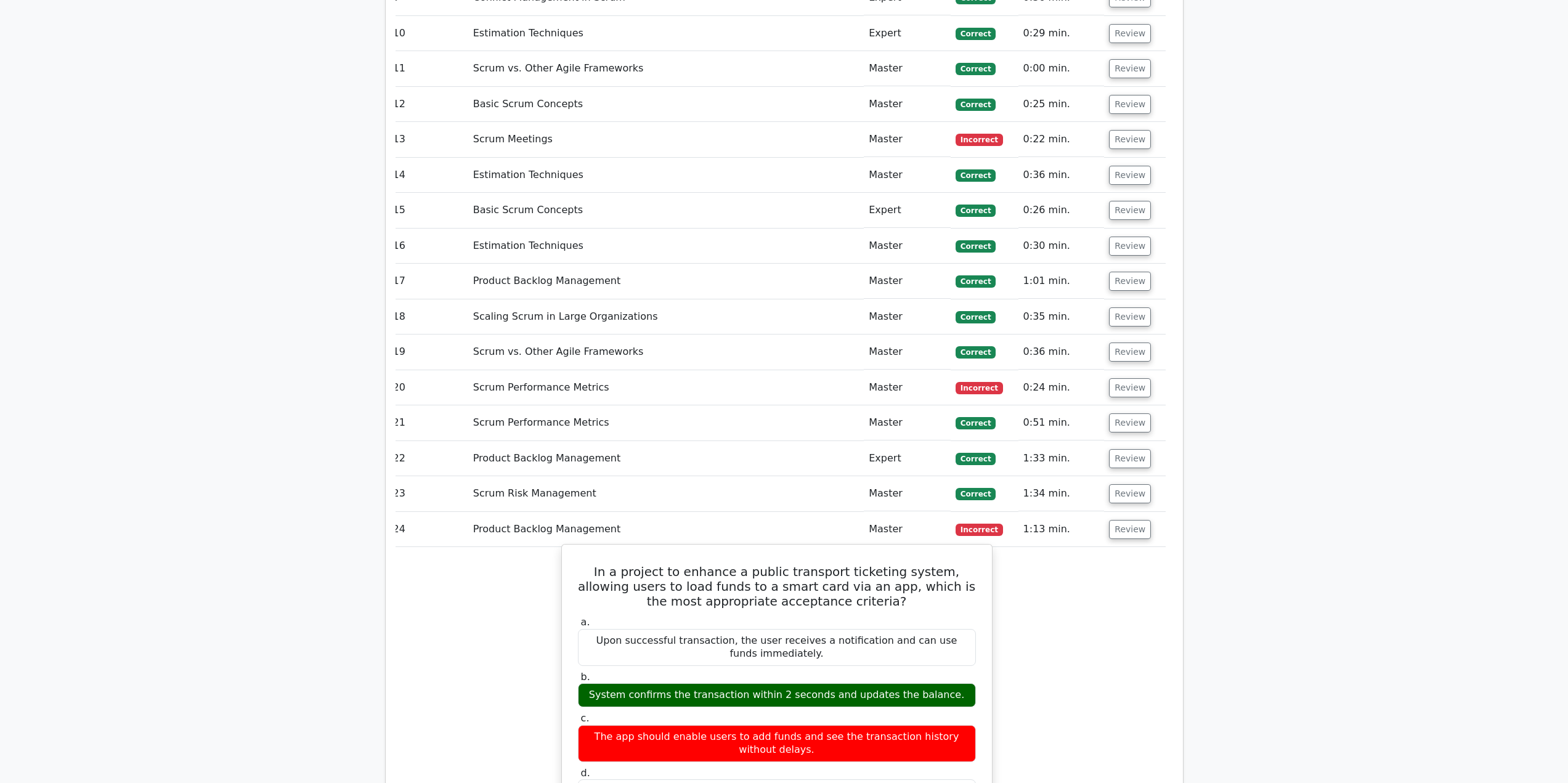
scroll to position [1787, 0]
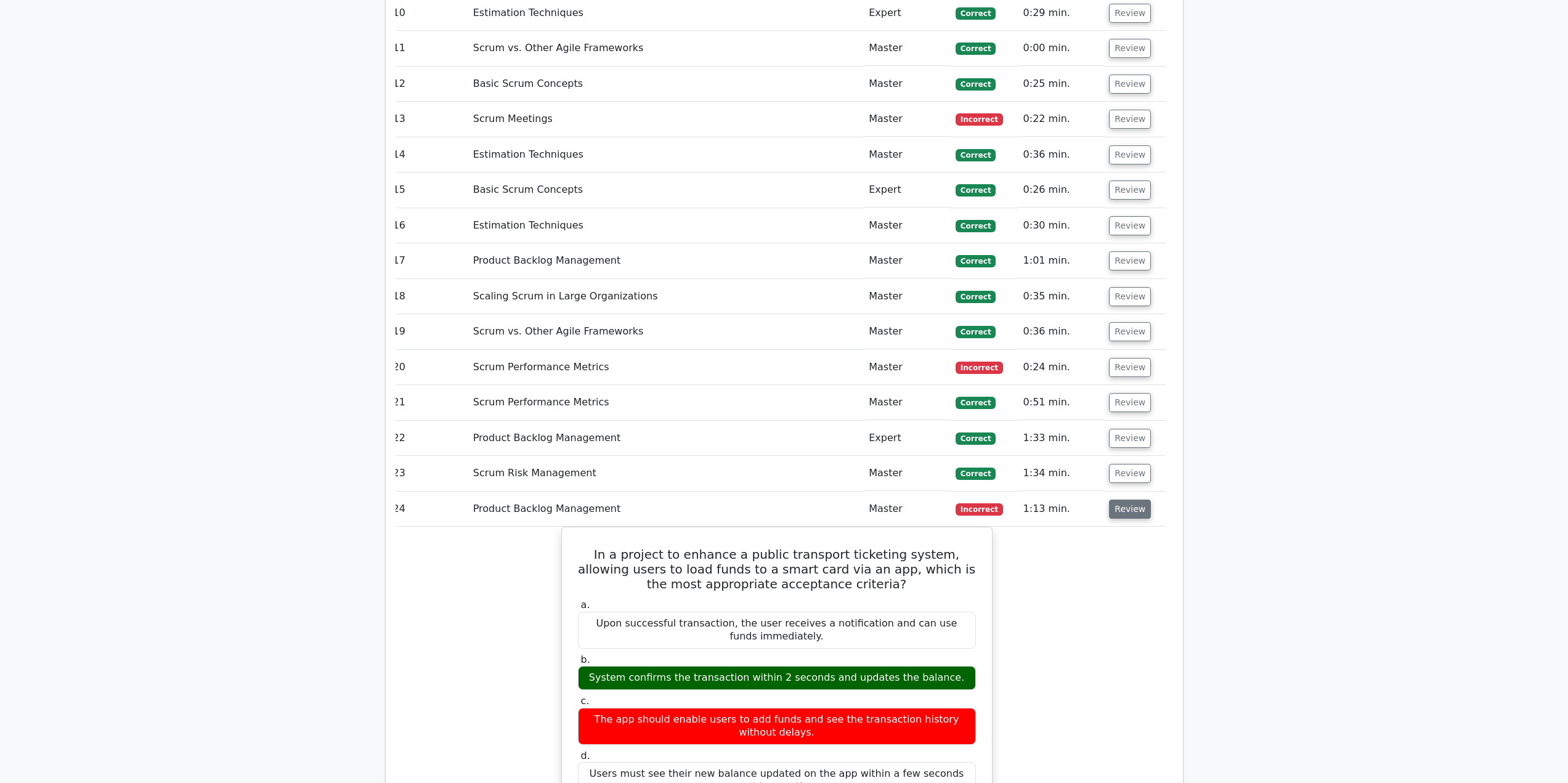
click at [1123, 500] on button "Review" at bounding box center [1129, 509] width 42 height 19
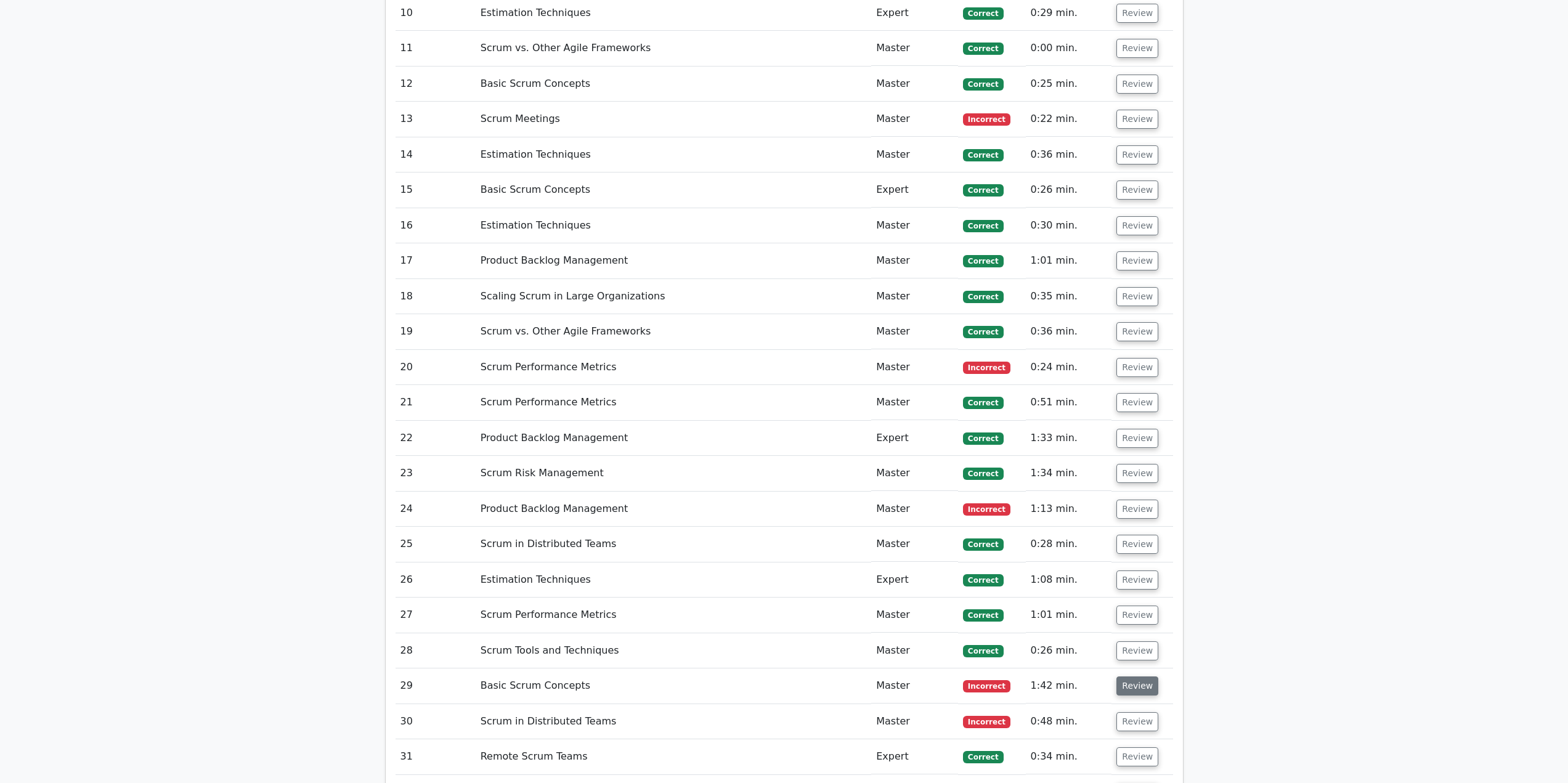
click at [1137, 677] on button "Review" at bounding box center [1137, 686] width 42 height 19
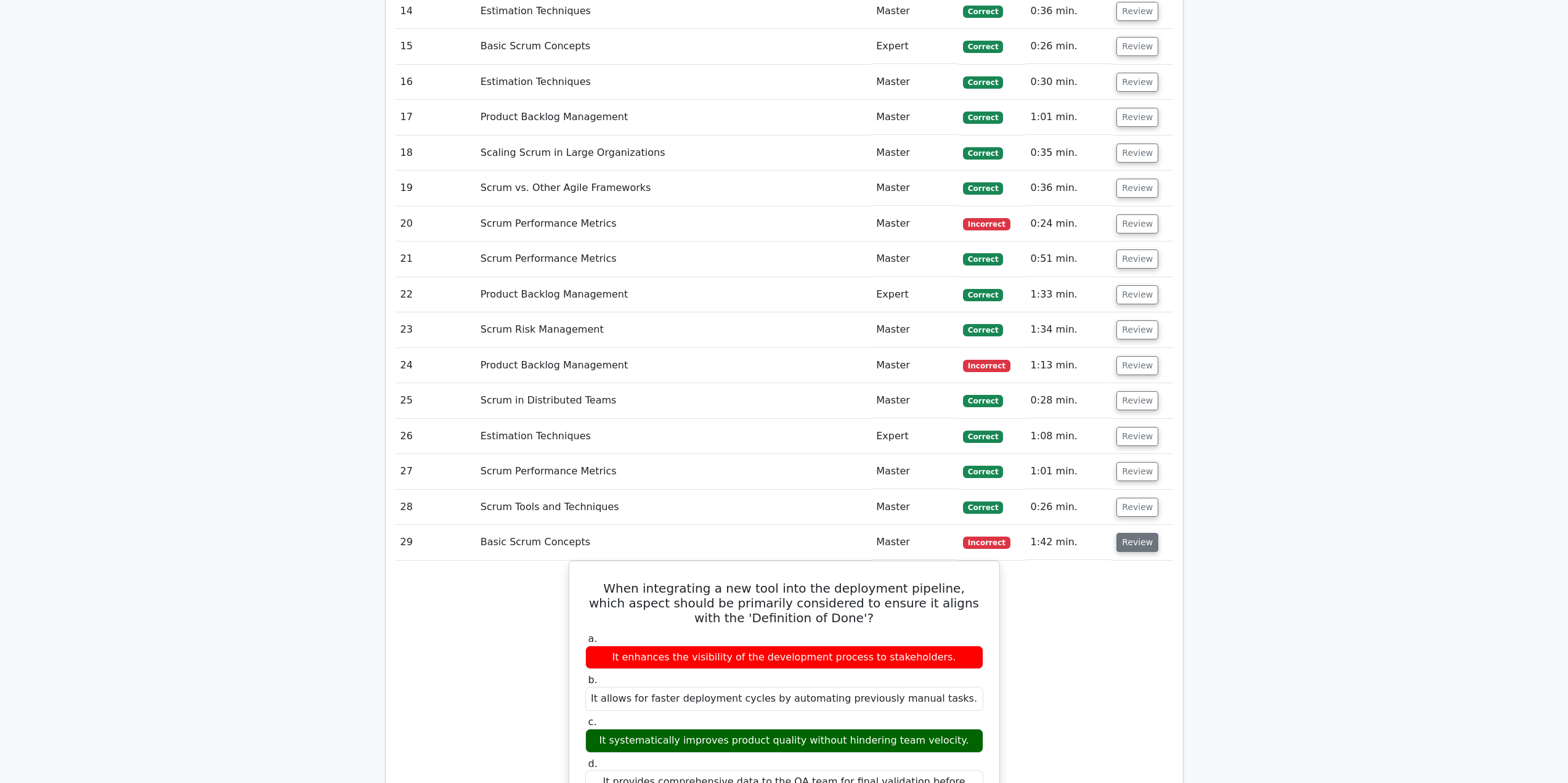
scroll to position [1972, 0]
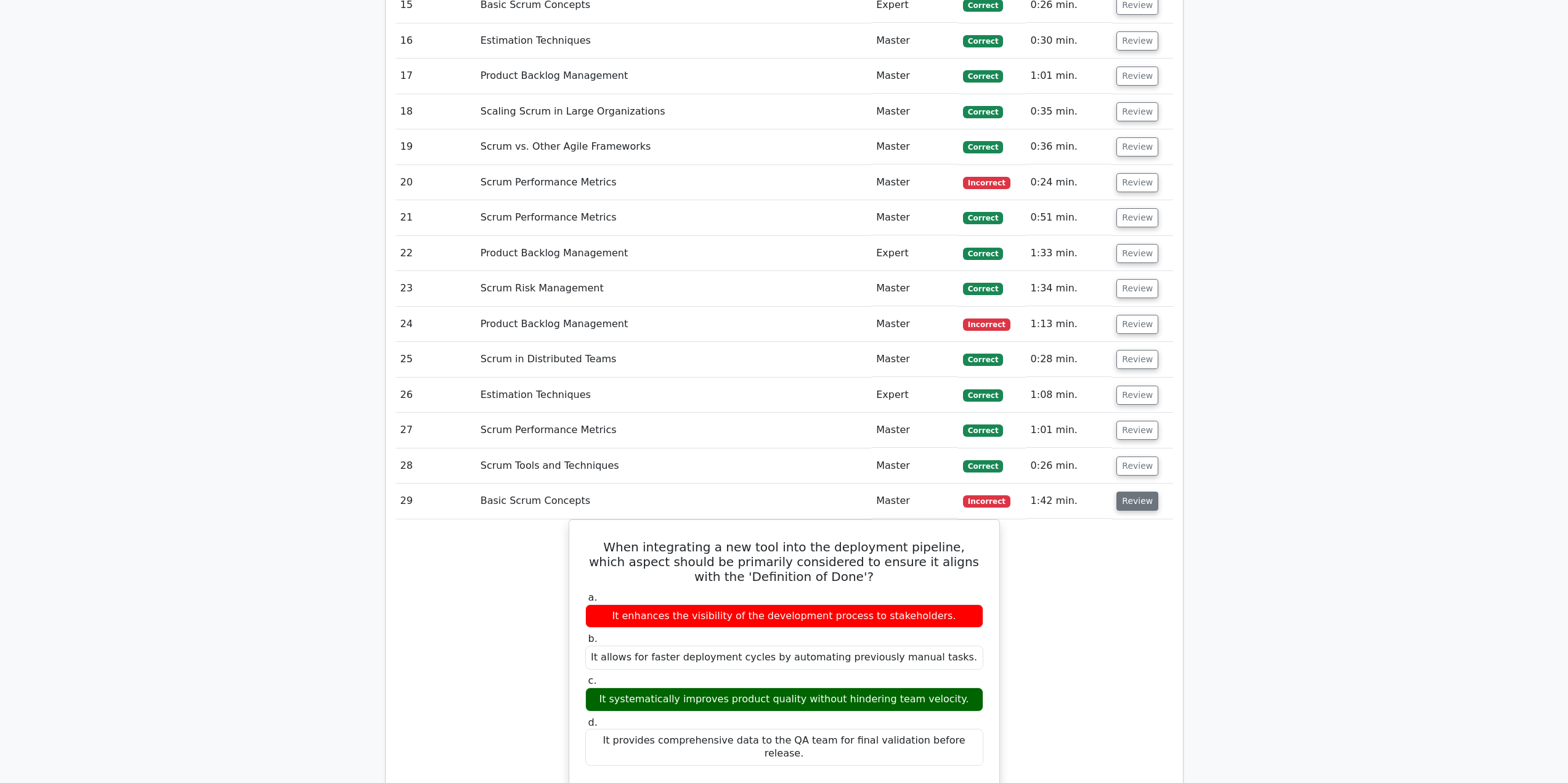
click at [1127, 492] on button "Review" at bounding box center [1137, 501] width 42 height 19
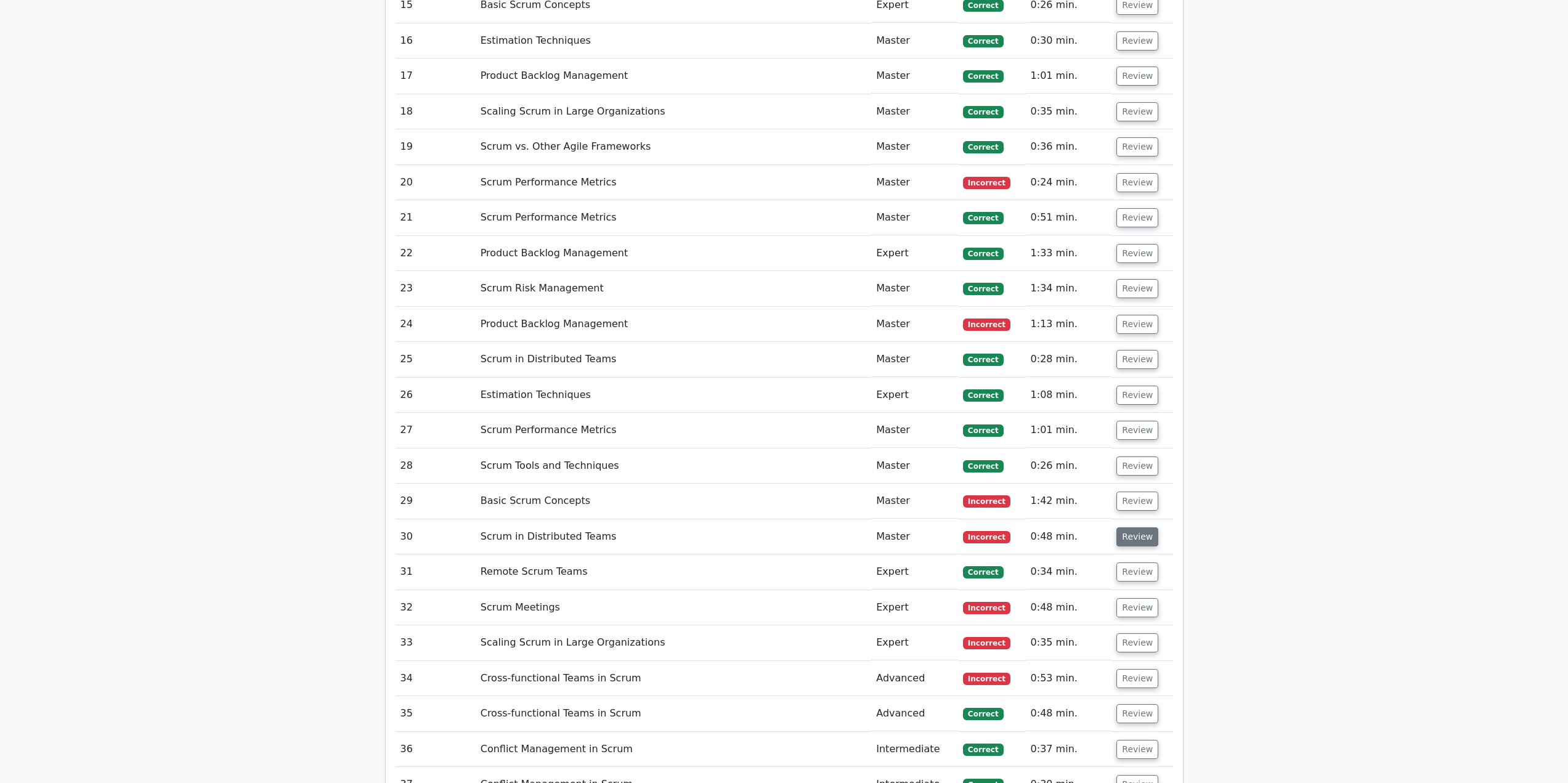
click at [1132, 527] on button "Review" at bounding box center [1137, 536] width 42 height 19
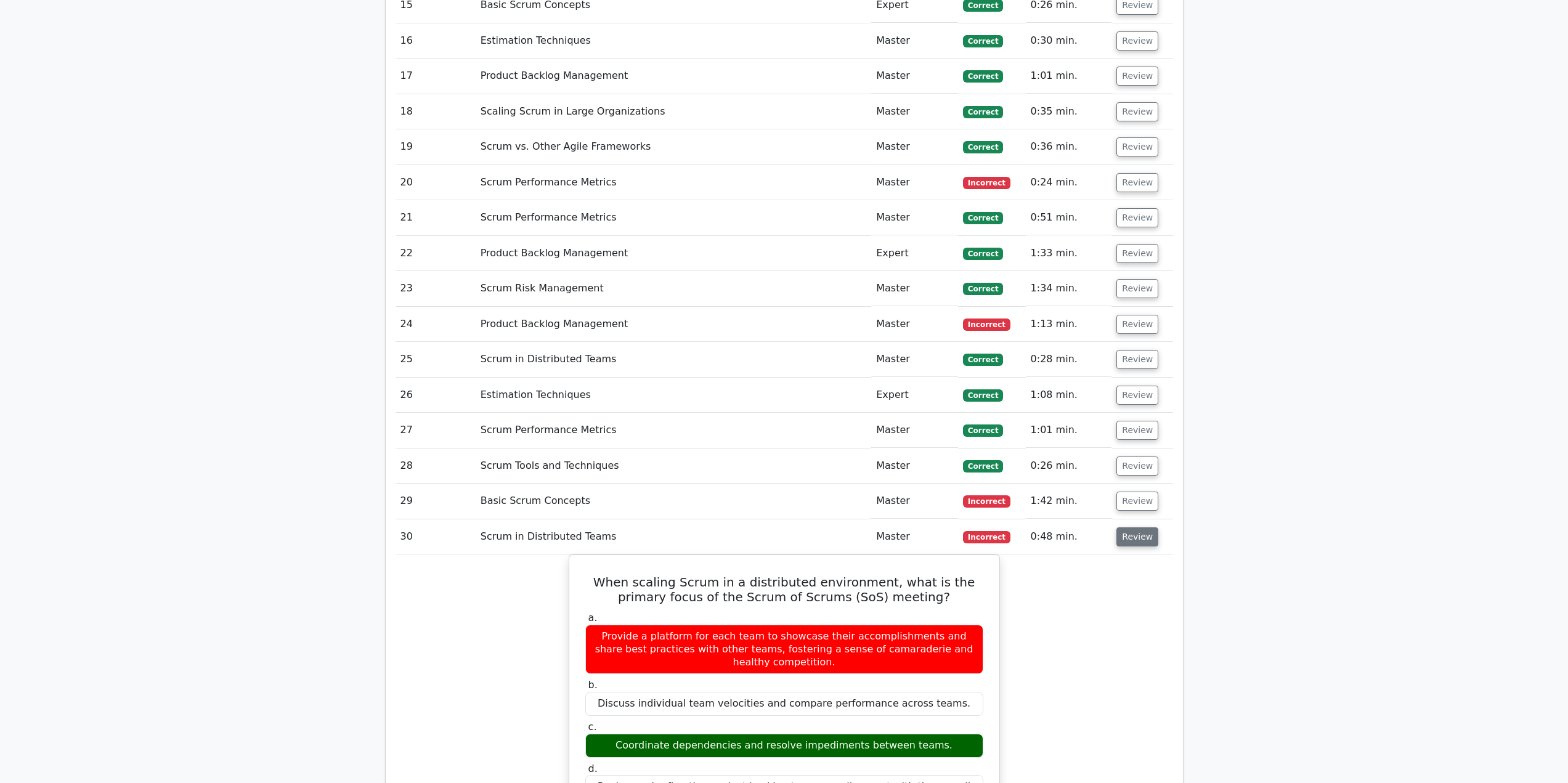
click at [1135, 527] on button "Review" at bounding box center [1137, 536] width 42 height 19
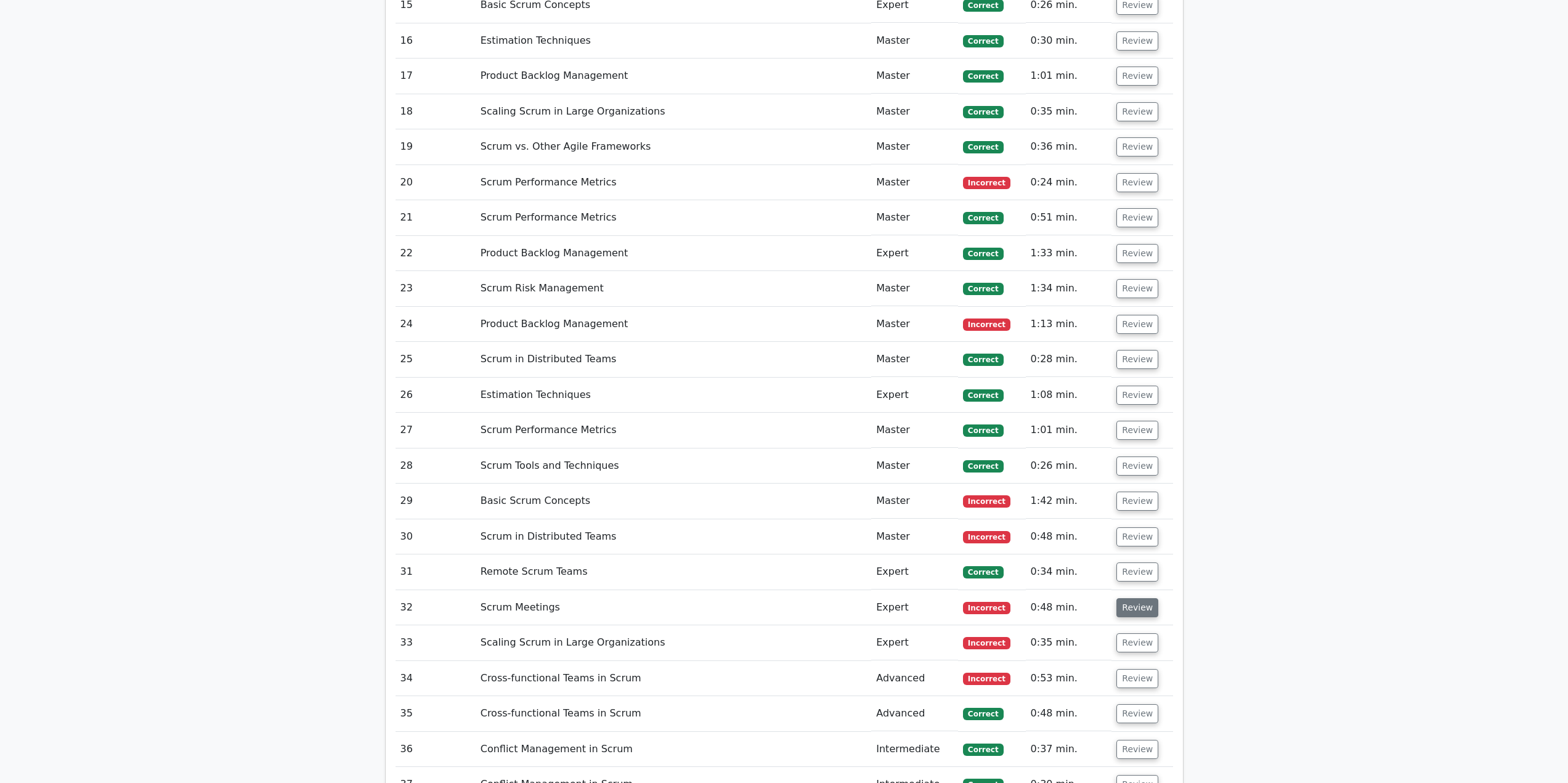
click at [1135, 598] on button "Review" at bounding box center [1137, 608] width 42 height 19
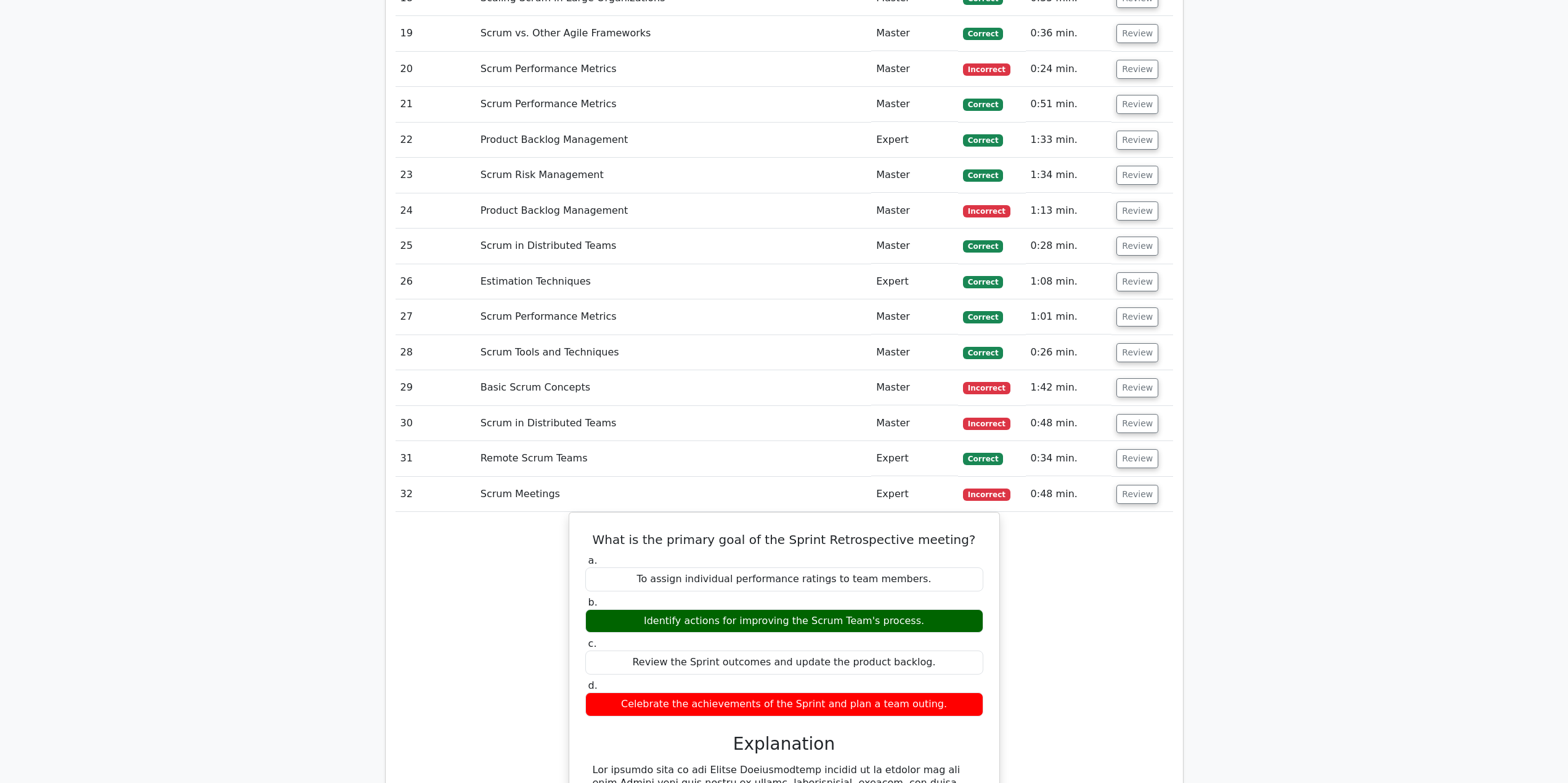
scroll to position [2096, 0]
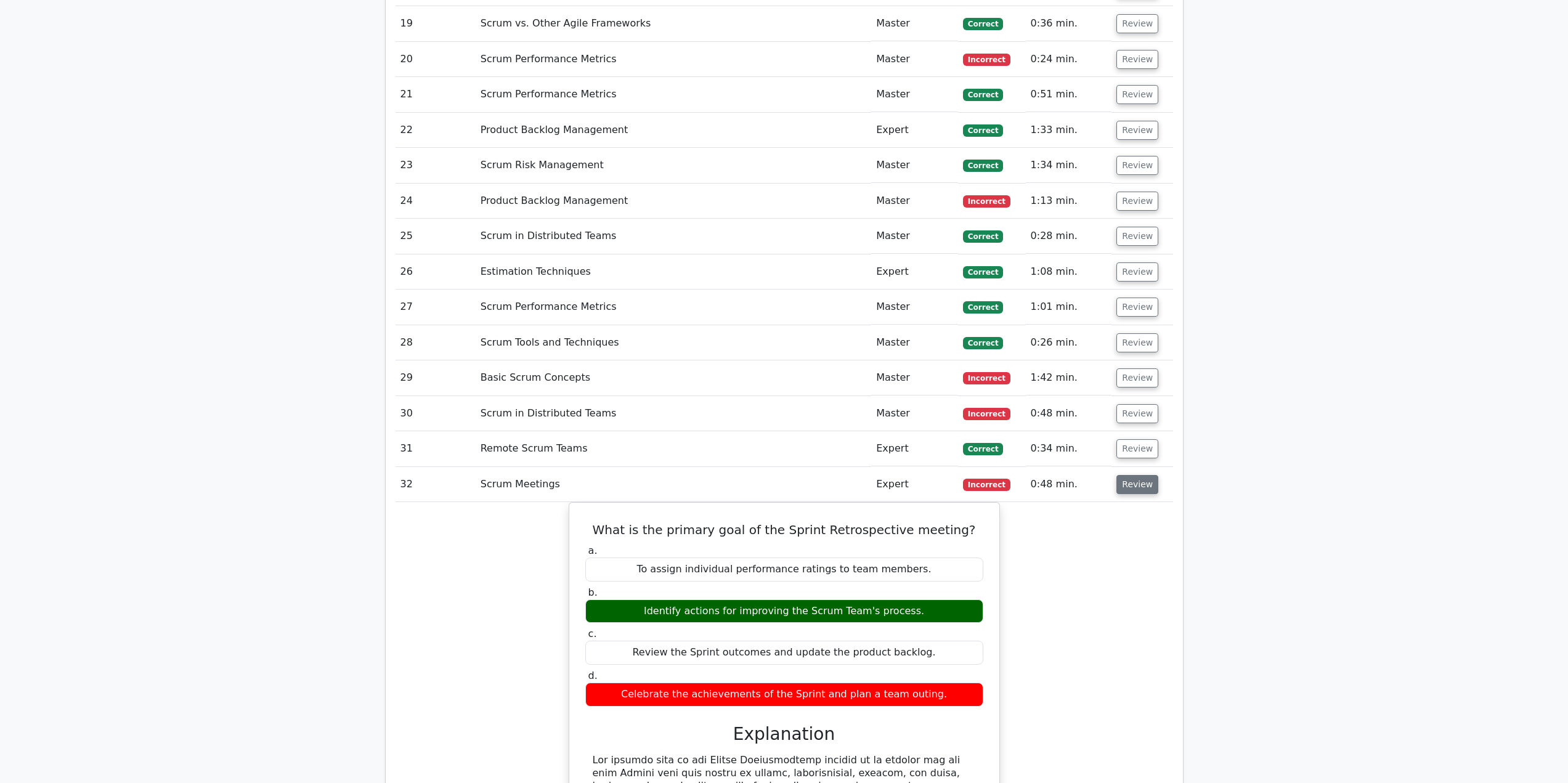
click at [1135, 475] on button "Review" at bounding box center [1137, 484] width 42 height 19
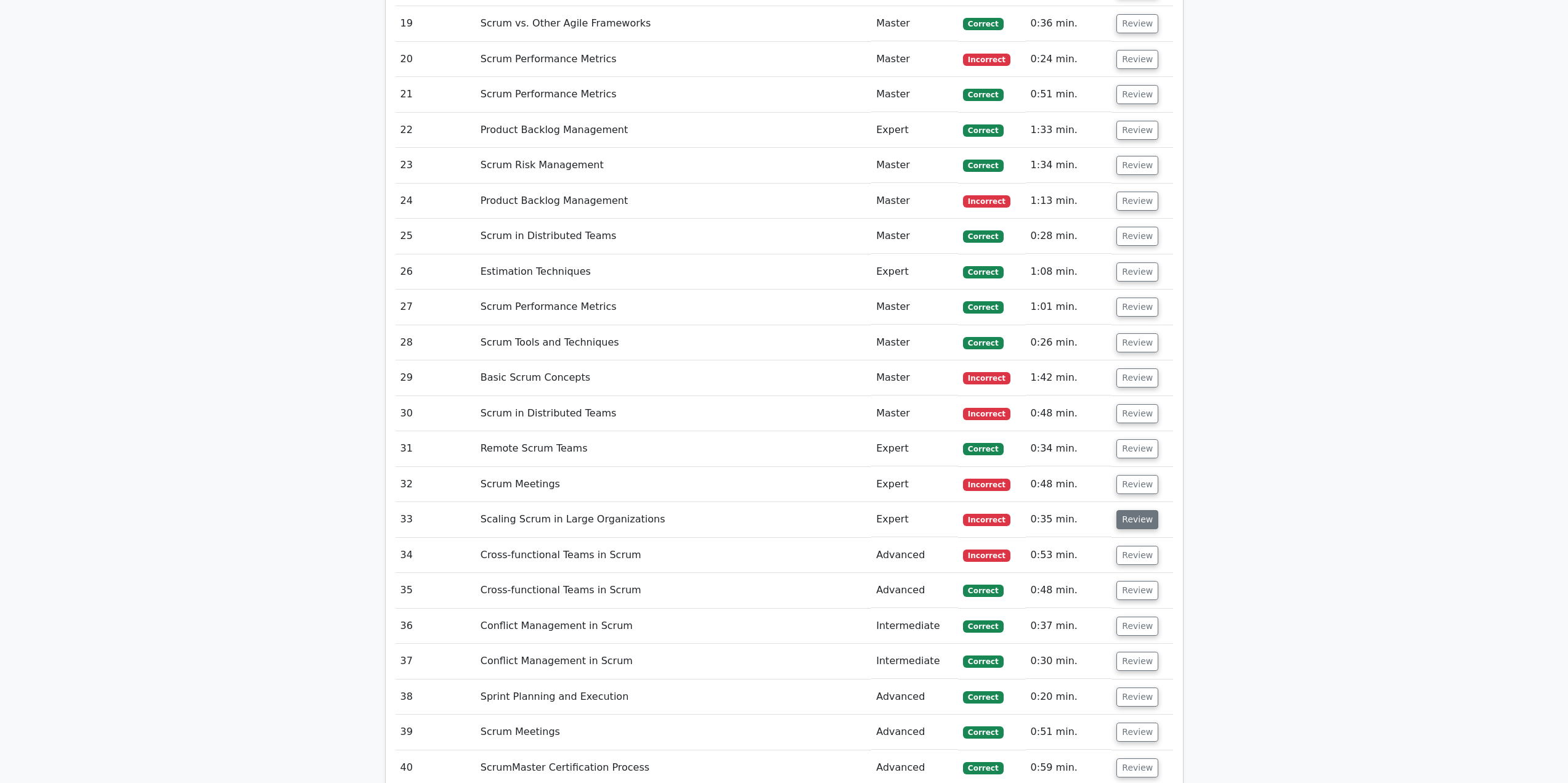
click at [1138, 511] on button "Review" at bounding box center [1137, 520] width 42 height 19
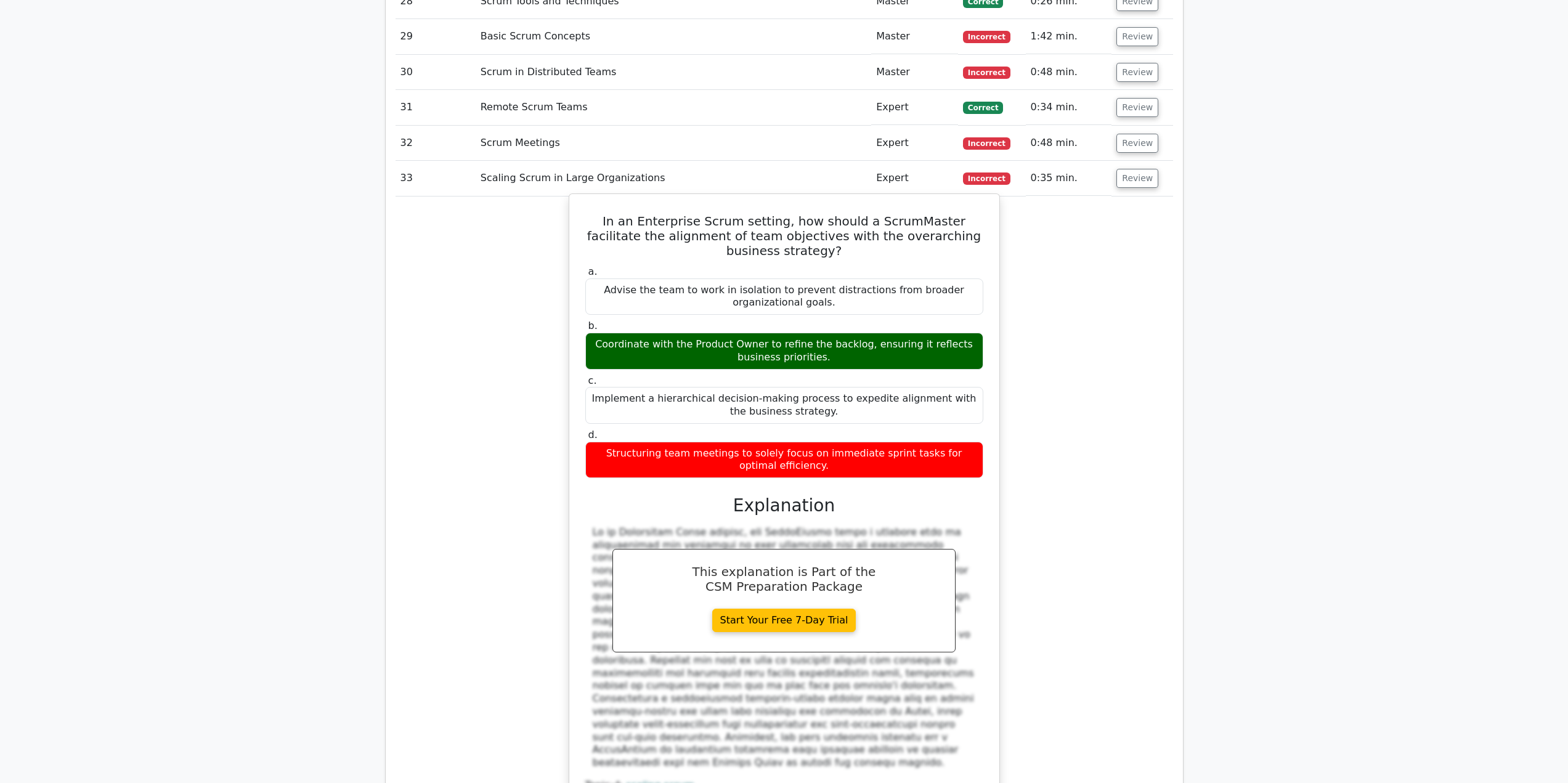
scroll to position [2465, 0]
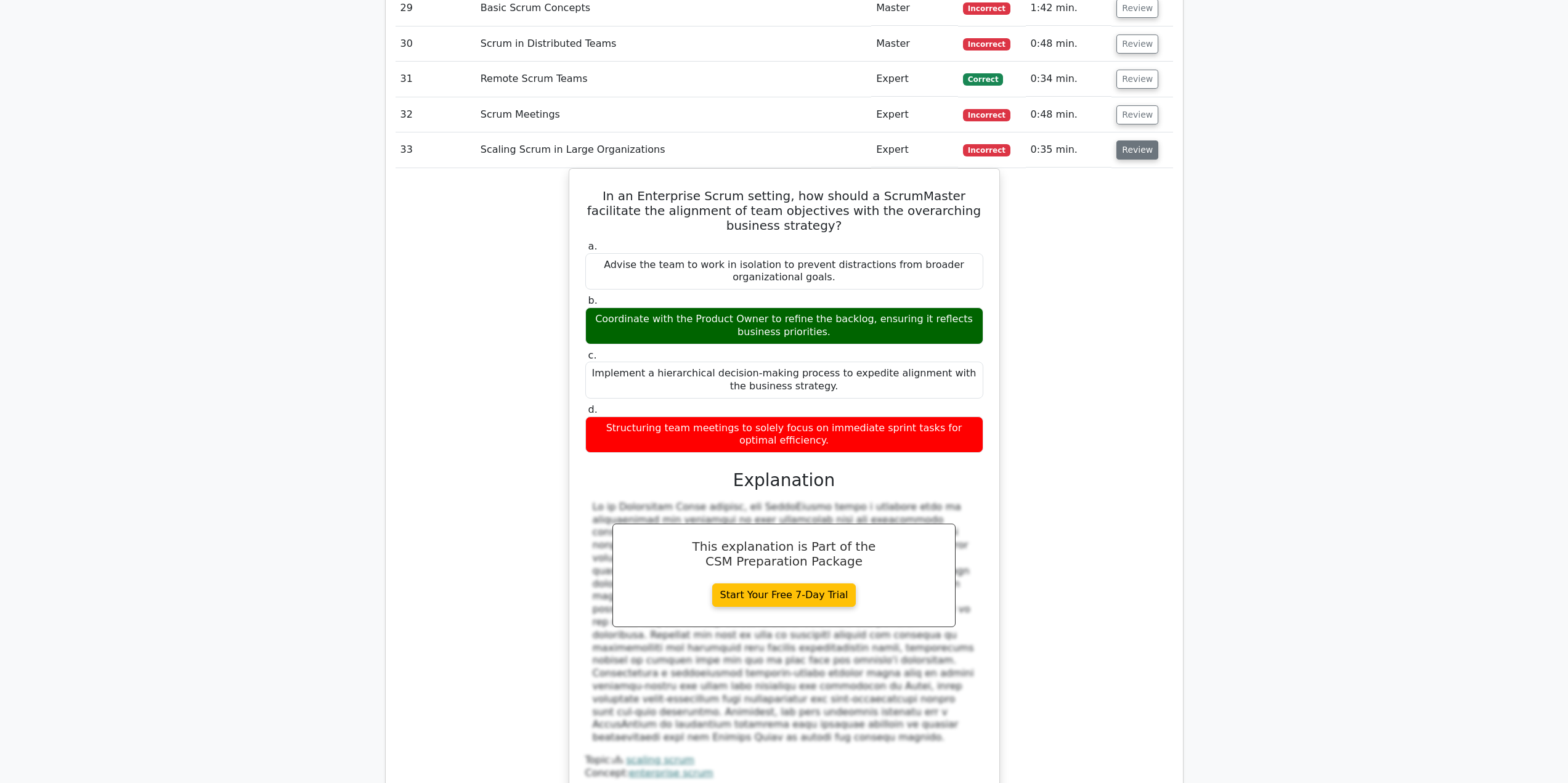
drag, startPoint x: 1060, startPoint y: 295, endPoint x: 1130, endPoint y: 111, distance: 196.9
click at [1130, 141] on button "Review" at bounding box center [1137, 150] width 42 height 19
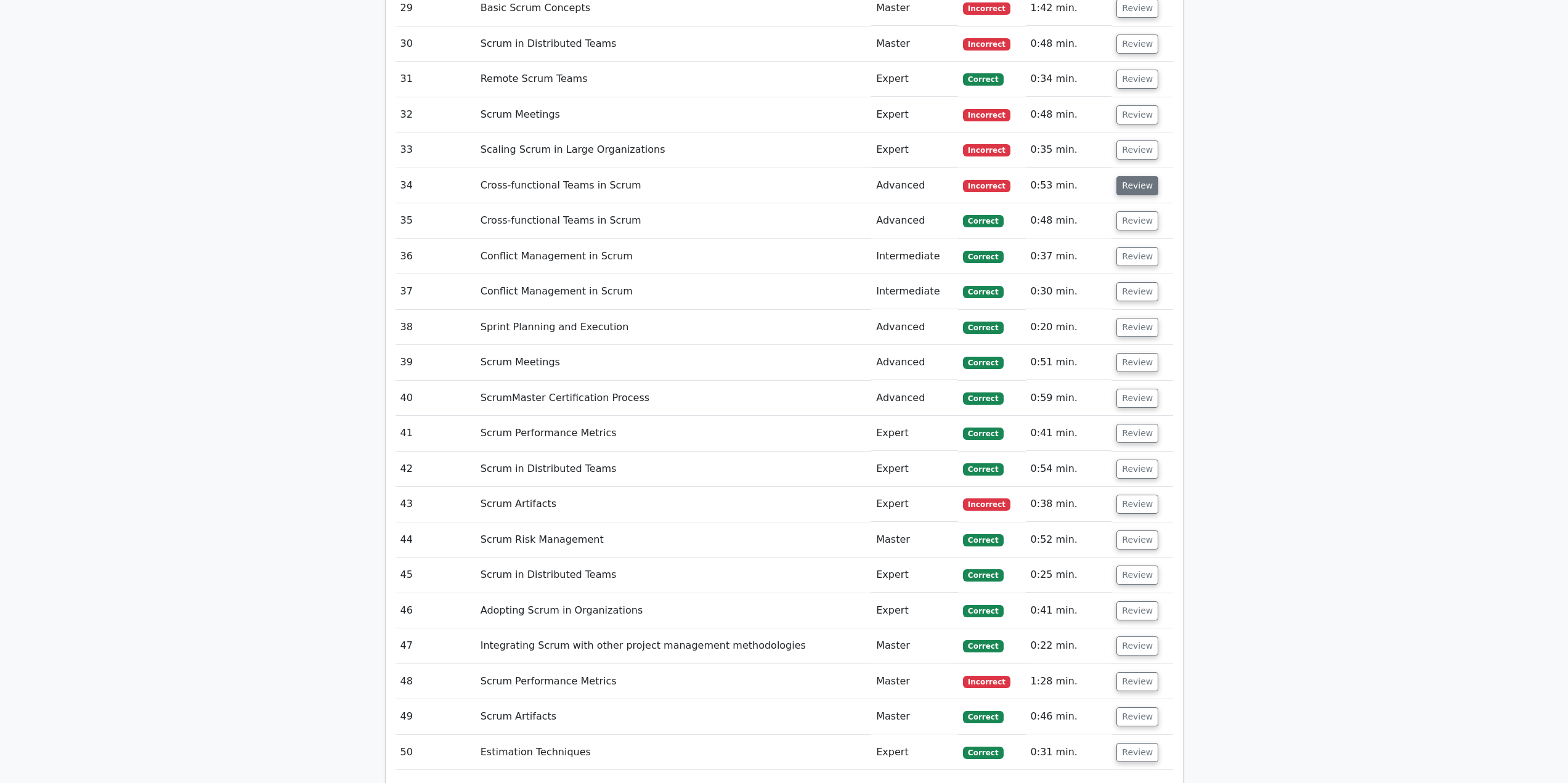
click at [1130, 176] on button "Review" at bounding box center [1137, 185] width 42 height 19
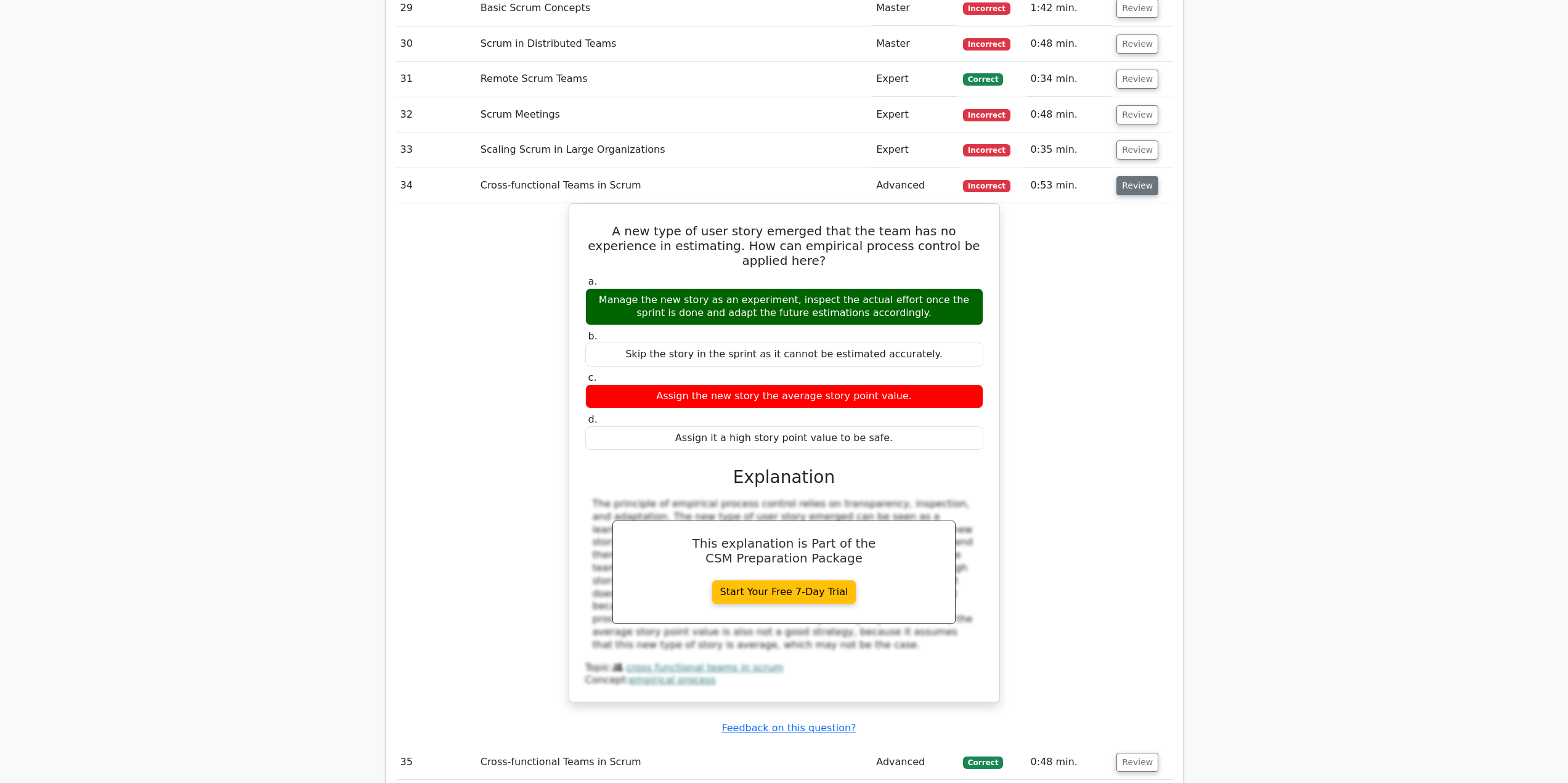
click at [1137, 176] on button "Review" at bounding box center [1137, 185] width 42 height 19
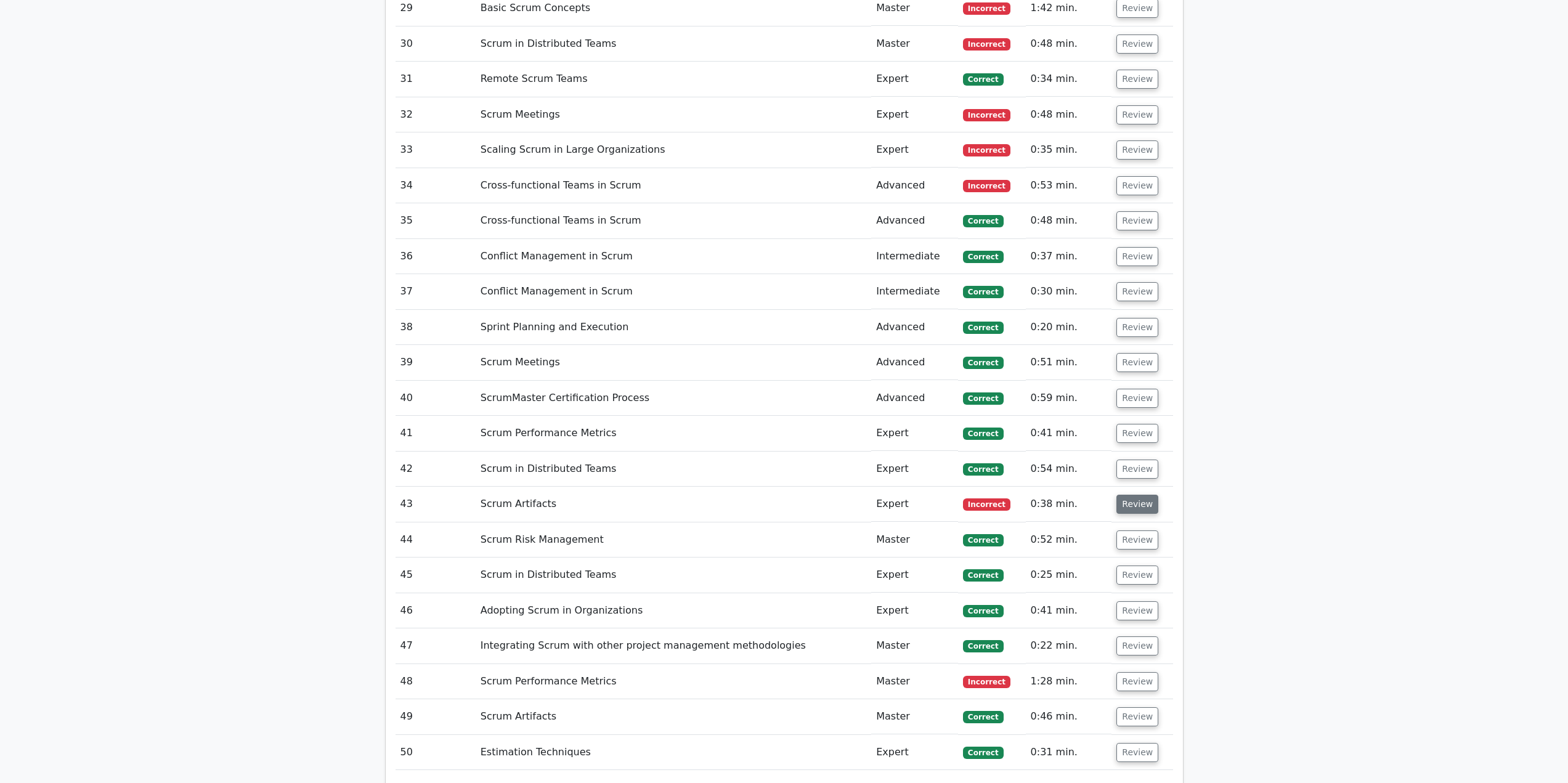
click at [1125, 495] on button "Review" at bounding box center [1137, 504] width 42 height 19
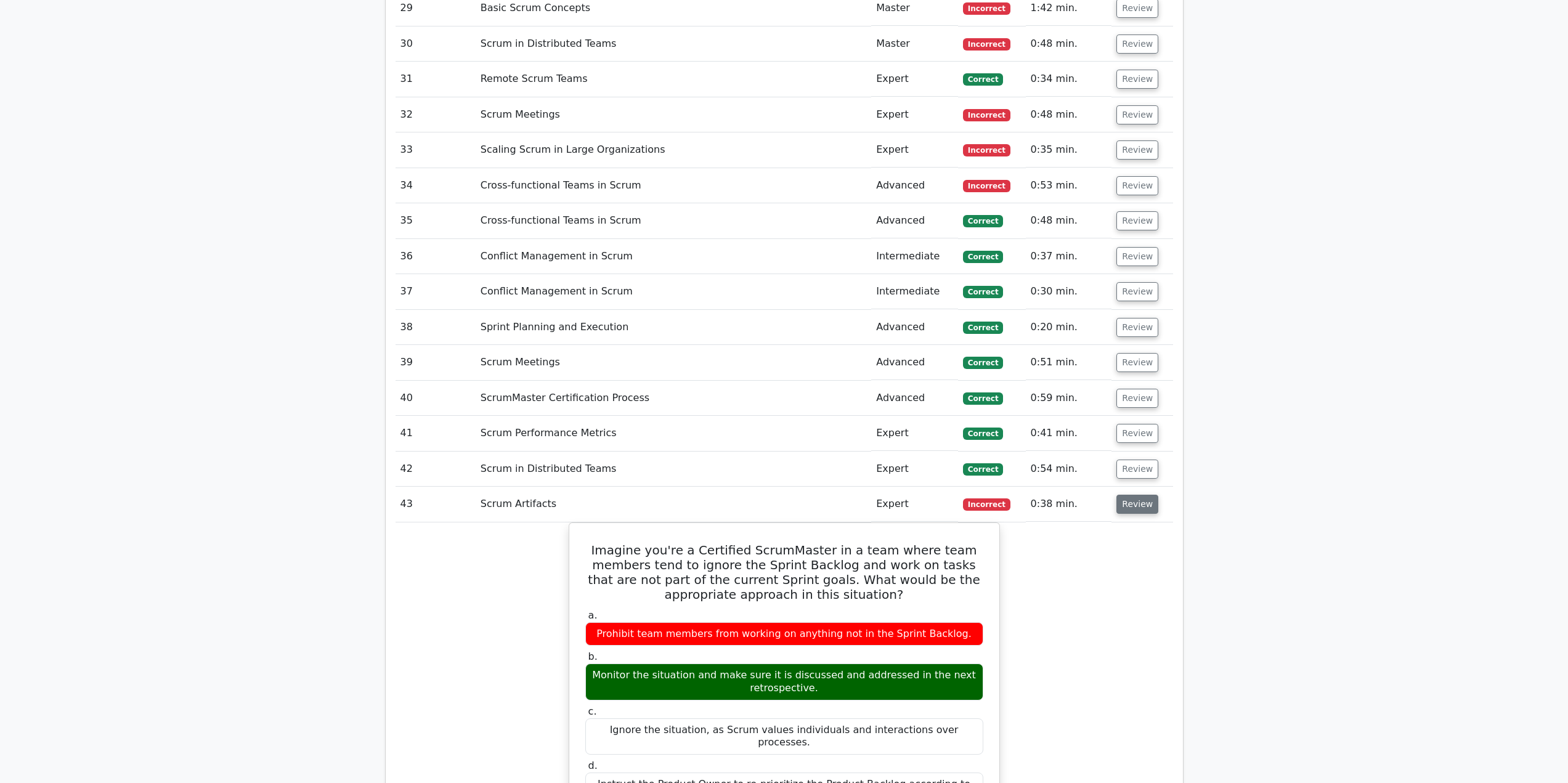
click at [1130, 495] on button "Review" at bounding box center [1137, 504] width 42 height 19
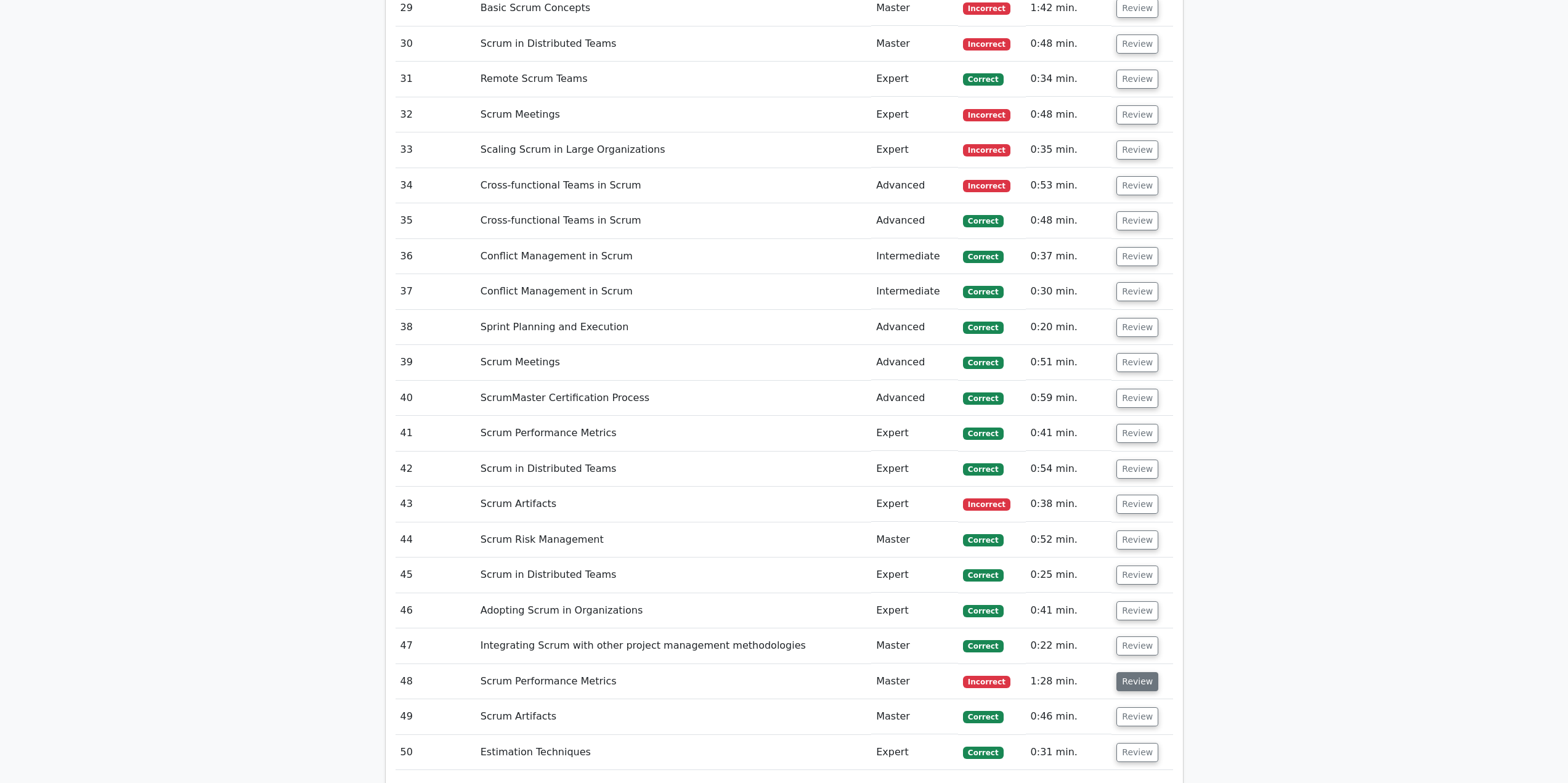
click at [1128, 672] on button "Review" at bounding box center [1137, 681] width 42 height 19
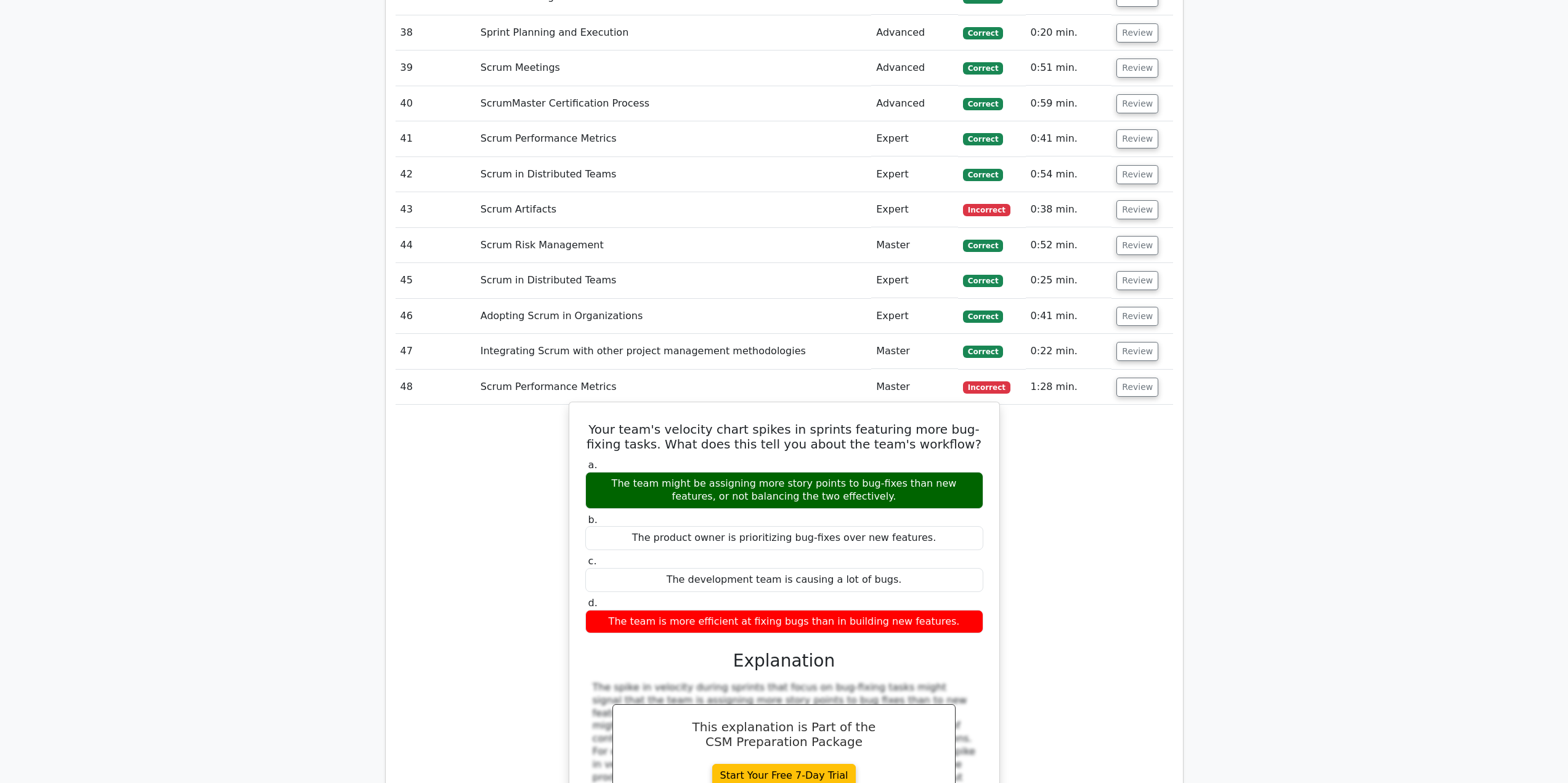
scroll to position [2774, 0]
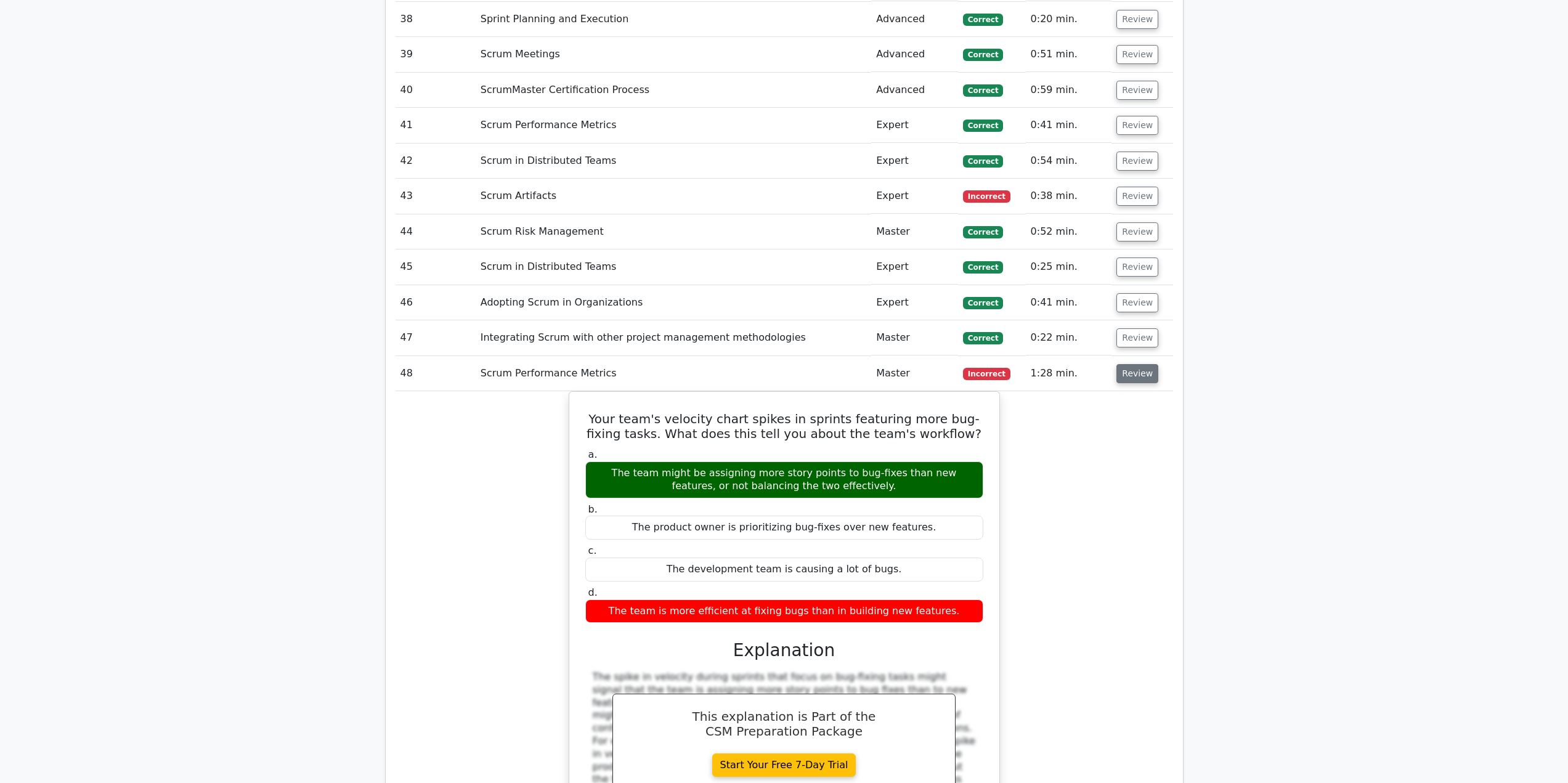
click at [1139, 364] on button "Review" at bounding box center [1137, 373] width 42 height 19
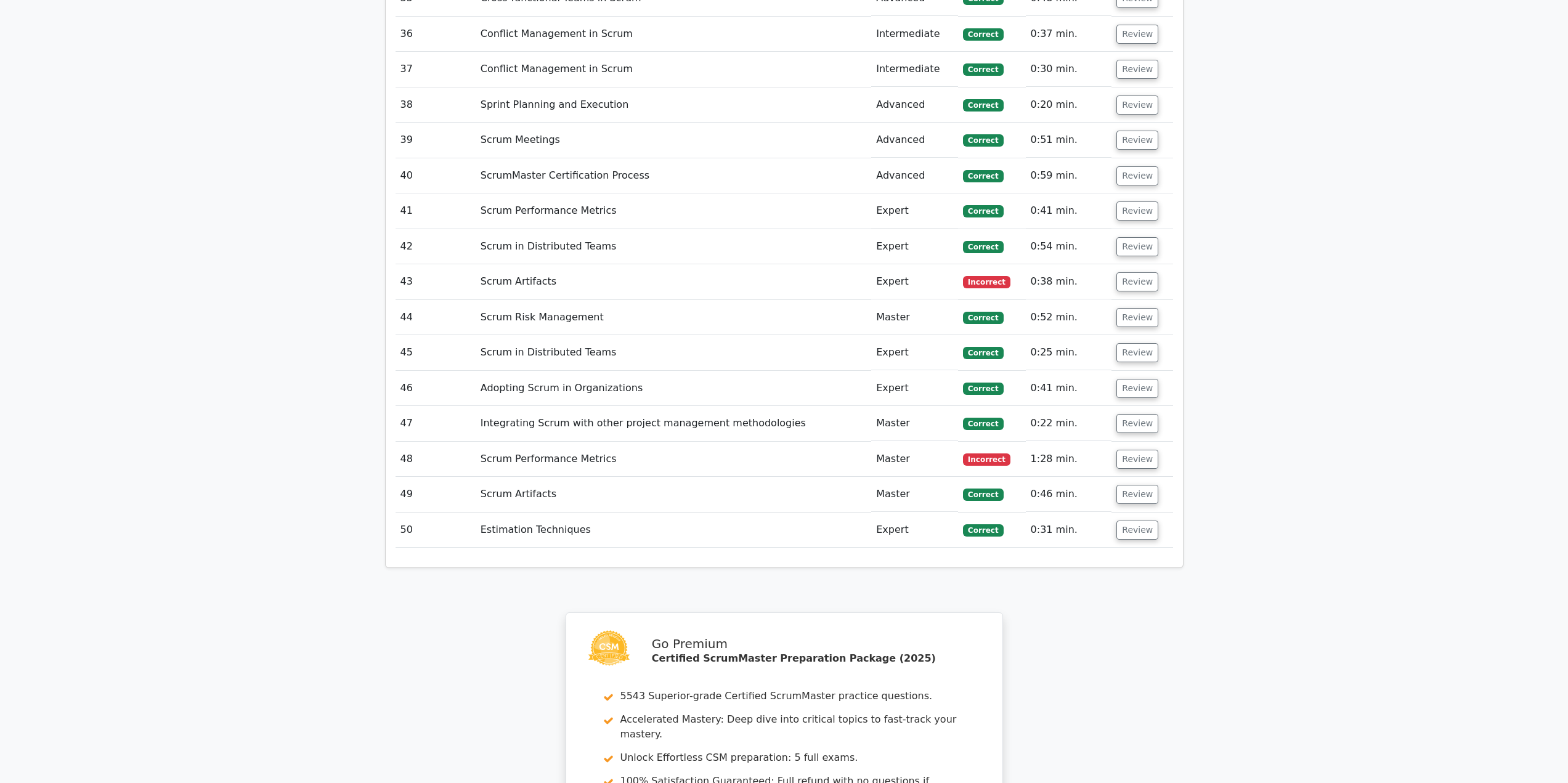
scroll to position [3000, 0]
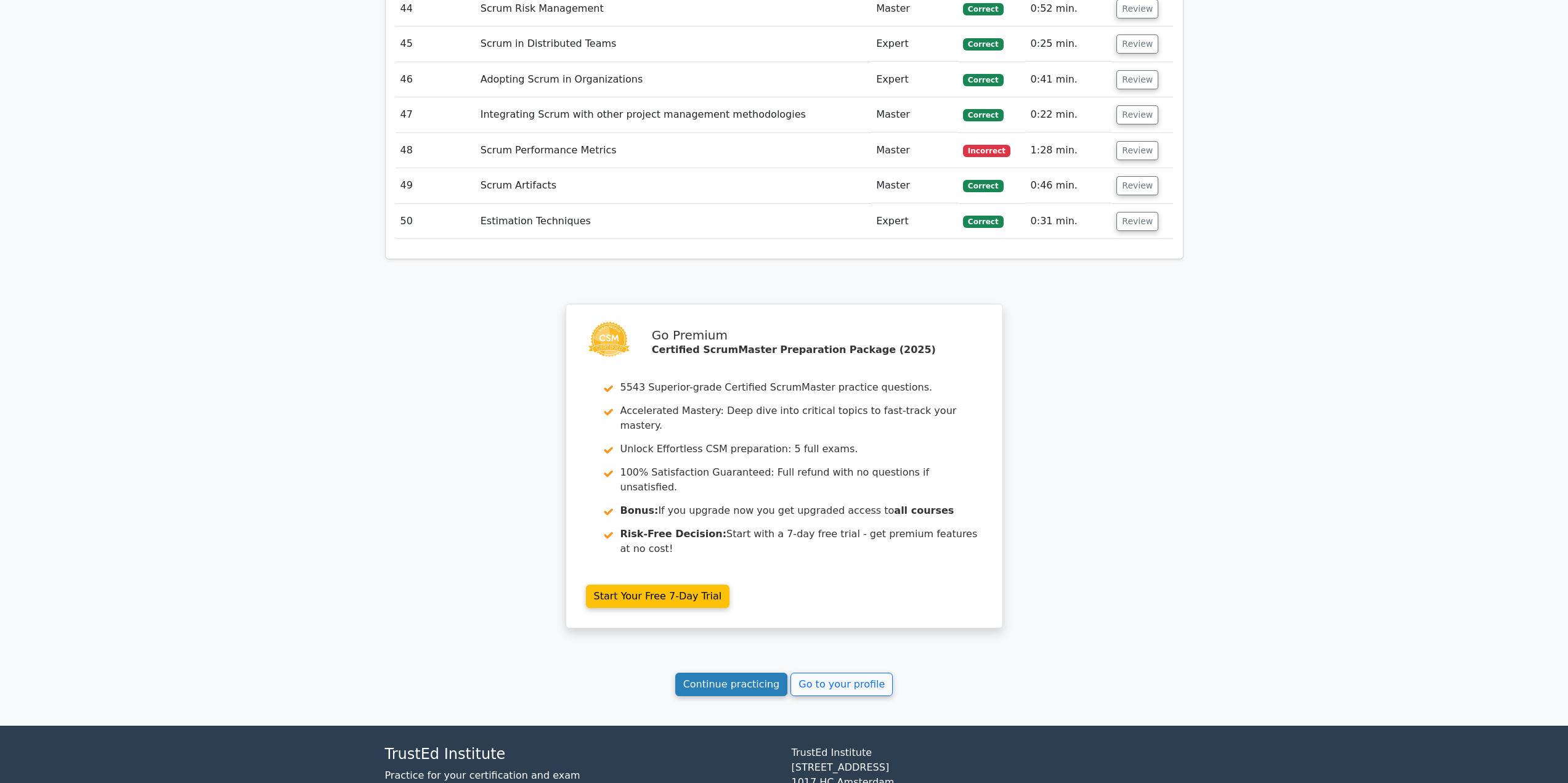
click at [755, 673] on link "Continue practicing" at bounding box center [731, 685] width 113 height 23
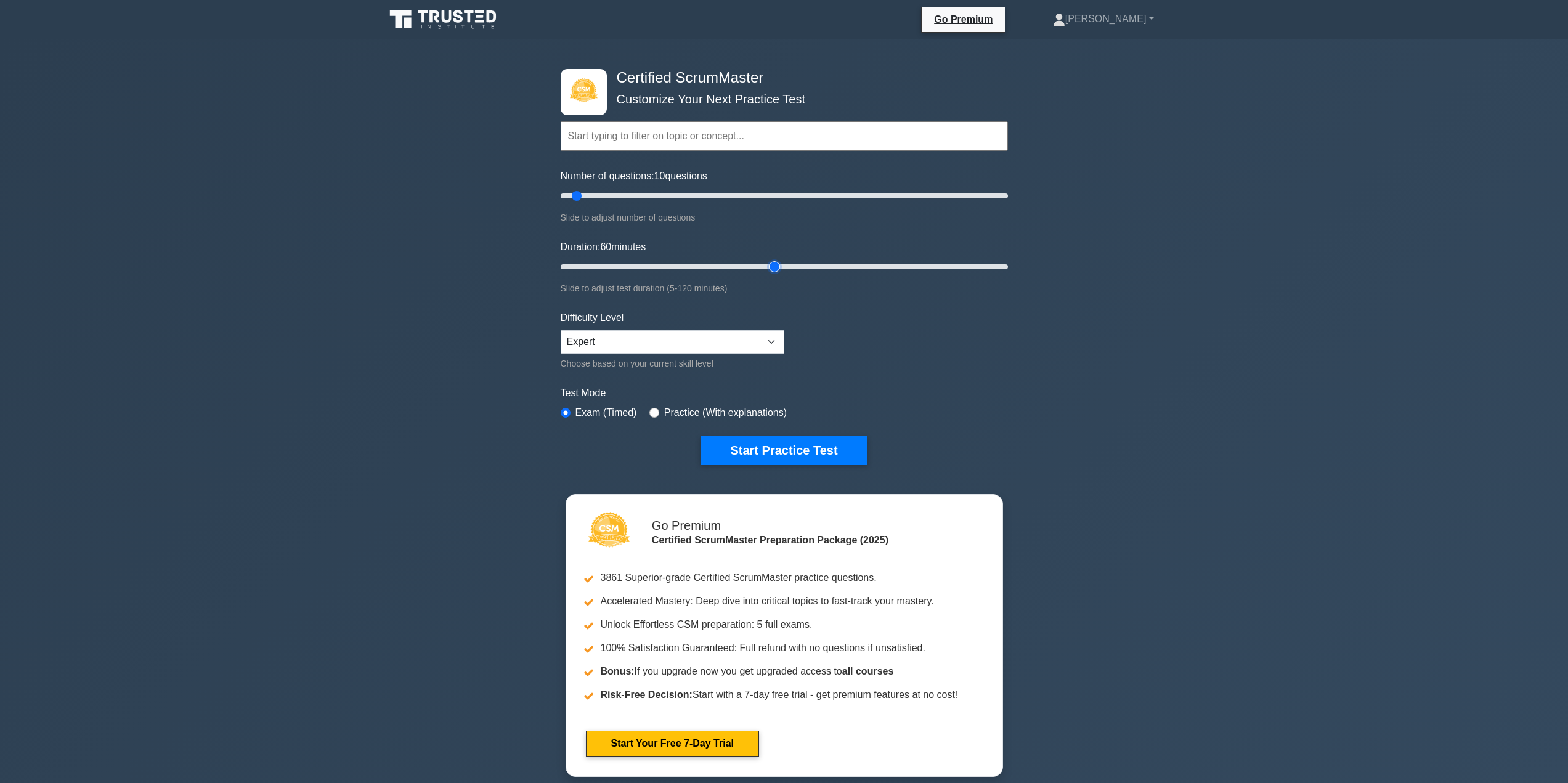
type input "60"
click at [773, 266] on input "Duration: 60 minutes" at bounding box center [784, 267] width 448 height 15
click at [764, 195] on input "Number of questions: 10 questions" at bounding box center [784, 196] width 448 height 15
click at [722, 193] on input "Number of questions: 75 questions" at bounding box center [784, 196] width 448 height 15
click at [682, 194] on input "Number of questions: 75 questions" at bounding box center [784, 196] width 448 height 15
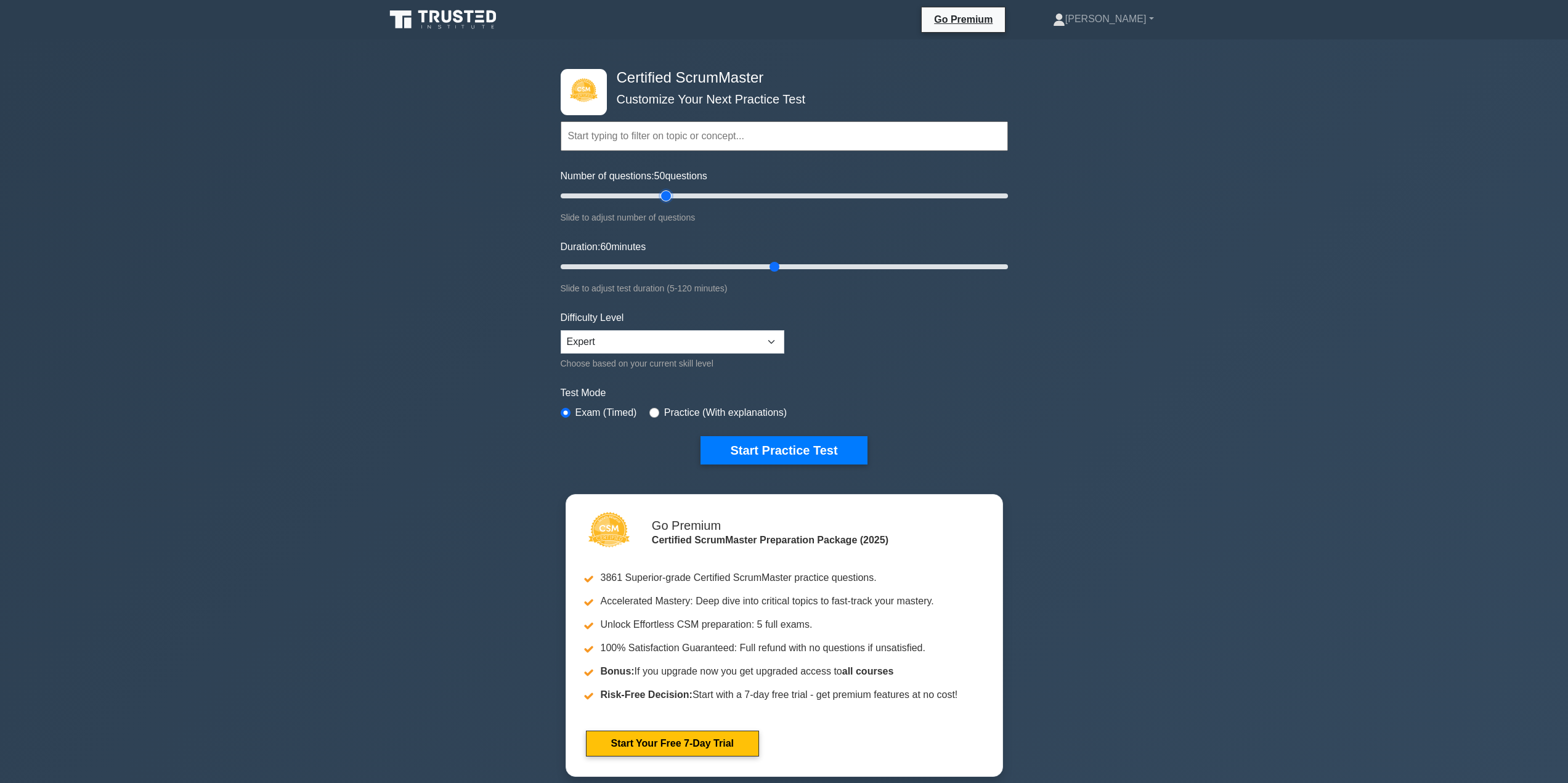
type input "50"
click at [669, 195] on input "Number of questions: 50 questions" at bounding box center [784, 196] width 448 height 15
click at [765, 337] on select "Beginner Intermediate Expert" at bounding box center [673, 342] width 223 height 23
click at [754, 446] on button "Start Practice Test" at bounding box center [784, 450] width 166 height 28
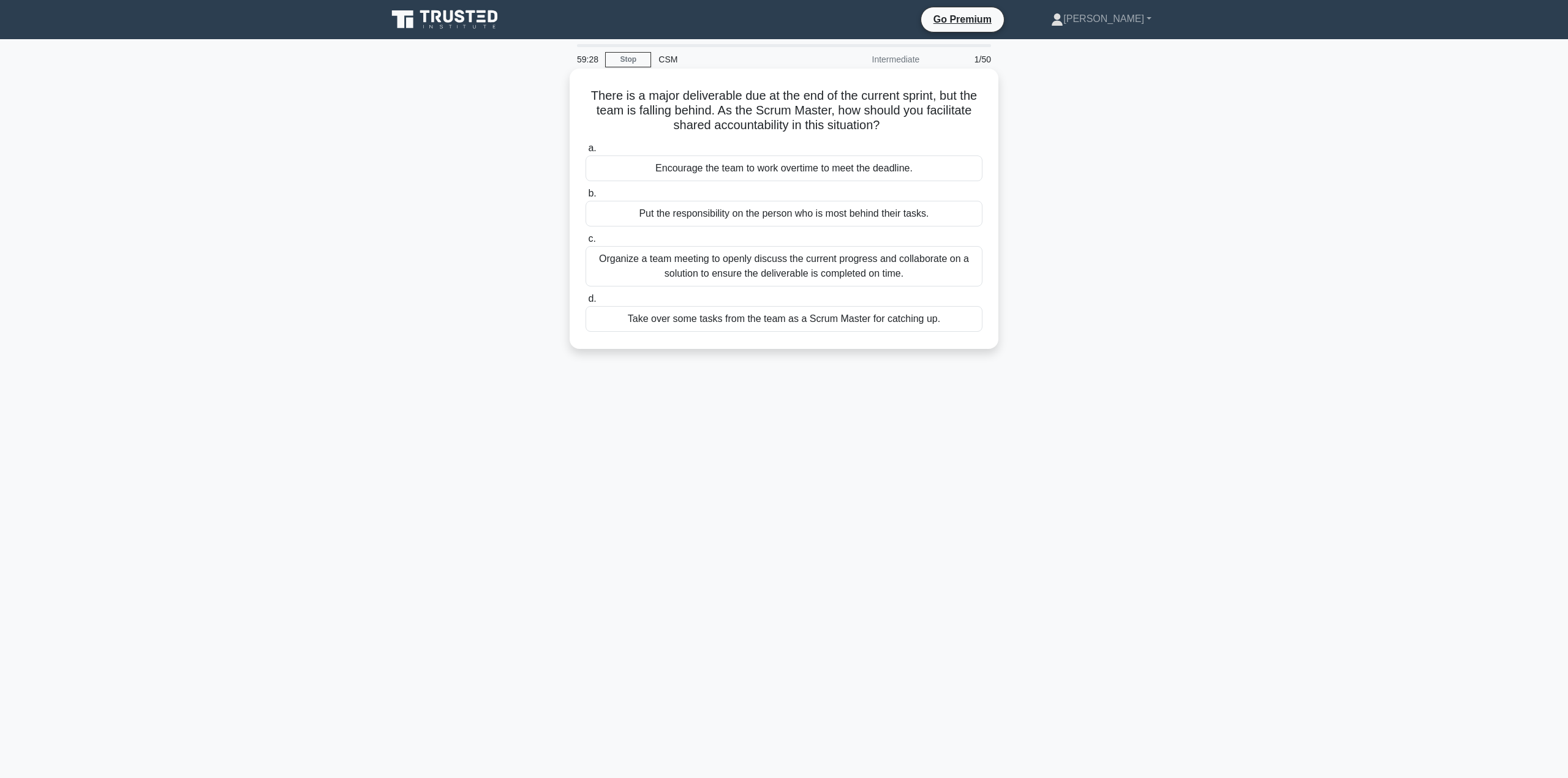
click at [797, 262] on div "Organize a team meeting to openly discuss the current progress and collaborate …" at bounding box center [784, 266] width 397 height 40
click at [586, 243] on input "c. Organize a team meeting to openly discuss the current progress and collabora…" at bounding box center [586, 239] width 0 height 8
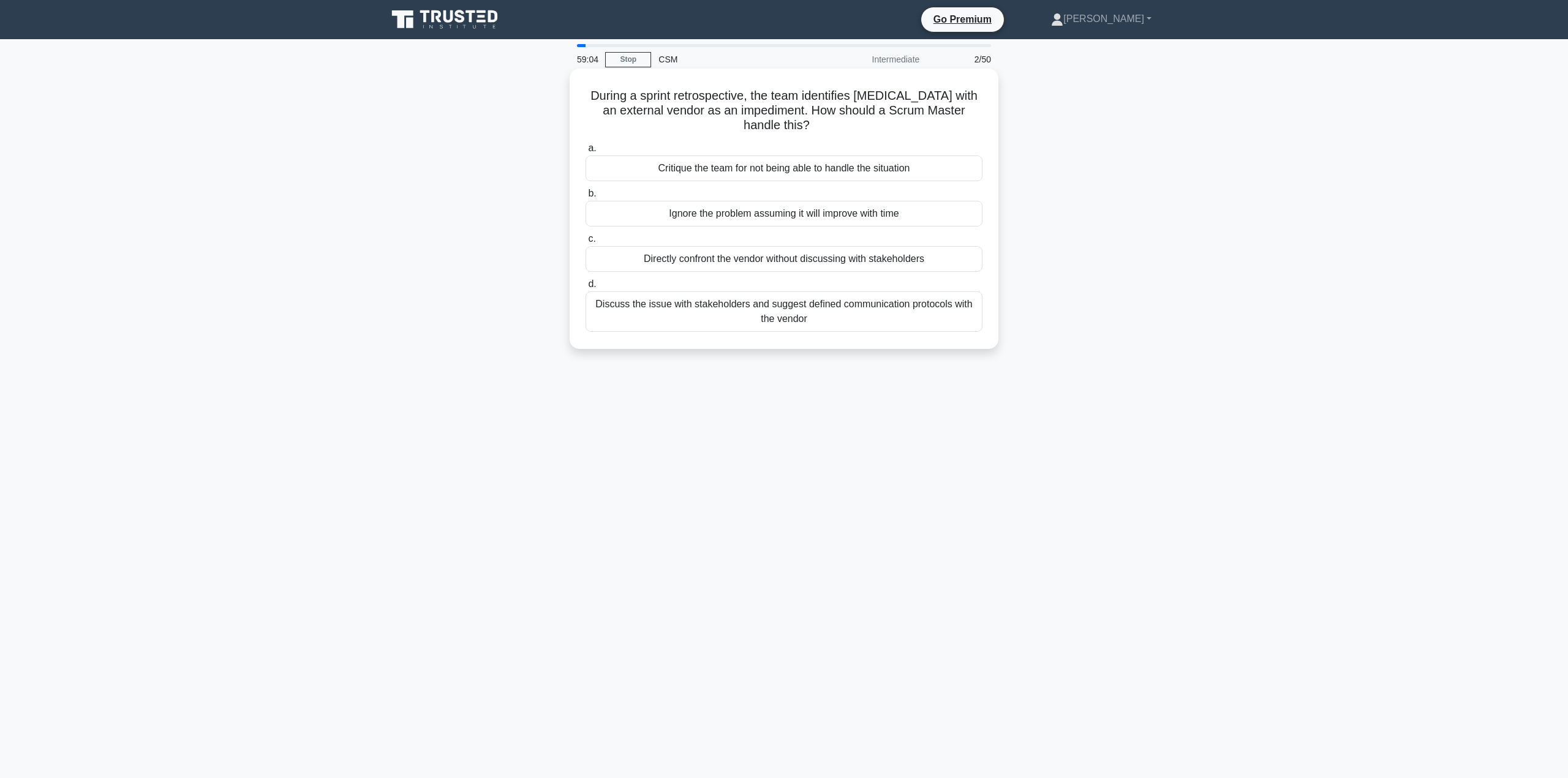
click at [842, 307] on div "Discuss the issue with stakeholders and suggest defined communication protocols…" at bounding box center [784, 311] width 397 height 40
click at [586, 289] on input "d. Discuss the issue with stakeholders and suggest defined communication protoc…" at bounding box center [586, 285] width 0 height 8
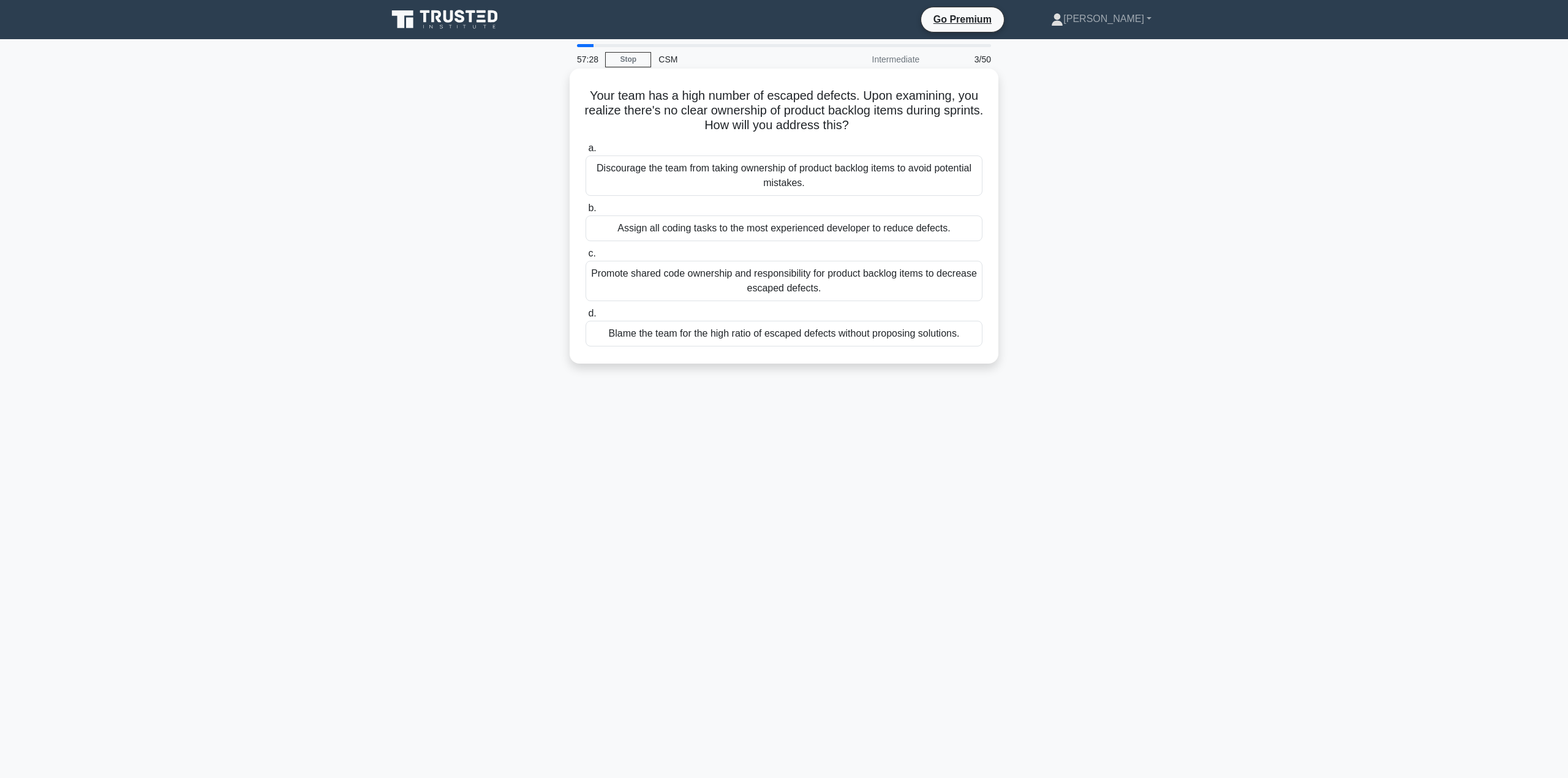
click at [796, 277] on div "Promote shared code ownership and responsibility for product backlog items to d…" at bounding box center [784, 280] width 397 height 40
click at [586, 257] on input "c. Promote shared code ownership and responsibility for product backlog items t…" at bounding box center [586, 254] width 0 height 8
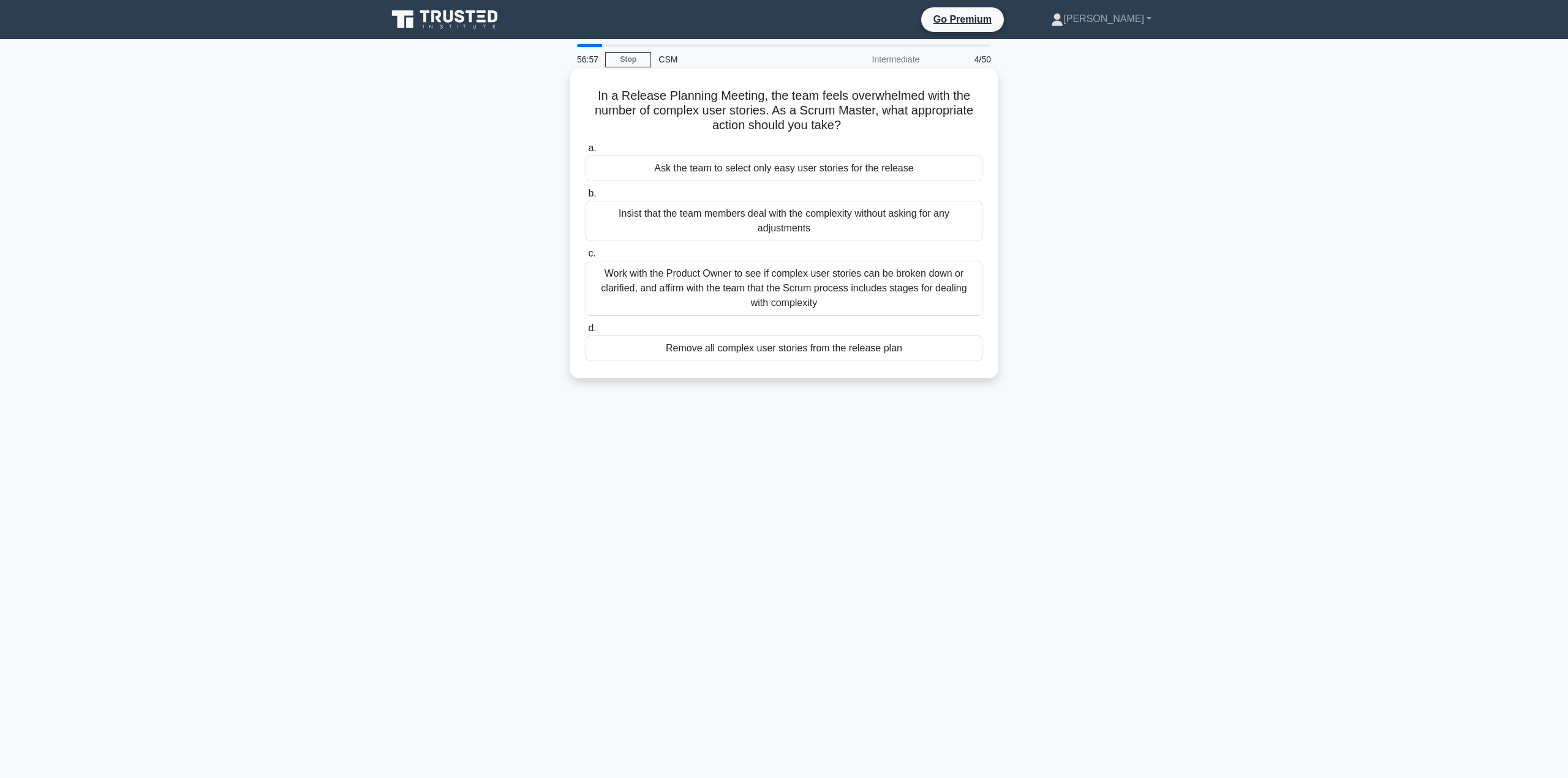
click at [825, 276] on div "Work with the Product Owner to see if complex user stories can be broken down o…" at bounding box center [784, 288] width 397 height 55
click at [586, 257] on input "c. Work with the Product Owner to see if complex user stories can be broken dow…" at bounding box center [586, 254] width 0 height 8
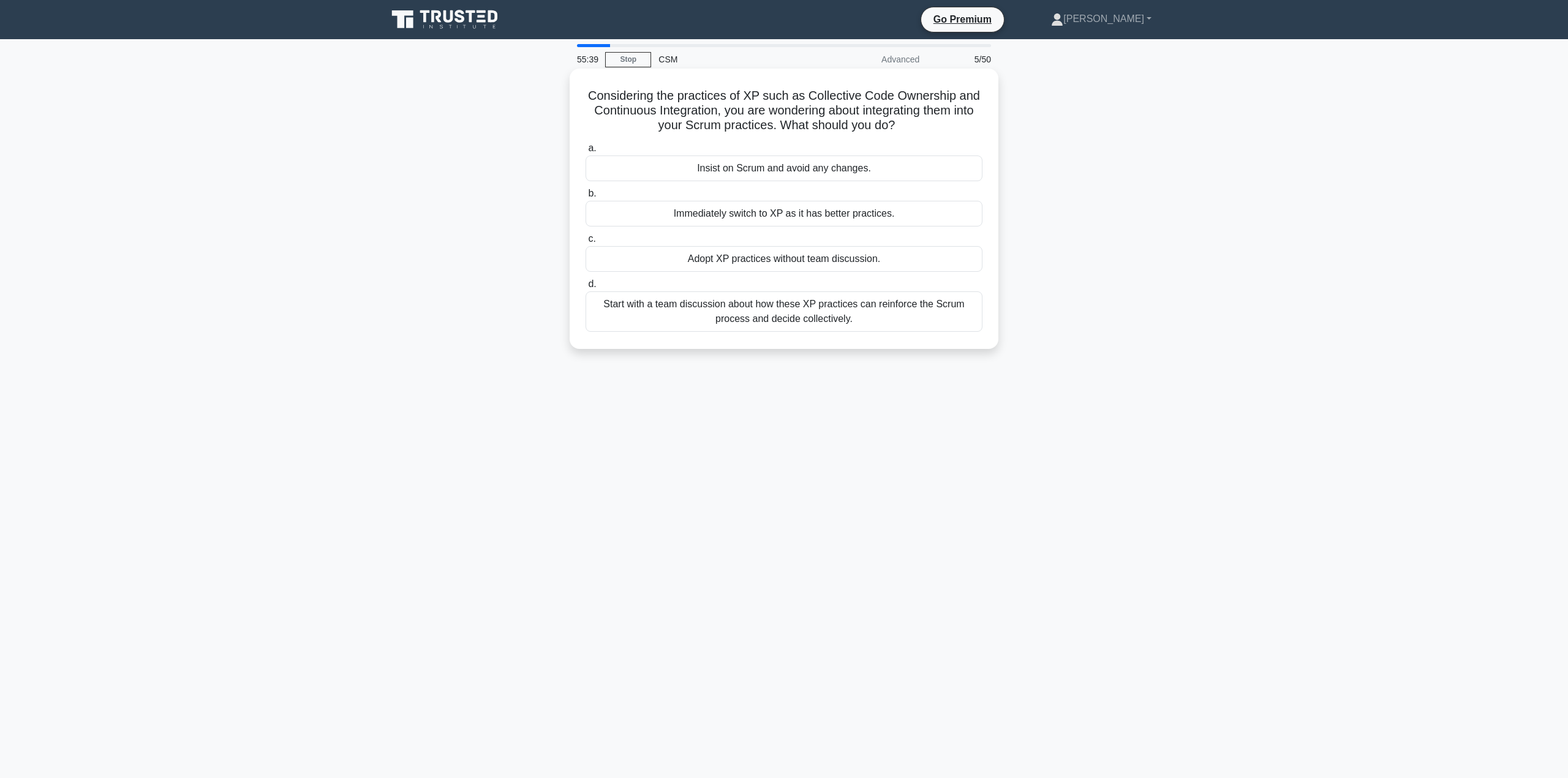
click at [802, 302] on div "Start with a team discussion about how these XP practices can reinforce the Scr…" at bounding box center [784, 311] width 397 height 40
click at [586, 289] on input "d. Start with a team discussion about how these XP practices can reinforce the …" at bounding box center [586, 285] width 0 height 8
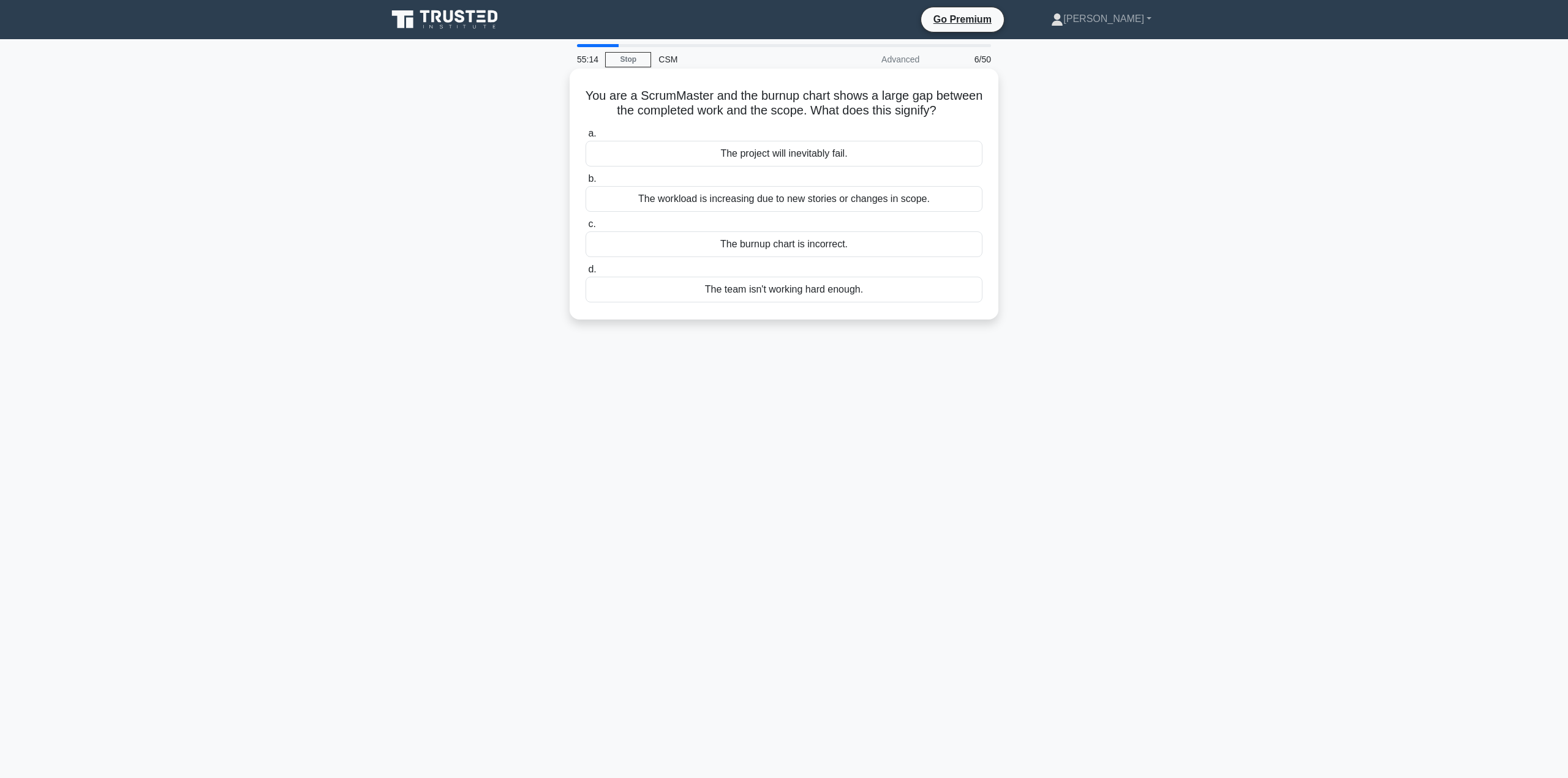
click at [808, 193] on div "The workload is increasing due to new stories or changes in scope." at bounding box center [784, 198] width 397 height 25
click at [586, 183] on input "b. The workload is increasing due to new stories or changes in scope." at bounding box center [586, 179] width 0 height 8
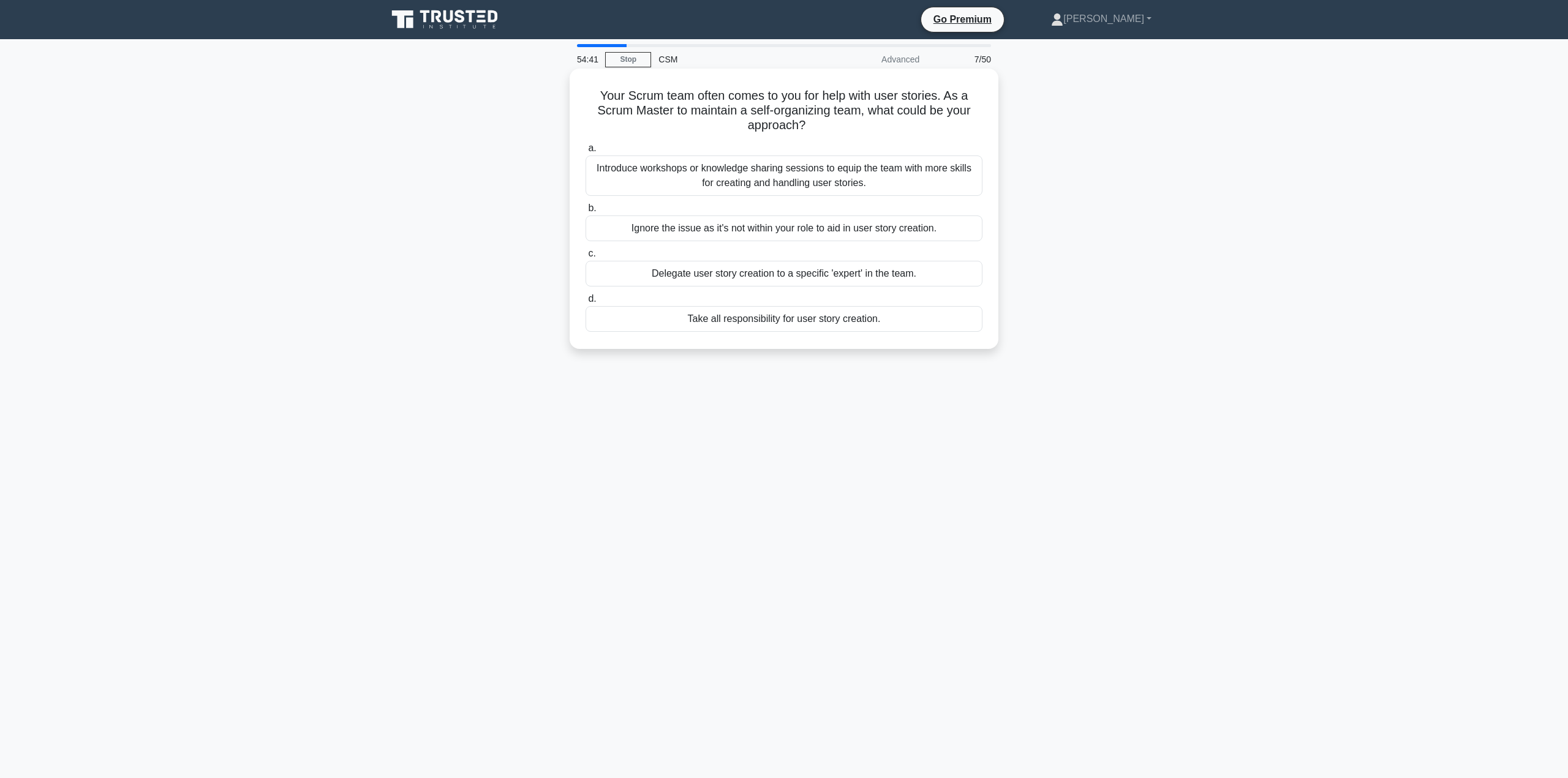
click at [817, 171] on div "Introduce workshops or knowledge sharing sessions to equip the team with more s…" at bounding box center [784, 175] width 397 height 40
click at [586, 152] on input "a. Introduce workshops or knowledge sharing sessions to equip the team with mor…" at bounding box center [586, 149] width 0 height 8
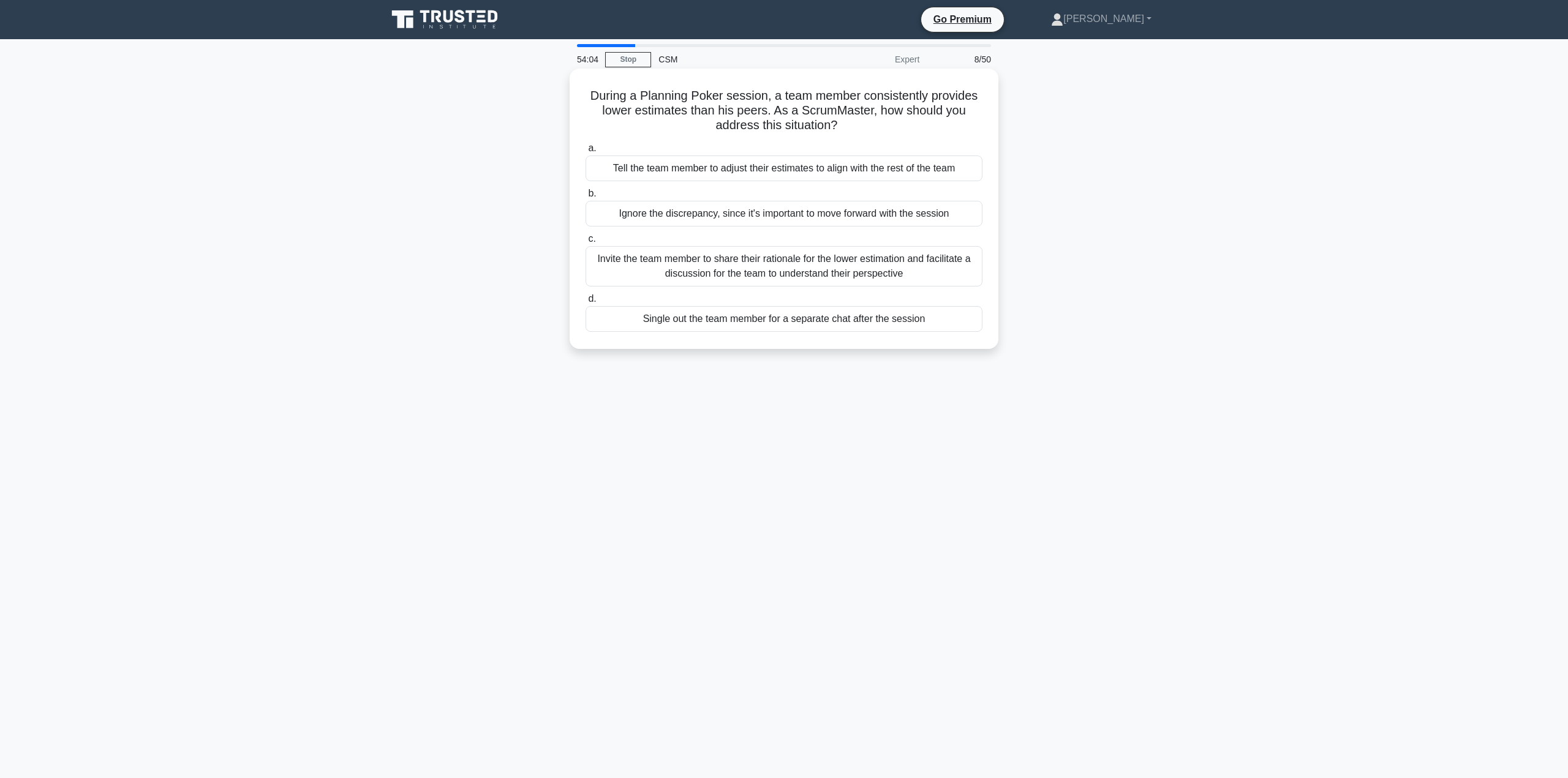
click at [781, 260] on div "Invite the team member to share their rationale for the lower estimation and fa…" at bounding box center [784, 266] width 397 height 40
click at [586, 243] on input "c. Invite the team member to share their rationale for the lower estimation and…" at bounding box center [586, 239] width 0 height 8
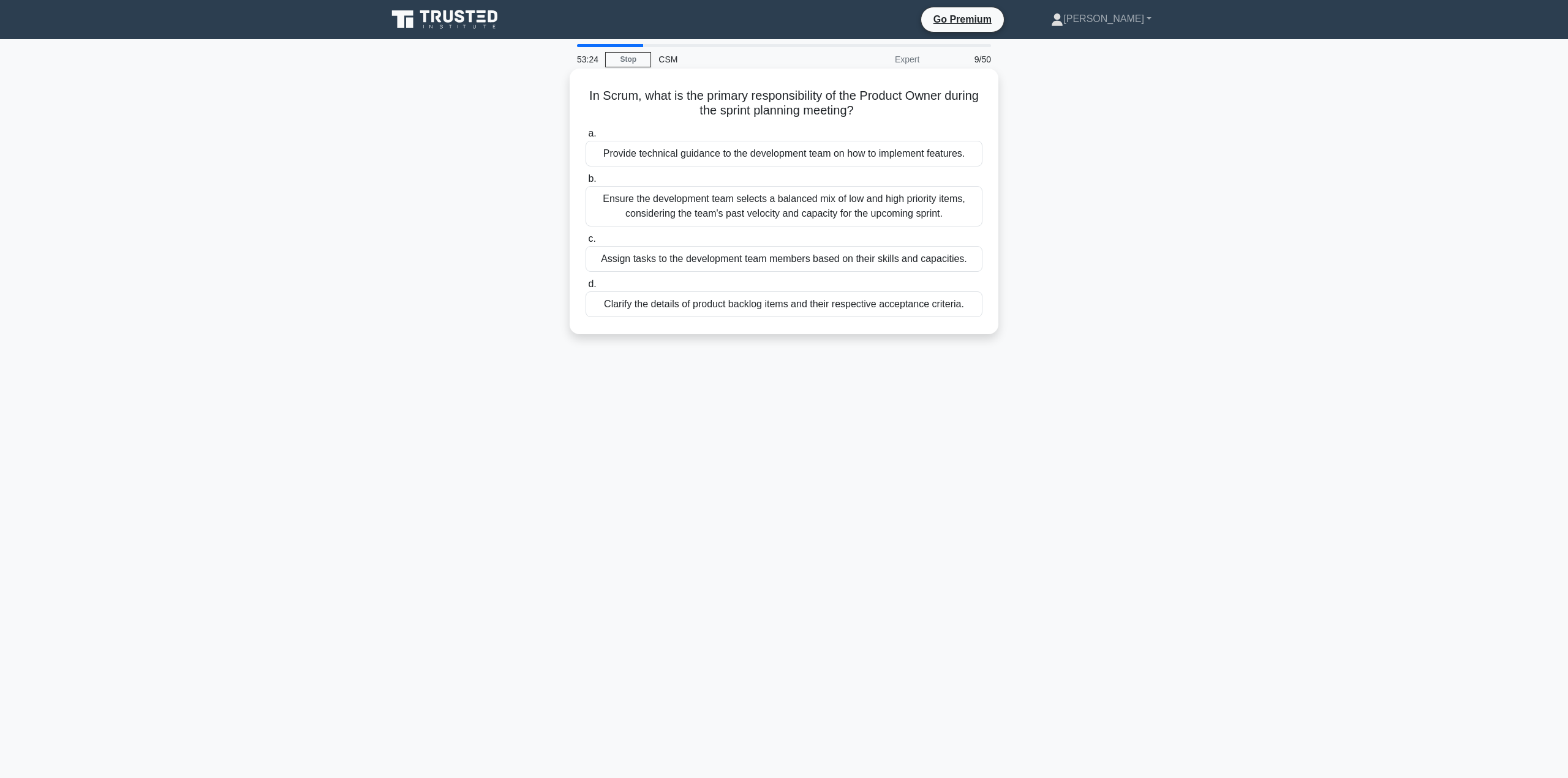
click at [857, 305] on div "Clarify the details of product backlog items and their respective acceptance cr…" at bounding box center [784, 303] width 397 height 25
click at [586, 289] on input "d. Clarify the details of product backlog items and their respective acceptance…" at bounding box center [586, 285] width 0 height 8
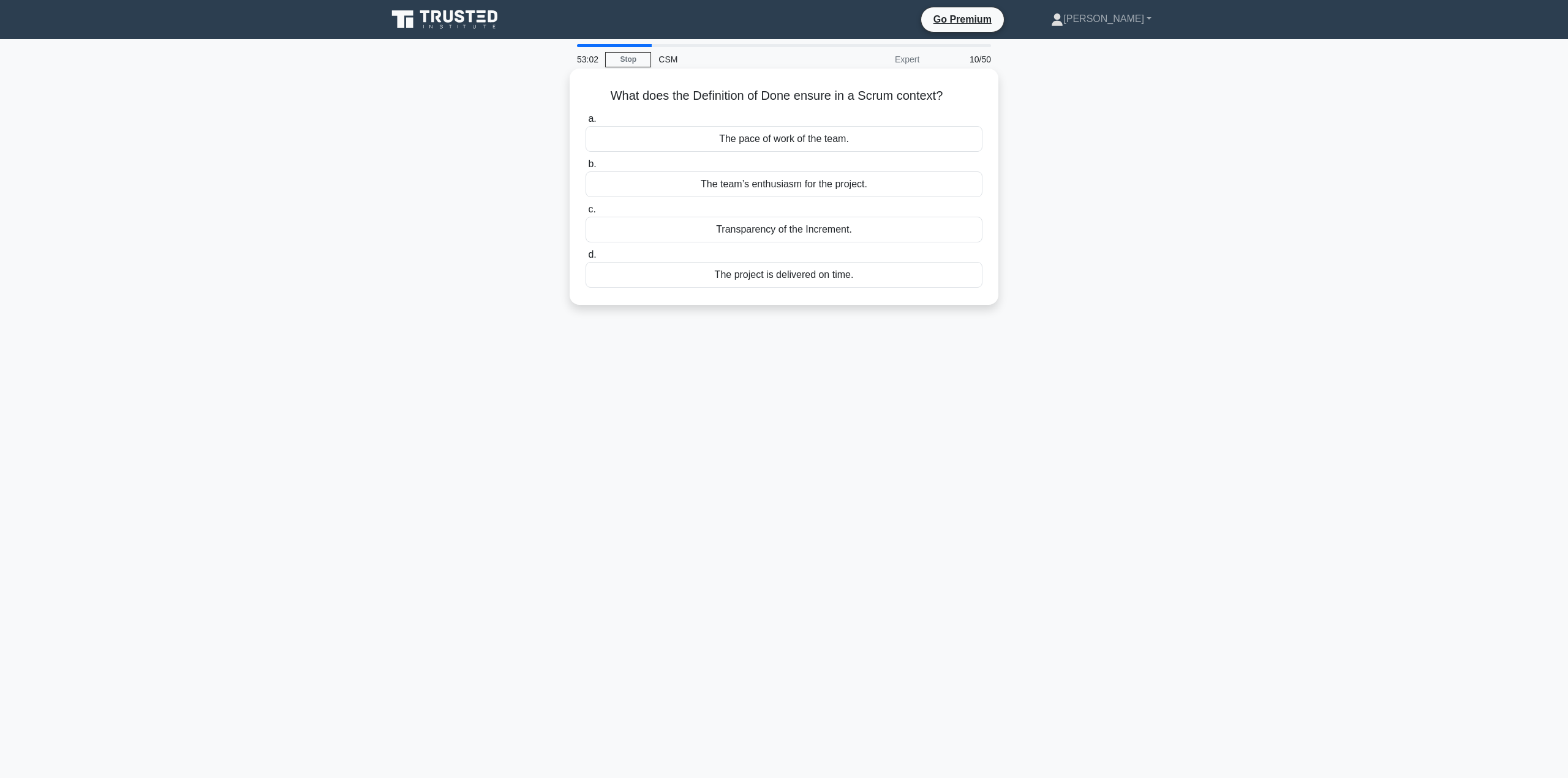
click at [810, 233] on div "Transparency of the Increment." at bounding box center [784, 229] width 397 height 25
click at [586, 214] on input "c. Transparency of the Increment." at bounding box center [586, 210] width 0 height 8
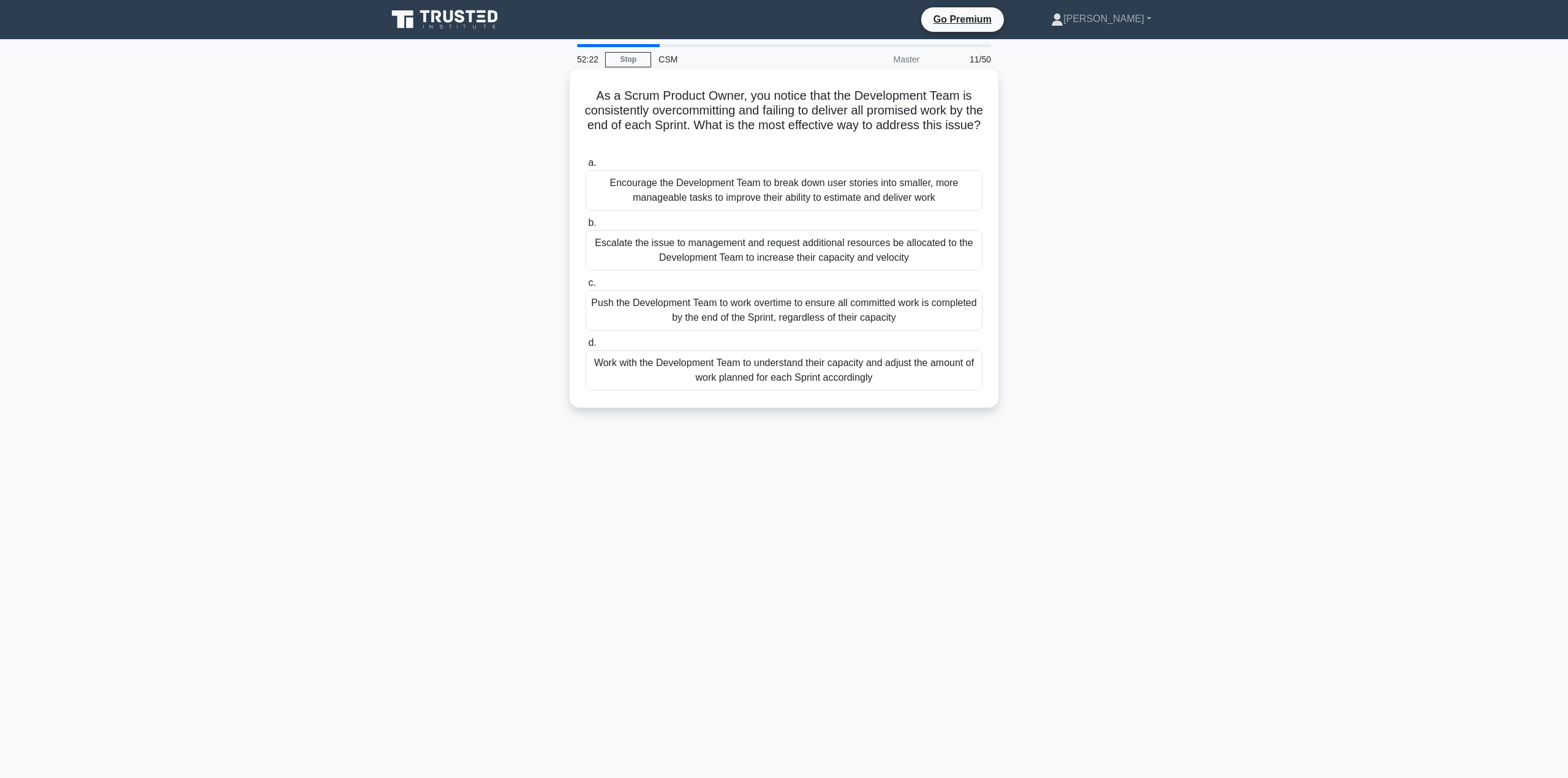
click at [836, 368] on div "Work with the Development Team to understand their capacity and adjust the amou…" at bounding box center [784, 370] width 397 height 40
click at [586, 347] on input "d. Work with the Development Team to understand their capacity and adjust the a…" at bounding box center [586, 343] width 0 height 8
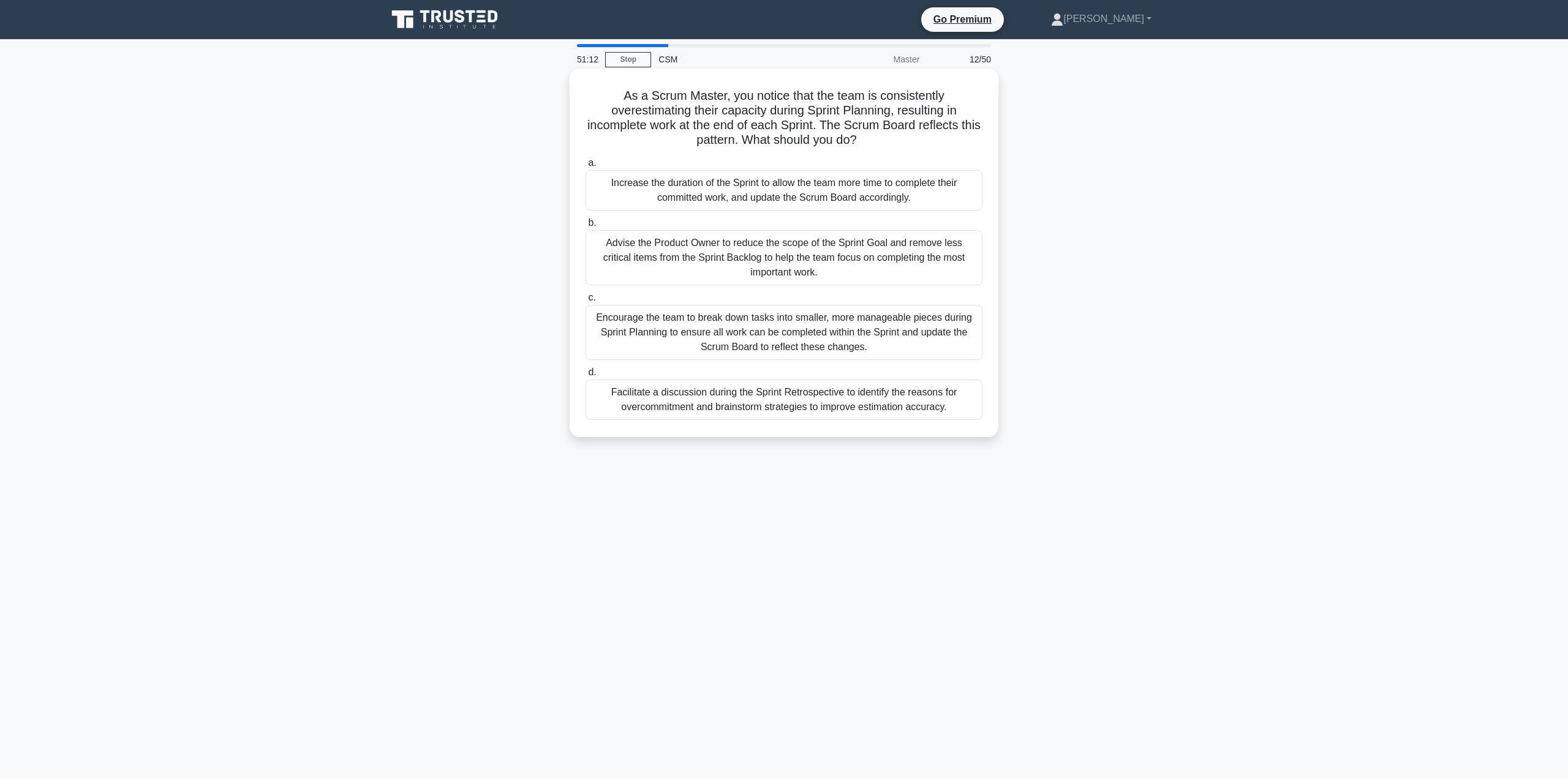
click at [898, 395] on div "Facilitate a discussion during the Sprint Retrospective to identify the reasons…" at bounding box center [784, 400] width 397 height 40
click at [586, 377] on input "d. Facilitate a discussion during the Sprint Retrospective to identify the reas…" at bounding box center [586, 373] width 0 height 8
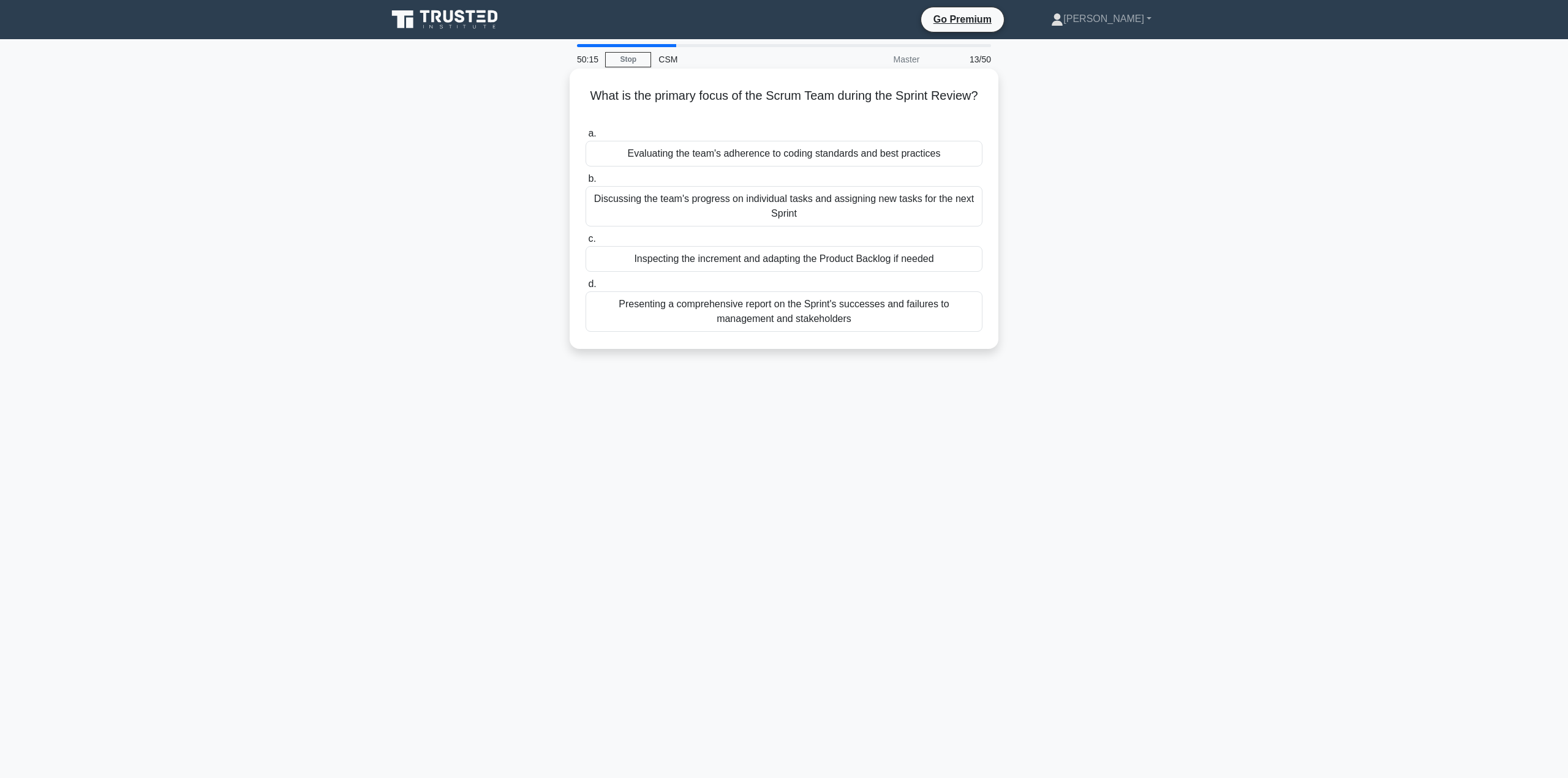
click at [836, 259] on div "Inspecting the increment and adapting the Product Backlog if needed" at bounding box center [784, 258] width 397 height 25
click at [586, 243] on input "c. Inspecting the increment and adapting the Product Backlog if needed" at bounding box center [586, 239] width 0 height 8
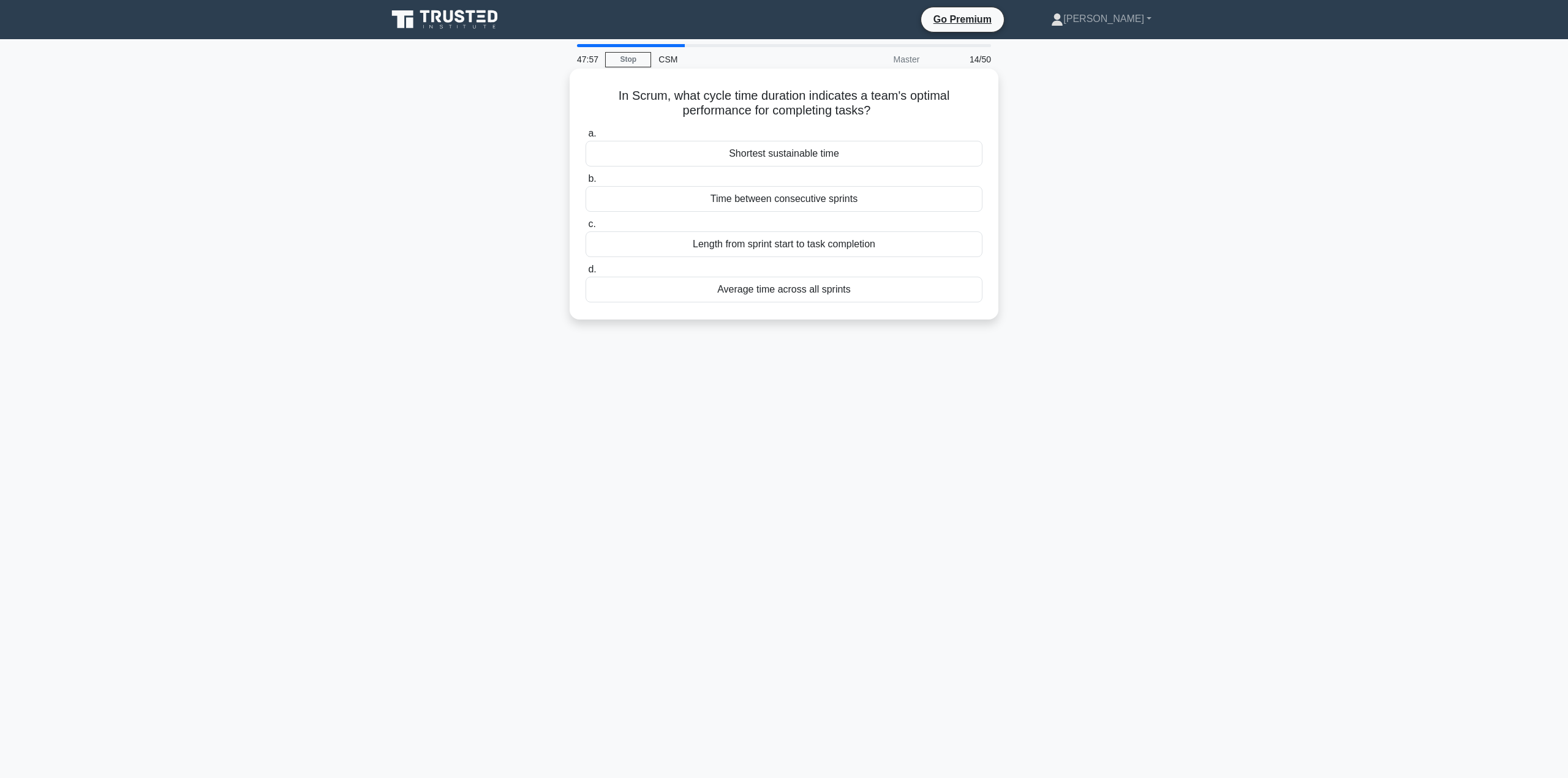
click at [762, 155] on div "Shortest sustainable time" at bounding box center [784, 153] width 397 height 25
click at [586, 138] on input "a. Shortest sustainable time" at bounding box center [586, 134] width 0 height 8
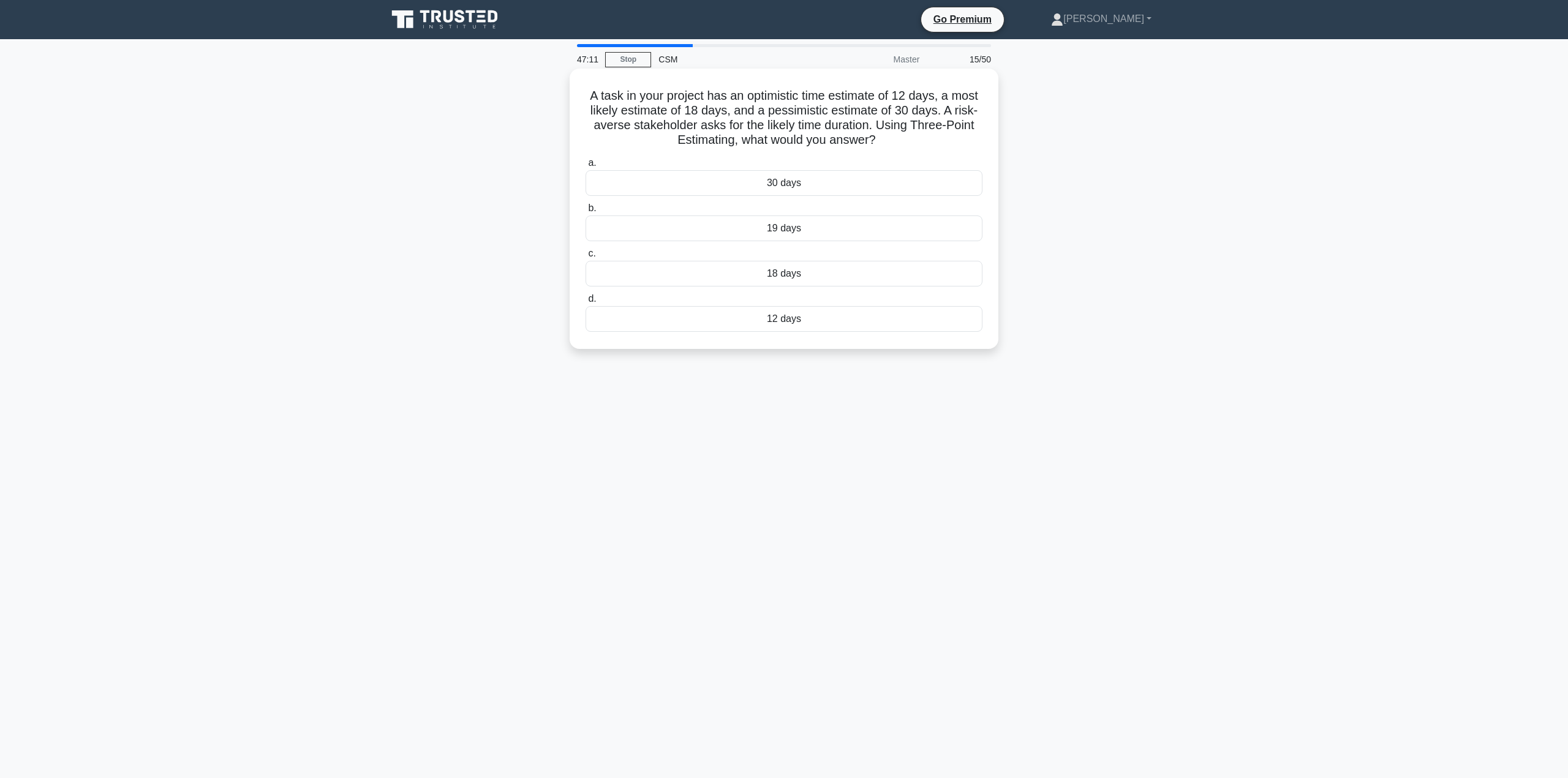
click at [784, 276] on div "18 days" at bounding box center [784, 273] width 397 height 25
click at [807, 278] on div "18 days" at bounding box center [784, 273] width 397 height 25
click at [586, 257] on input "c. 18 days" at bounding box center [586, 254] width 0 height 8
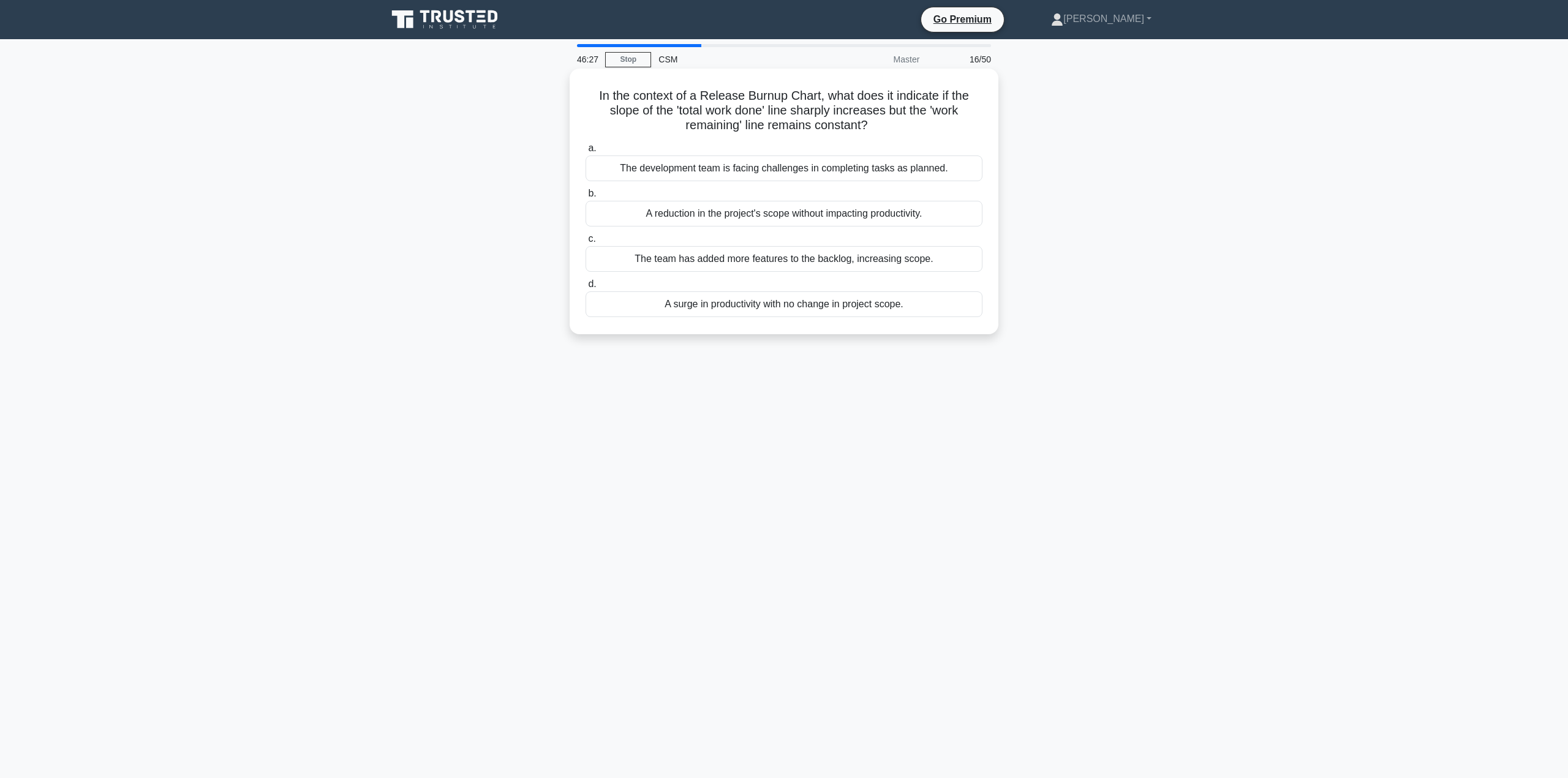
click at [860, 260] on div "The team has added more features to the backlog, increasing scope." at bounding box center [784, 258] width 397 height 25
click at [586, 243] on input "c. The team has added more features to the backlog, increasing scope." at bounding box center [586, 239] width 0 height 8
click at [802, 170] on div "Address System Downtime" at bounding box center [784, 168] width 397 height 25
click at [586, 152] on input "a. Address System Downtime" at bounding box center [586, 149] width 0 height 8
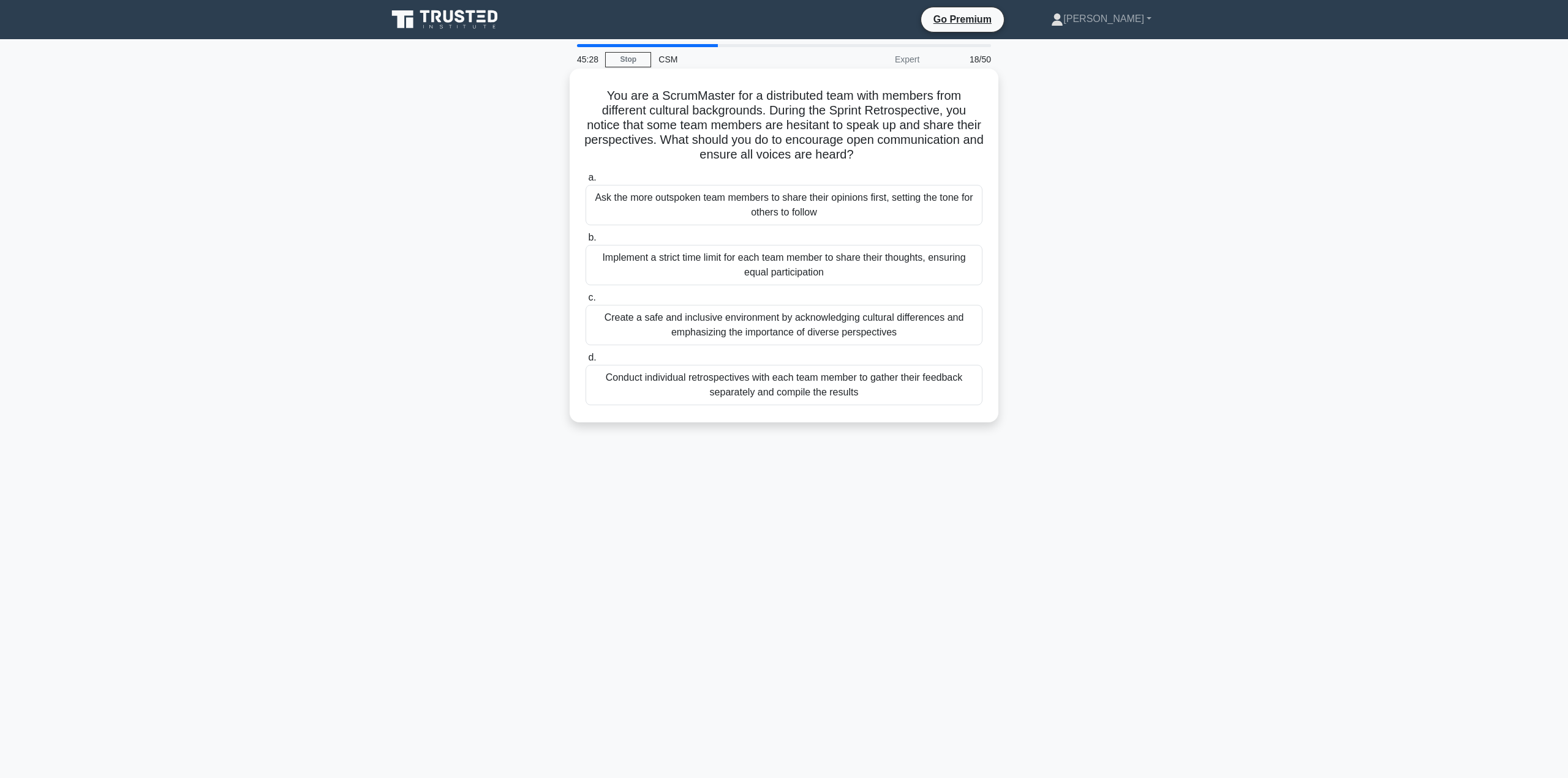
click at [797, 326] on div "Create a safe and inclusive environment by acknowledging cultural differences a…" at bounding box center [784, 325] width 397 height 40
click at [586, 302] on input "c. Create a safe and inclusive environment by acknowledging cultural difference…" at bounding box center [586, 298] width 0 height 8
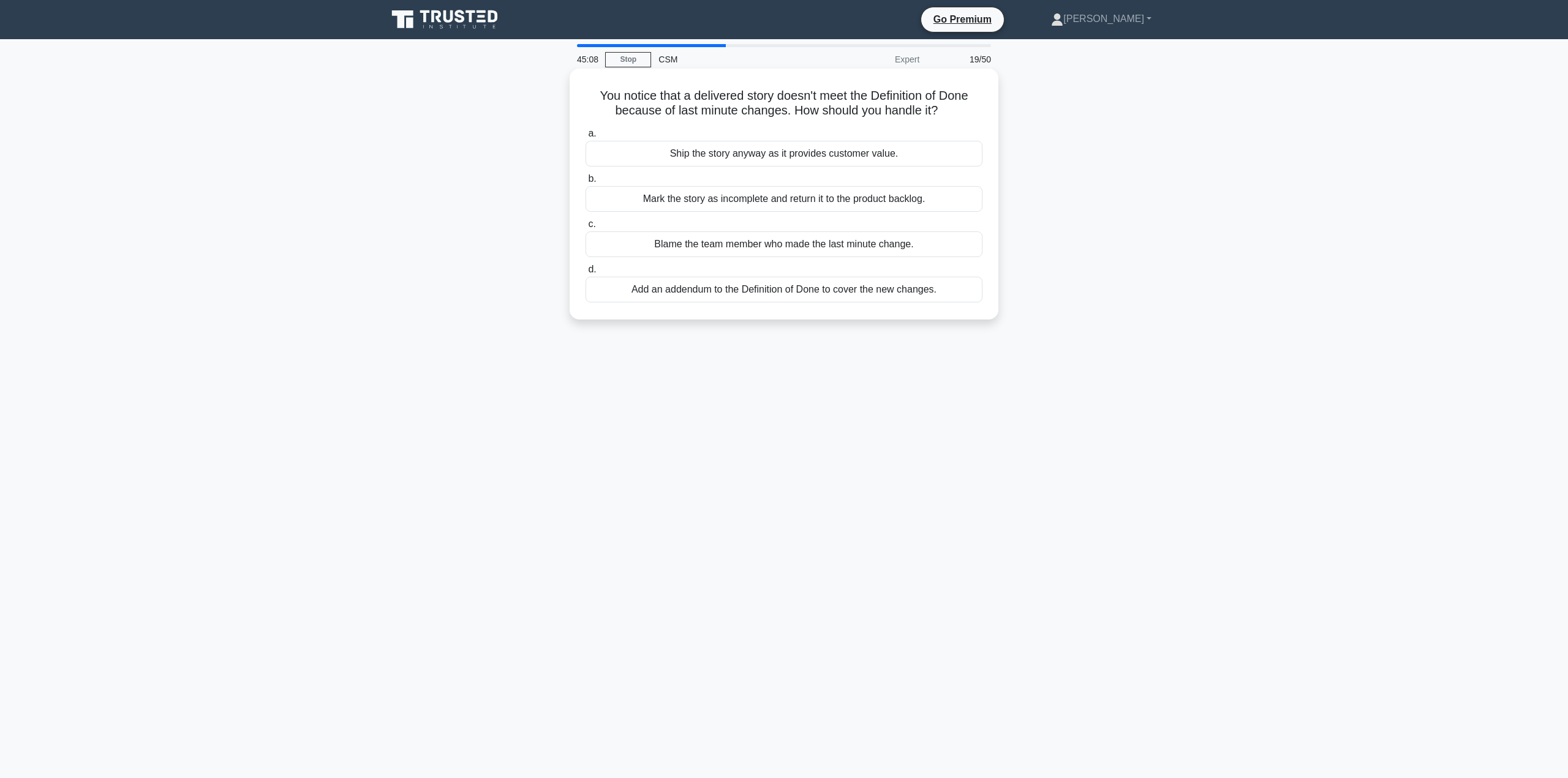
click at [861, 200] on div "Mark the story as incomplete and return it to the product backlog." at bounding box center [784, 198] width 397 height 25
click at [586, 183] on input "b. Mark the story as incomplete and return it to the product backlog." at bounding box center [586, 179] width 0 height 8
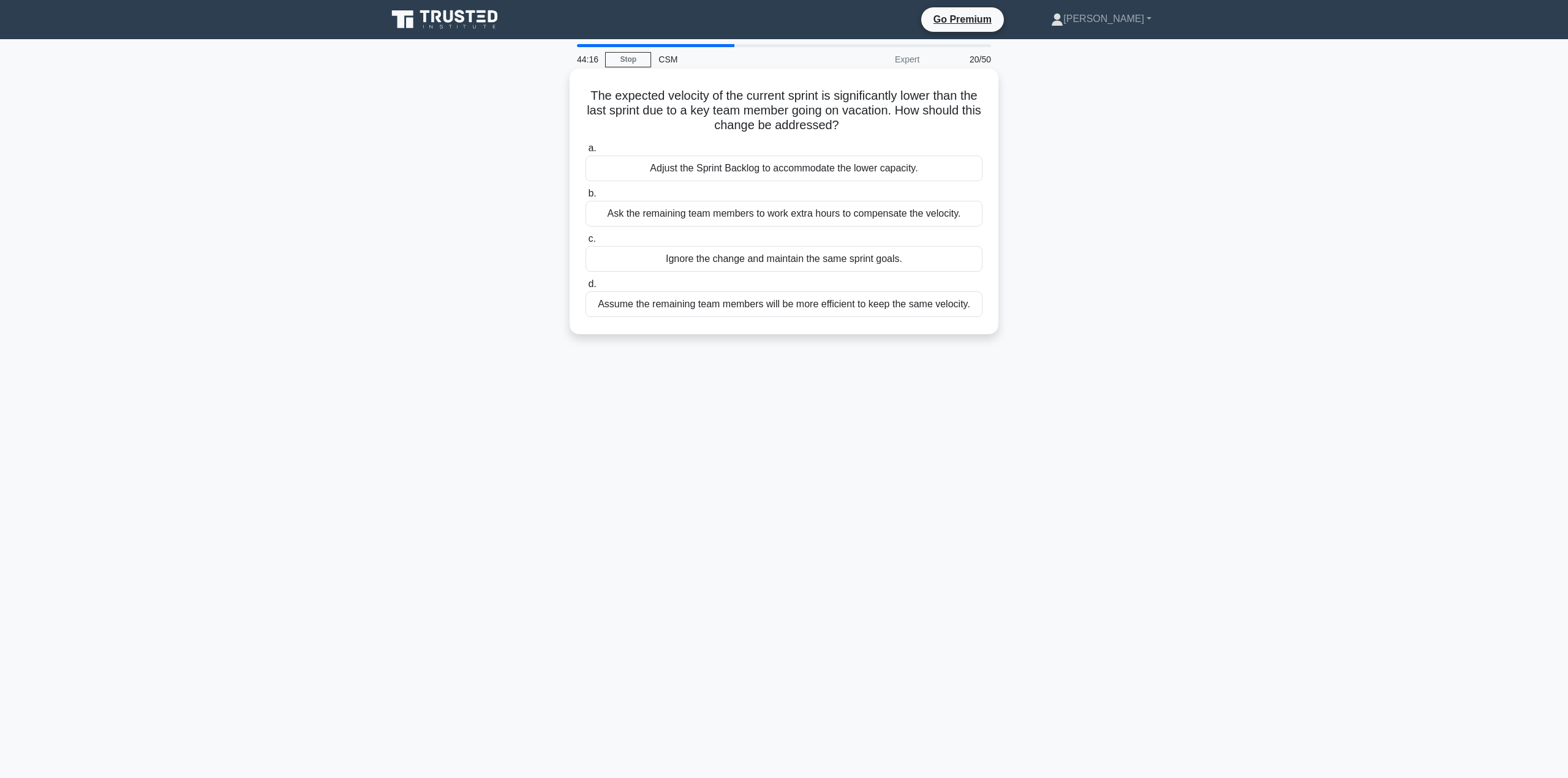
click at [894, 171] on div "Adjust the Sprint Backlog to accommodate the lower capacity." at bounding box center [784, 168] width 397 height 25
click at [586, 152] on input "a. Adjust the Sprint Backlog to accommodate the lower capacity." at bounding box center [586, 149] width 0 height 8
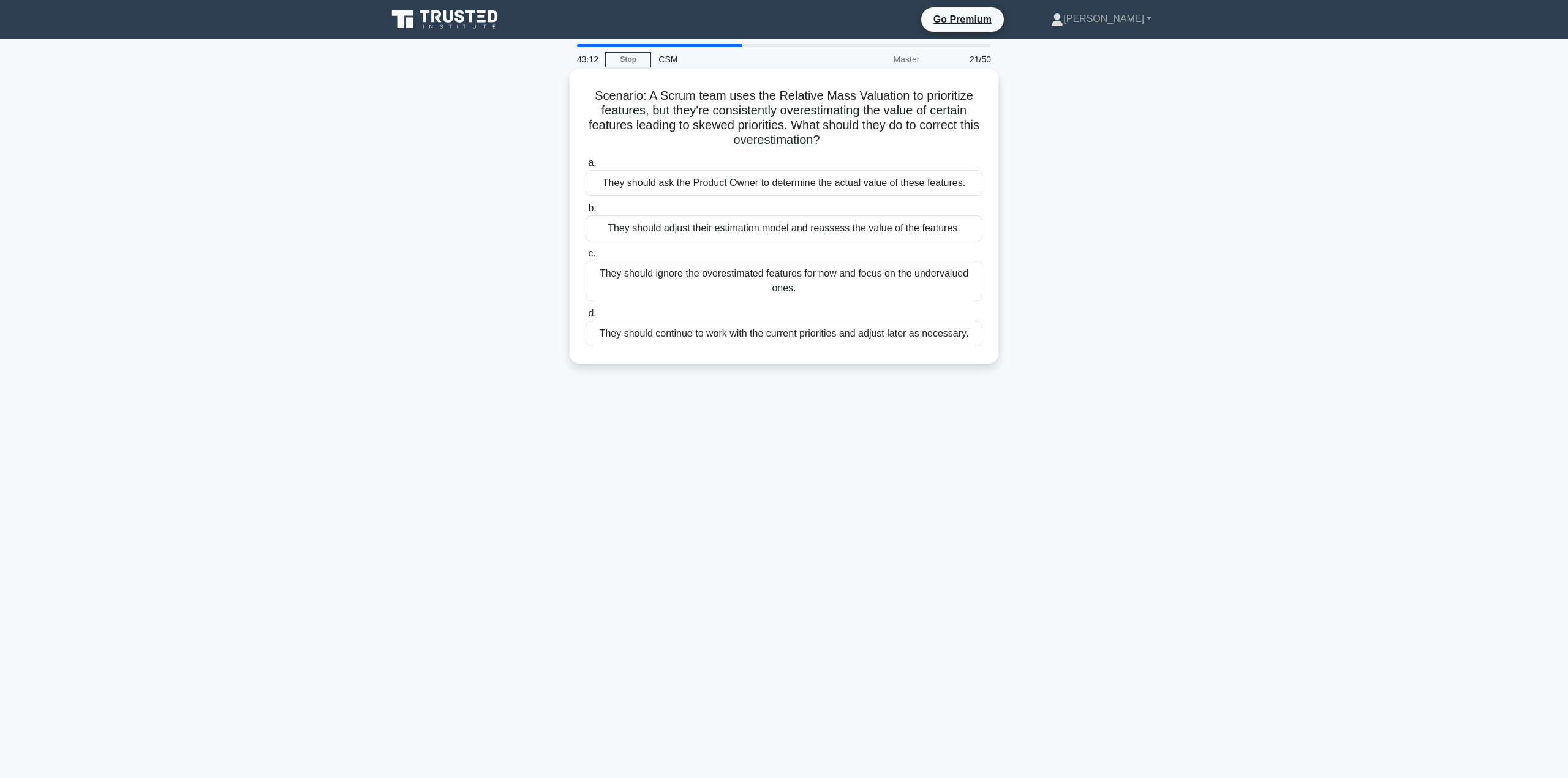
click at [923, 232] on div "They should adjust their estimation model and reassess the value of the feature…" at bounding box center [784, 228] width 397 height 25
click at [586, 212] on input "b. They should adjust their estimation model and reassess the value of the feat…" at bounding box center [586, 209] width 0 height 8
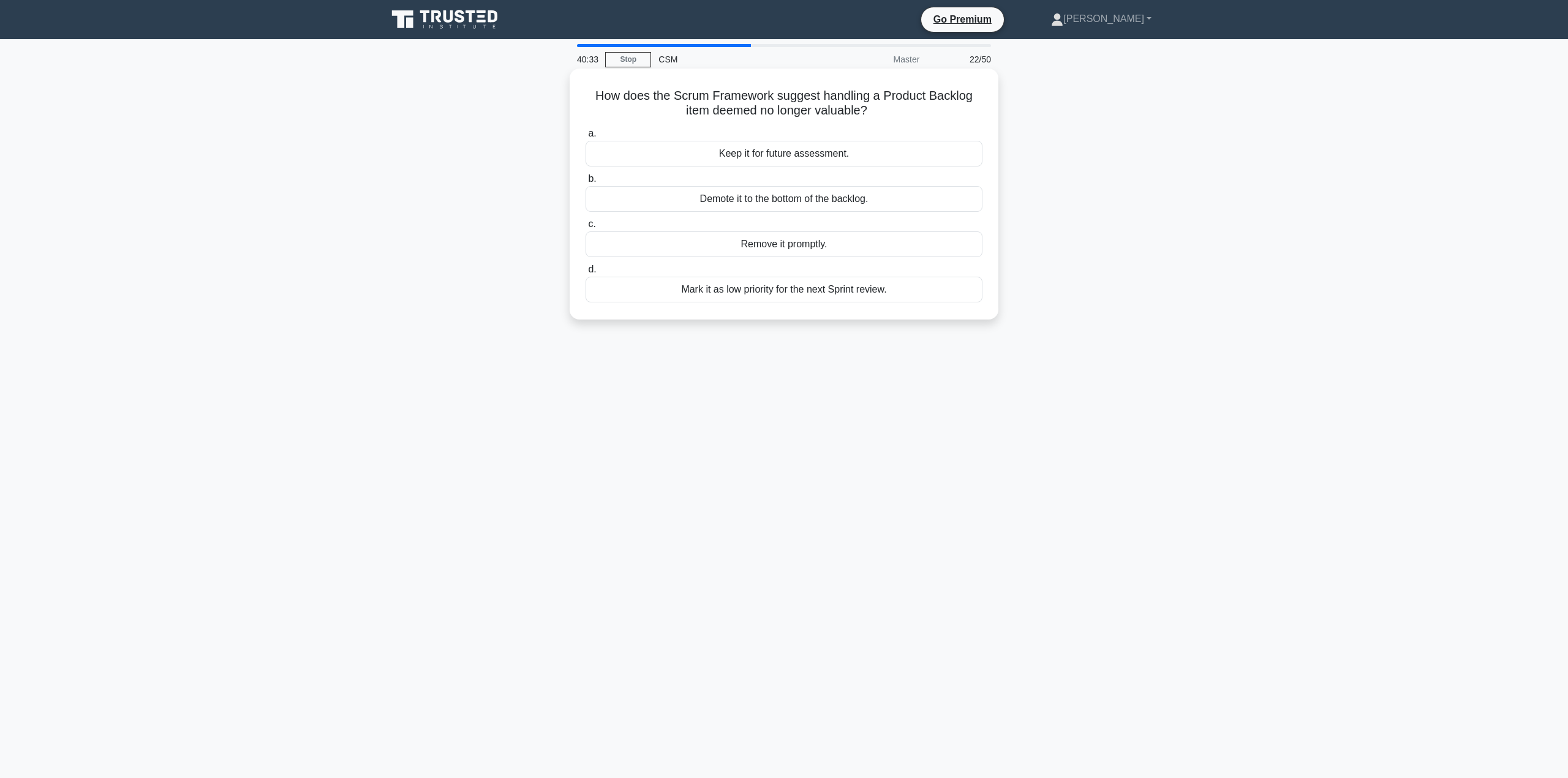
click at [787, 243] on div "Remove it promptly." at bounding box center [784, 243] width 397 height 25
click at [586, 229] on input "c. Remove it promptly." at bounding box center [586, 225] width 0 height 8
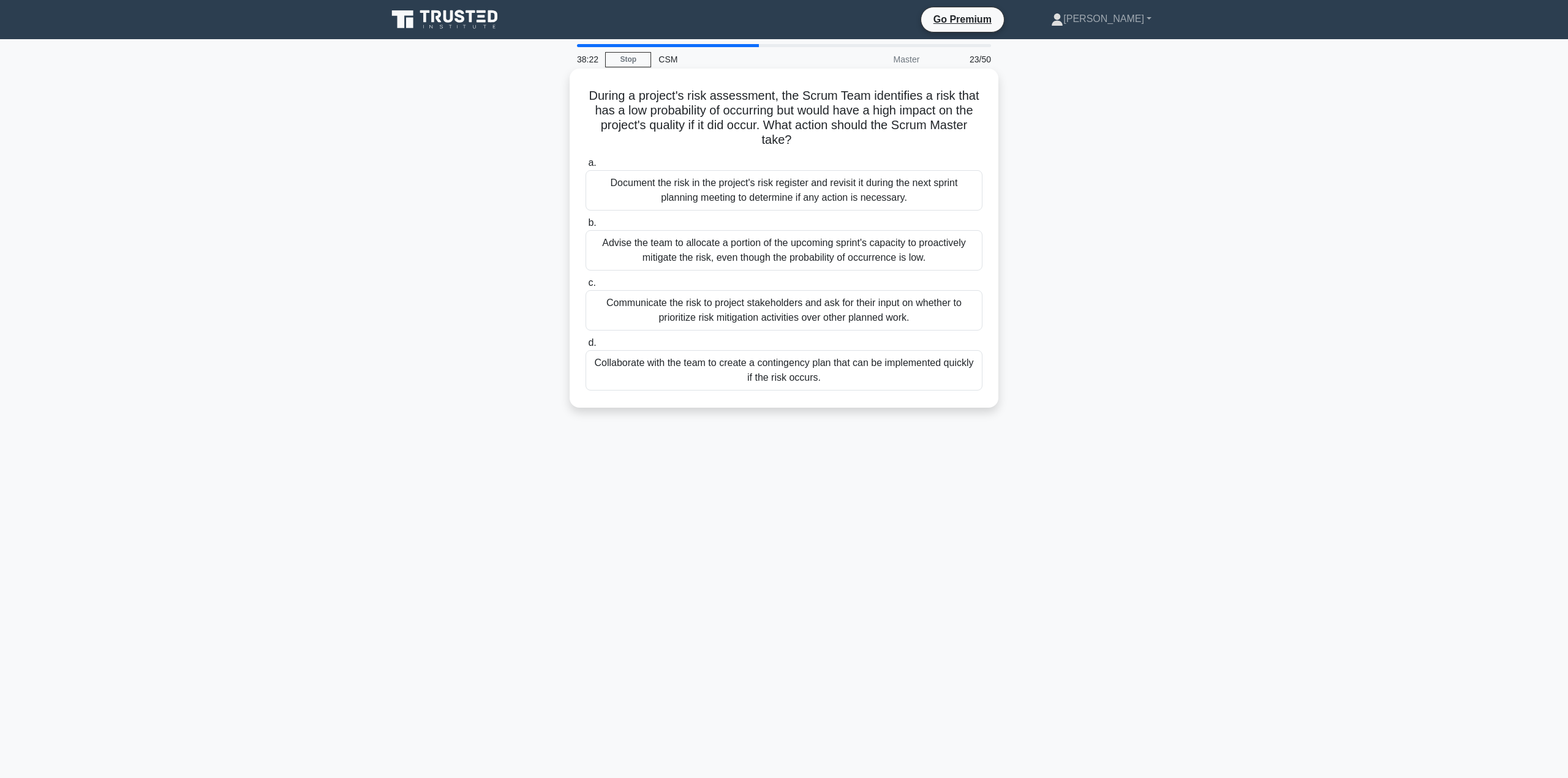
click at [880, 260] on div "Advise the team to allocate a portion of the upcoming sprint's capacity to proa…" at bounding box center [784, 250] width 397 height 40
click at [586, 227] on input "b. Advise the team to allocate a portion of the upcoming sprint's capacity to p…" at bounding box center [586, 224] width 0 height 8
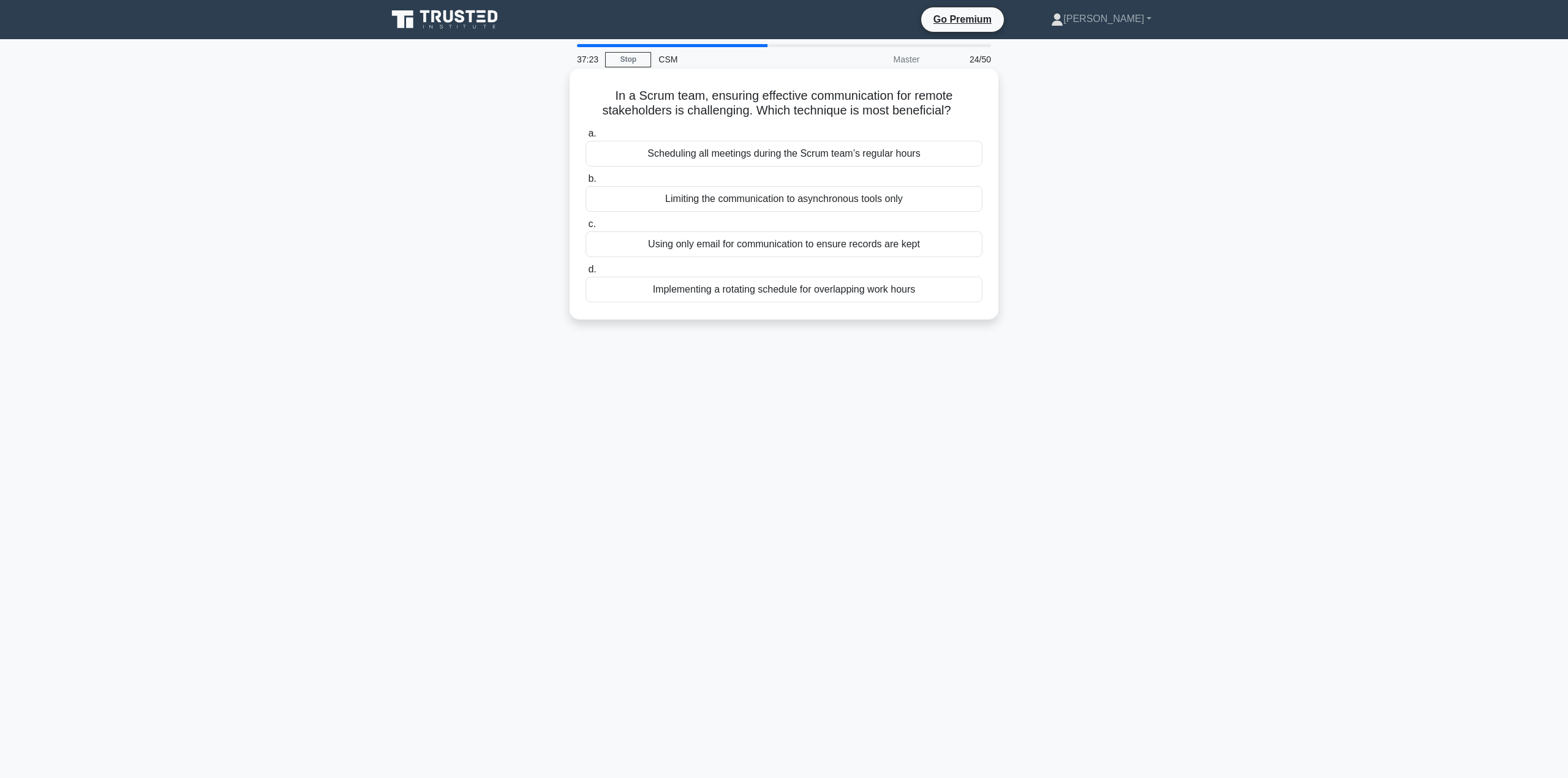
click at [843, 289] on div "Implementing a rotating schedule for overlapping work hours" at bounding box center [784, 289] width 397 height 25
click at [586, 274] on input "d. Implementing a rotating schedule for overlapping work hours" at bounding box center [586, 270] width 0 height 8
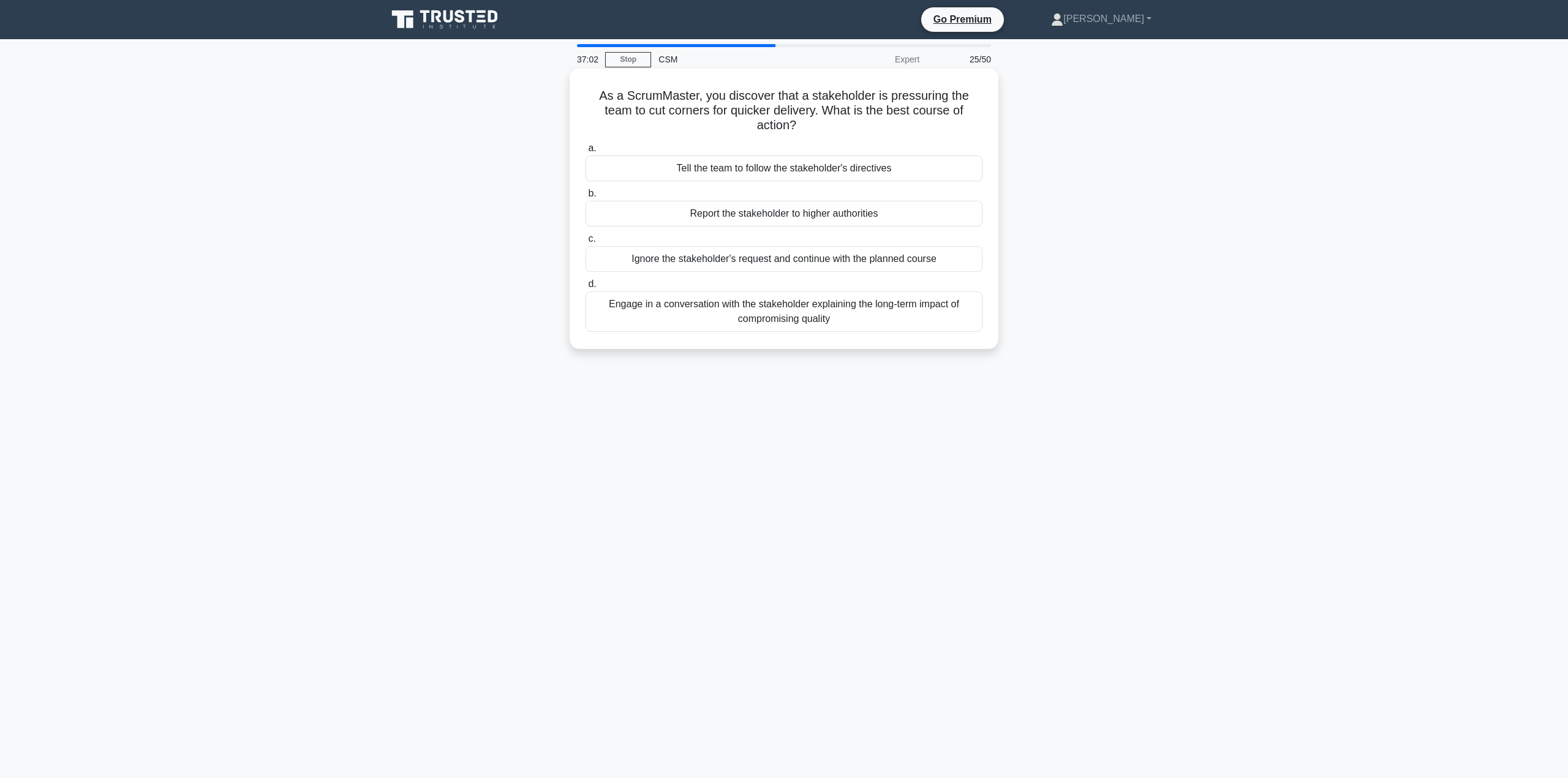
click at [837, 305] on div "Engage in a conversation with the stakeholder explaining the long-term impact o…" at bounding box center [784, 311] width 397 height 40
click at [586, 289] on input "d. Engage in a conversation with the stakeholder explaining the long-term impac…" at bounding box center [586, 285] width 0 height 8
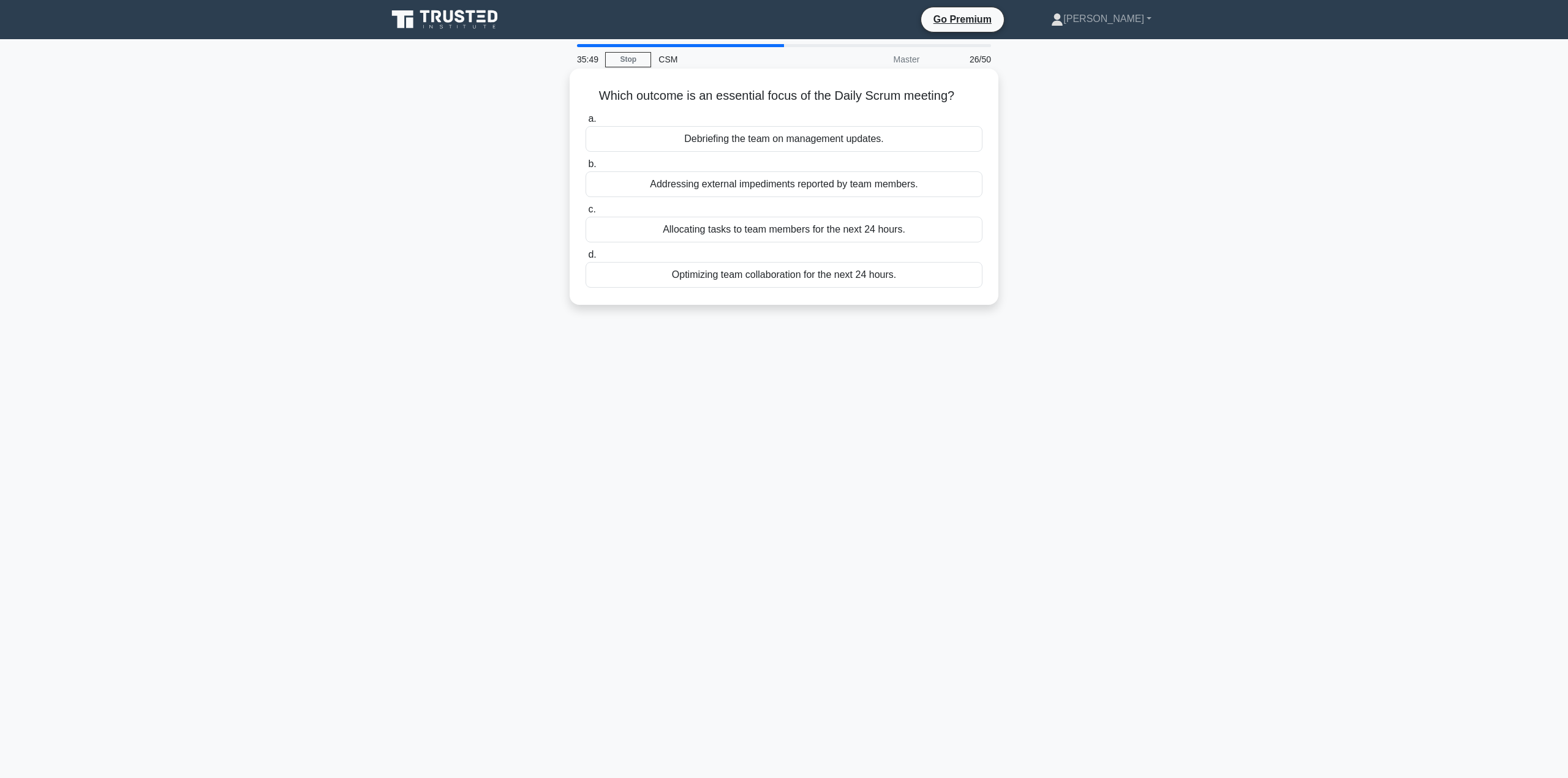
click at [720, 186] on div "Addressing external impediments reported by team members." at bounding box center [784, 183] width 397 height 25
click at [586, 169] on input "b. Addressing external impediments reported by team members." at bounding box center [586, 164] width 0 height 8
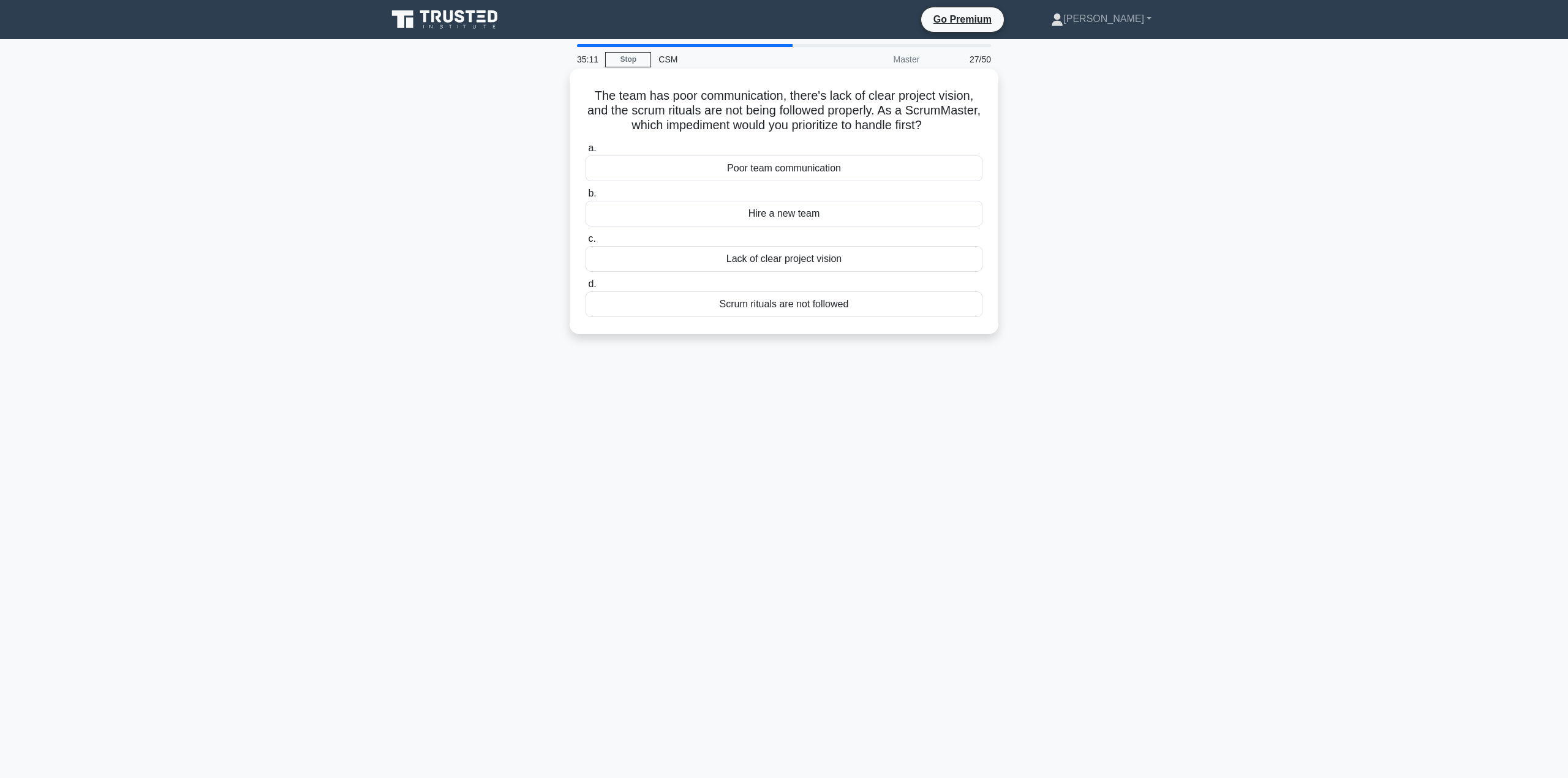
click at [800, 181] on div "Poor team communication" at bounding box center [784, 168] width 397 height 25
click at [586, 152] on input "a. Poor team communication" at bounding box center [586, 149] width 0 height 8
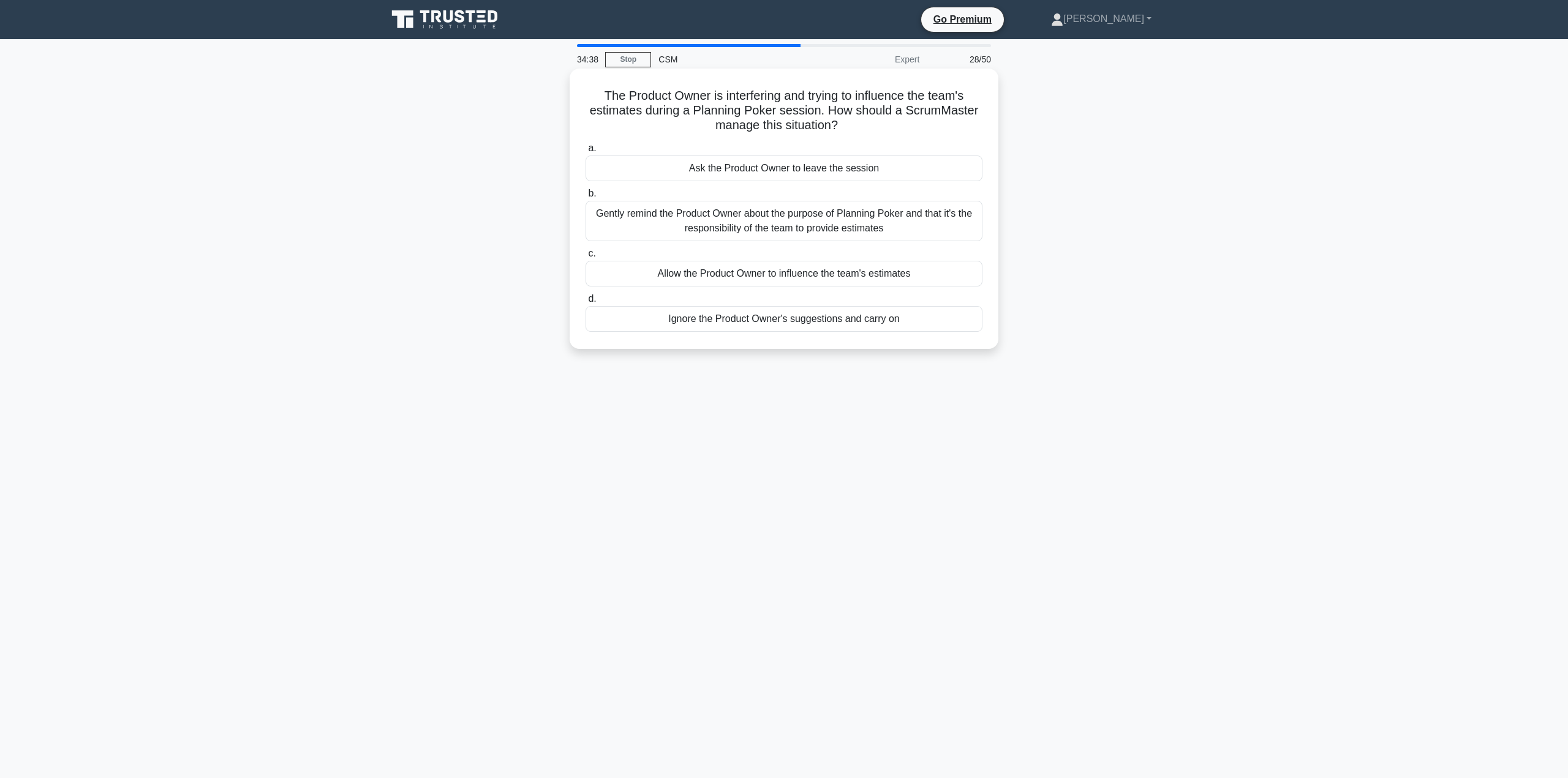
click at [756, 217] on div "Gently remind the Product Owner about the purpose of Planning Poker and that it…" at bounding box center [784, 220] width 397 height 40
click at [586, 197] on input "b. Gently remind the Product Owner about the purpose of Planning Poker and that…" at bounding box center [586, 194] width 0 height 8
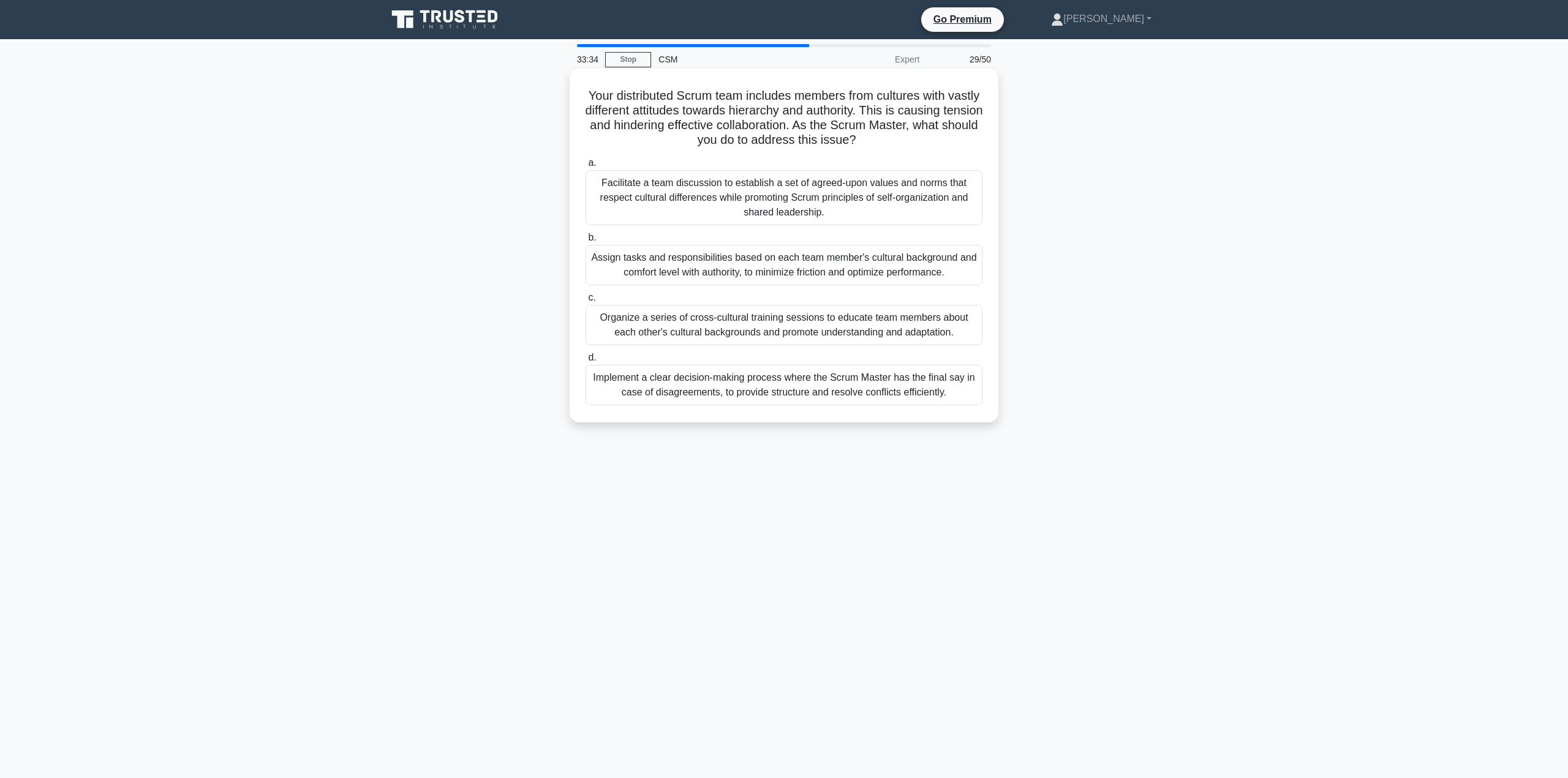
click at [856, 195] on div "Facilitate a team discussion to establish a set of agreed-upon values and norms…" at bounding box center [784, 197] width 397 height 55
click at [586, 167] on input "a. Facilitate a team discussion to establish a set of agreed-upon values and no…" at bounding box center [586, 164] width 0 height 8
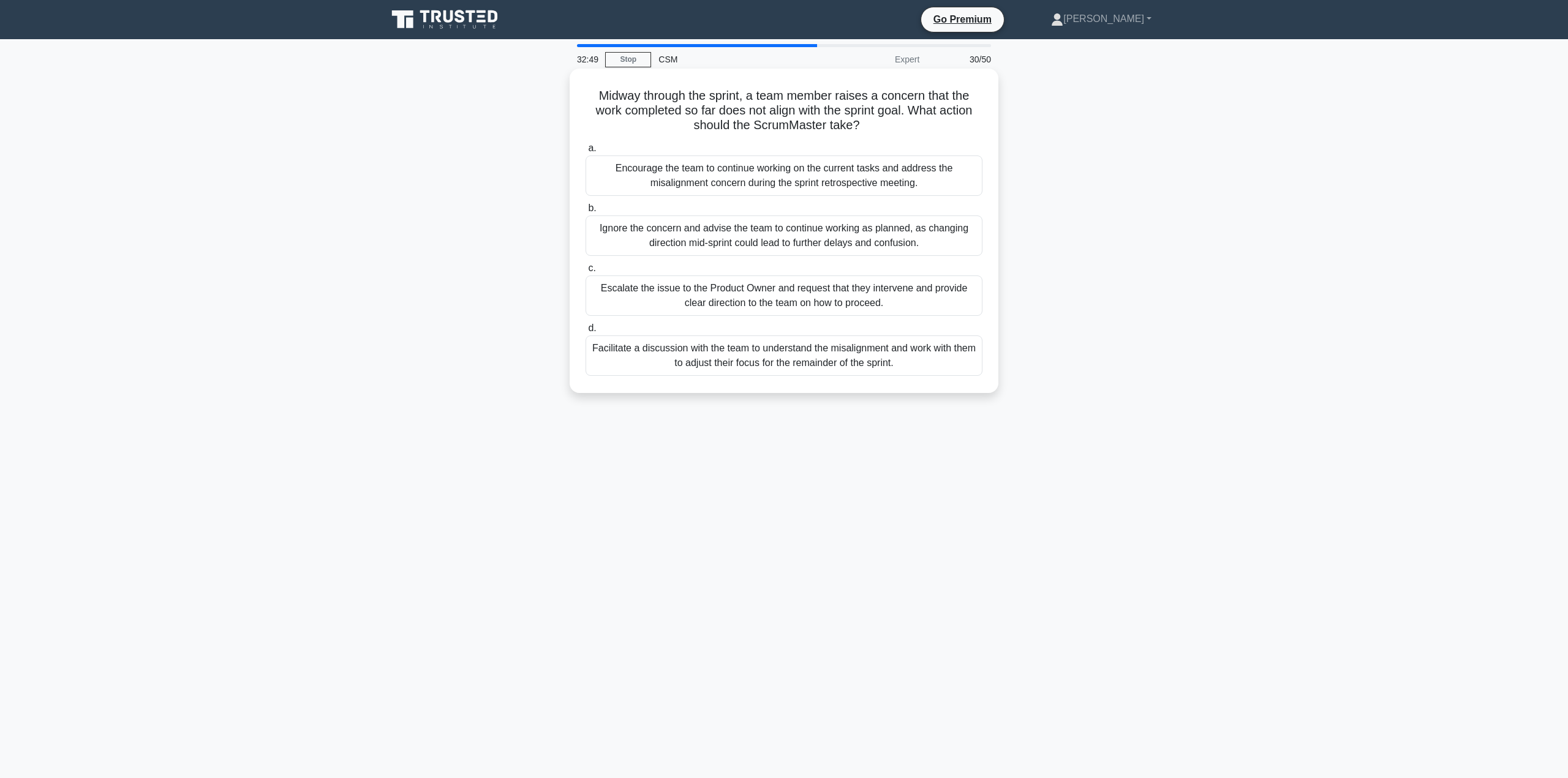
click at [814, 348] on div "Facilitate a discussion with the team to understand the misalignment and work w…" at bounding box center [784, 355] width 397 height 40
click at [586, 332] on input "d. Facilitate a discussion with the team to understand the misalignment and wor…" at bounding box center [586, 329] width 0 height 8
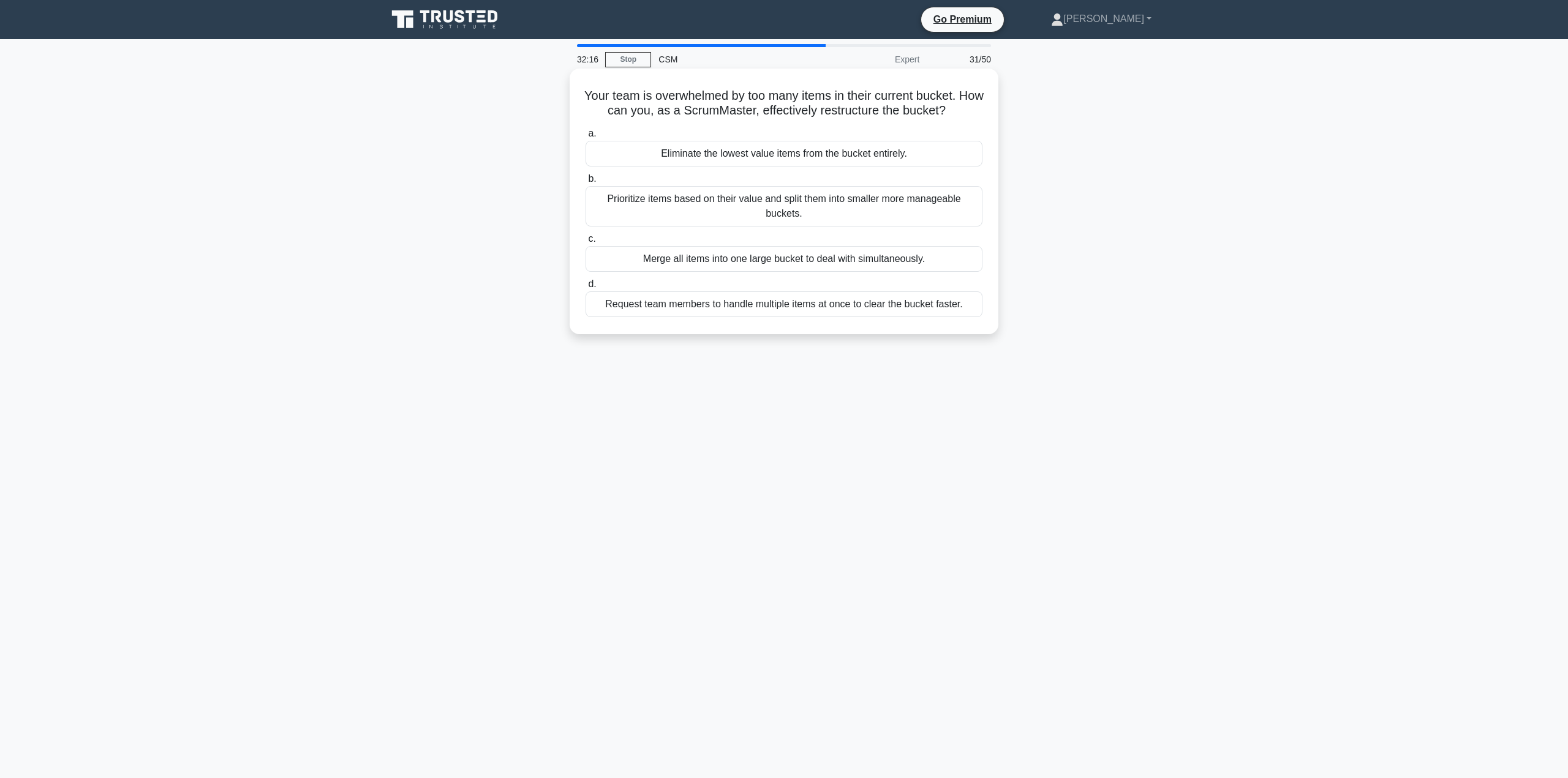
click at [831, 199] on div "Prioritize items based on their value and split them into smaller more manageab…" at bounding box center [784, 206] width 397 height 40
click at [586, 183] on input "b. Prioritize items based on their value and split them into smaller more manag…" at bounding box center [586, 179] width 0 height 8
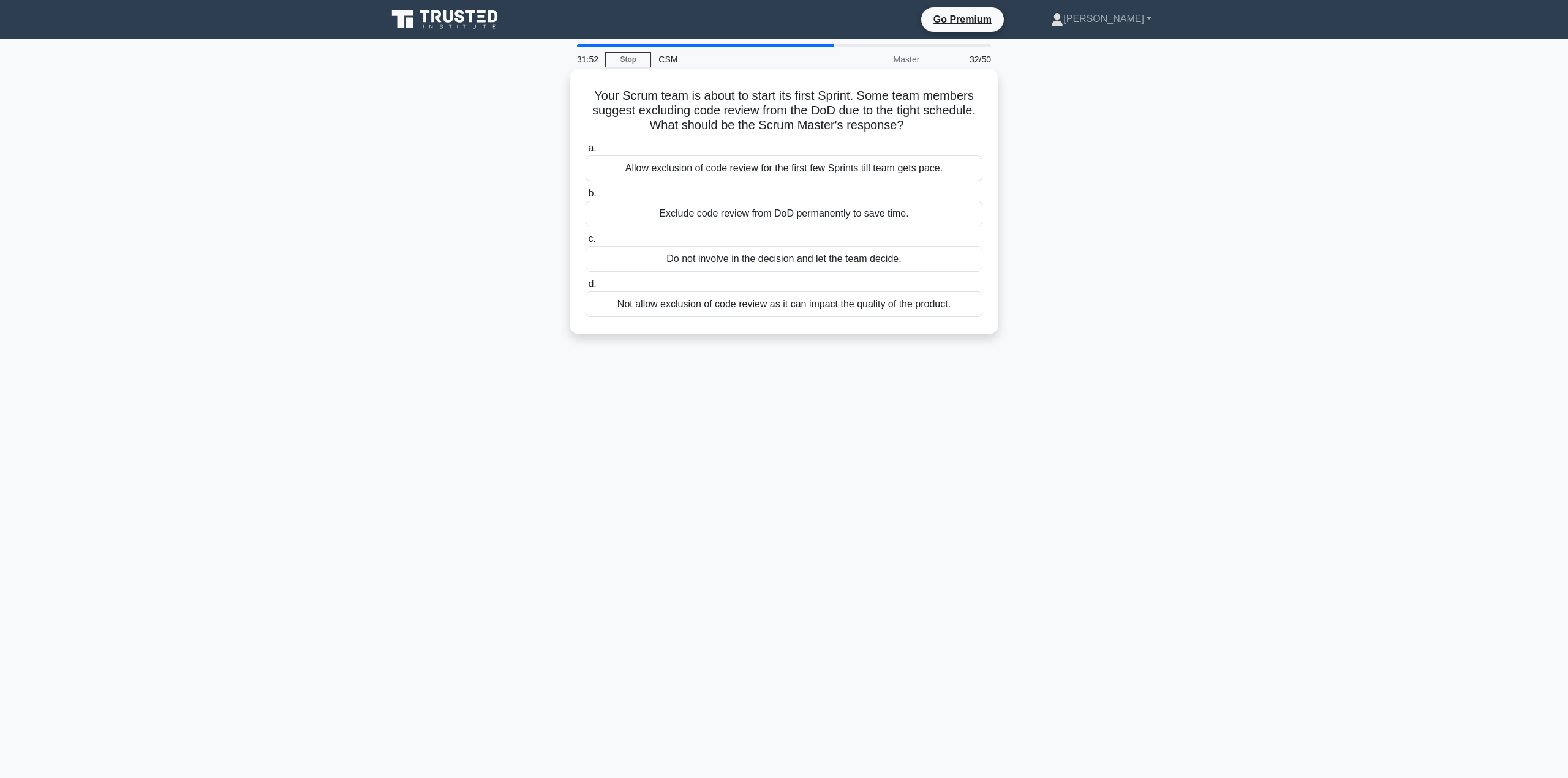
click at [878, 306] on div "Not allow exclusion of code review as it can impact the quality of the product." at bounding box center [784, 303] width 397 height 25
click at [586, 289] on input "d. Not allow exclusion of code review as it can impact the quality of the produ…" at bounding box center [586, 285] width 0 height 8
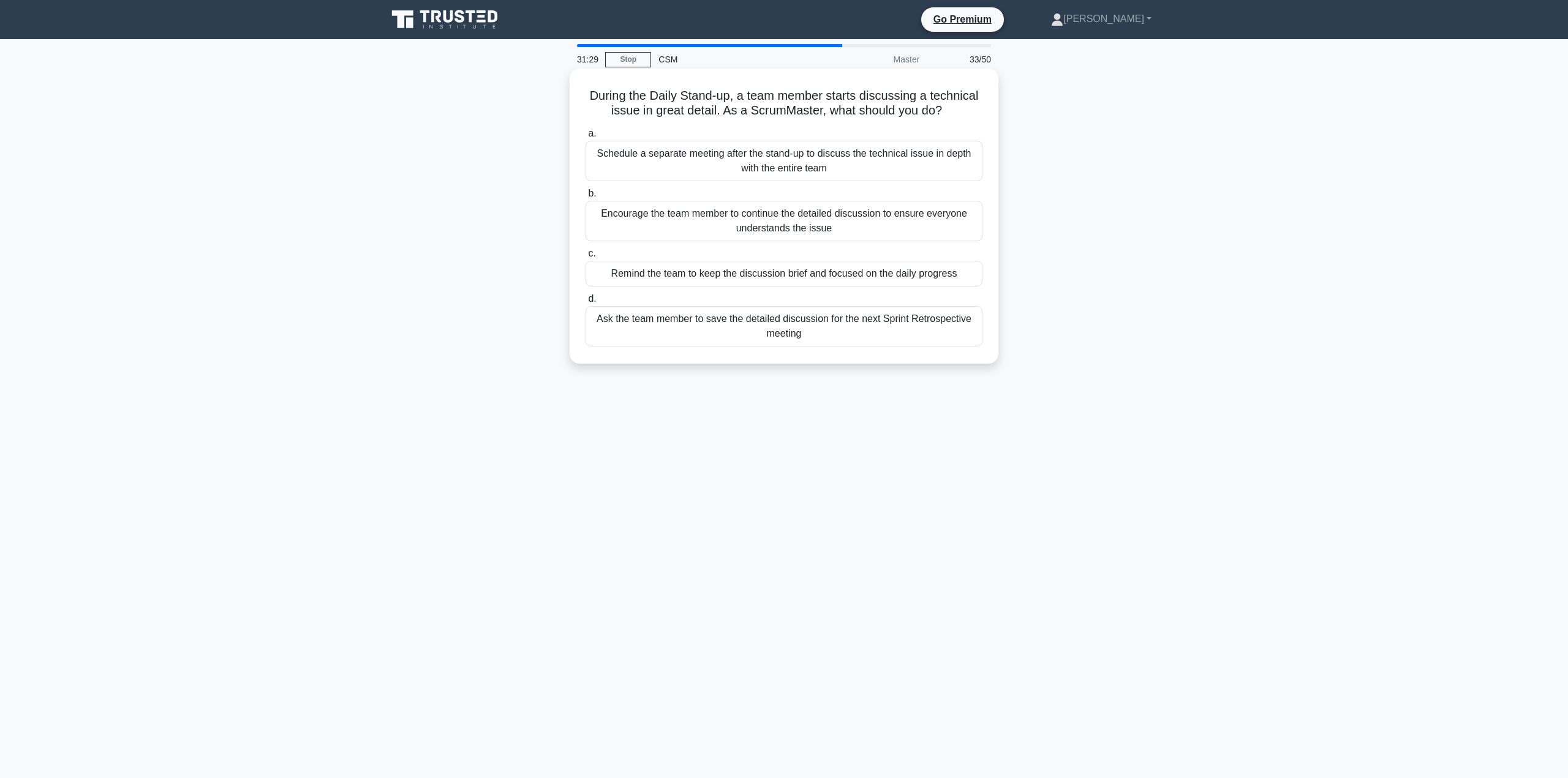
click at [879, 276] on div "Remind the team to keep the discussion brief and focused on the daily progress" at bounding box center [784, 273] width 397 height 25
click at [586, 257] on input "c. Remind the team to keep the discussion brief and focused on the daily progre…" at bounding box center [586, 254] width 0 height 8
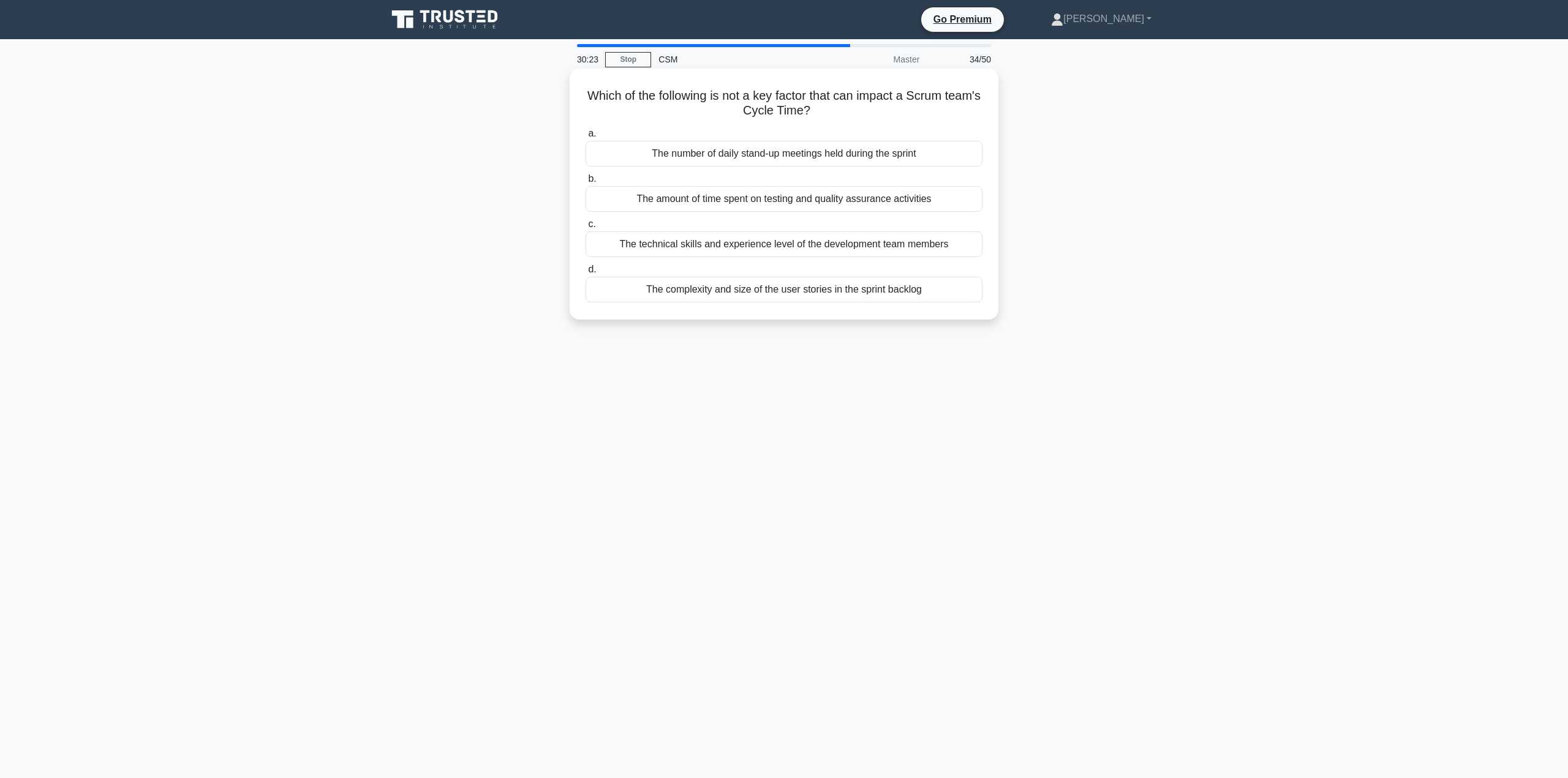
click at [767, 246] on div "The technical skills and experience level of the development team members" at bounding box center [784, 243] width 397 height 25
click at [586, 229] on input "c. The technical skills and experience level of the development team members" at bounding box center [586, 225] width 0 height 8
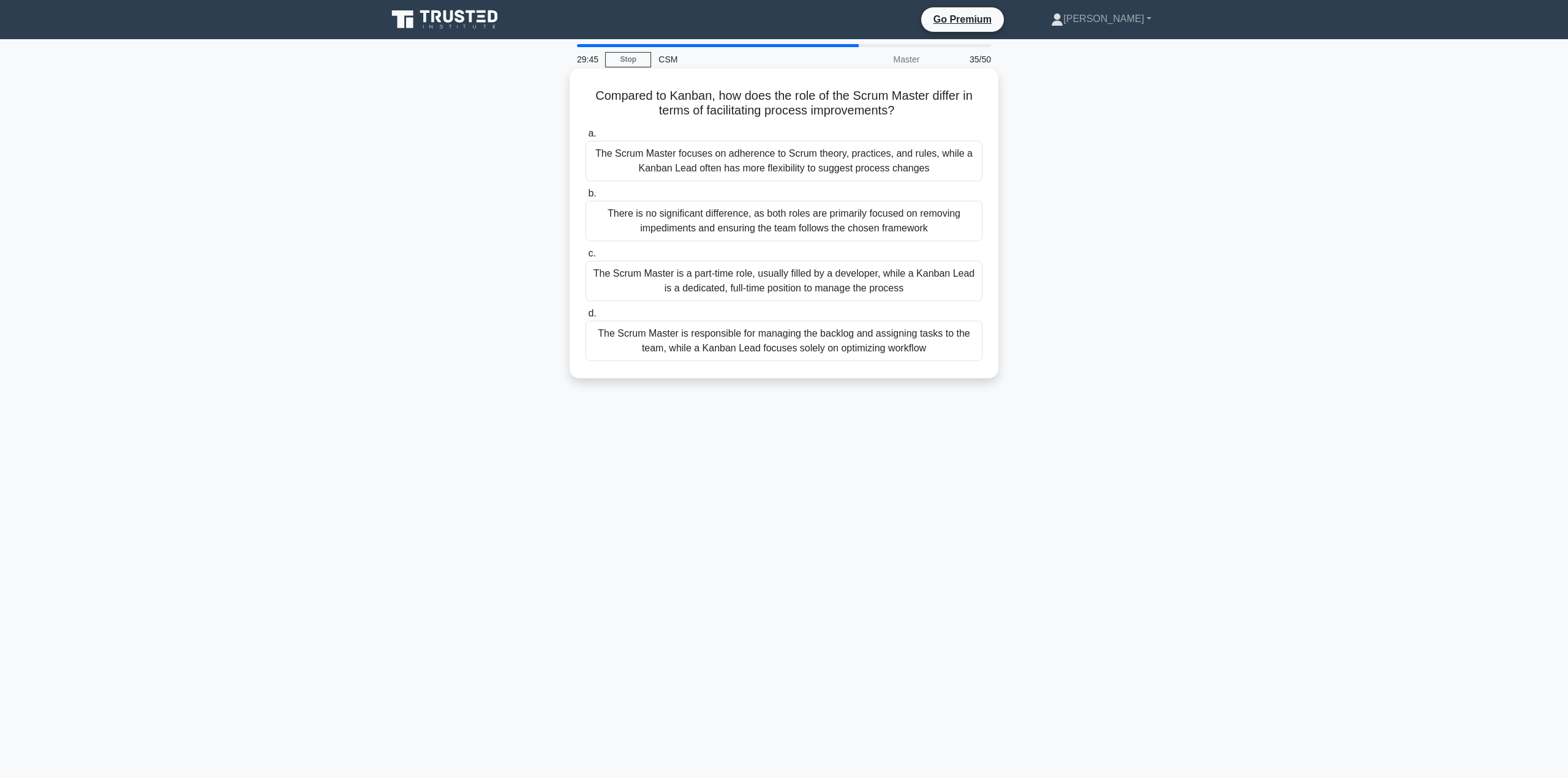
click at [769, 217] on div "There is no significant difference, as both roles are primarily focused on remo…" at bounding box center [784, 220] width 397 height 40
click at [586, 197] on input "b. There is no significant difference, as both roles are primarily focused on r…" at bounding box center [586, 194] width 0 height 8
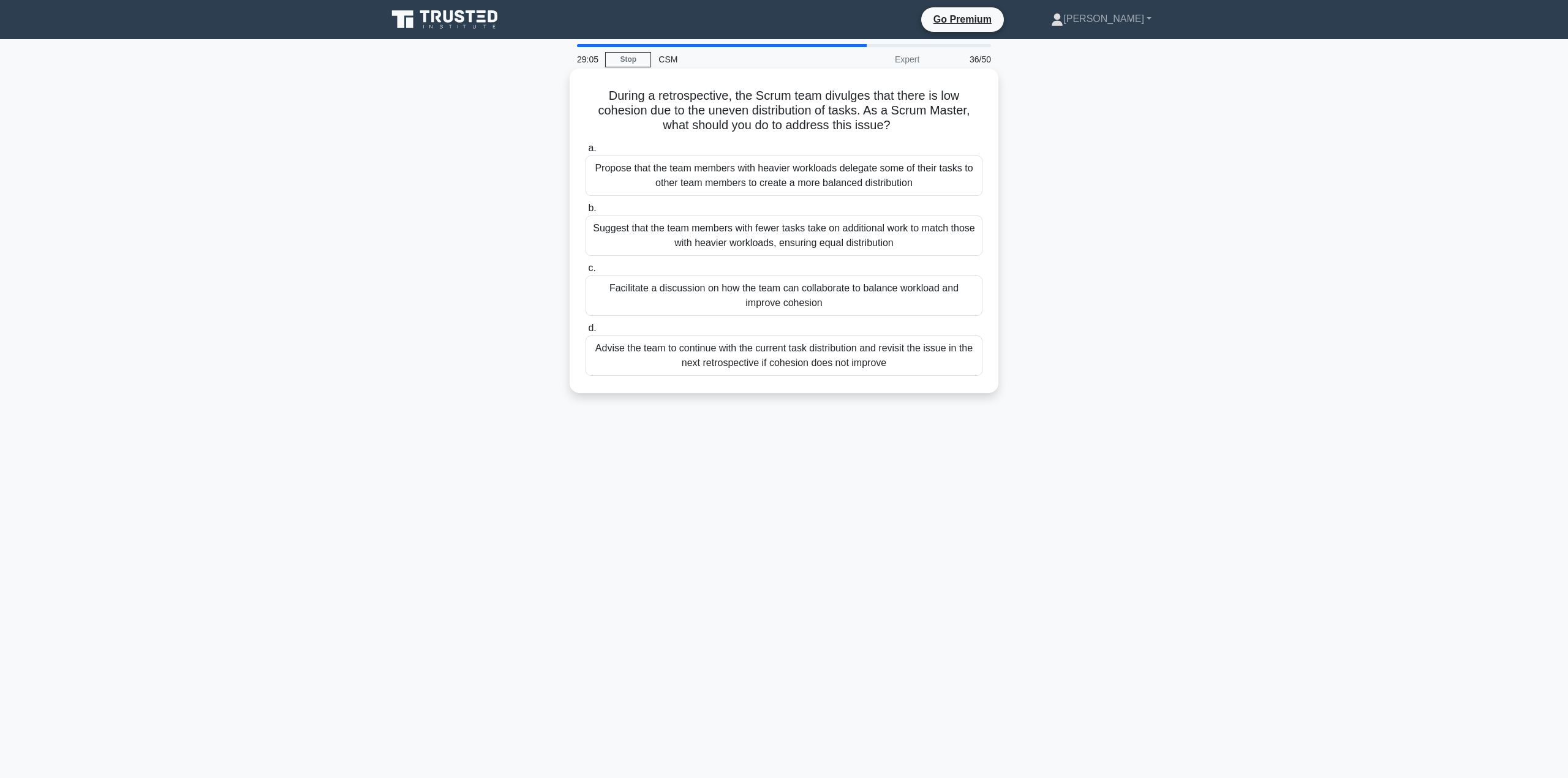
click at [860, 289] on div "Facilitate a discussion on how the team can collaborate to balance workload and…" at bounding box center [784, 295] width 397 height 40
click at [586, 272] on input "c. Facilitate a discussion on how the team can collaborate to balance workload …" at bounding box center [586, 269] width 0 height 8
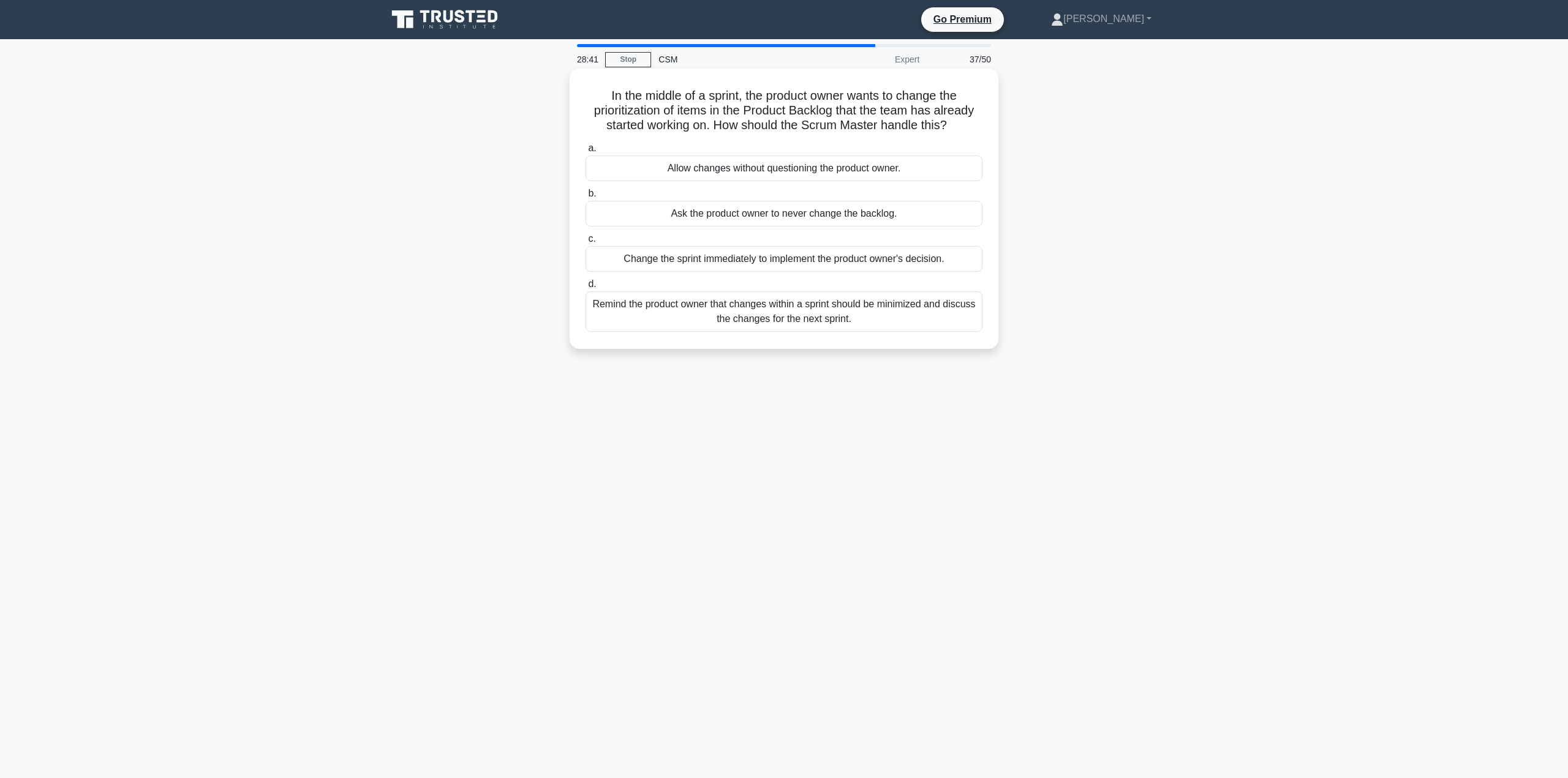
click at [817, 306] on div "Remind the product owner that changes within a sprint should be minimized and d…" at bounding box center [784, 311] width 397 height 40
click at [586, 289] on input "d. Remind the product owner that changes within a sprint should be minimized an…" at bounding box center [586, 285] width 0 height 8
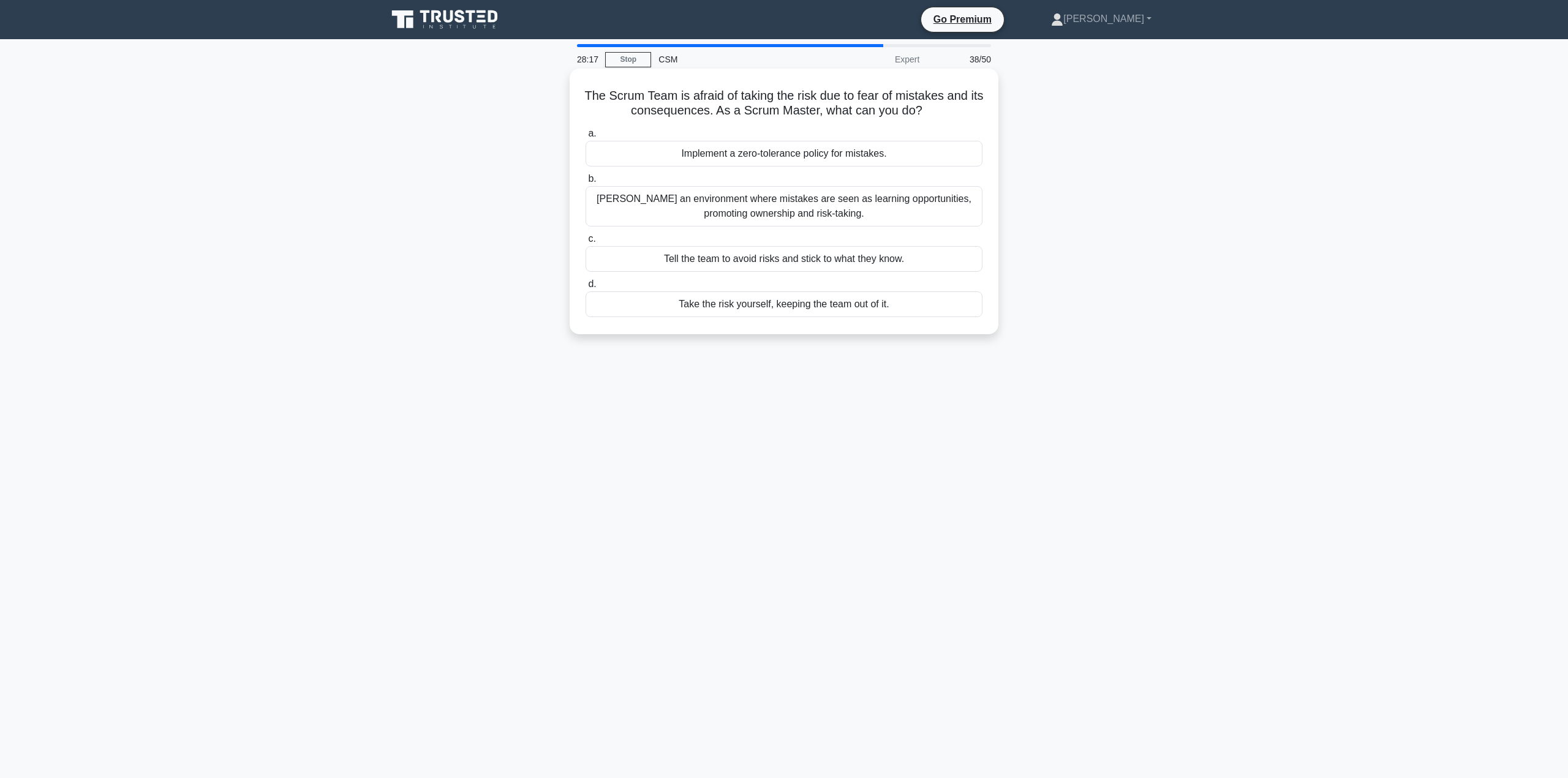
click at [795, 198] on div "Foster an environment where mistakes are seen as learning opportunities, promot…" at bounding box center [784, 206] width 397 height 40
click at [586, 183] on input "b. Foster an environment where mistakes are seen as learning opportunities, pro…" at bounding box center [586, 179] width 0 height 8
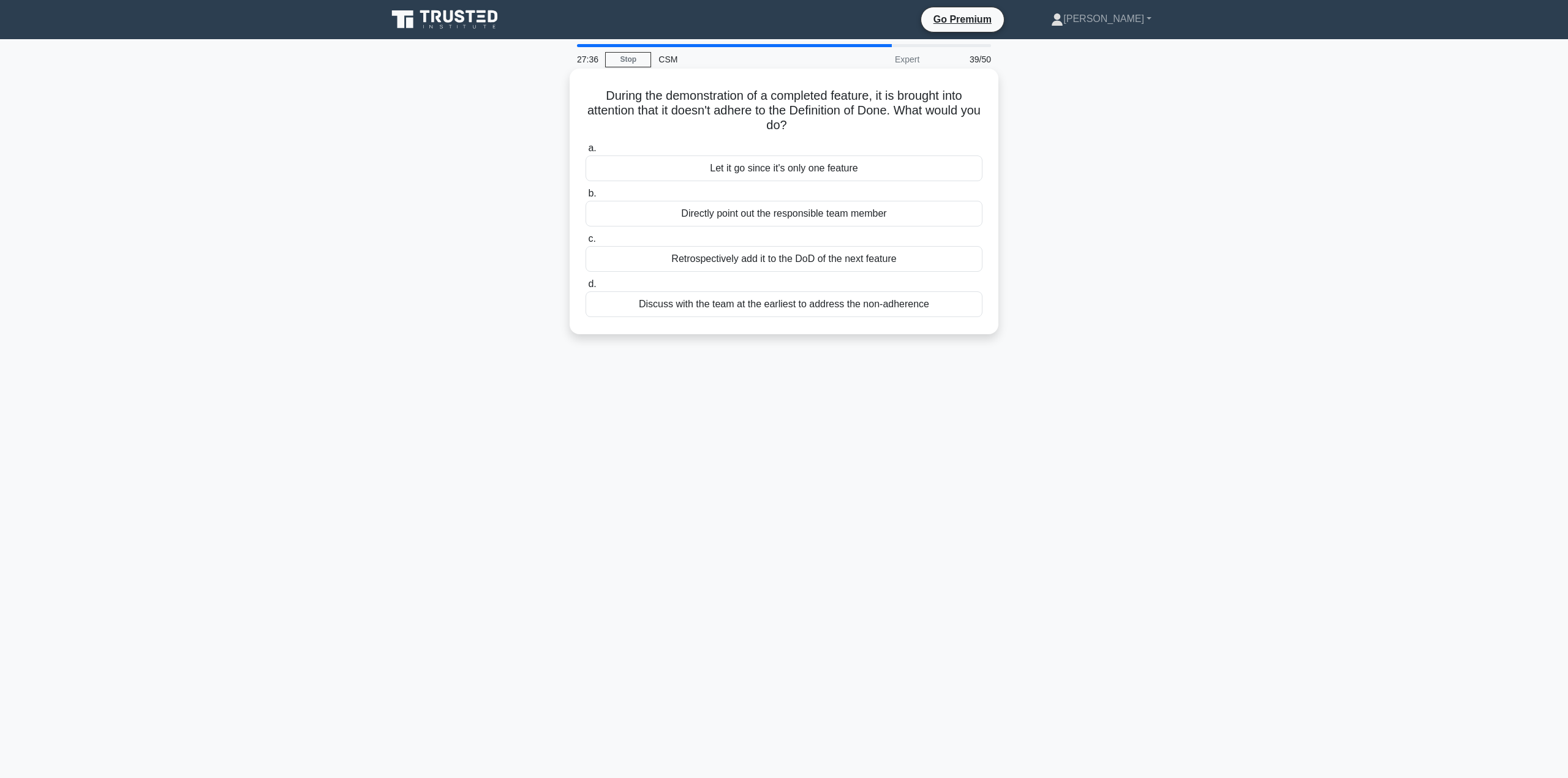
click at [881, 303] on div "Discuss with the team at the earliest to address the non-adherence" at bounding box center [784, 303] width 397 height 25
click at [586, 289] on input "d. Discuss with the team at the earliest to address the non-adherence" at bounding box center [586, 285] width 0 height 8
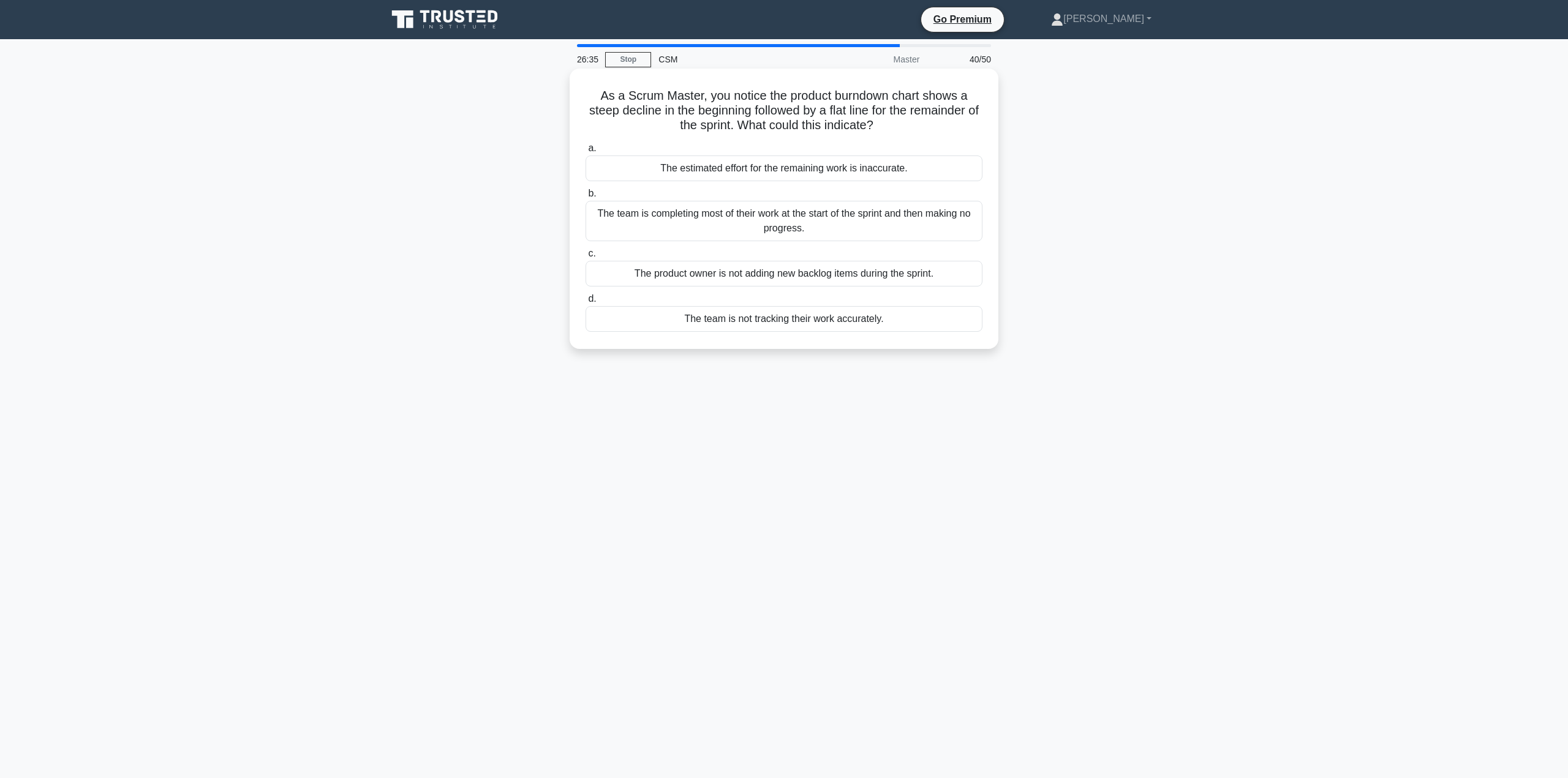
drag, startPoint x: 800, startPoint y: 216, endPoint x: 786, endPoint y: 269, distance: 54.8
click at [786, 280] on div "a. The estimated effort for the remaining work is inaccurate. b. The team is co…" at bounding box center [784, 236] width 411 height 196
click at [774, 212] on div "The team is completing most of their work at the start of the sprint and then m…" at bounding box center [784, 220] width 397 height 40
click at [586, 197] on input "b. The team is completing most of their work at the start of the sprint and the…" at bounding box center [586, 194] width 0 height 8
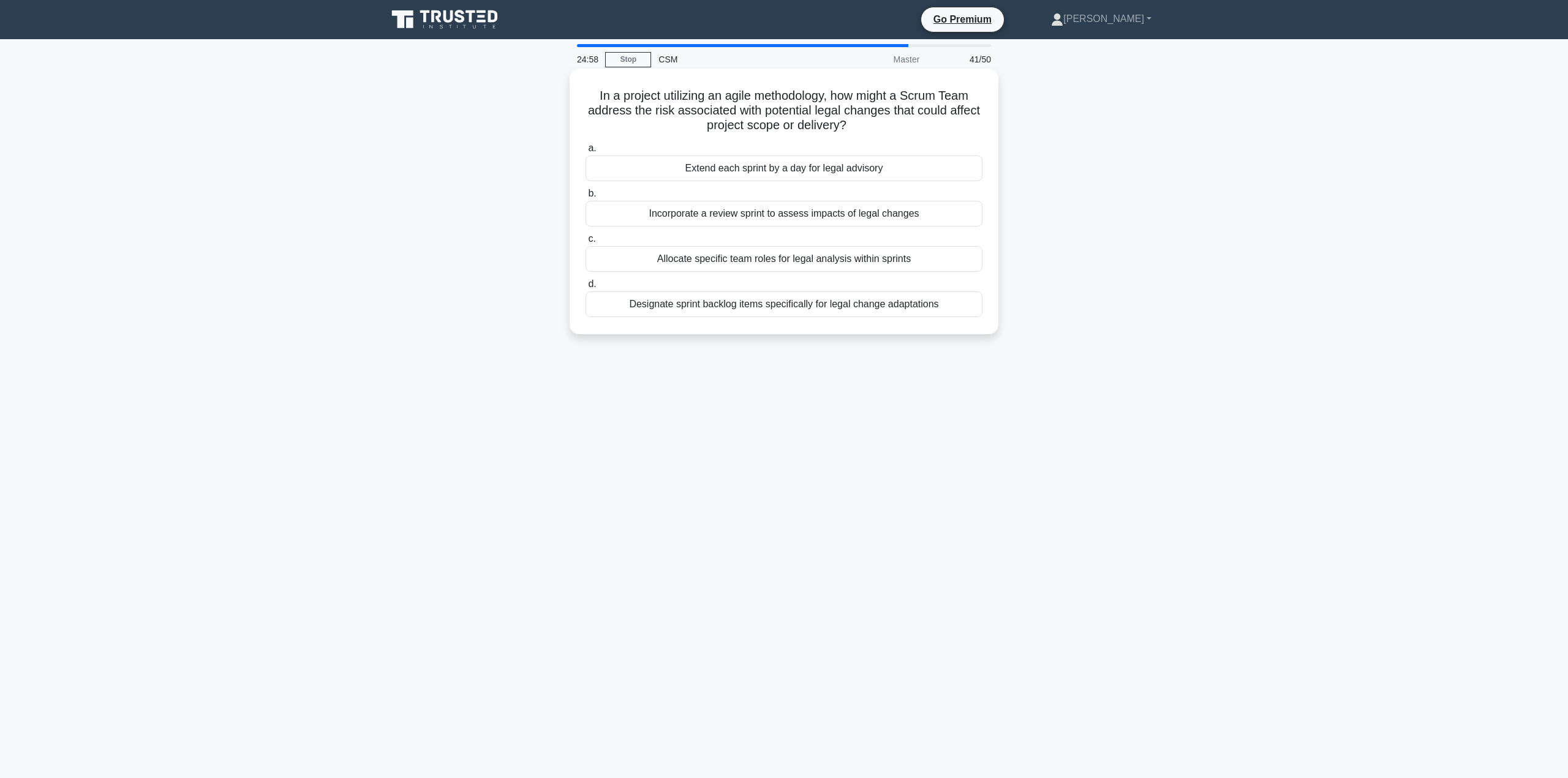
click at [763, 217] on div "Incorporate a review sprint to assess impacts of legal changes" at bounding box center [784, 213] width 397 height 25
click at [586, 197] on input "b. Incorporate a review sprint to assess impacts of legal changes" at bounding box center [586, 194] width 0 height 8
click at [905, 307] on div "The project is in a stable phase with no actual or perceived threats affecting …" at bounding box center [784, 303] width 397 height 25
click at [586, 289] on input "d. The project is in a stable phase with no actual or perceived threats affecti…" at bounding box center [586, 285] width 0 height 8
click at [813, 169] on div "Scrum, because of its sprint review" at bounding box center [784, 168] width 397 height 25
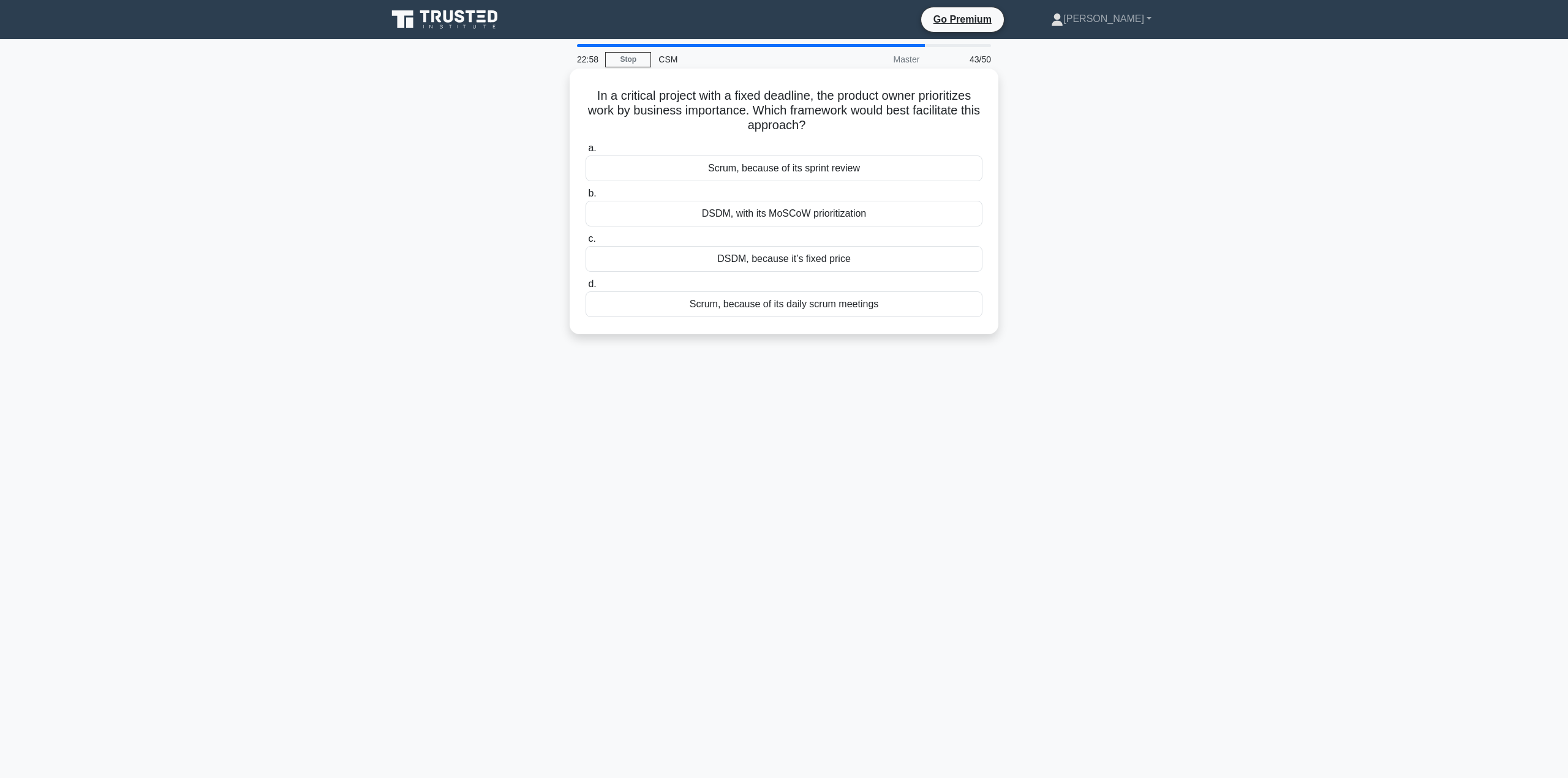
click at [586, 152] on input "a. Scrum, because of its sprint review" at bounding box center [586, 149] width 0 height 8
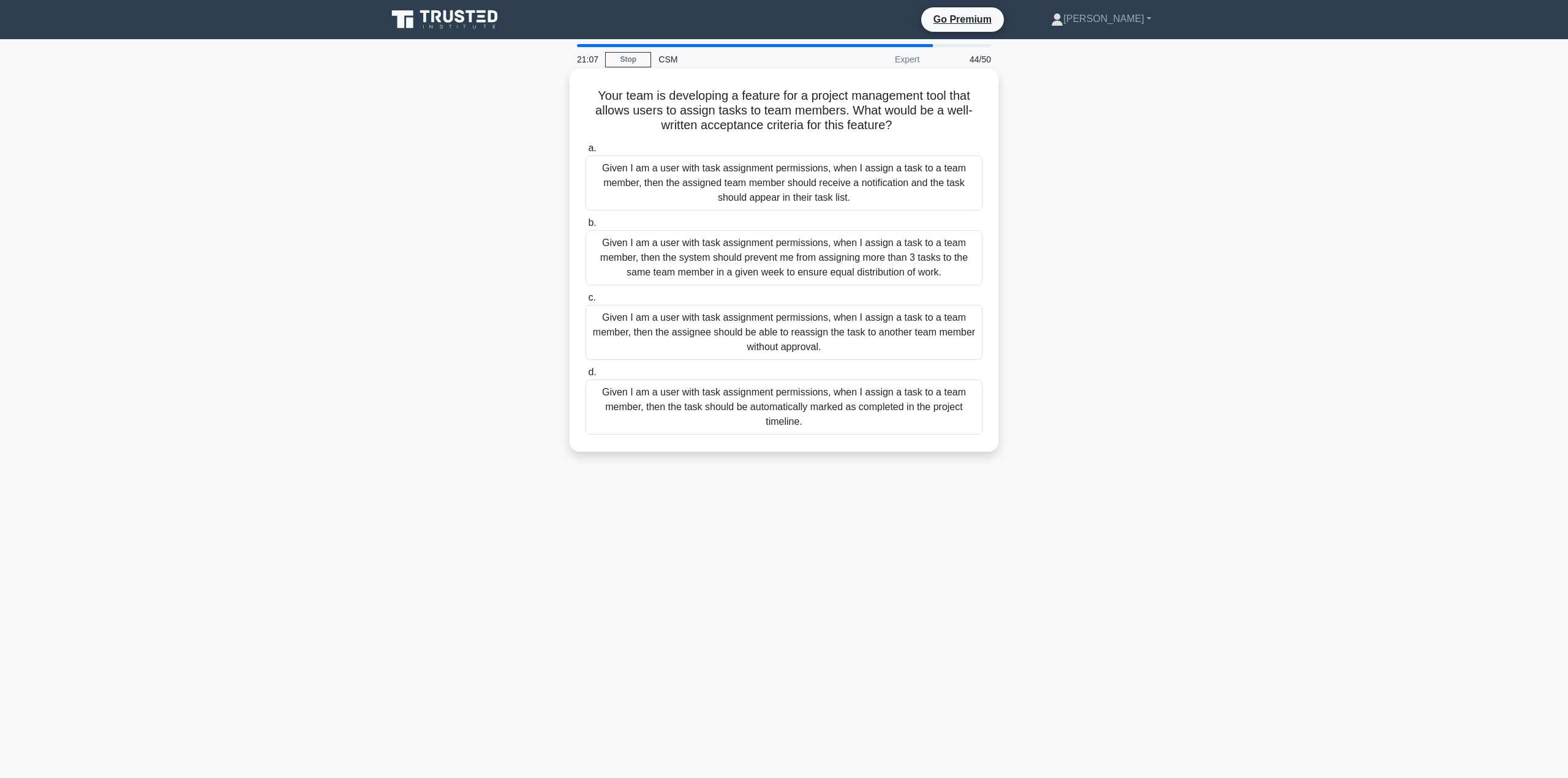
click at [835, 173] on div "Given I am a user with task assignment permissions, when I assign a task to a t…" at bounding box center [784, 183] width 397 height 55
click at [586, 152] on input "a. Given I am a user with task assignment permissions, when I assign a task to …" at bounding box center [586, 149] width 0 height 8
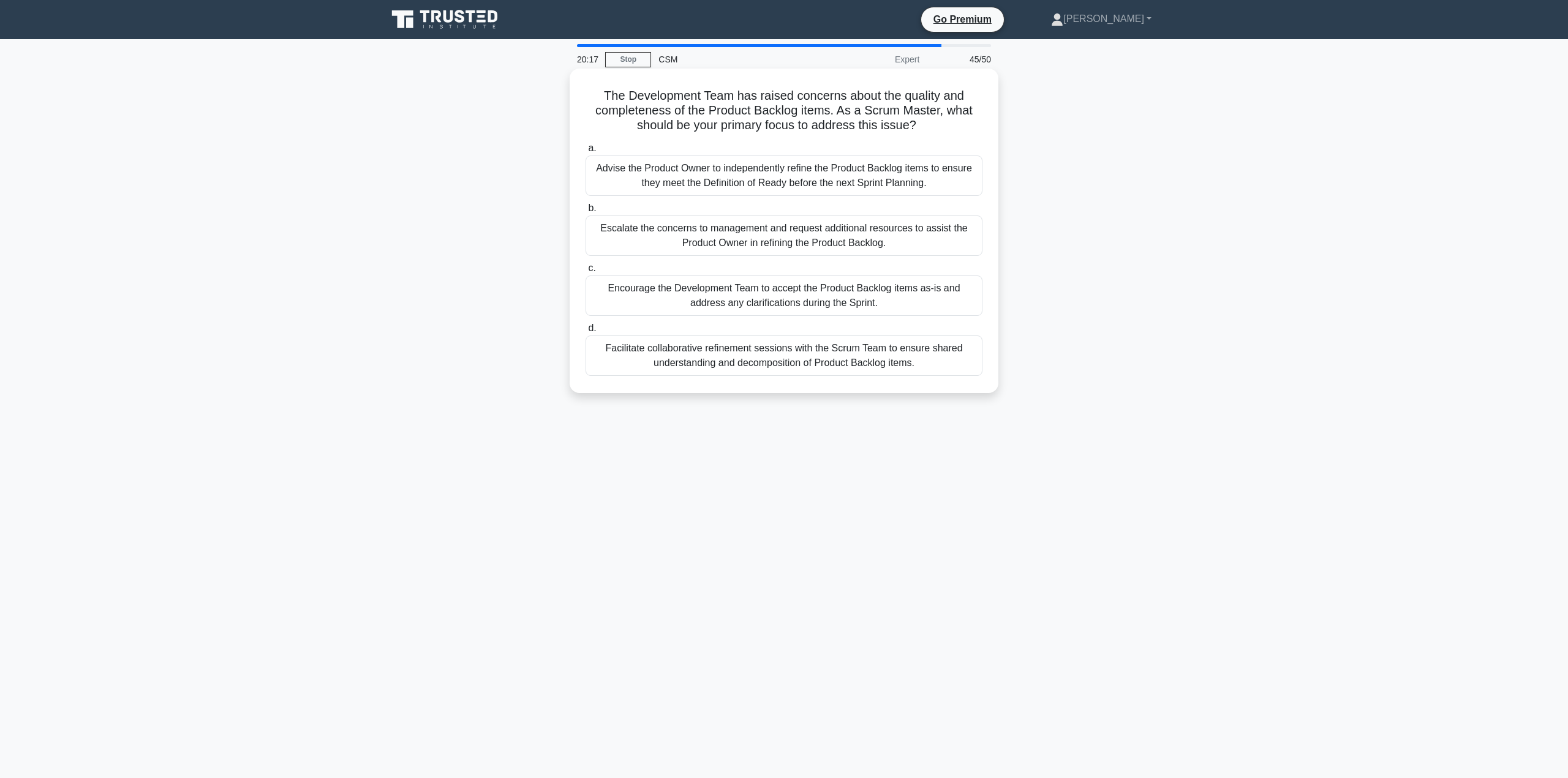
click at [876, 363] on div "Facilitate collaborative refinement sessions with the Scrum Team to ensure shar…" at bounding box center [784, 355] width 397 height 40
click at [586, 332] on input "d. Facilitate collaborative refinement sessions with the Scrum Team to ensure s…" at bounding box center [586, 329] width 0 height 8
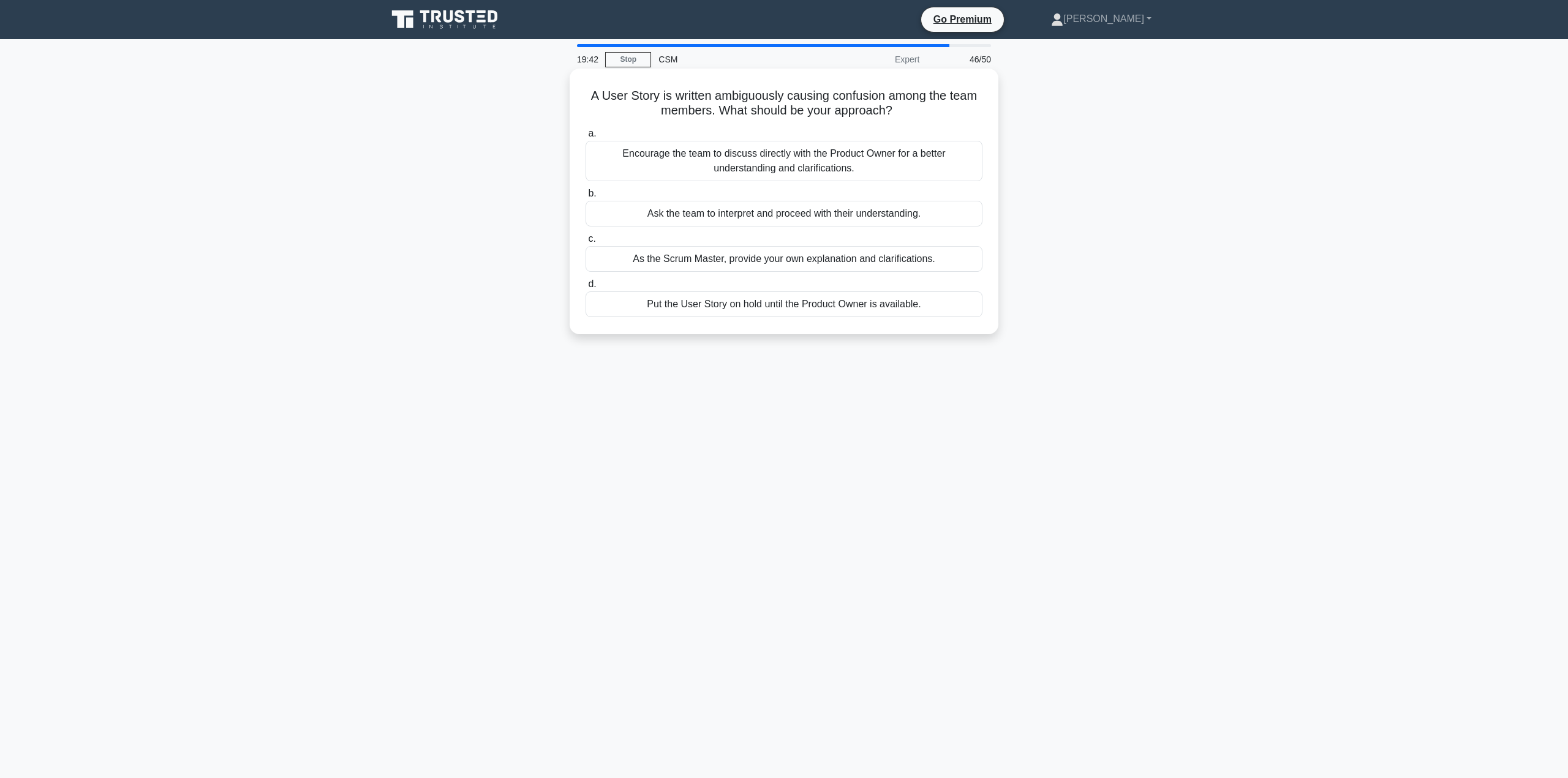
click at [775, 158] on div "Encourage the team to discuss directly with the Product Owner for a better unde…" at bounding box center [784, 160] width 397 height 40
click at [586, 138] on input "a. Encourage the team to discuss directly with the Product Owner for a better u…" at bounding box center [586, 134] width 0 height 8
click at [733, 197] on div "Have the team remove items from the Sprint backlog until the capacity matches t…" at bounding box center [784, 206] width 397 height 40
click at [586, 183] on input "b. Have the team remove items from the Sprint backlog until the capacity matche…" at bounding box center [586, 179] width 0 height 8
click at [749, 169] on div "Try to engage an available Product Owner proxy or substitute till primary is un…" at bounding box center [784, 168] width 397 height 25
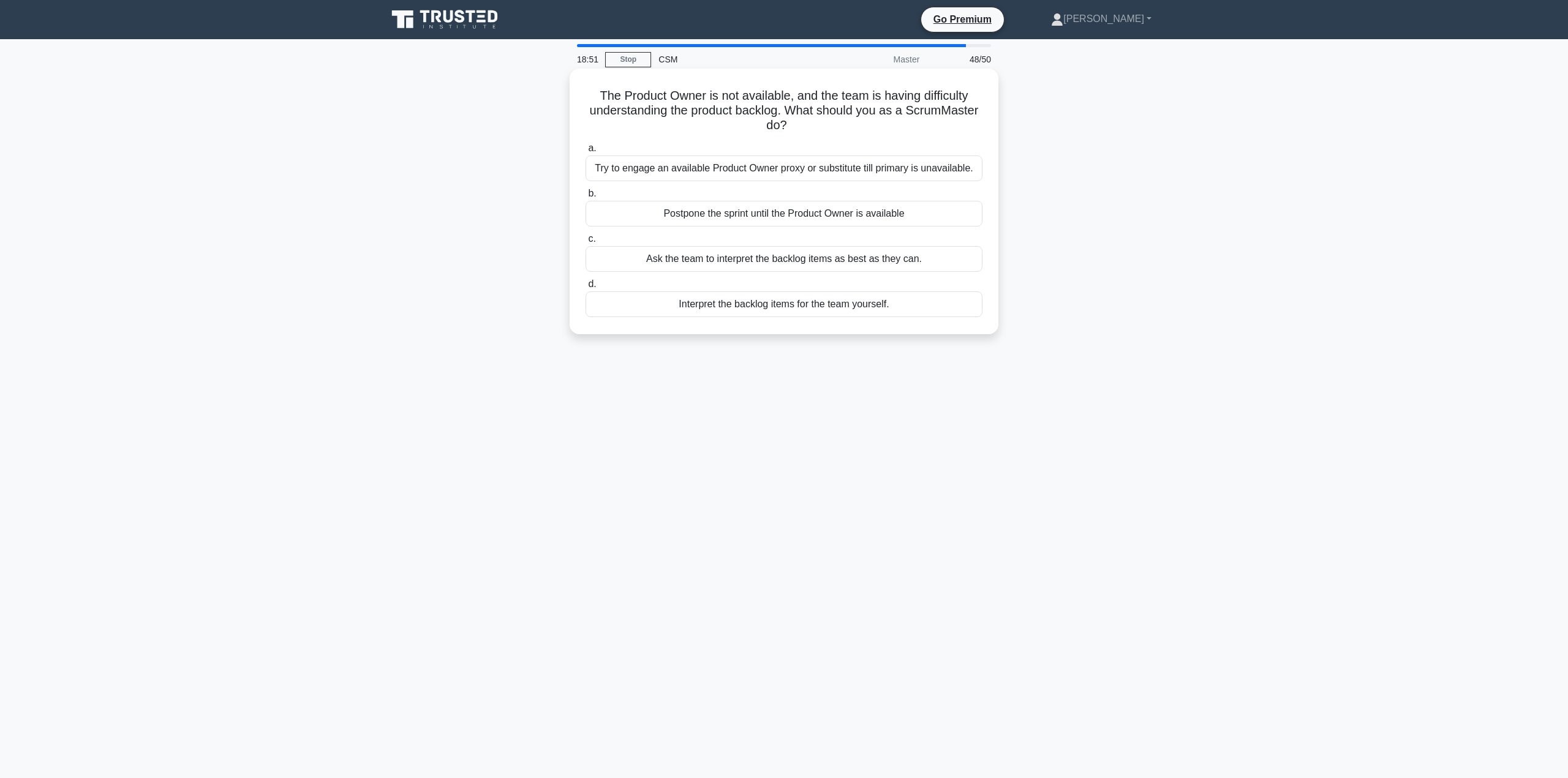
click at [586, 152] on input "a. Try to engage an available Product Owner proxy or substitute till primary is…" at bounding box center [586, 149] width 0 height 8
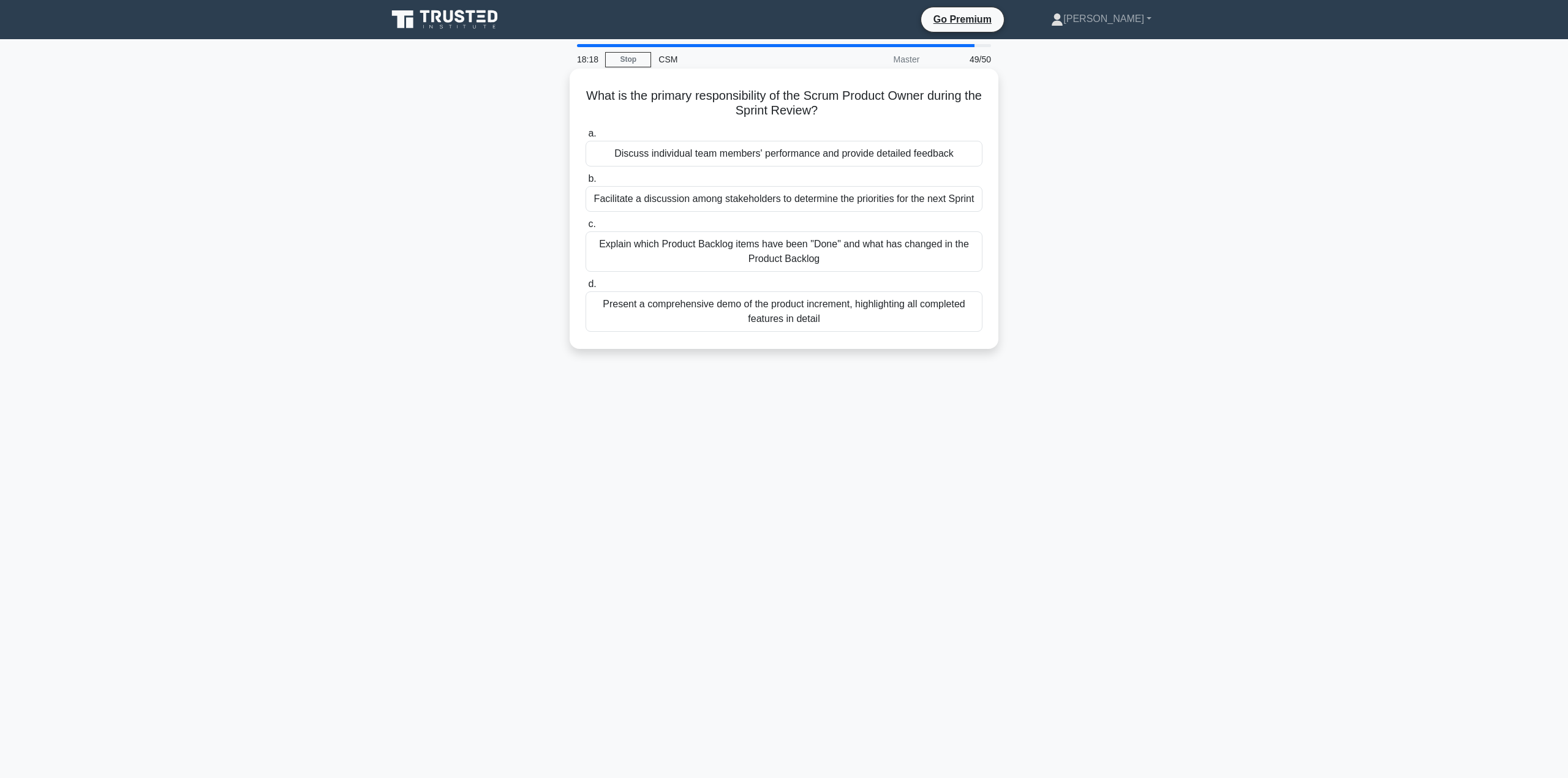
click at [796, 317] on div "Present a comprehensive demo of the product increment, highlighting all complet…" at bounding box center [784, 311] width 397 height 40
click at [586, 289] on input "d. Present a comprehensive demo of the product increment, highlighting all comp…" at bounding box center [586, 285] width 0 height 8
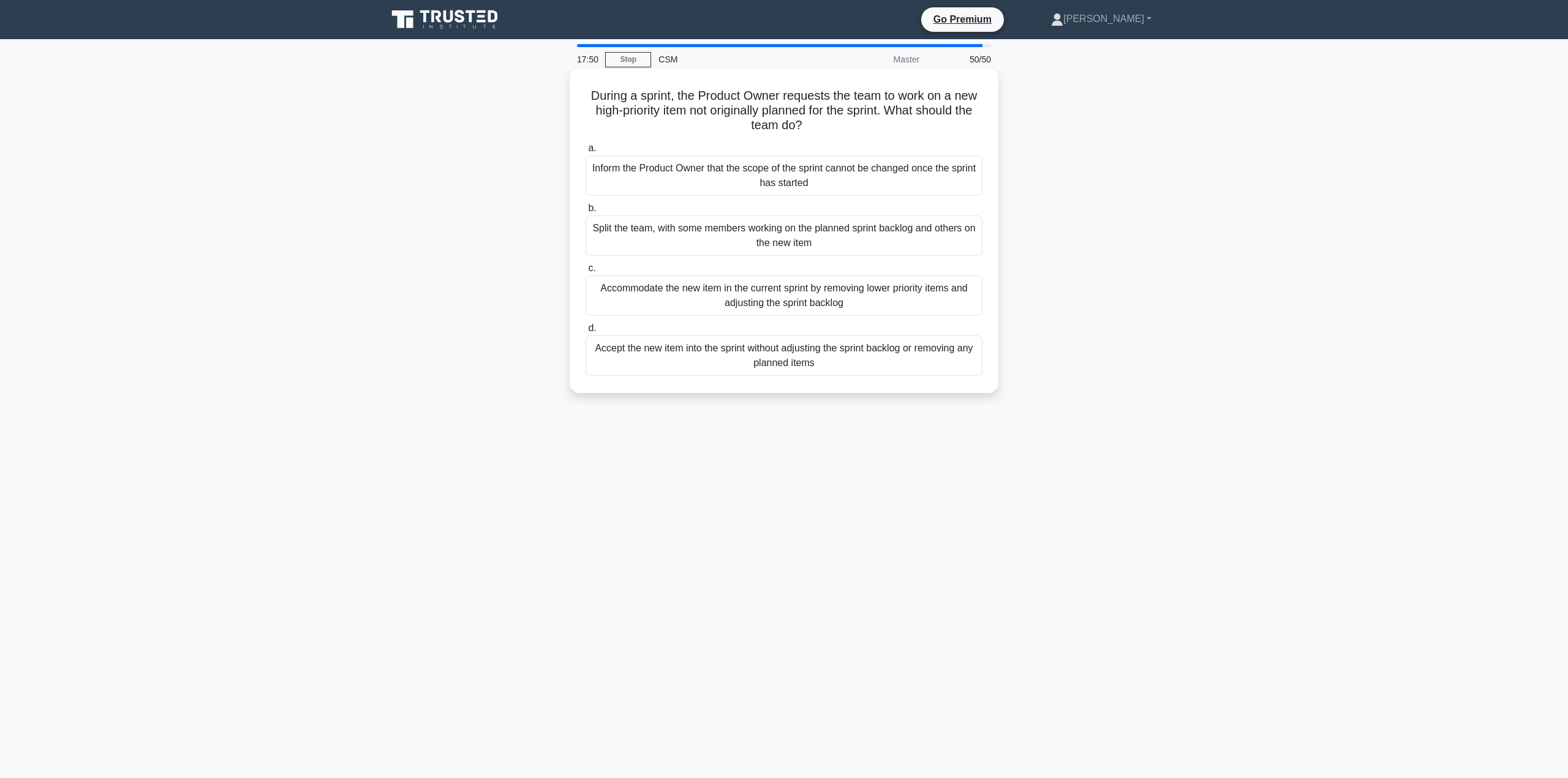
click at [763, 355] on div "Accept the new item into the sprint without adjusting the sprint backlog or rem…" at bounding box center [784, 355] width 397 height 40
click at [586, 332] on input "d. Accept the new item into the sprint without adjusting the sprint backlog or …" at bounding box center [586, 329] width 0 height 8
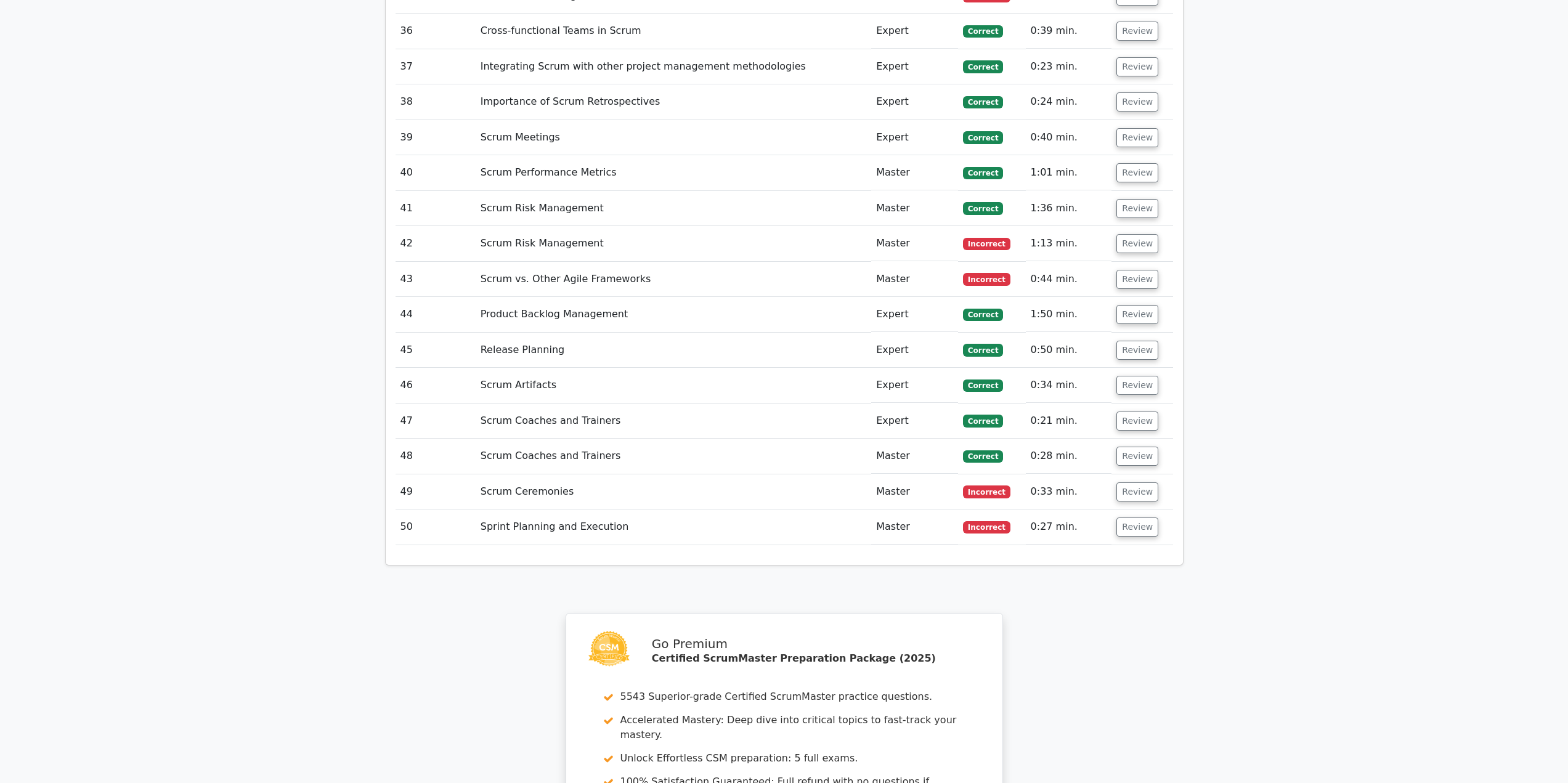
scroll to position [3451, 0]
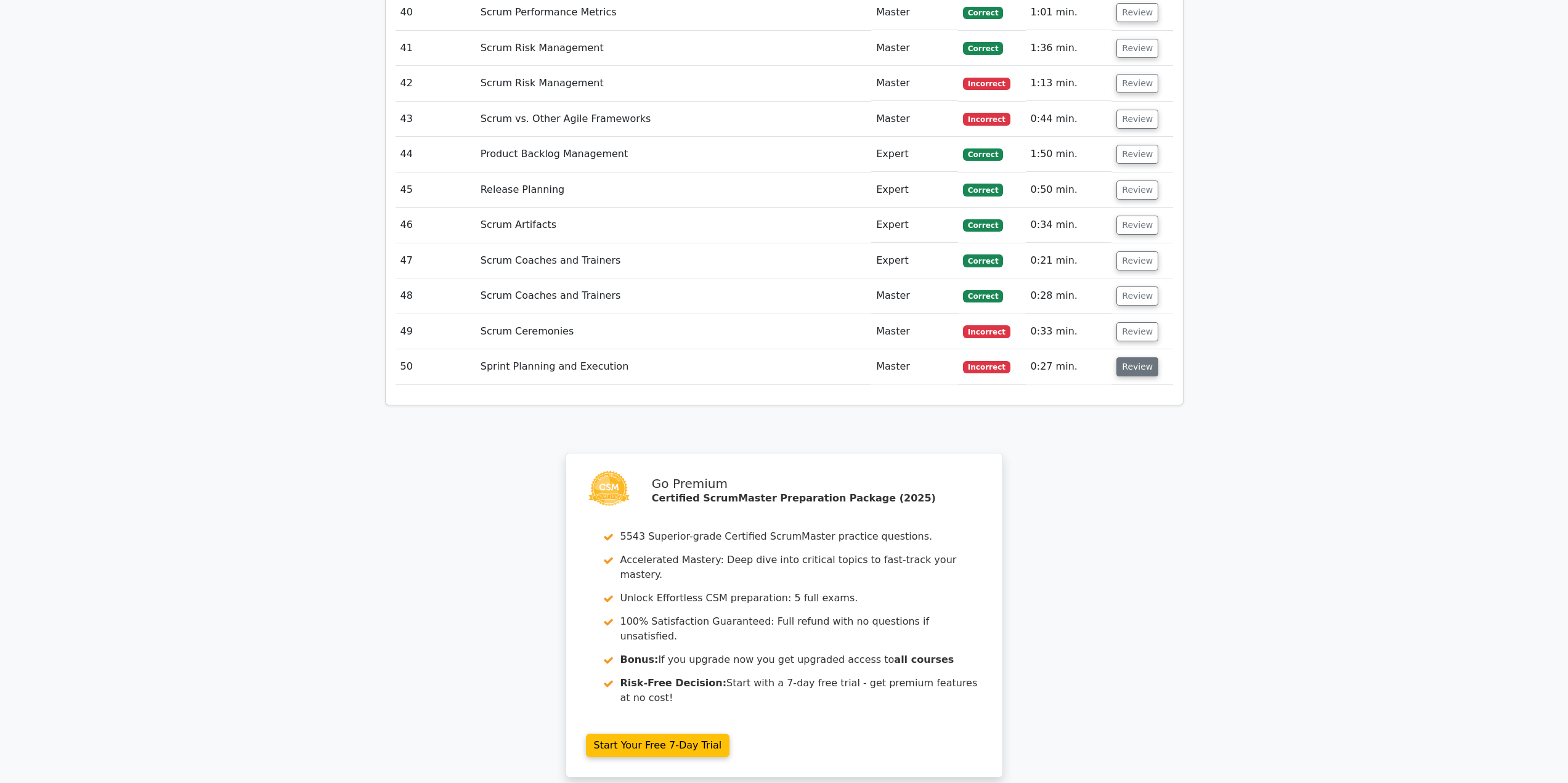
click at [1134, 358] on button "Review" at bounding box center [1137, 367] width 42 height 19
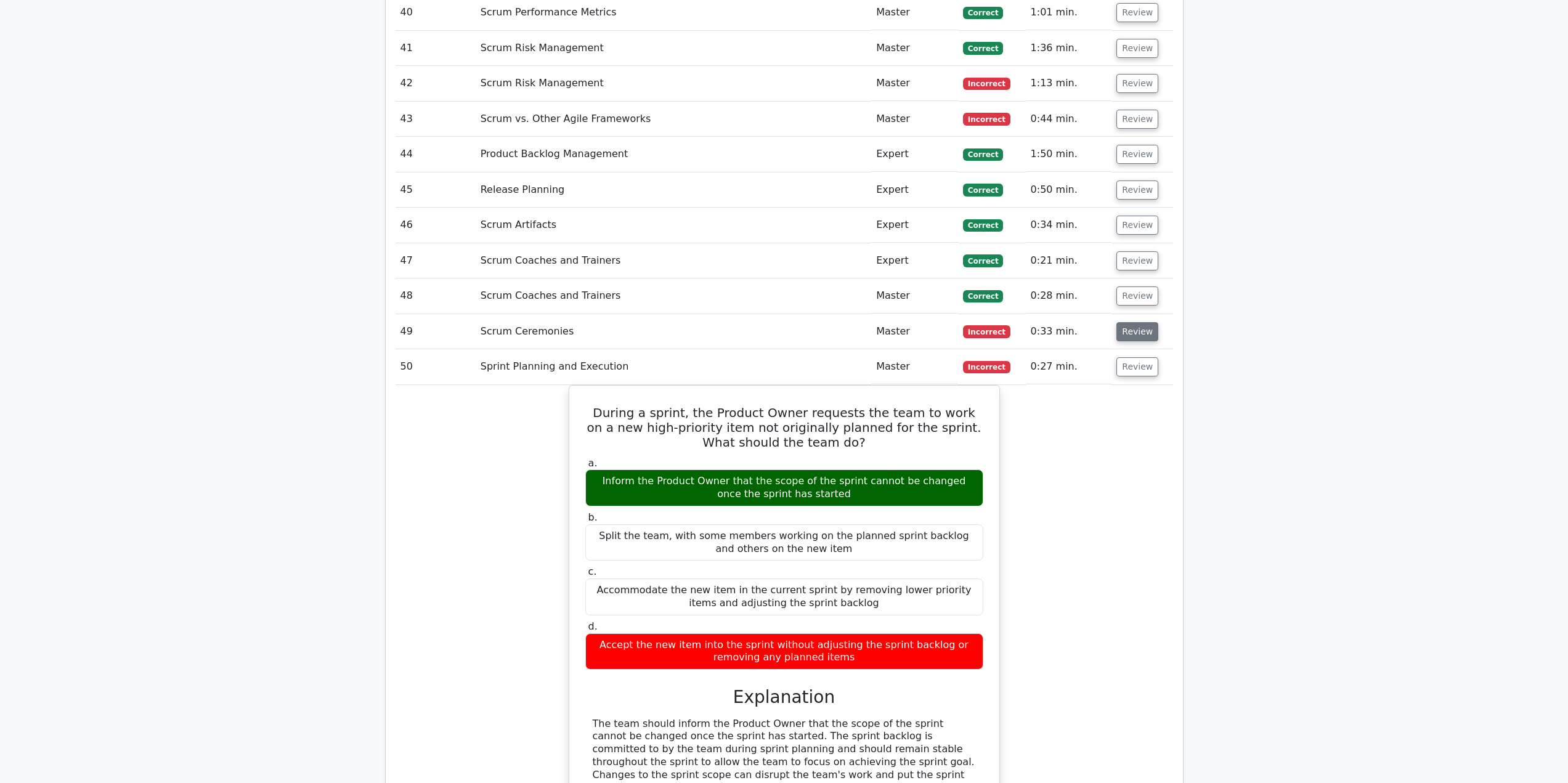
click at [1135, 322] on button "Review" at bounding box center [1137, 331] width 42 height 19
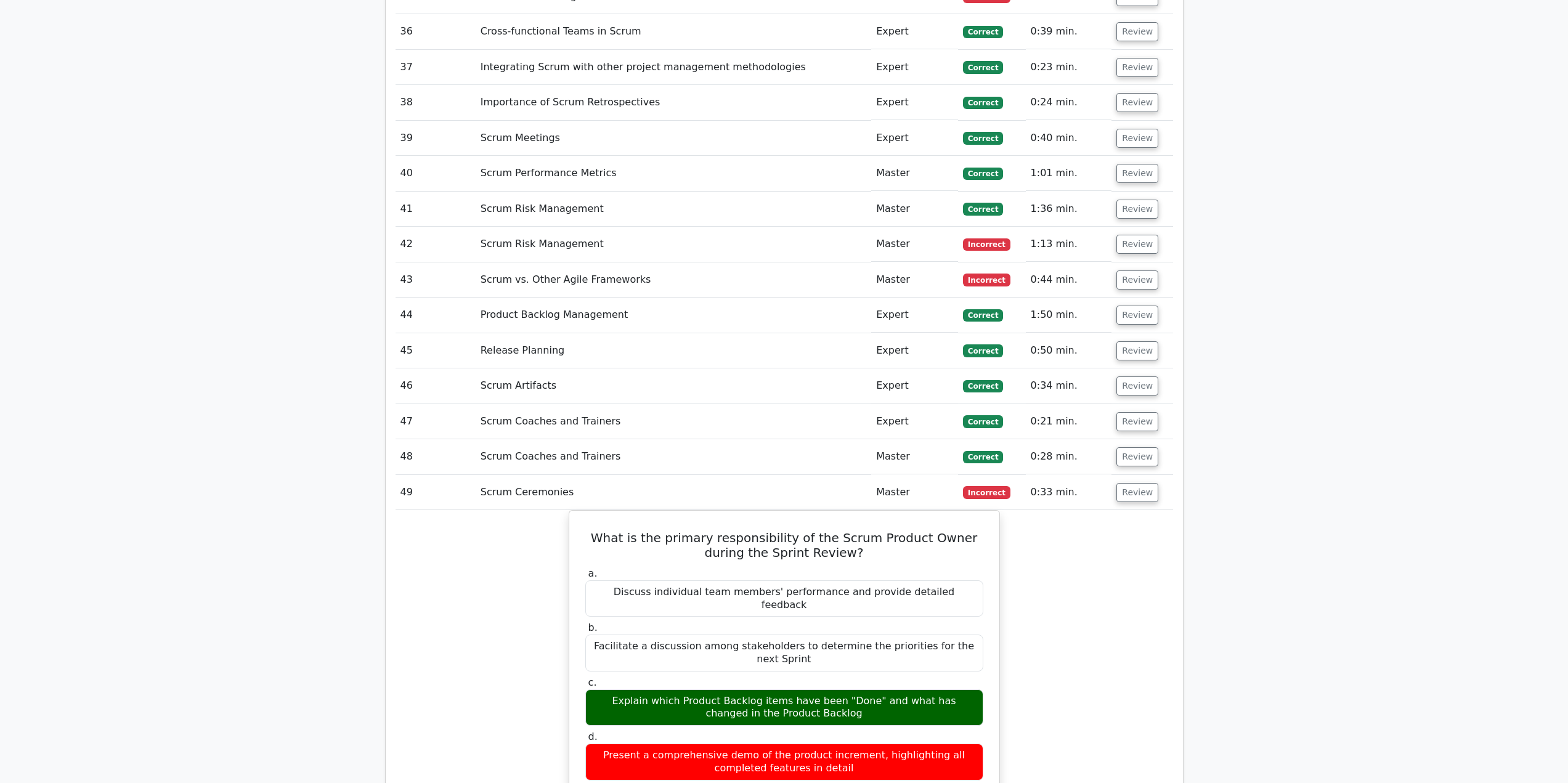
scroll to position [3266, 0]
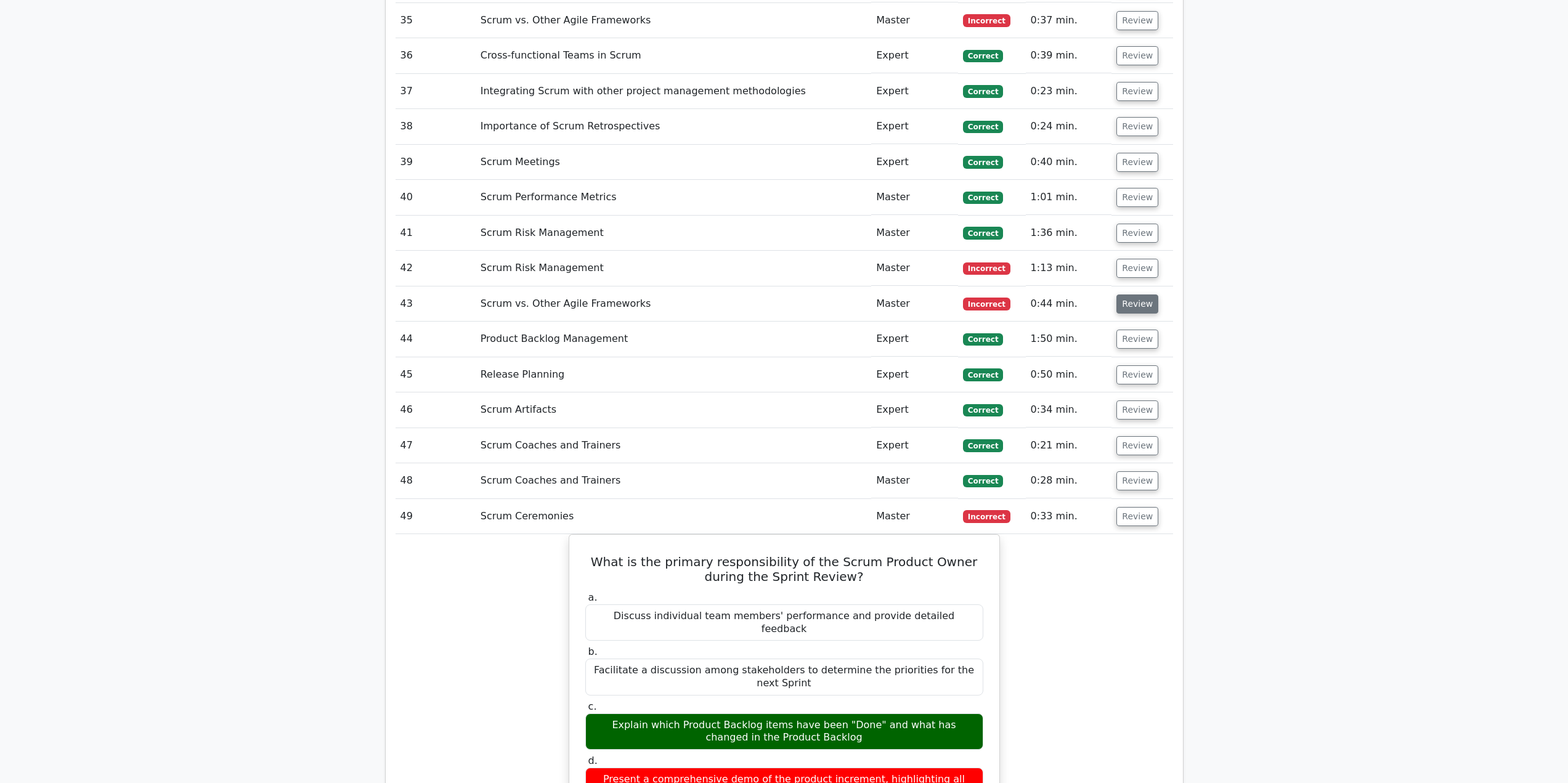
click at [1139, 295] on button "Review" at bounding box center [1137, 304] width 42 height 19
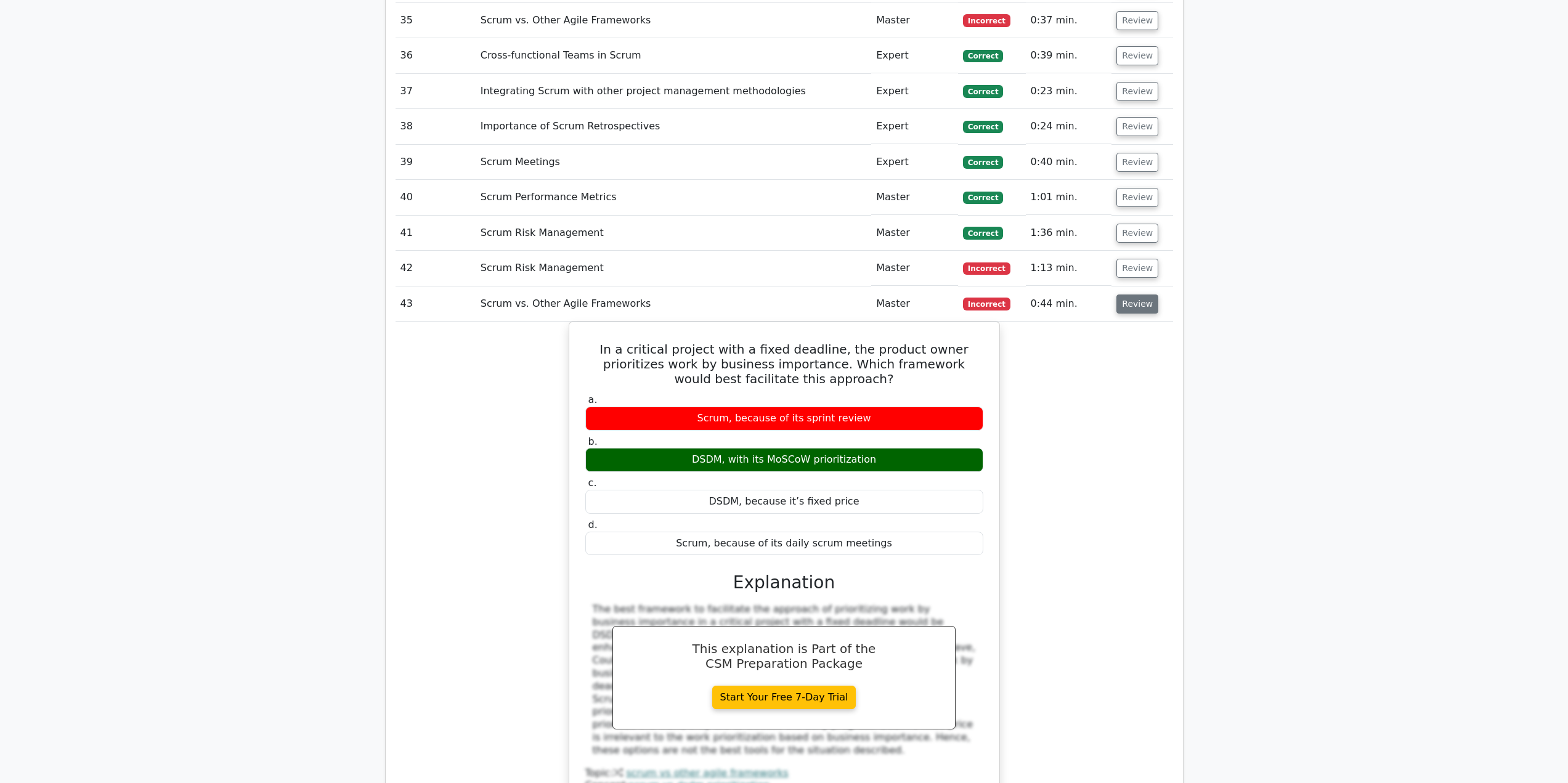
click at [1131, 295] on button "Review" at bounding box center [1137, 304] width 42 height 19
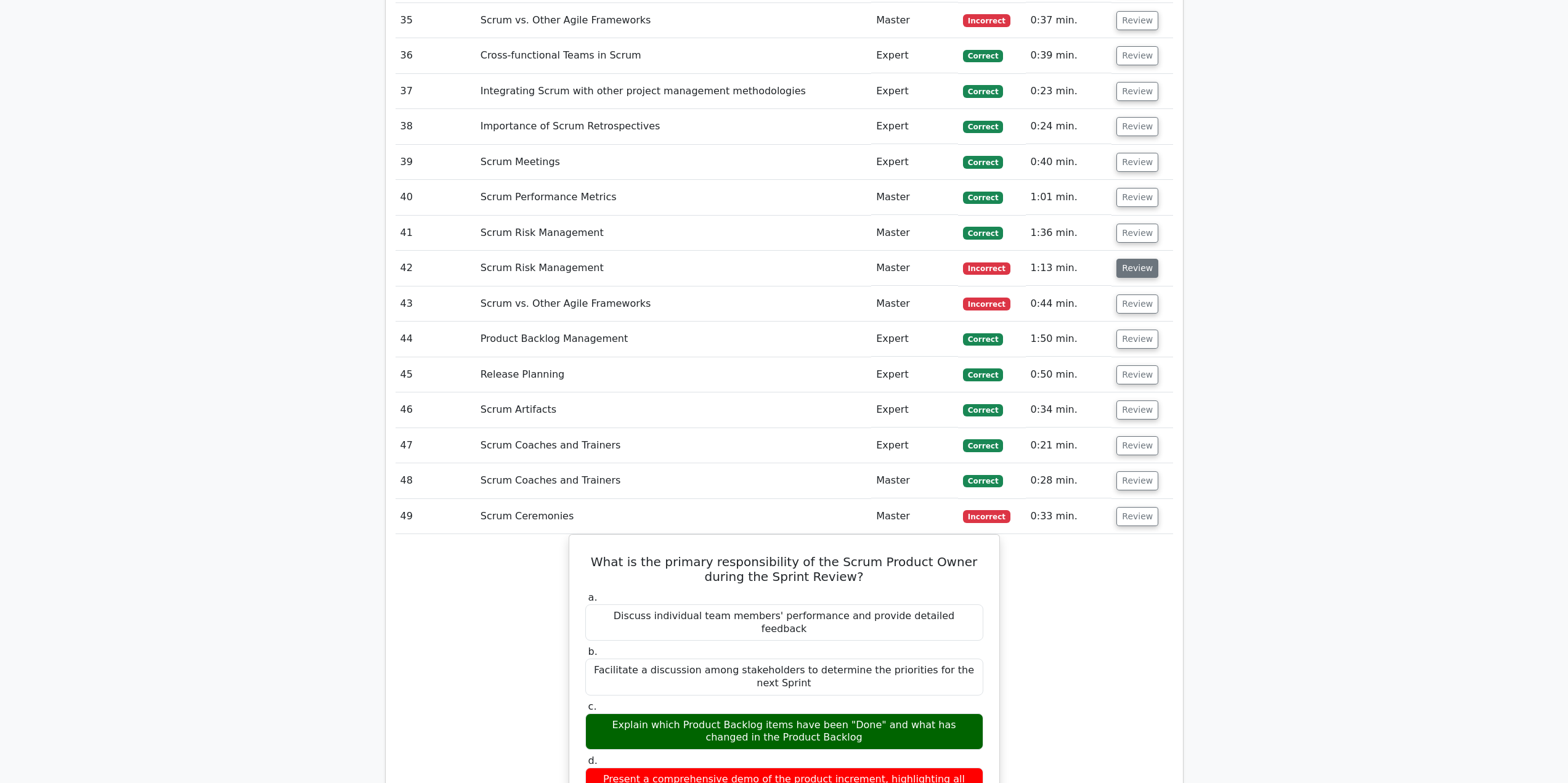
click at [1132, 259] on button "Review" at bounding box center [1137, 268] width 42 height 19
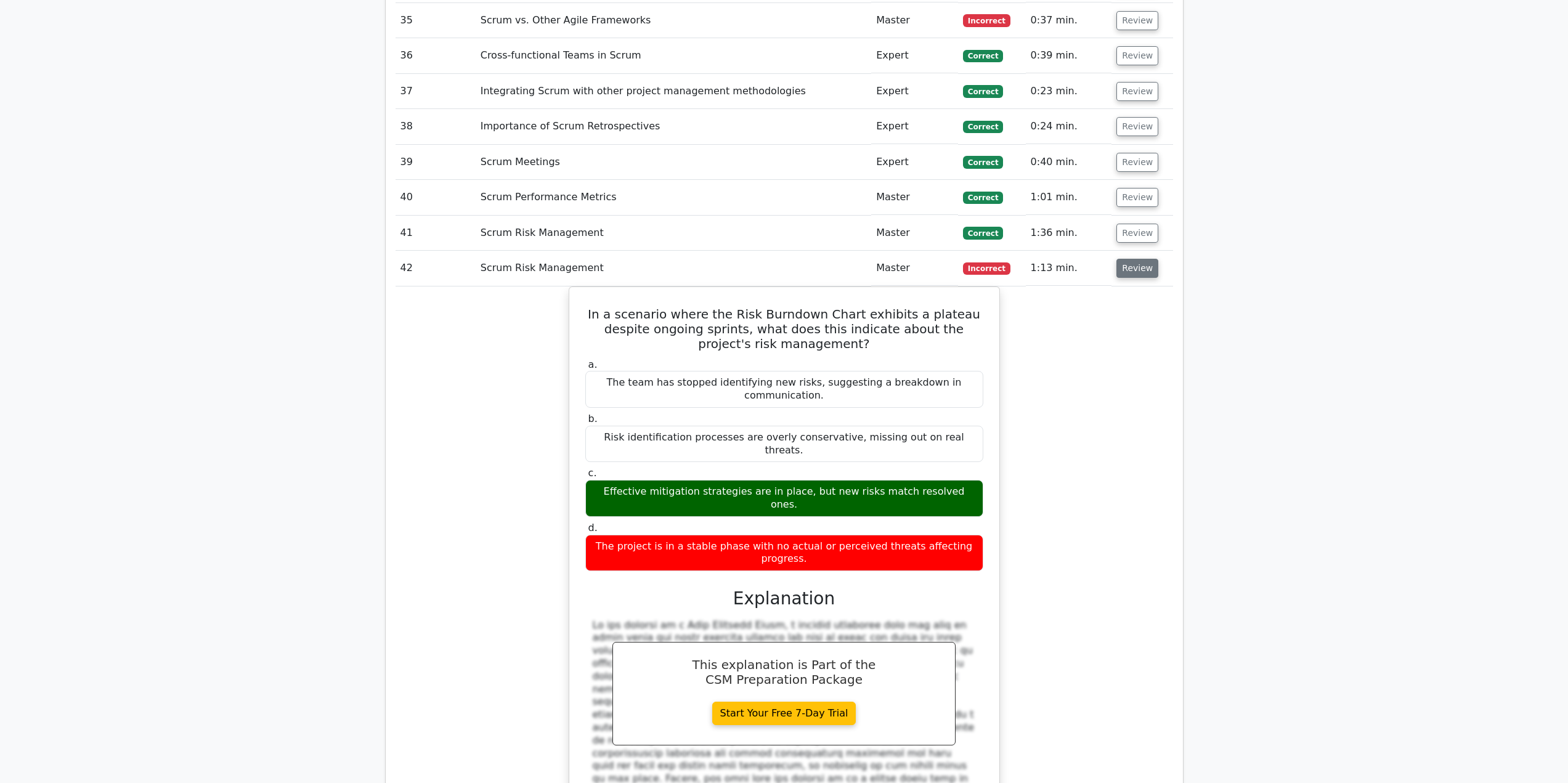
click at [1128, 259] on button "Review" at bounding box center [1137, 268] width 42 height 19
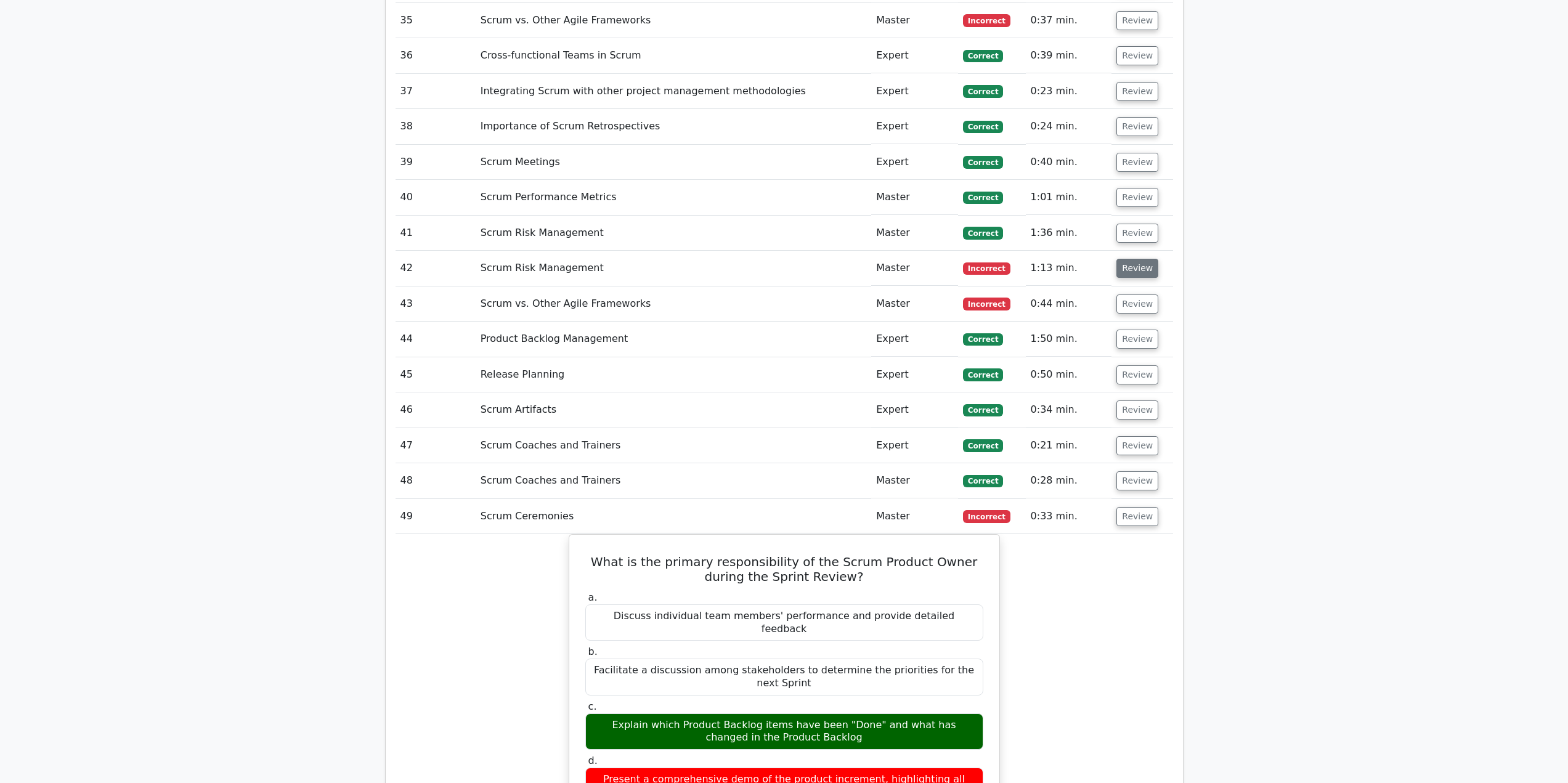
click at [1128, 259] on button "Review" at bounding box center [1137, 268] width 42 height 19
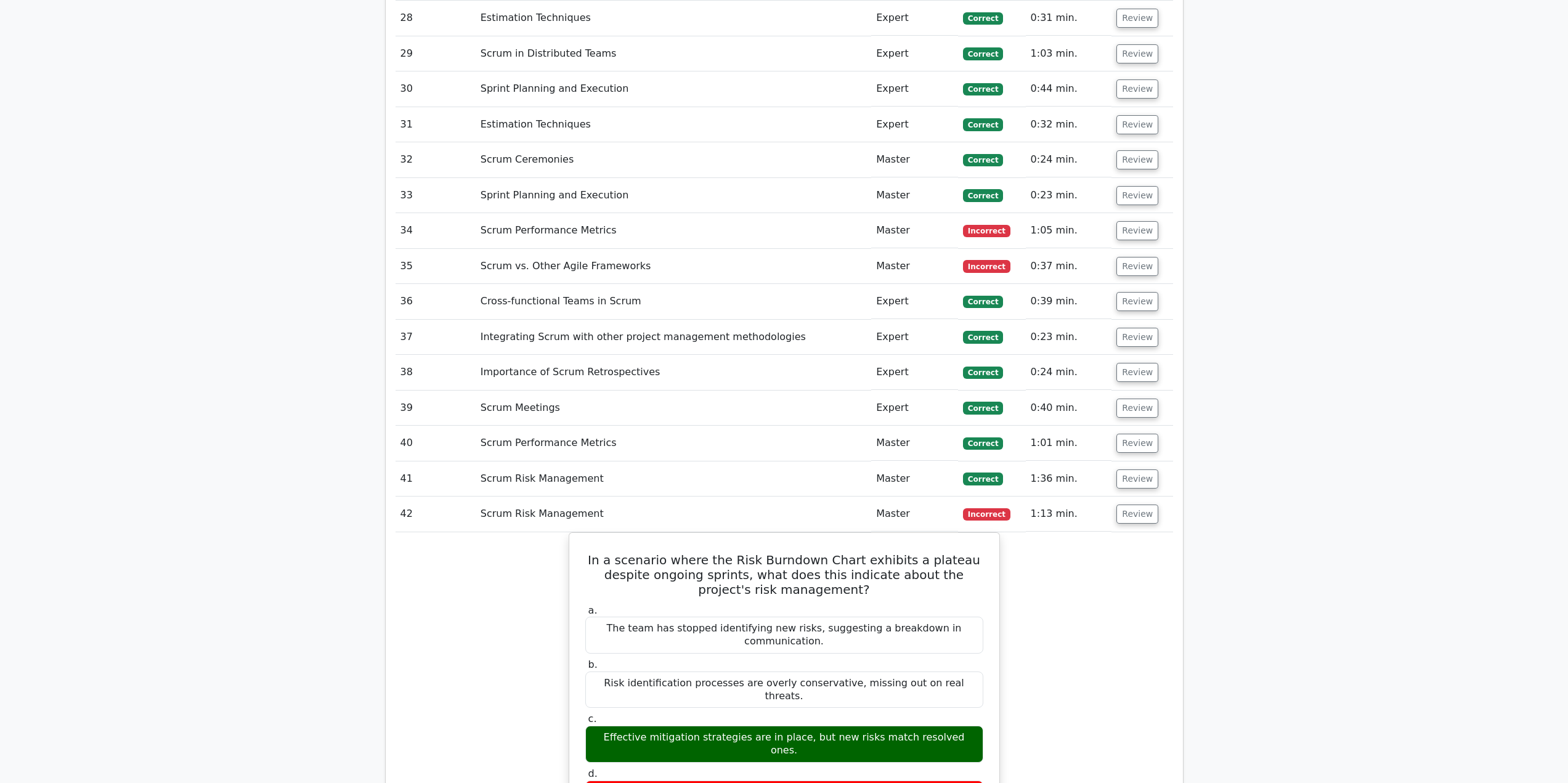
scroll to position [3019, 0]
click at [1128, 506] on button "Review" at bounding box center [1137, 515] width 42 height 19
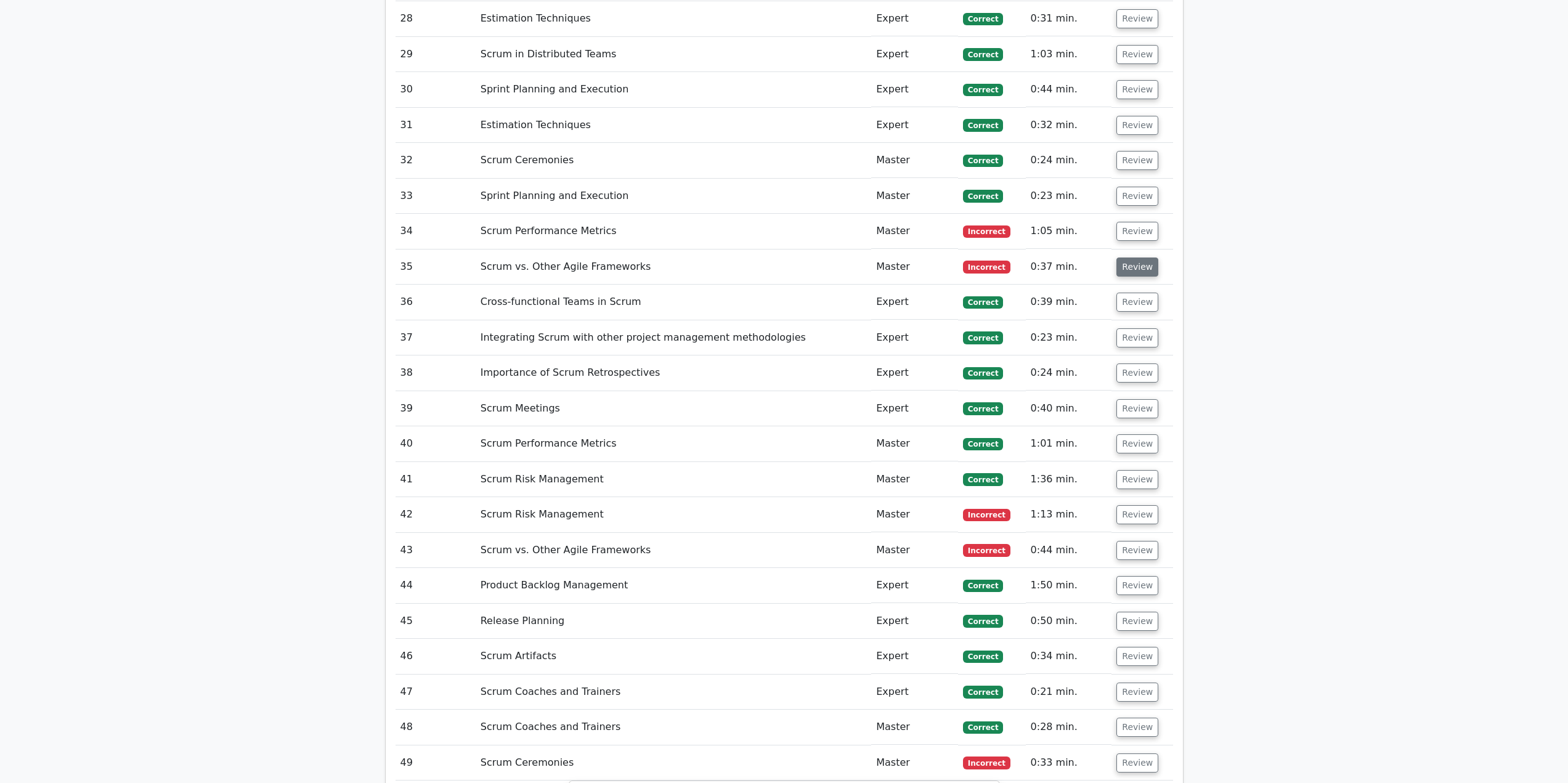
click at [1135, 257] on button "Review" at bounding box center [1137, 267] width 42 height 19
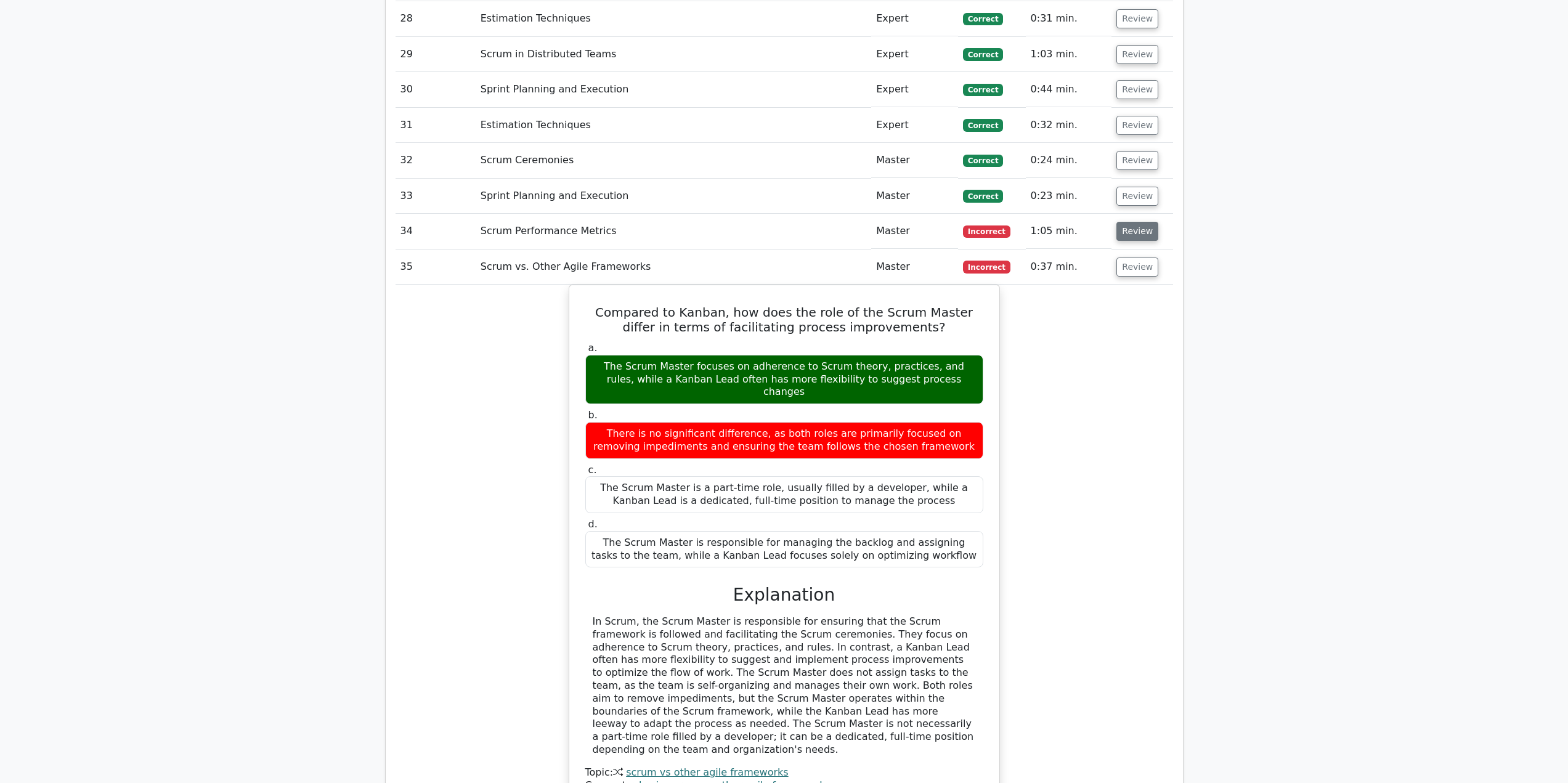
click at [1135, 222] on button "Review" at bounding box center [1137, 231] width 42 height 19
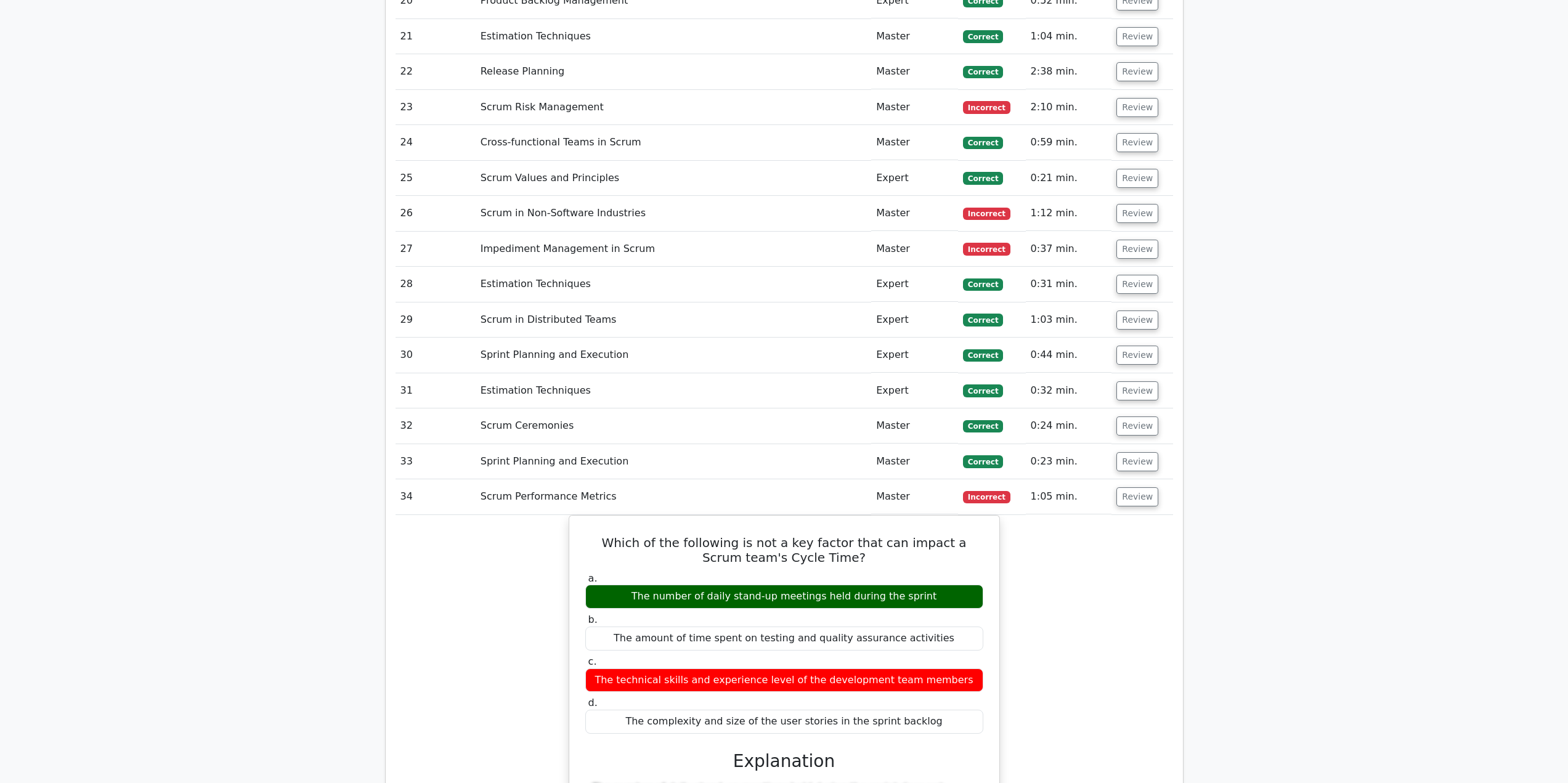
scroll to position [2958, 0]
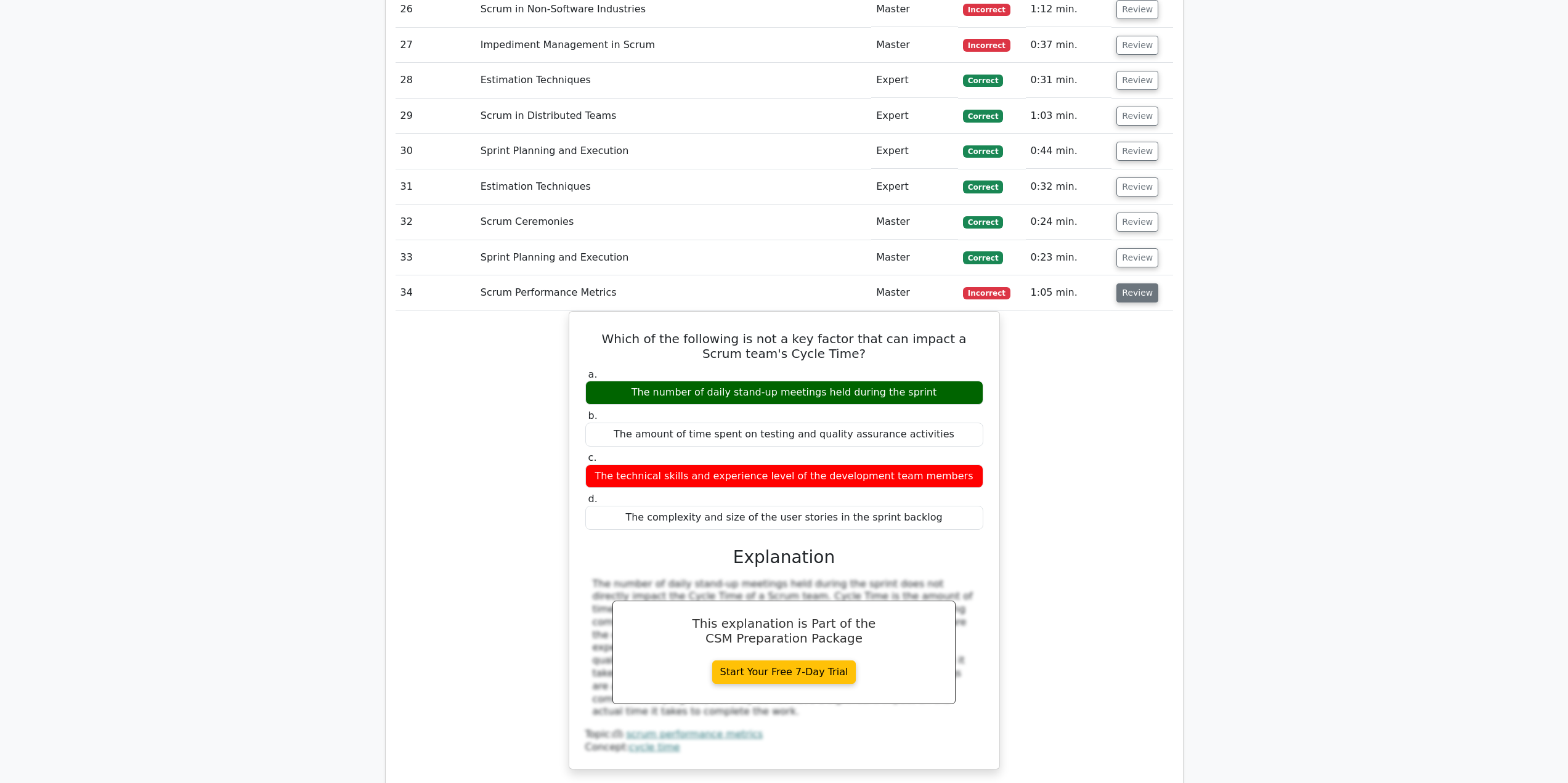
click at [1133, 284] on button "Review" at bounding box center [1137, 293] width 42 height 19
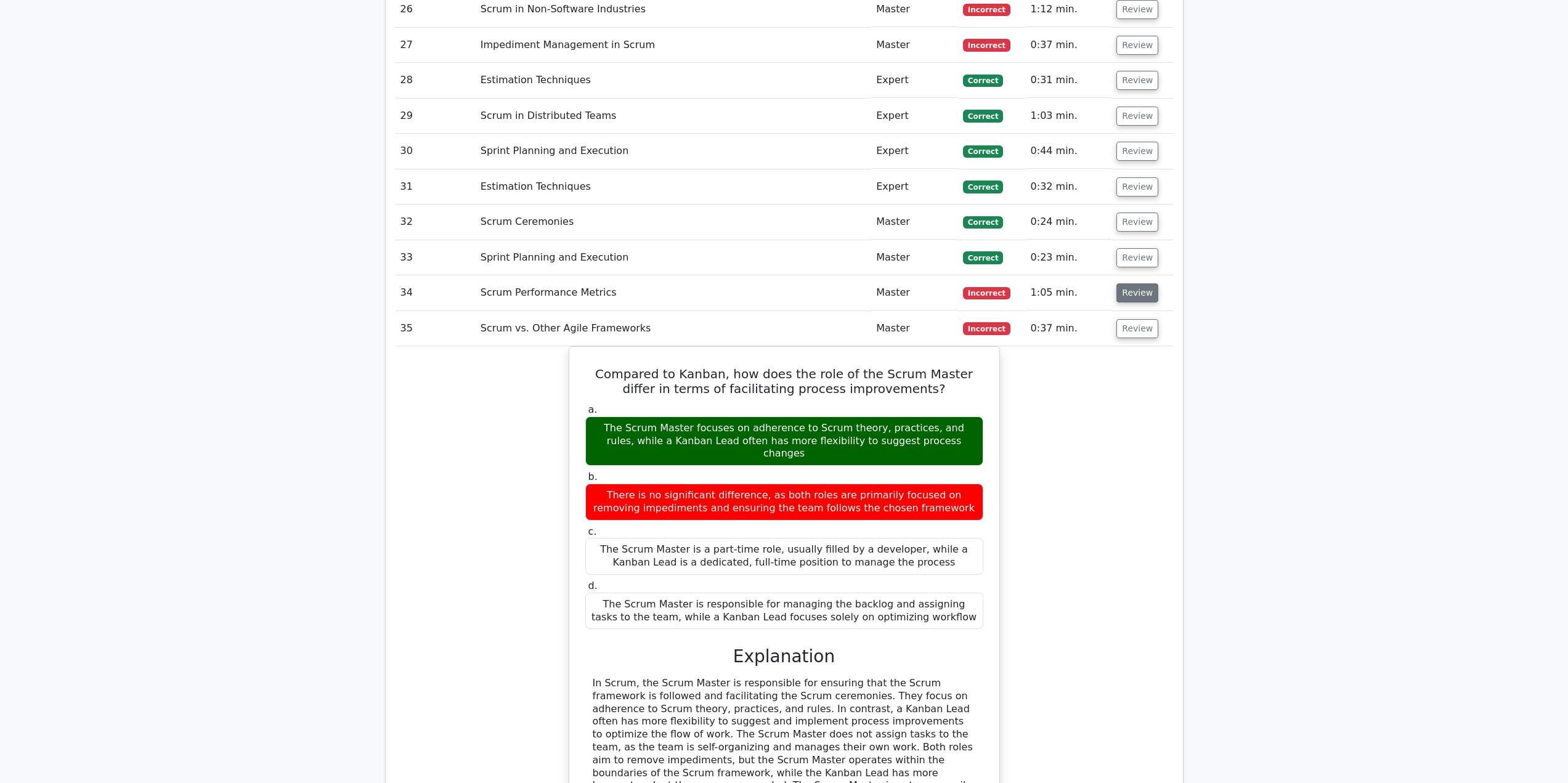
click at [1133, 284] on button "Review" at bounding box center [1137, 293] width 42 height 19
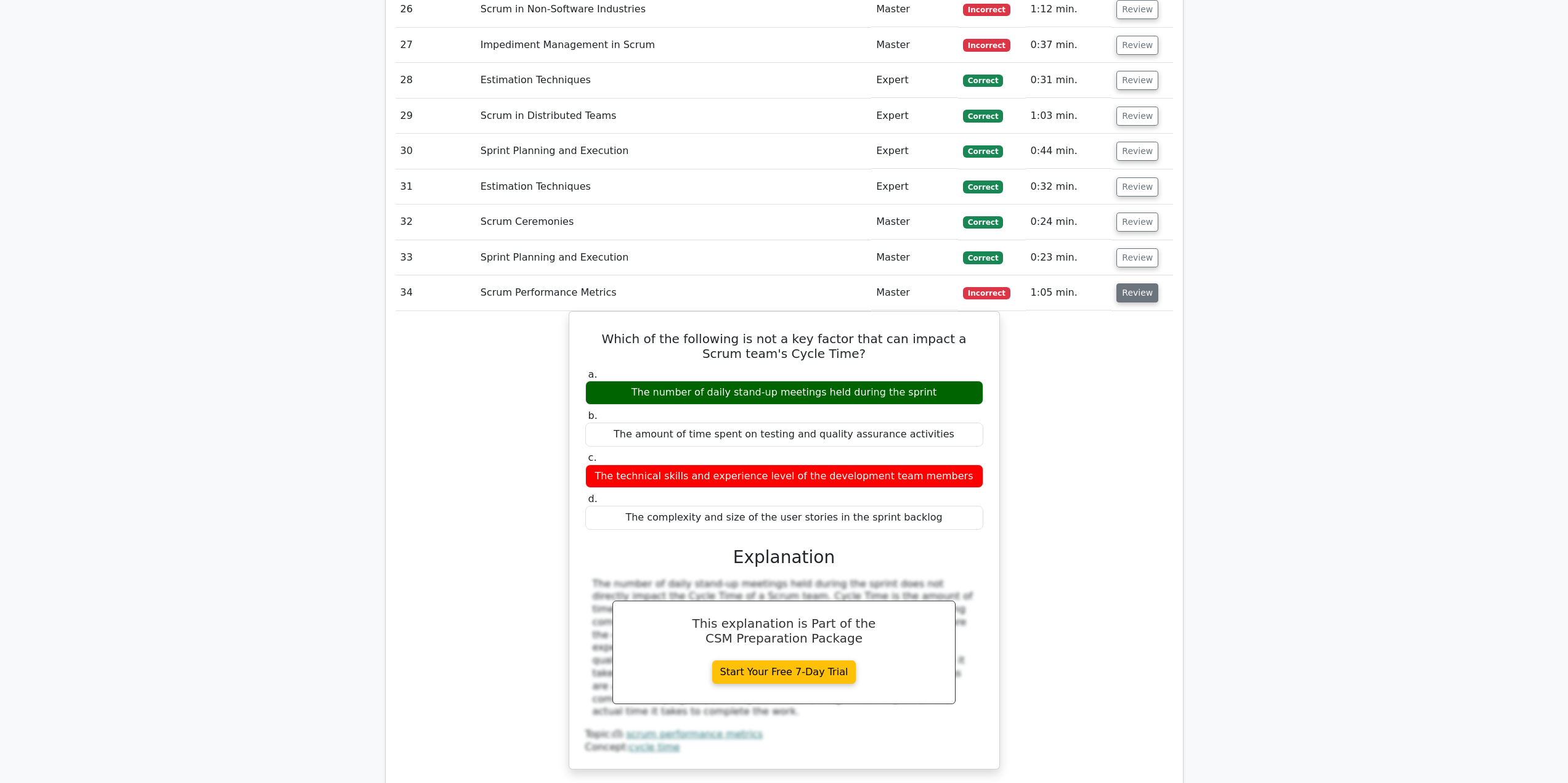
click at [1133, 284] on button "Review" at bounding box center [1137, 293] width 42 height 19
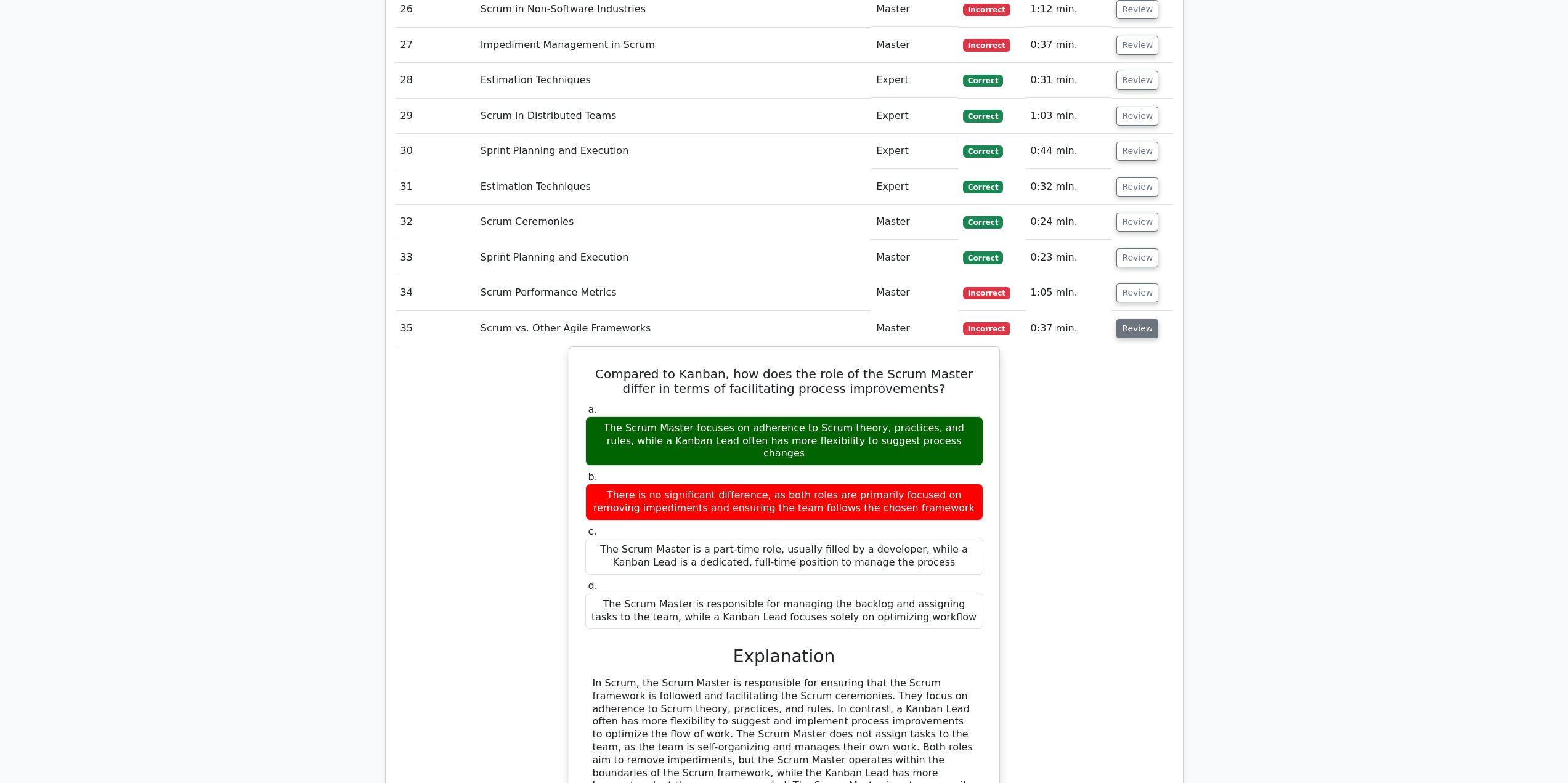
click at [1127, 319] on button "Review" at bounding box center [1137, 329] width 42 height 19
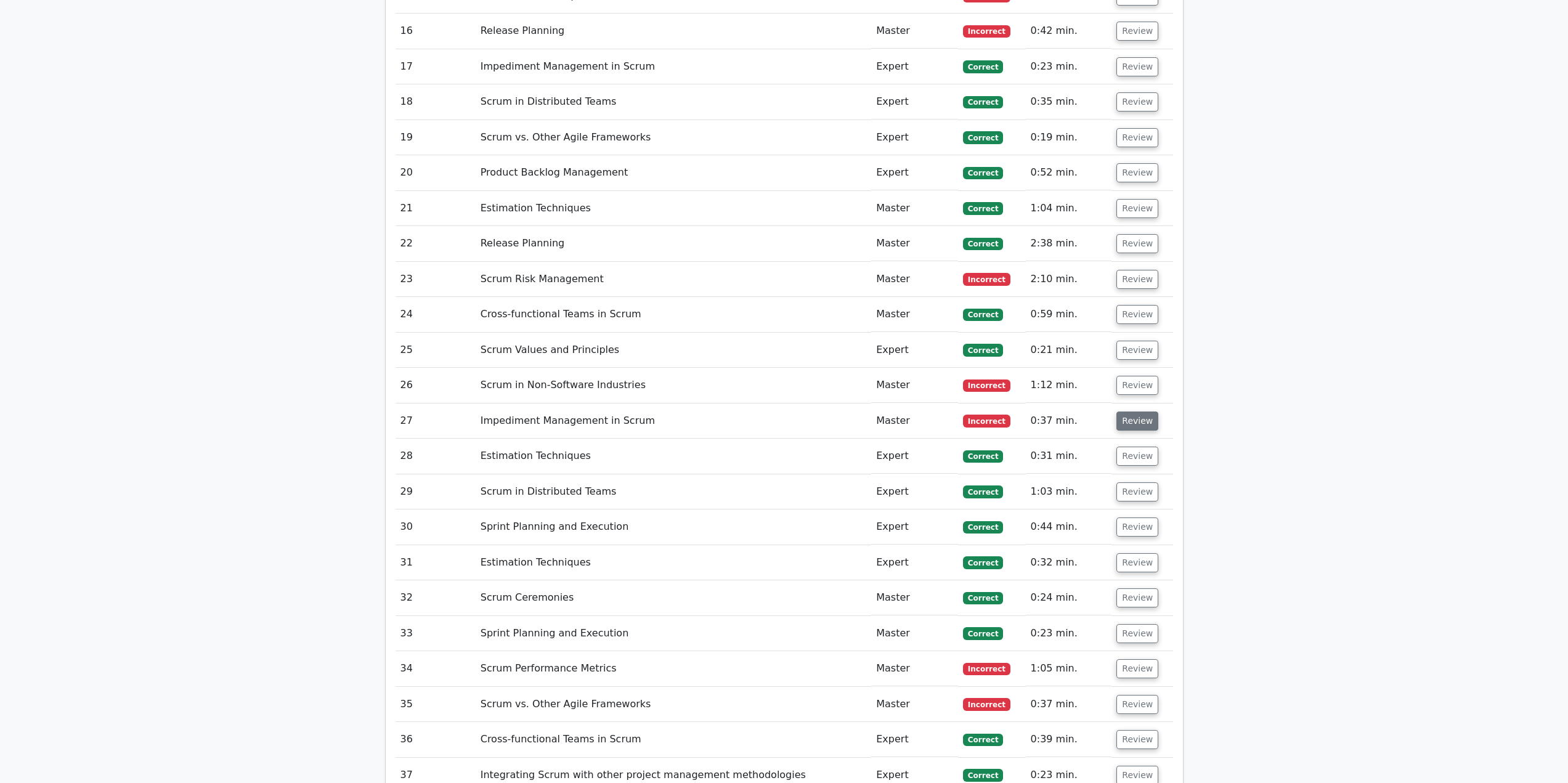
scroll to position [2588, 0]
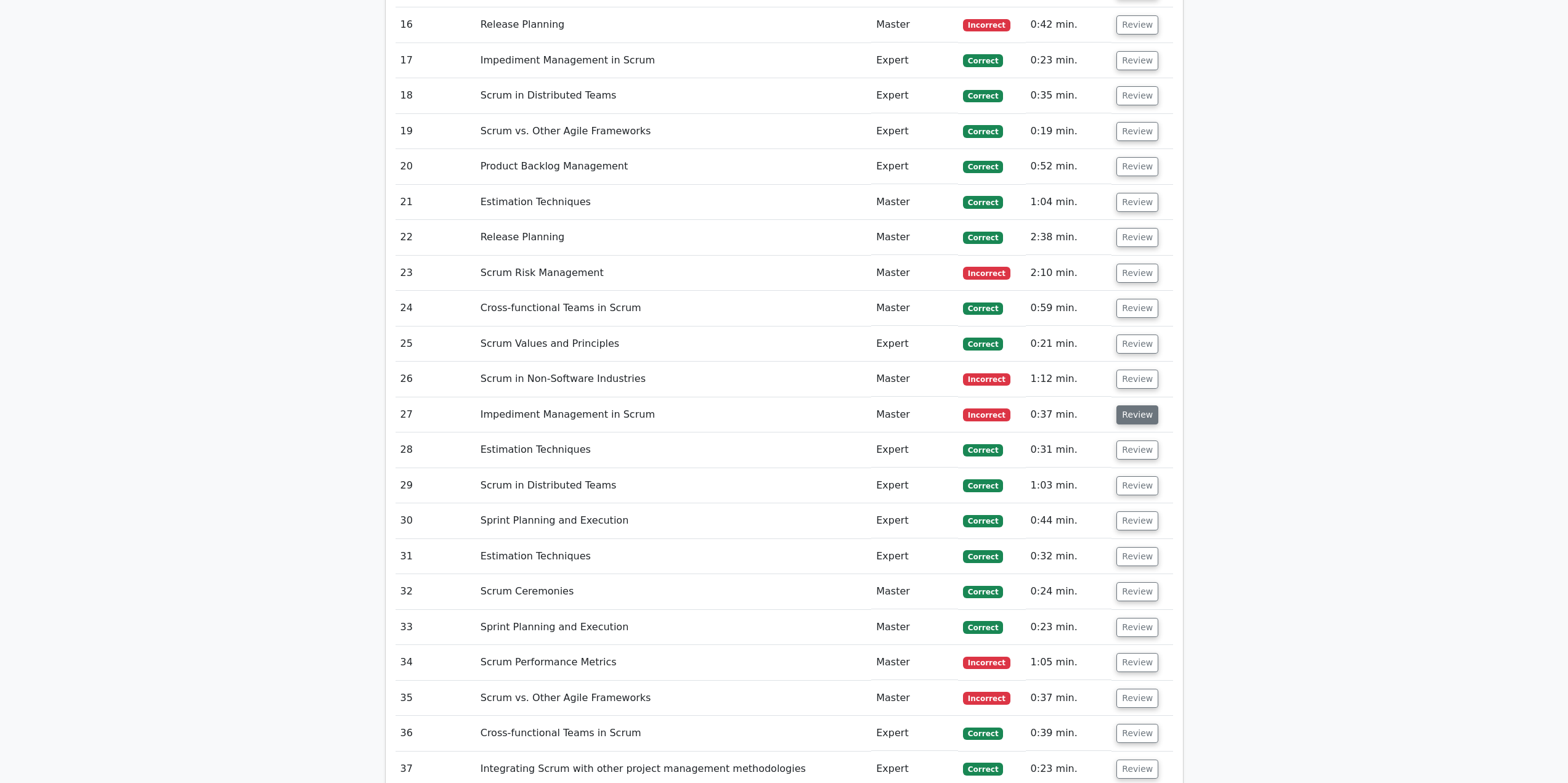
click at [1128, 406] on button "Review" at bounding box center [1137, 415] width 42 height 19
click at [1137, 406] on button "Review" at bounding box center [1137, 415] width 42 height 19
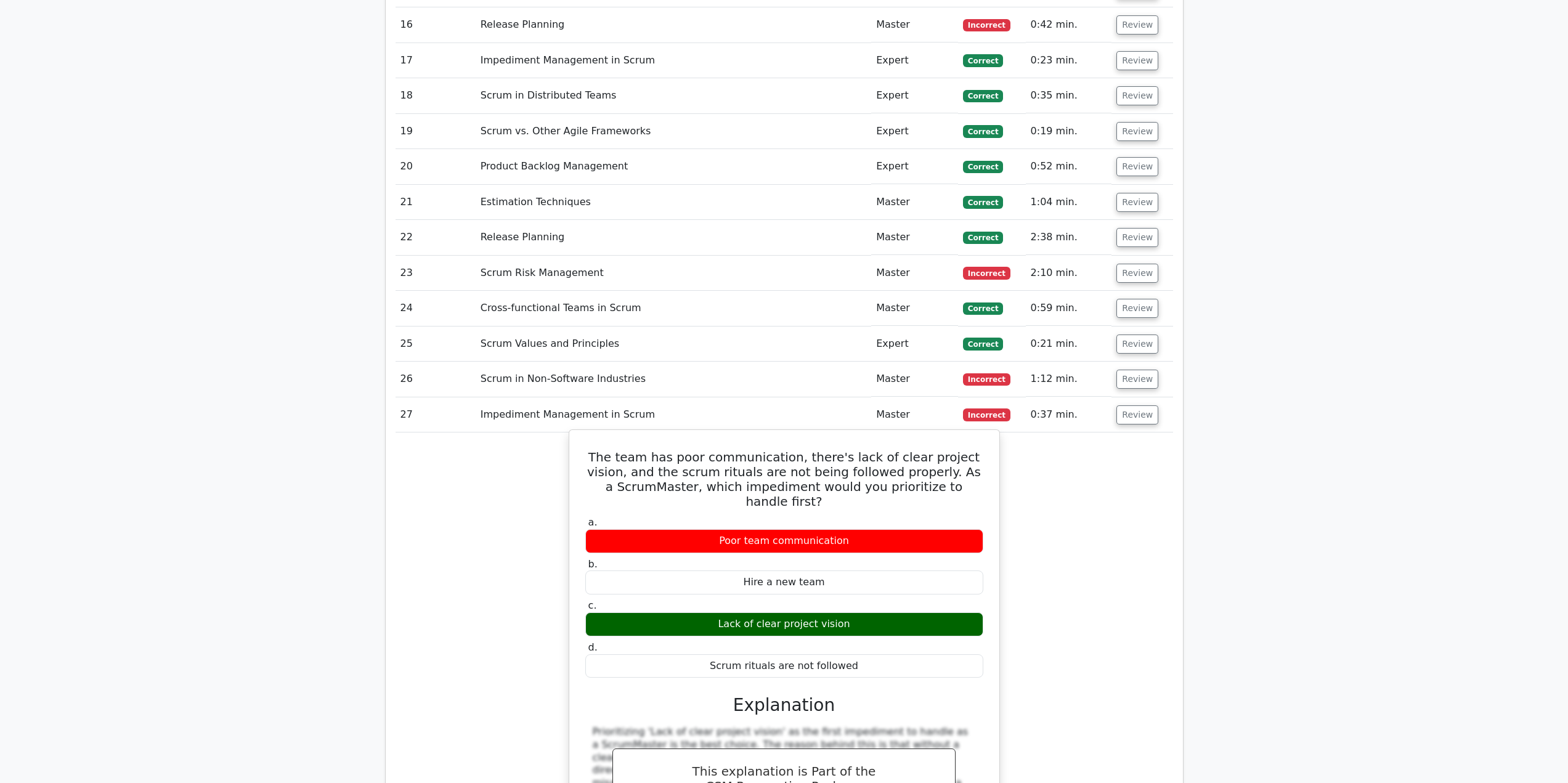
click at [937, 450] on h5 "The team has poor communication, there's lack of clear project vision, and the …" at bounding box center [784, 479] width 400 height 59
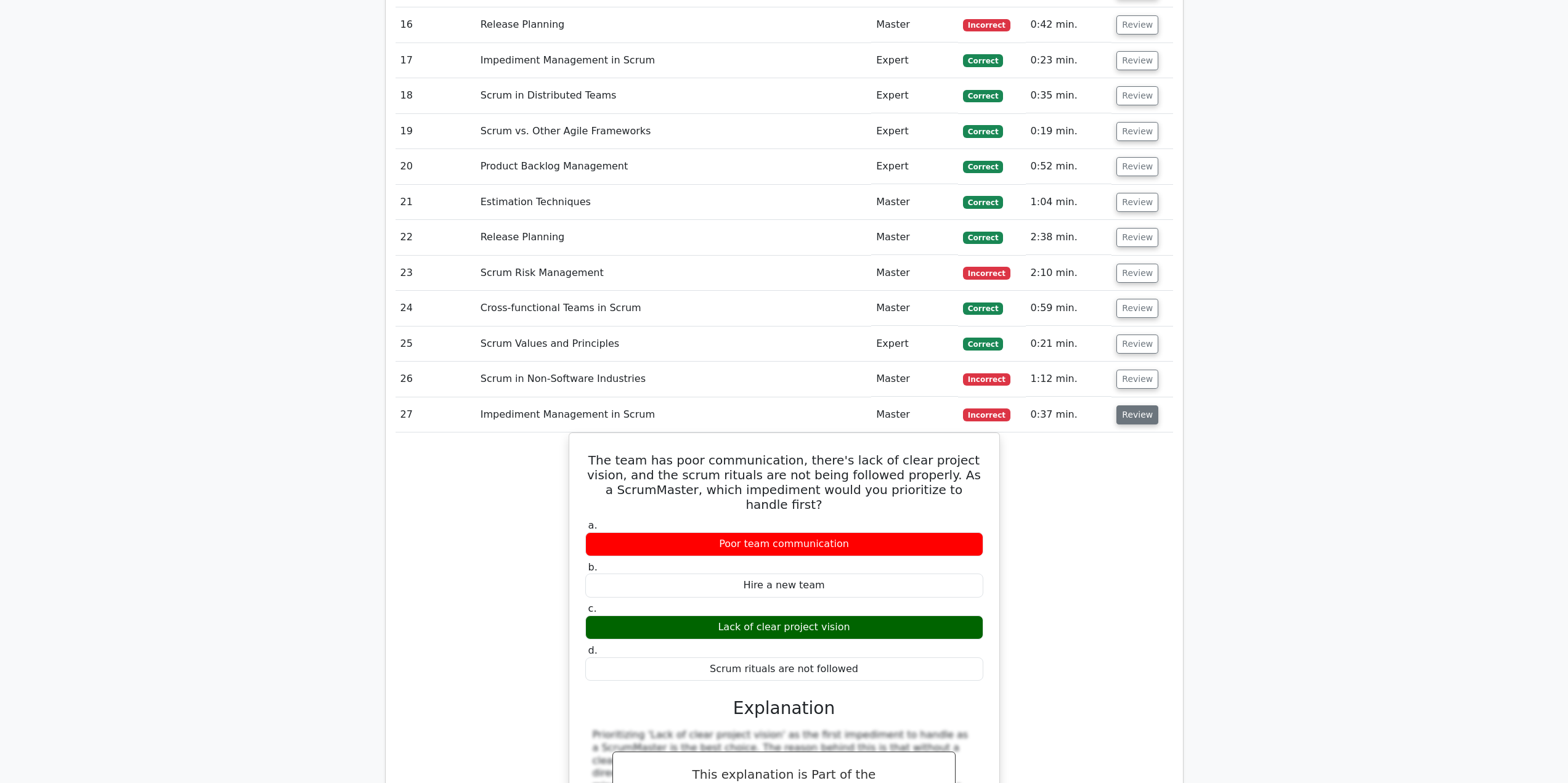
click at [1133, 406] on button "Review" at bounding box center [1137, 415] width 42 height 19
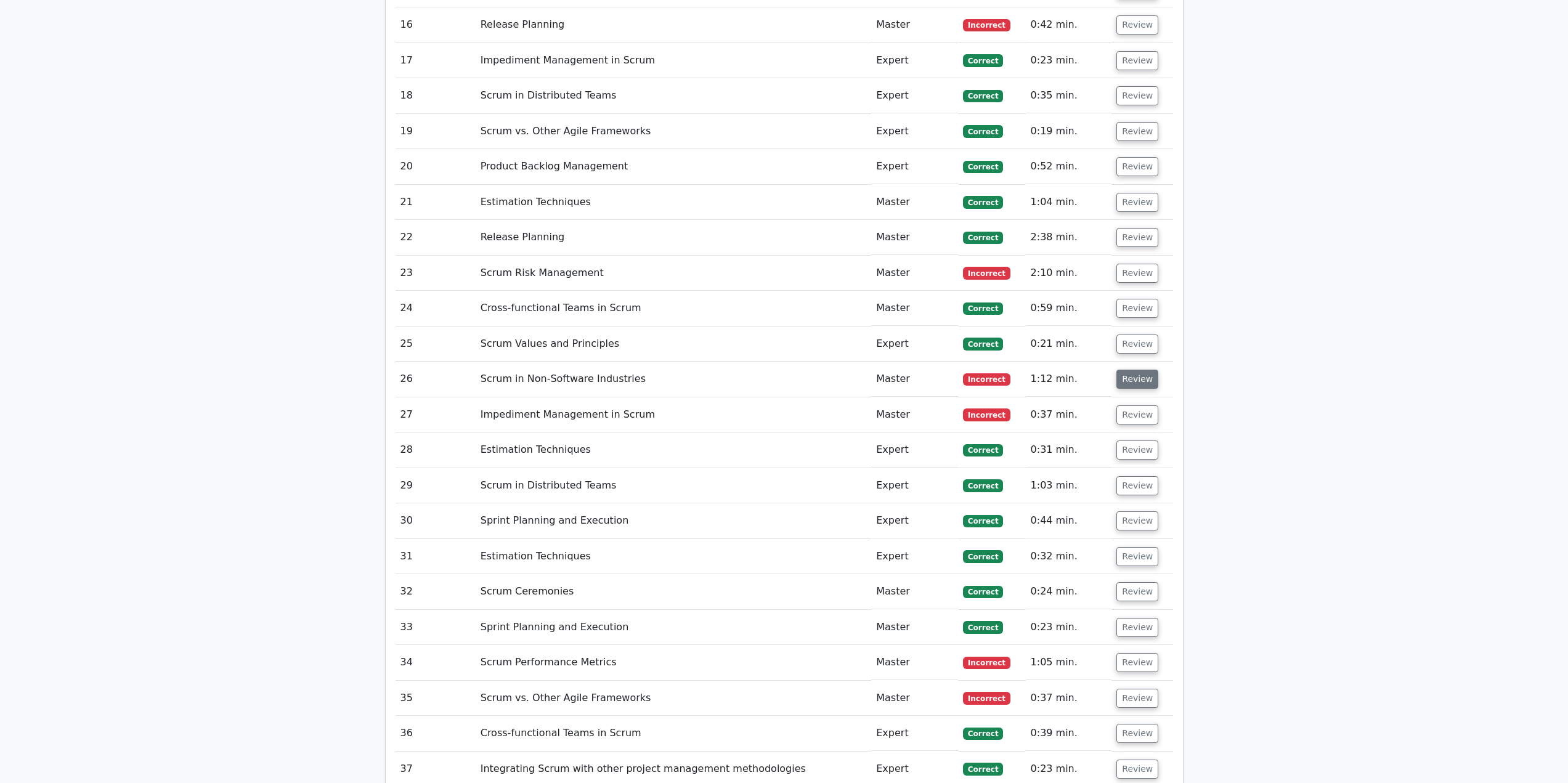
click at [1135, 370] on button "Review" at bounding box center [1137, 379] width 42 height 19
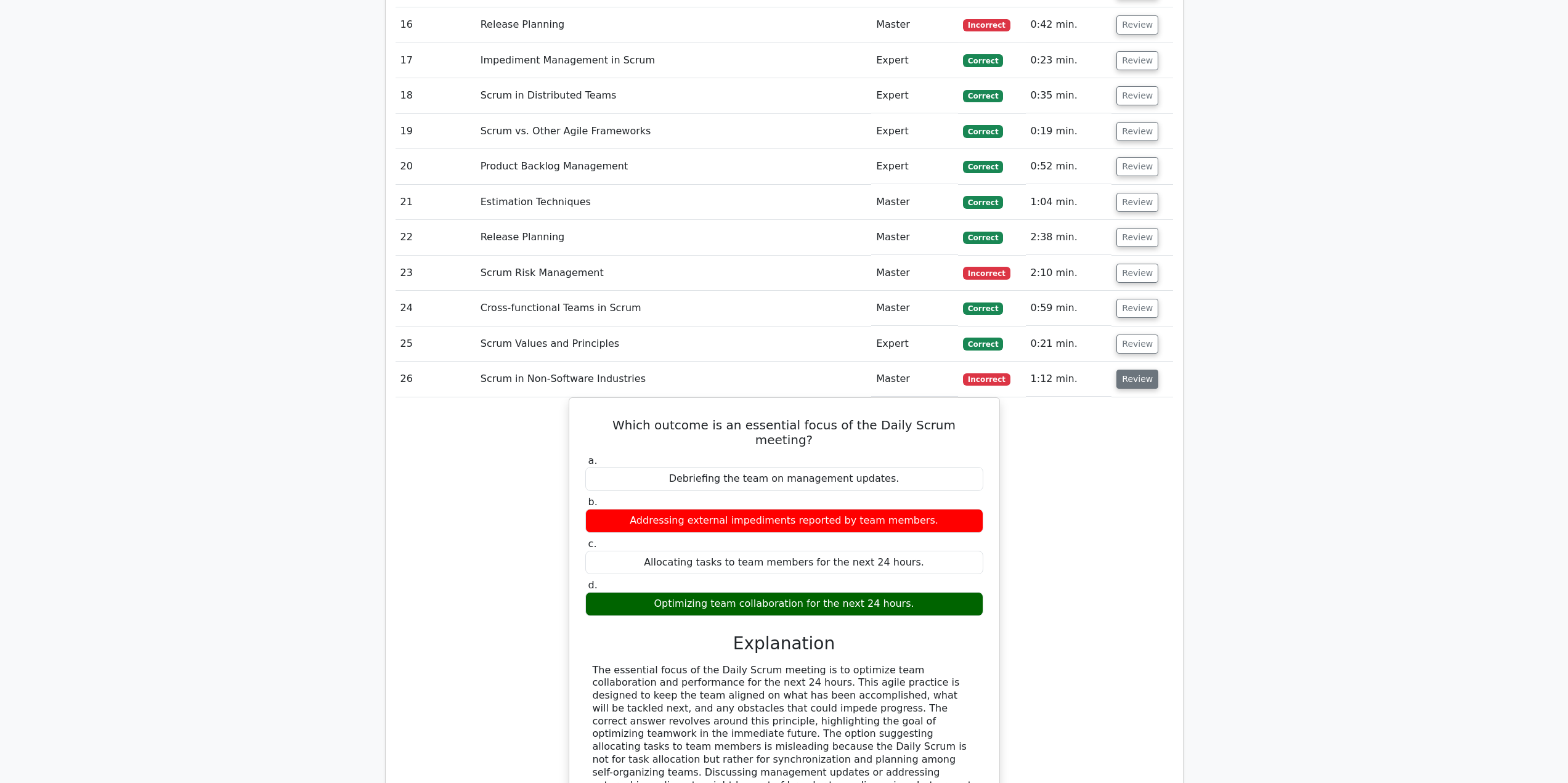
click at [1146, 370] on button "Review" at bounding box center [1137, 379] width 42 height 19
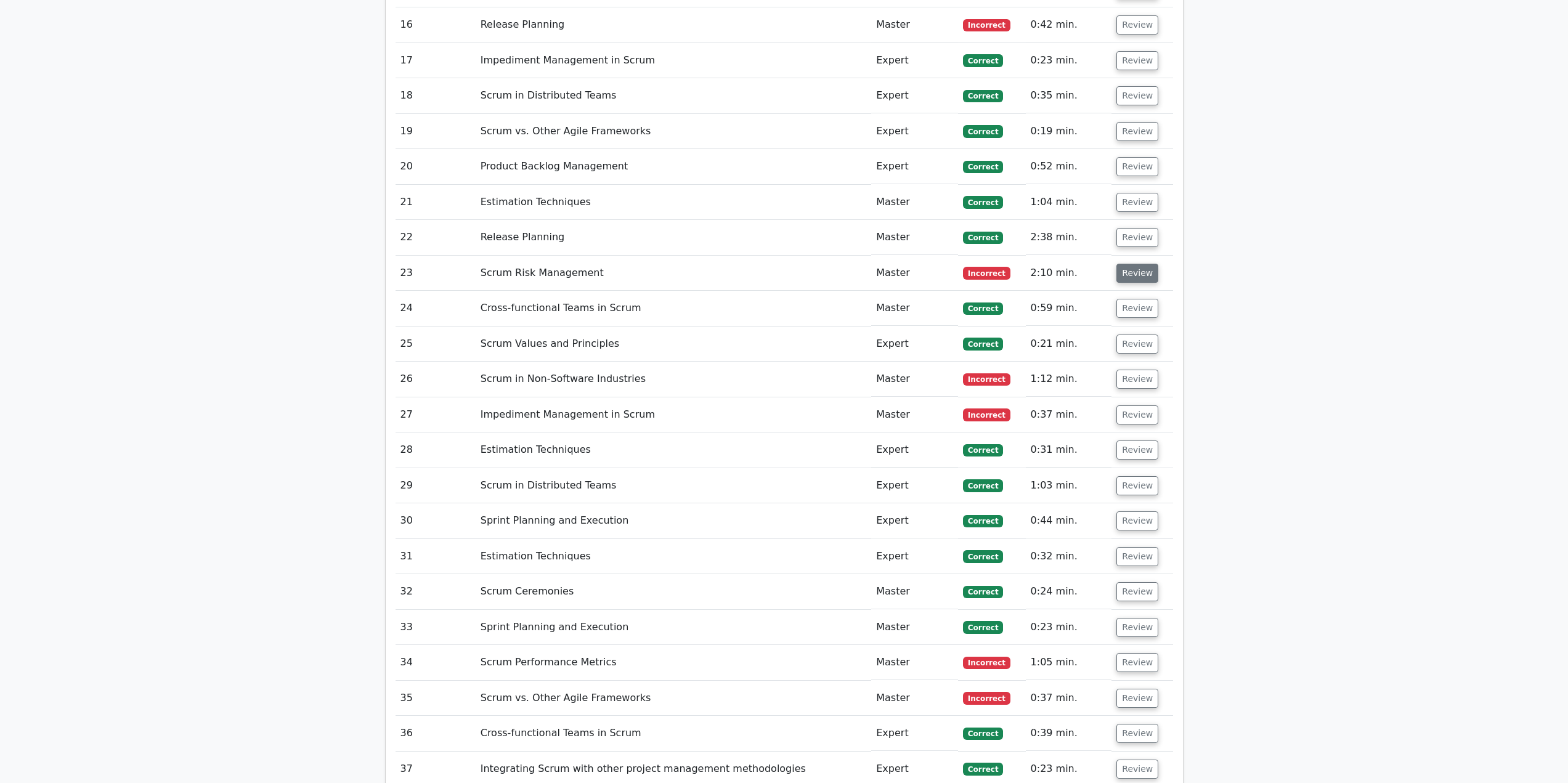
click at [1135, 264] on button "Review" at bounding box center [1137, 273] width 42 height 19
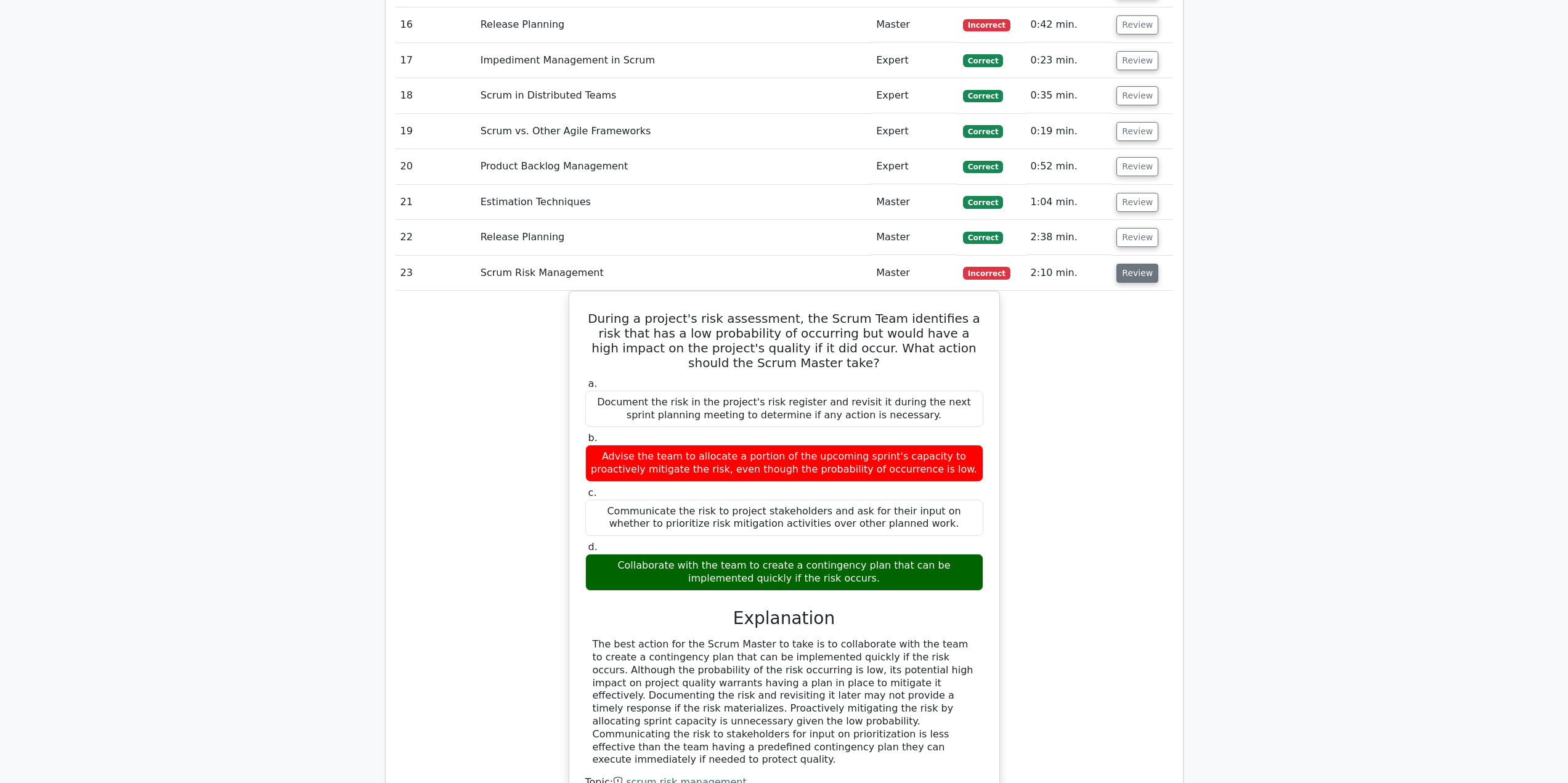
click at [1140, 264] on button "Review" at bounding box center [1137, 273] width 42 height 19
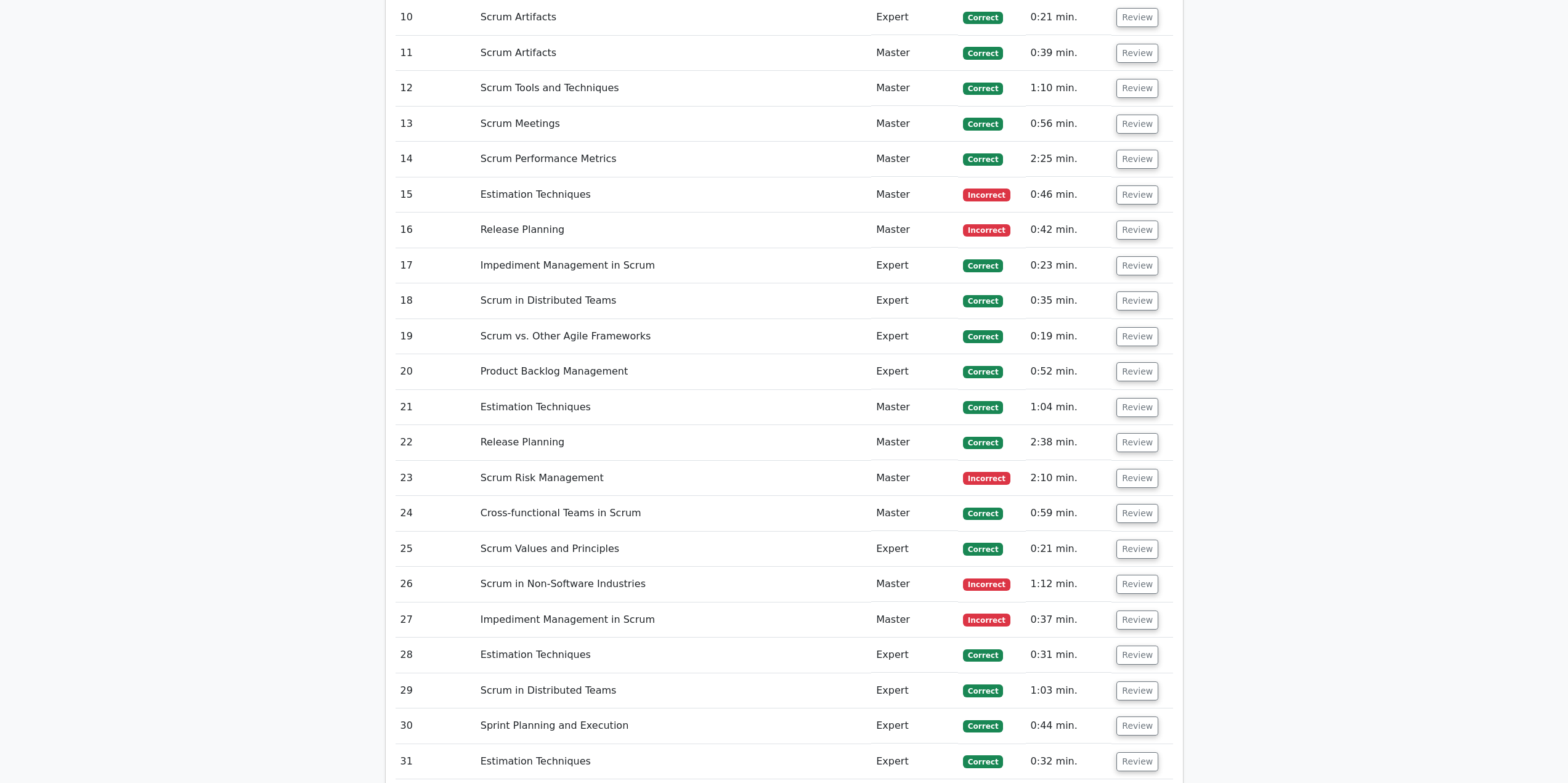
scroll to position [2342, 0]
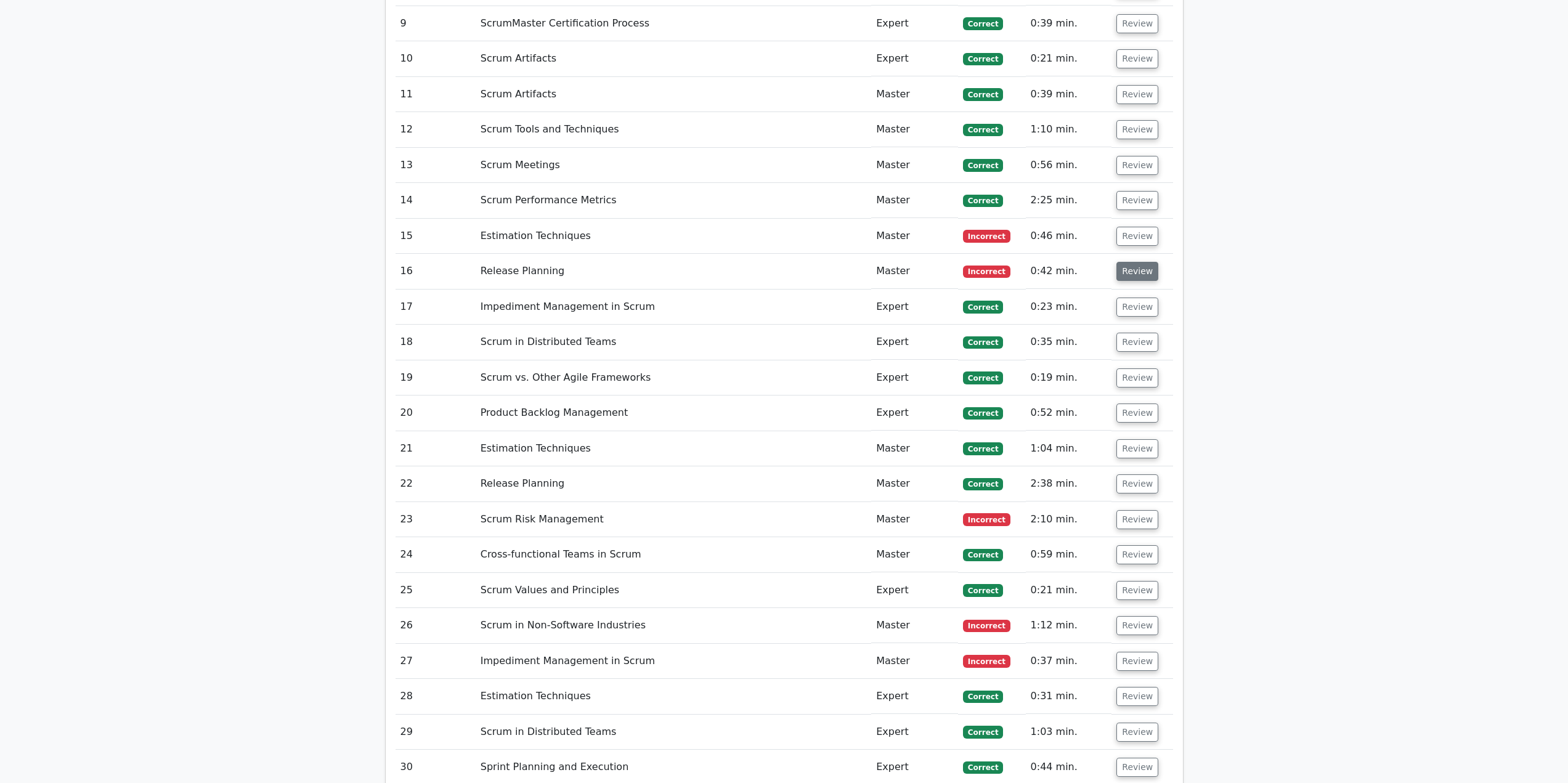
click at [1139, 262] on button "Review" at bounding box center [1137, 271] width 42 height 19
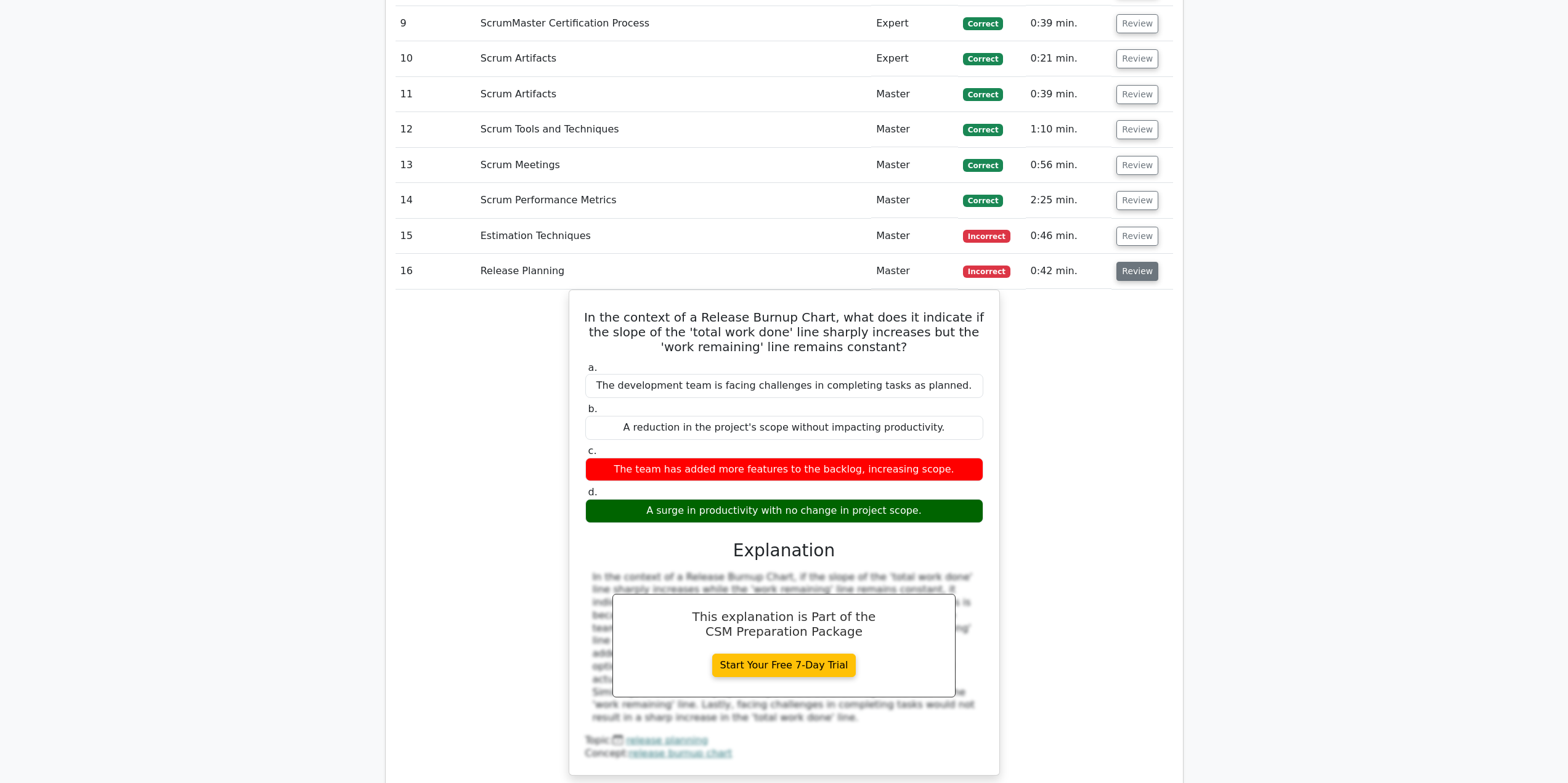
click at [1128, 262] on button "Review" at bounding box center [1137, 271] width 42 height 19
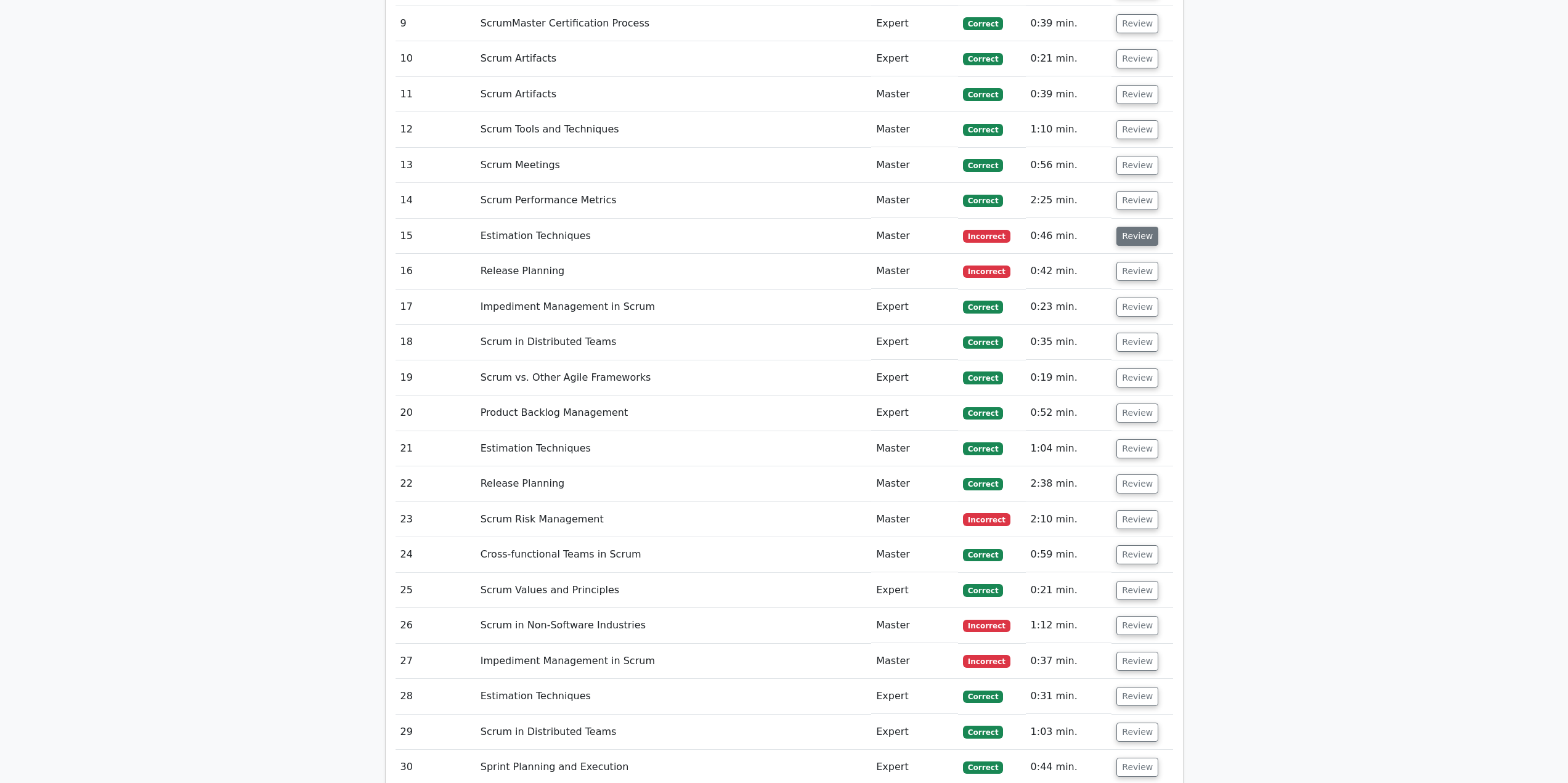
click at [1129, 227] on button "Review" at bounding box center [1137, 236] width 42 height 19
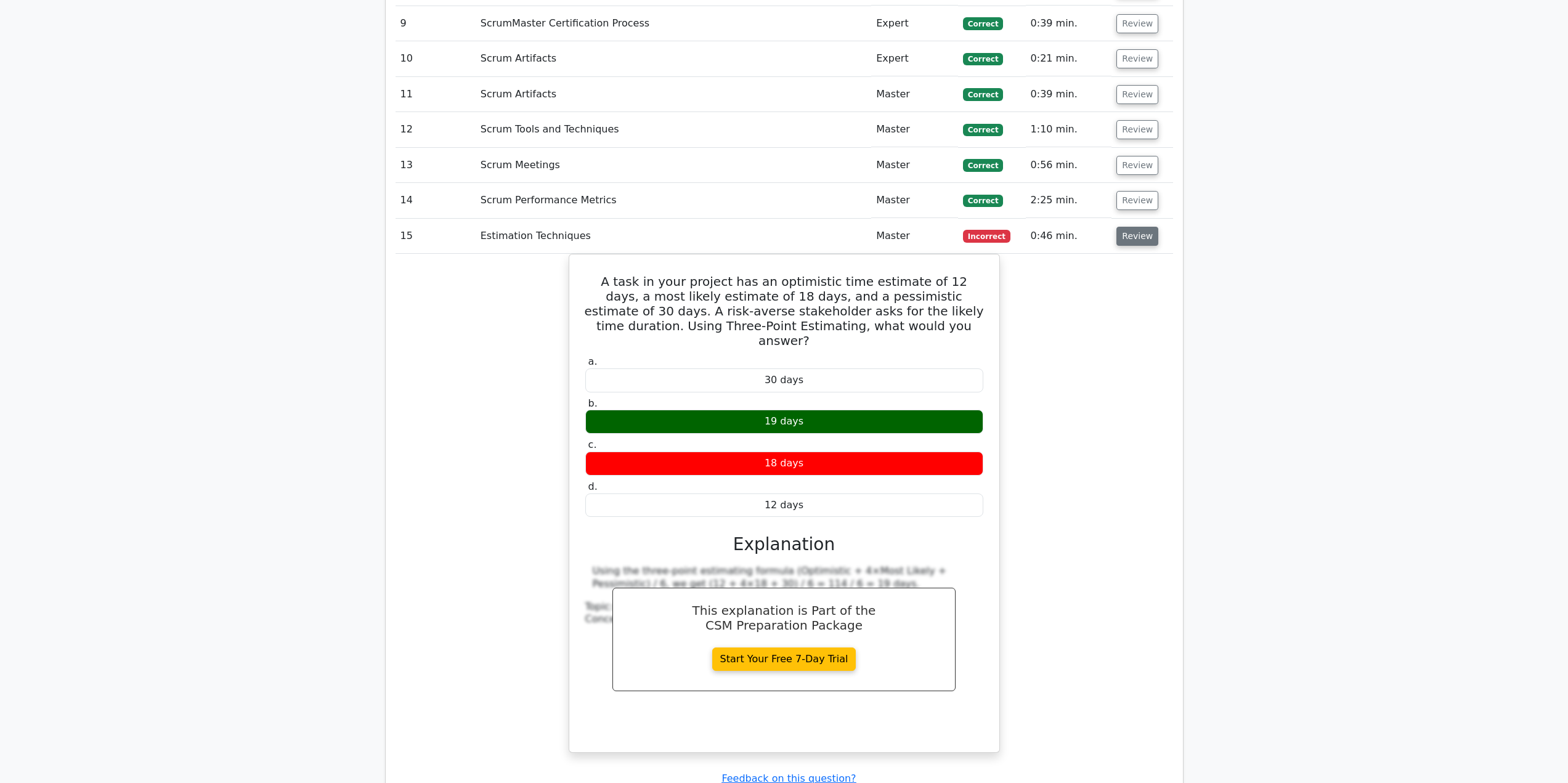
click at [1134, 227] on button "Review" at bounding box center [1137, 236] width 42 height 19
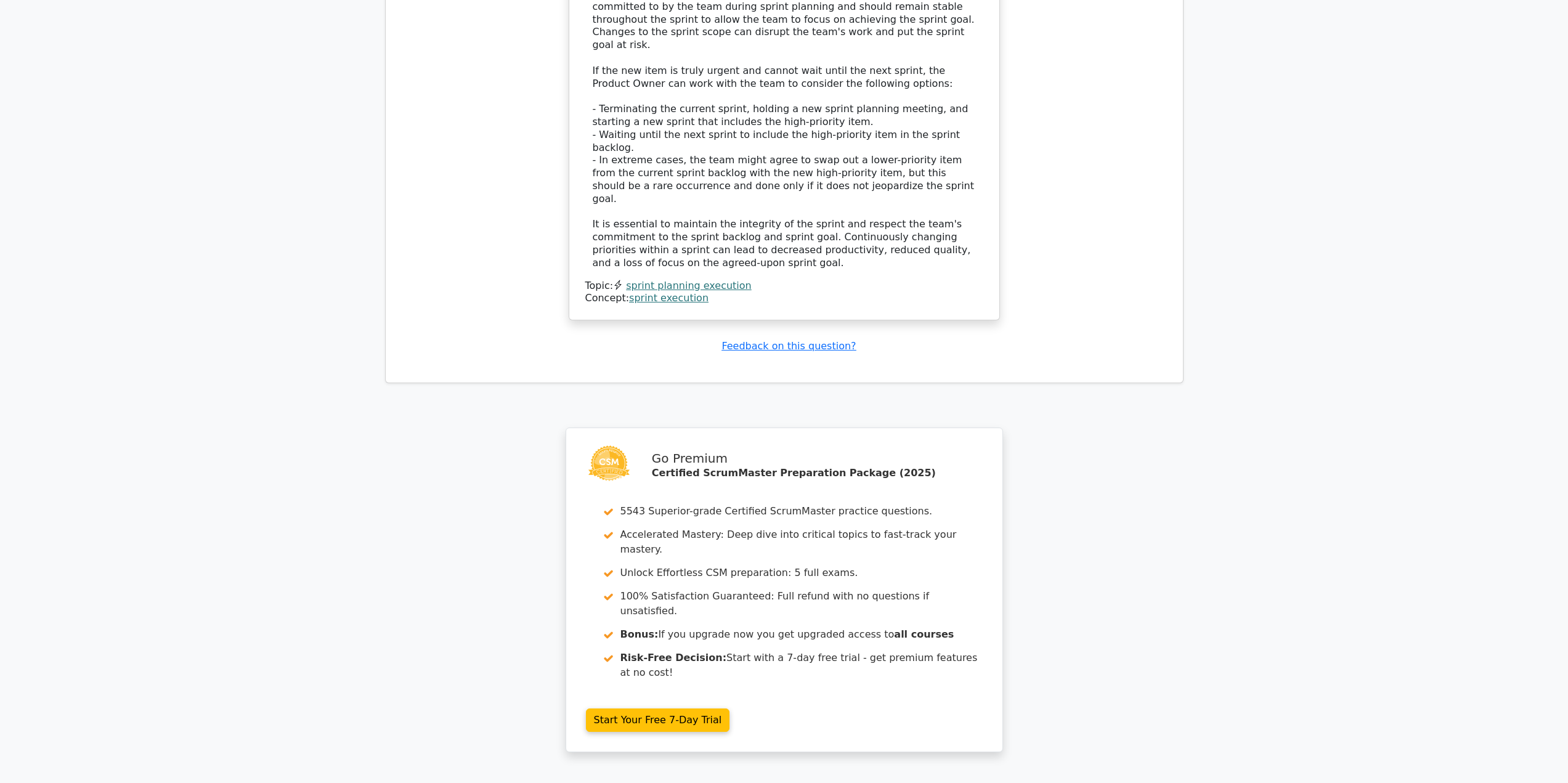
scroll to position [4895, 0]
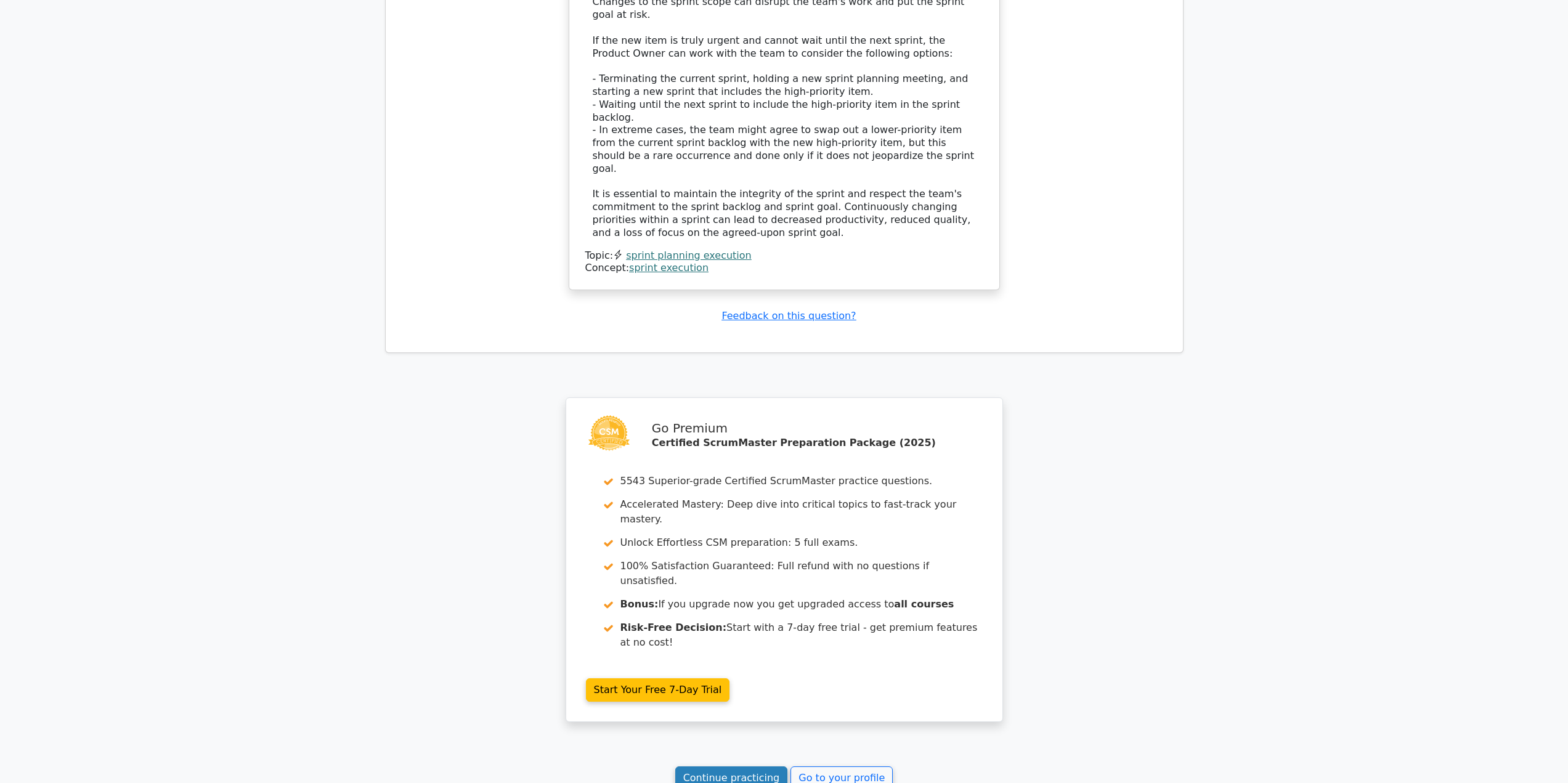
click at [760, 766] on link "Continue practicing" at bounding box center [731, 778] width 113 height 23
